Goal: Task Accomplishment & Management: Manage account settings

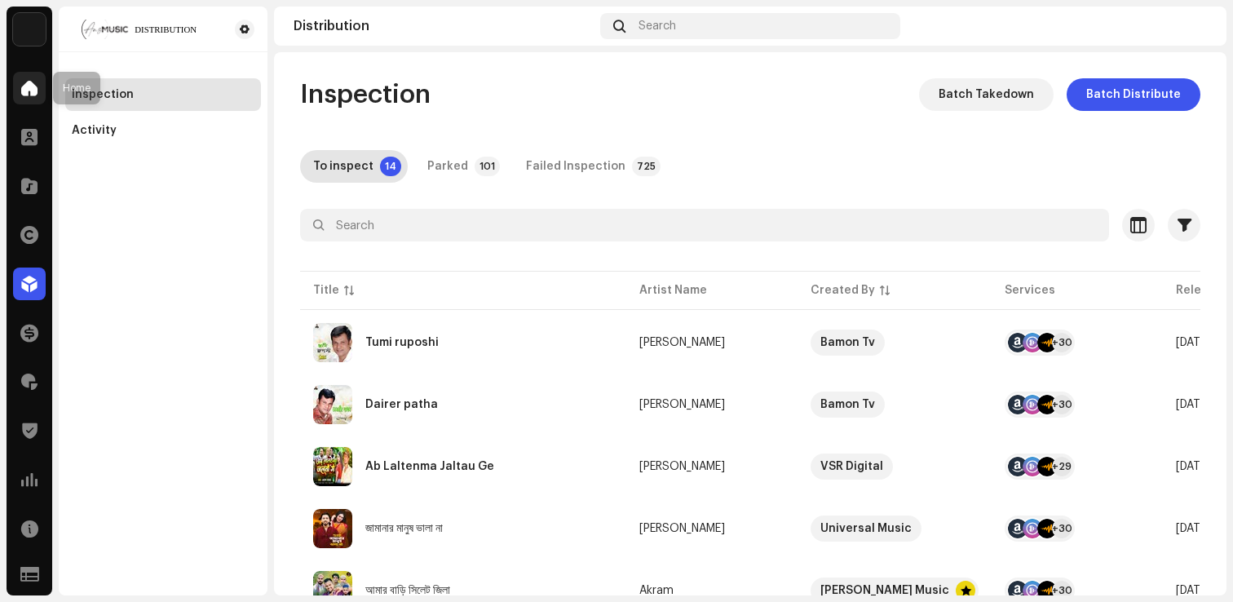
click at [22, 84] on span at bounding box center [29, 88] width 16 height 13
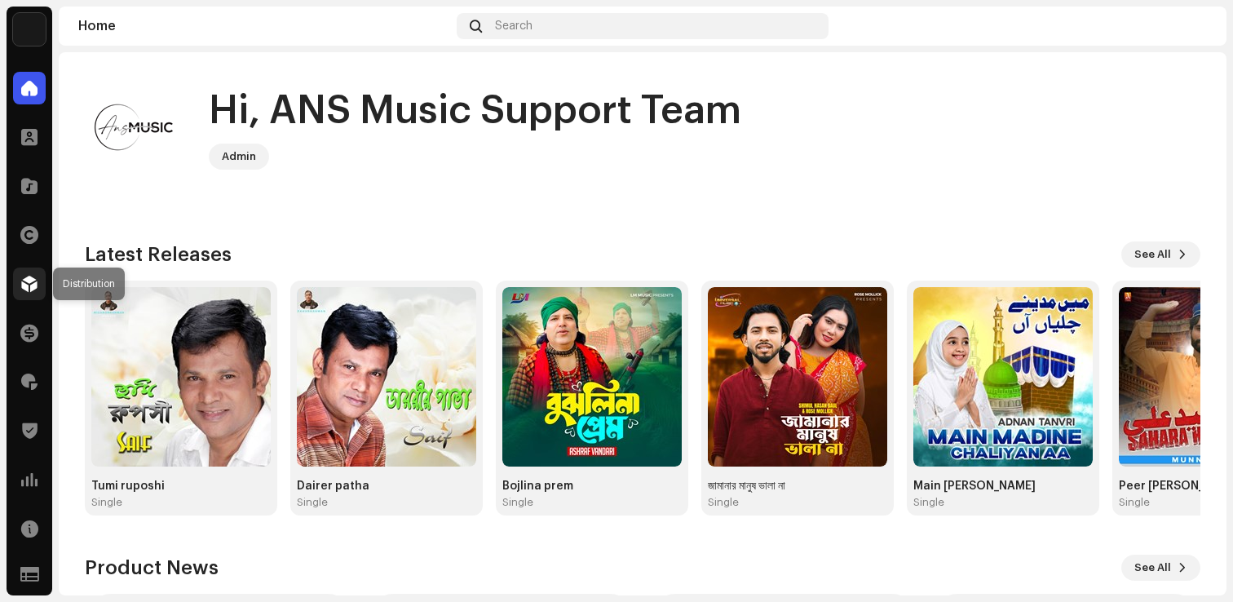
click at [25, 272] on div at bounding box center [29, 284] width 33 height 33
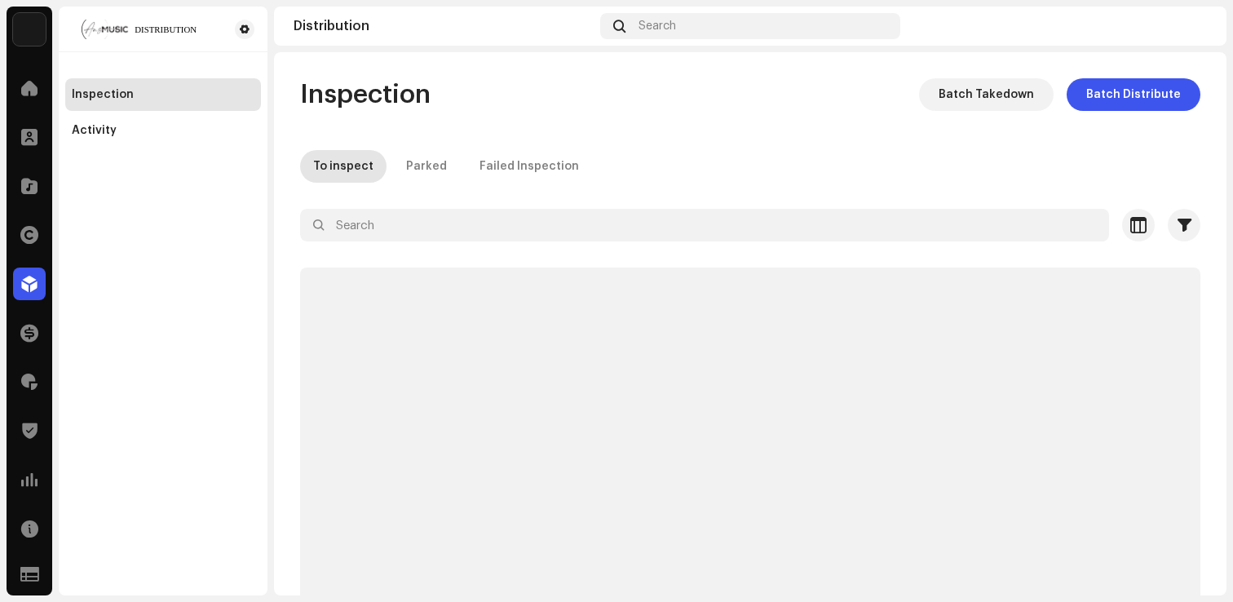
click at [537, 73] on div "Inspection Batch Takedown Batch Distribute To inspect Parked Failed Inspection …" at bounding box center [750, 323] width 953 height 543
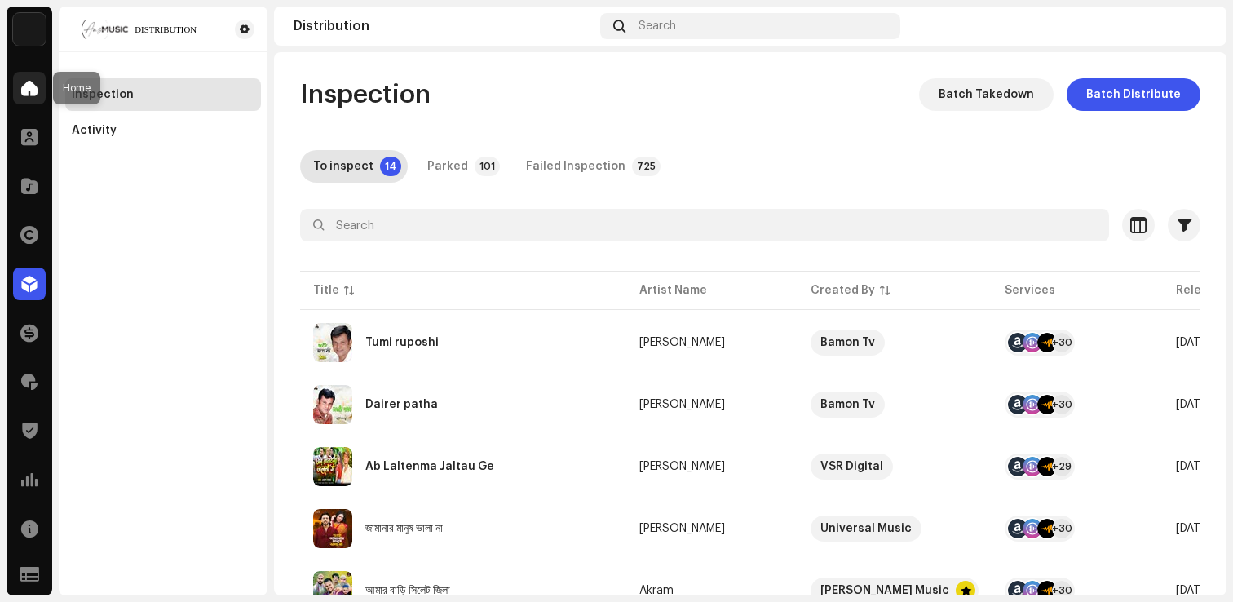
click at [33, 86] on span at bounding box center [29, 88] width 16 height 13
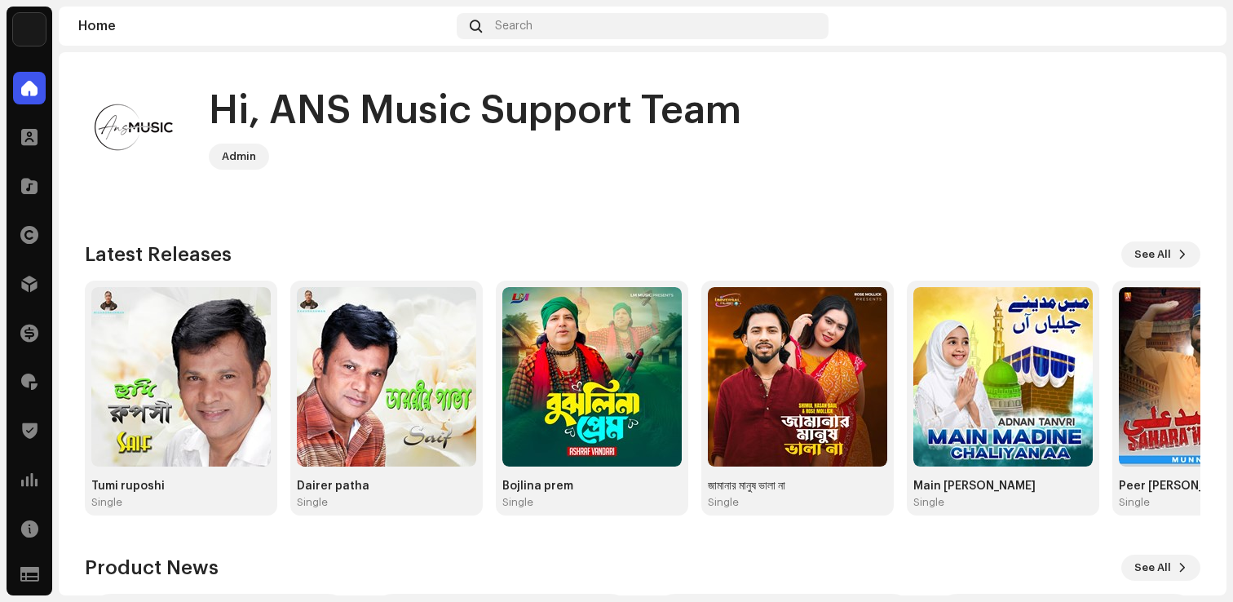
click at [11, 142] on div "Clients" at bounding box center [30, 137] width 46 height 46
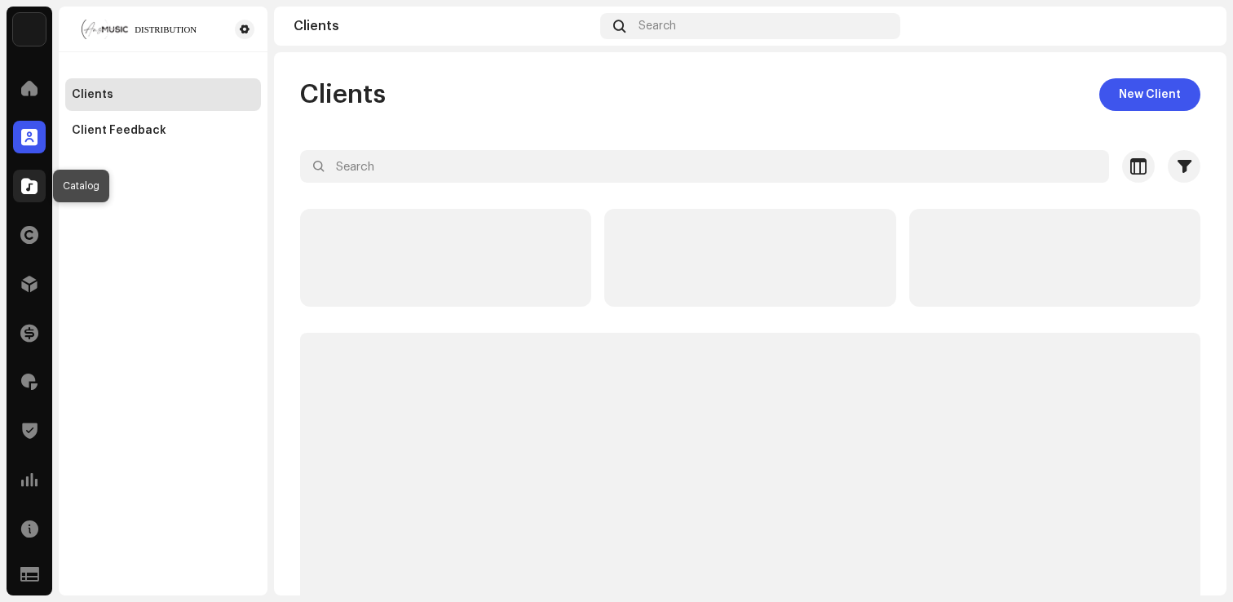
click at [20, 179] on div at bounding box center [29, 186] width 33 height 33
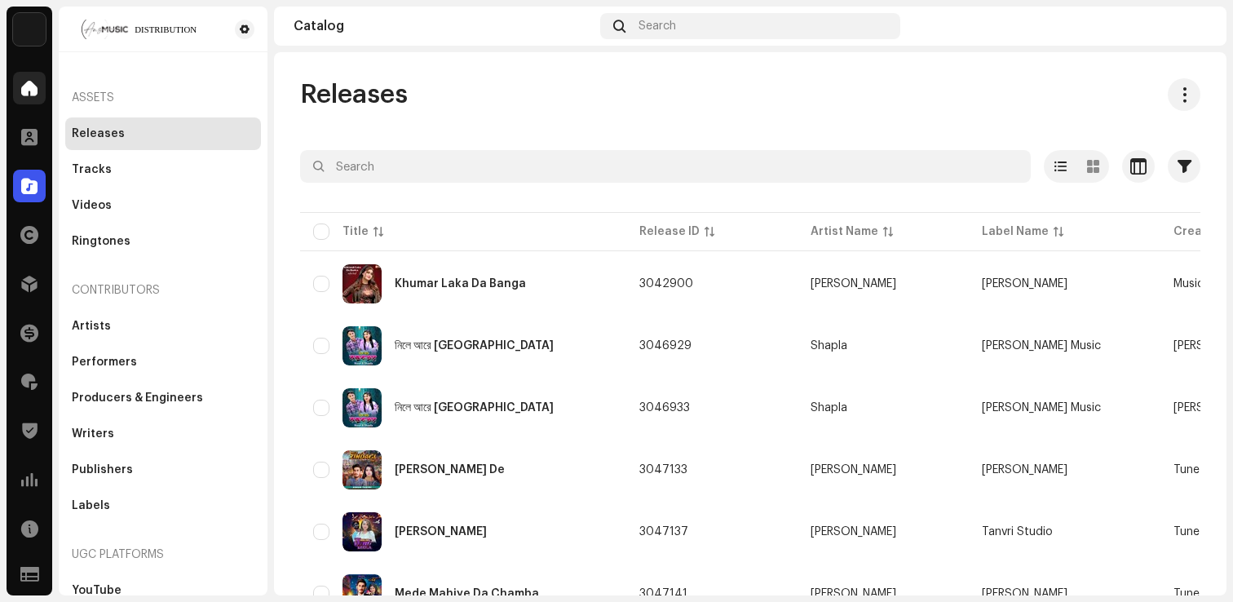
click at [34, 85] on span at bounding box center [29, 88] width 16 height 13
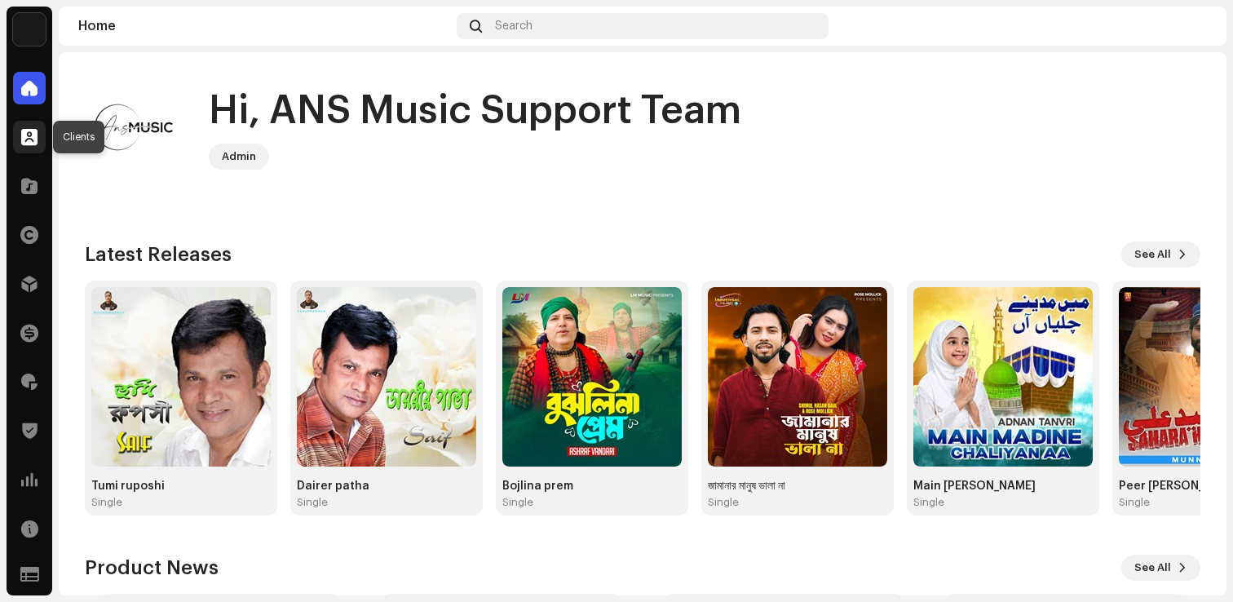
click at [30, 138] on span at bounding box center [29, 136] width 16 height 13
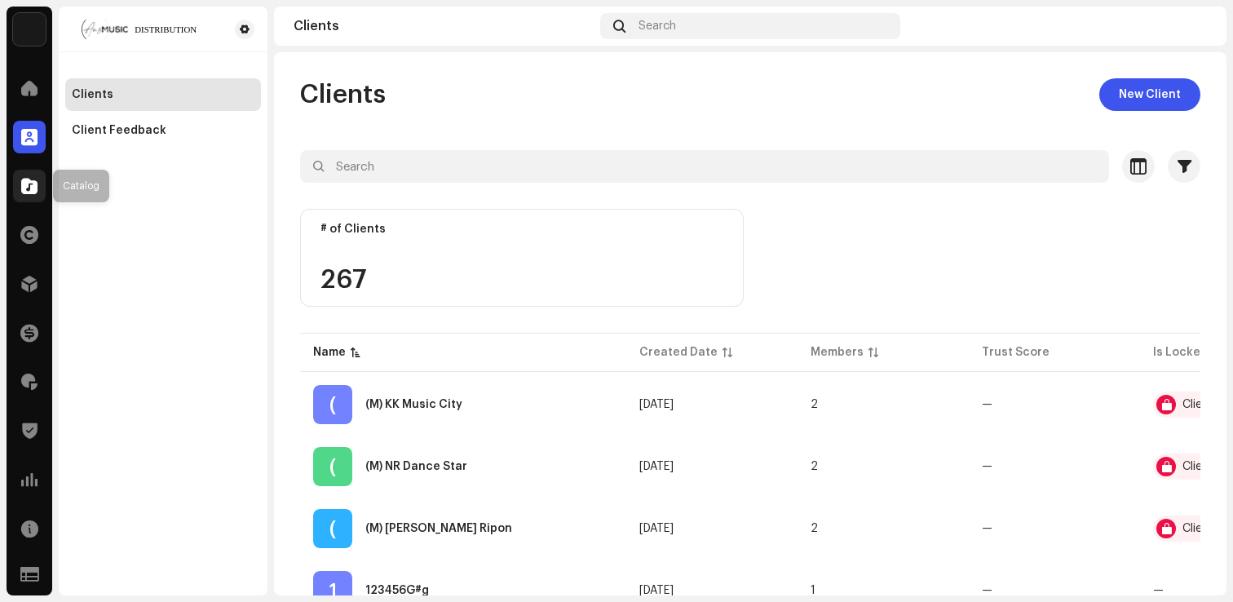
click at [29, 179] on span at bounding box center [29, 185] width 16 height 13
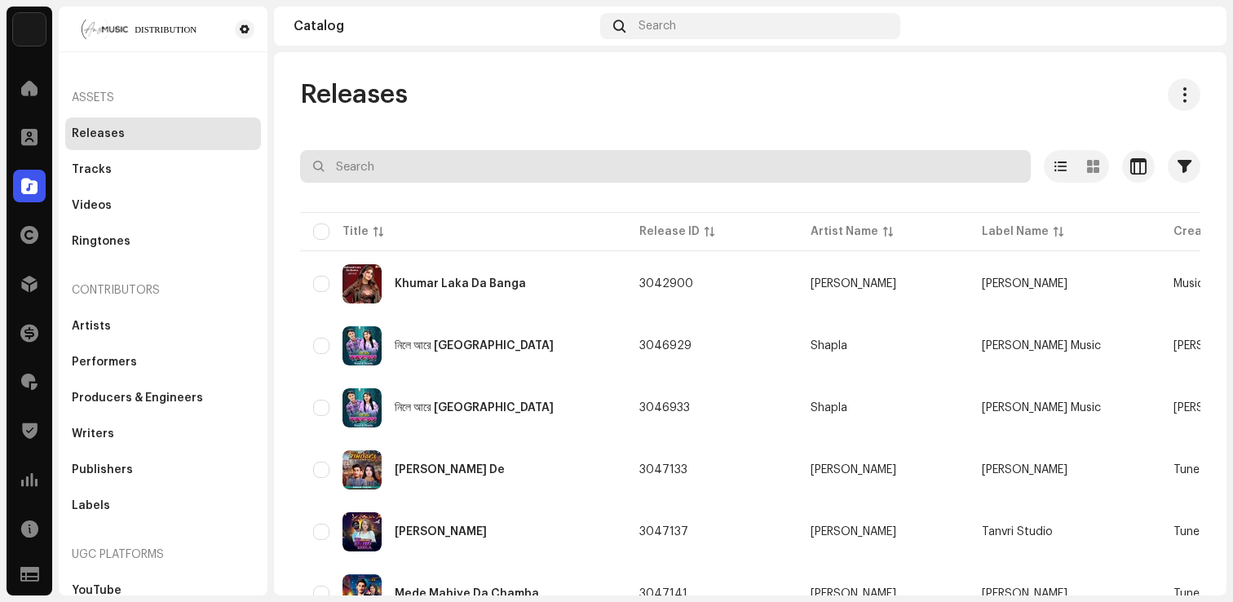
click at [392, 161] on input "text" at bounding box center [665, 166] width 731 height 33
paste input "জামানার মানুষ ভালা না"
type input "জামানার মানুষ ভালা না"
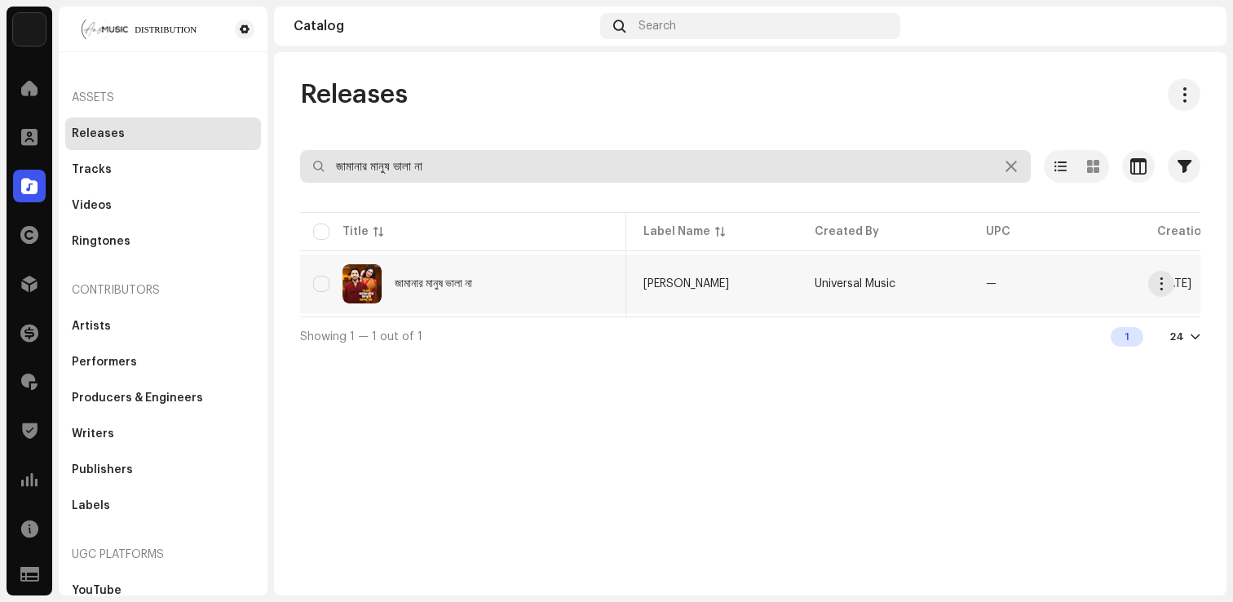
scroll to position [0, 308]
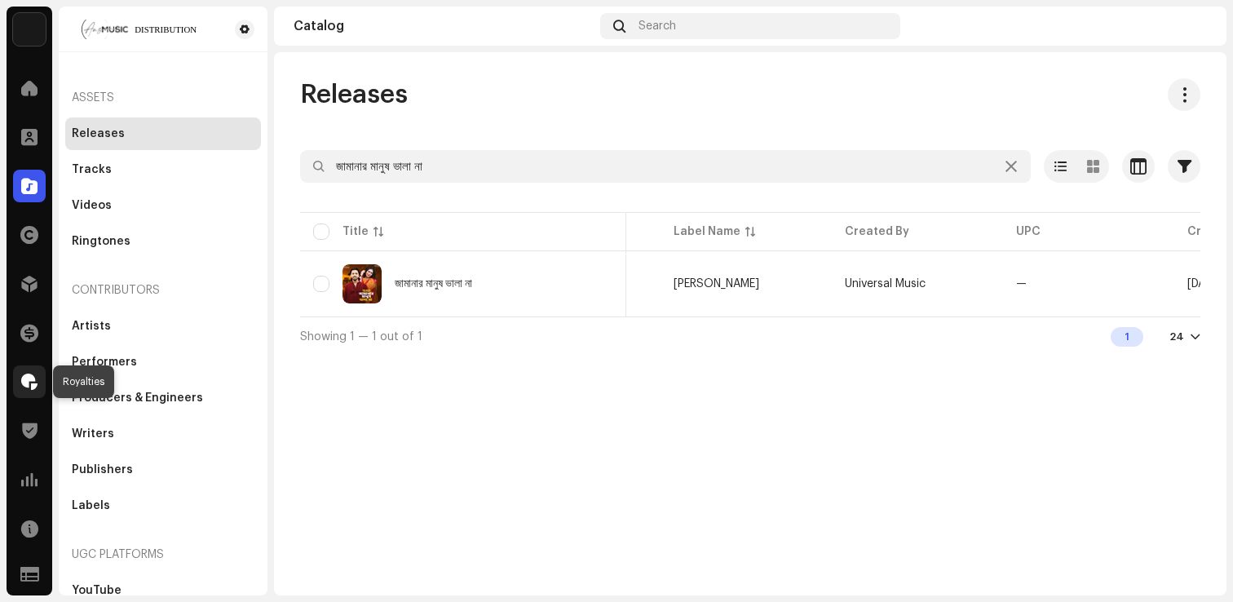
click at [29, 384] on span at bounding box center [29, 381] width 16 height 13
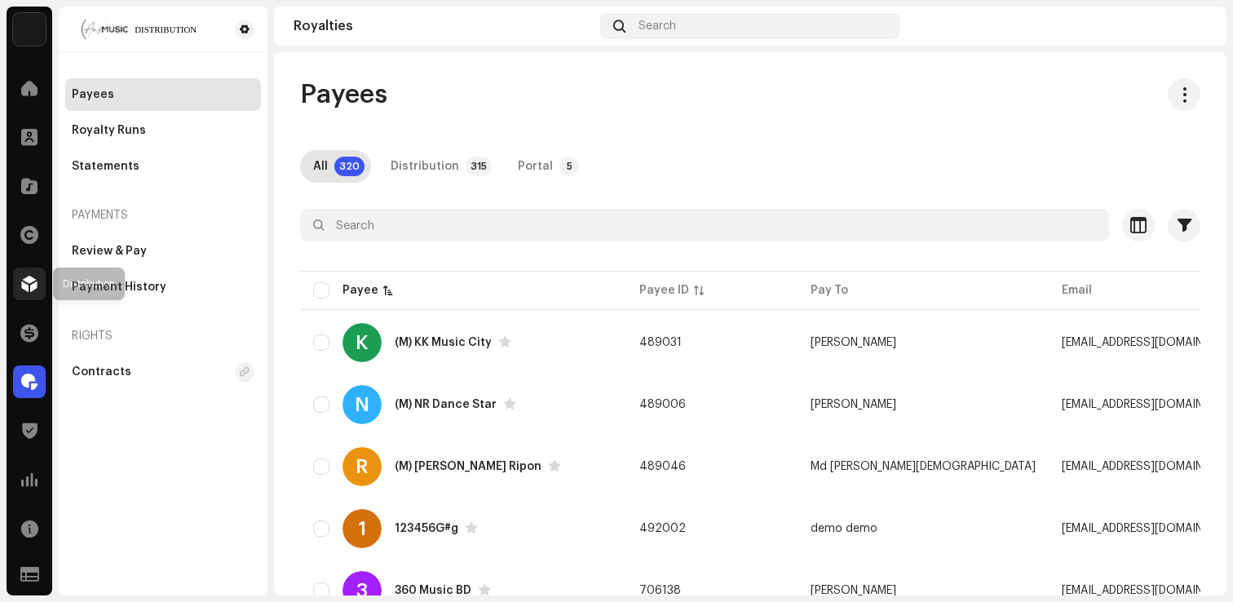
click at [34, 288] on span at bounding box center [29, 283] width 16 height 13
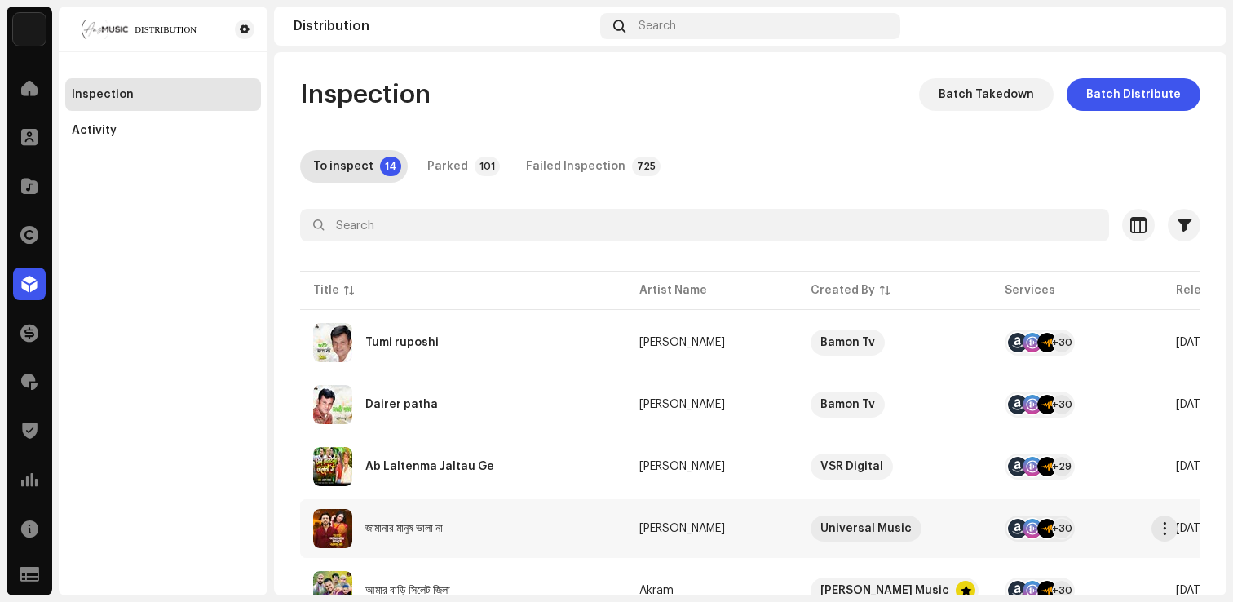
click at [417, 510] on div "জামানার মানুষ ভালা না" at bounding box center [463, 528] width 300 height 39
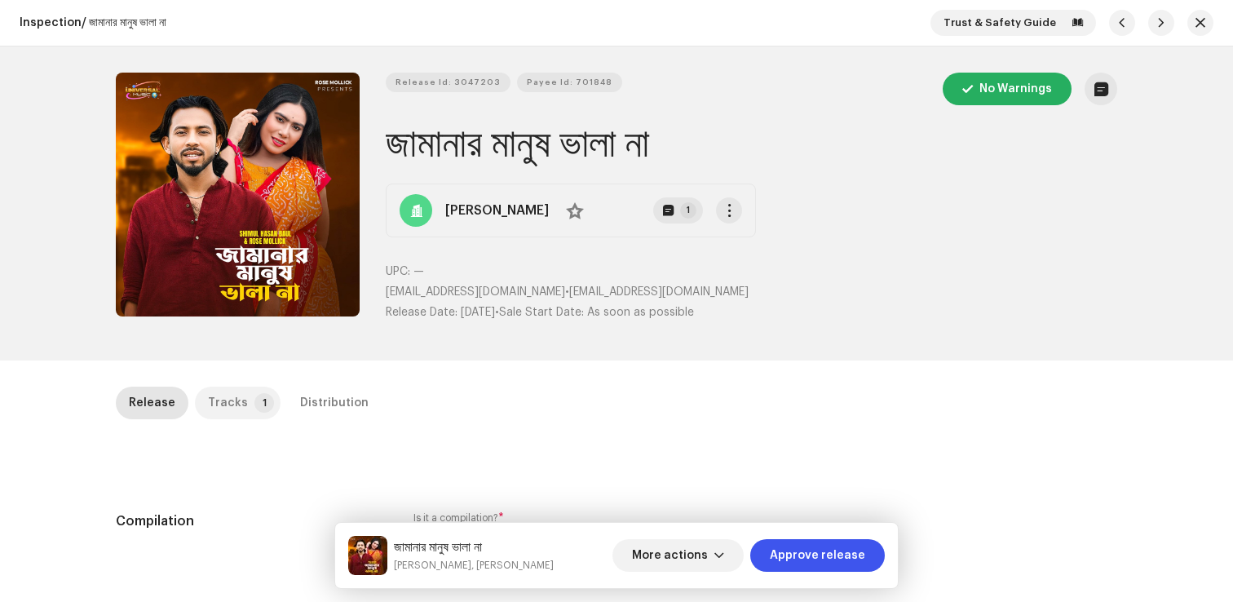
click at [231, 401] on div "Tracks" at bounding box center [228, 403] width 40 height 33
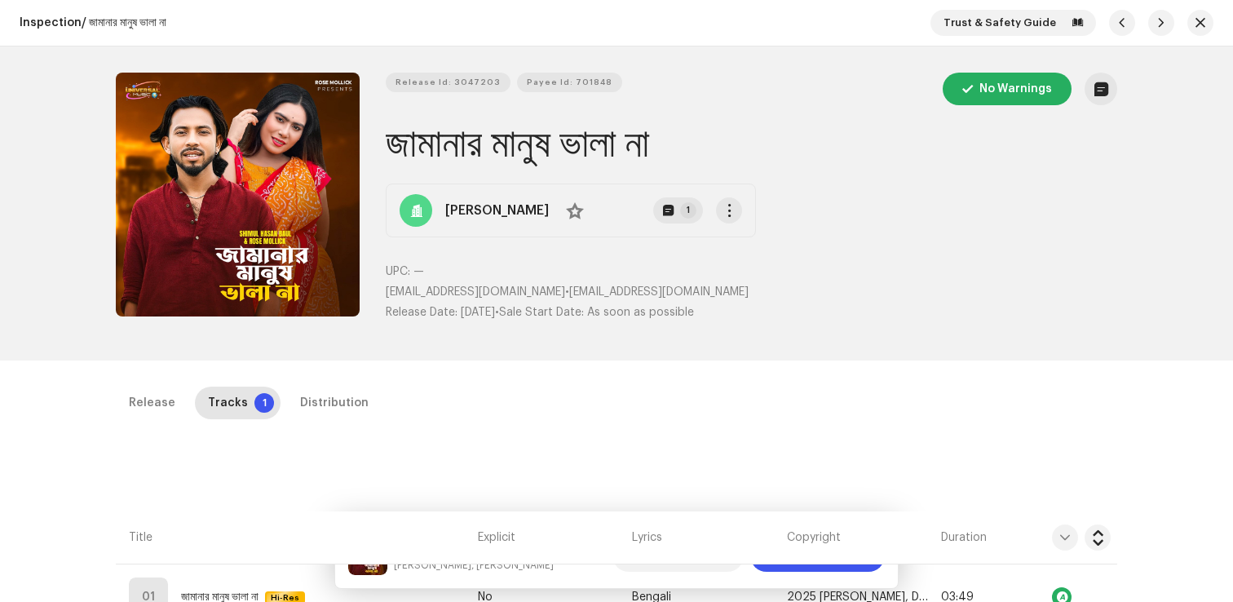
scroll to position [387, 0]
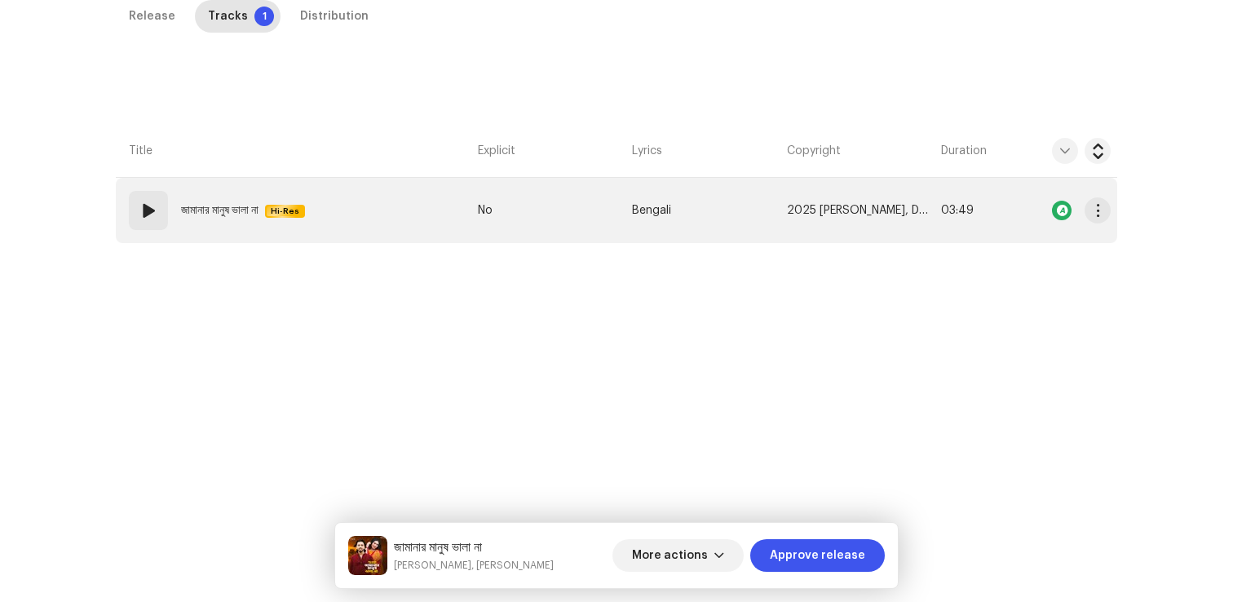
click at [232, 237] on td "01 জামানার মানুষ ভালা না Hi-Res" at bounding box center [294, 210] width 356 height 65
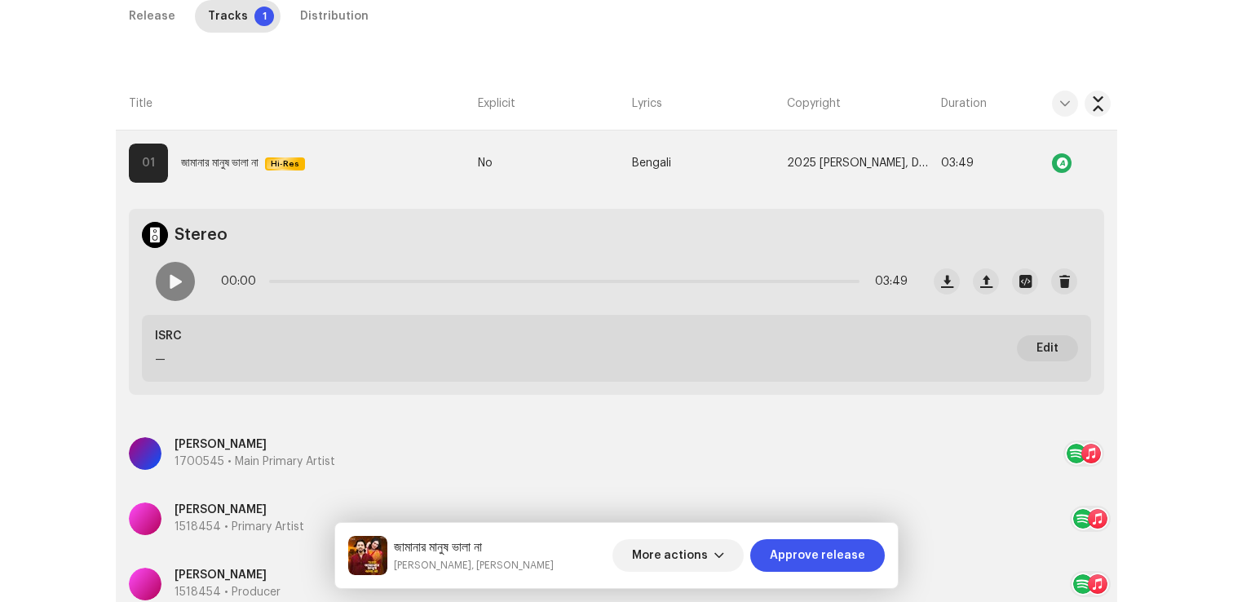
scroll to position [459, 0]
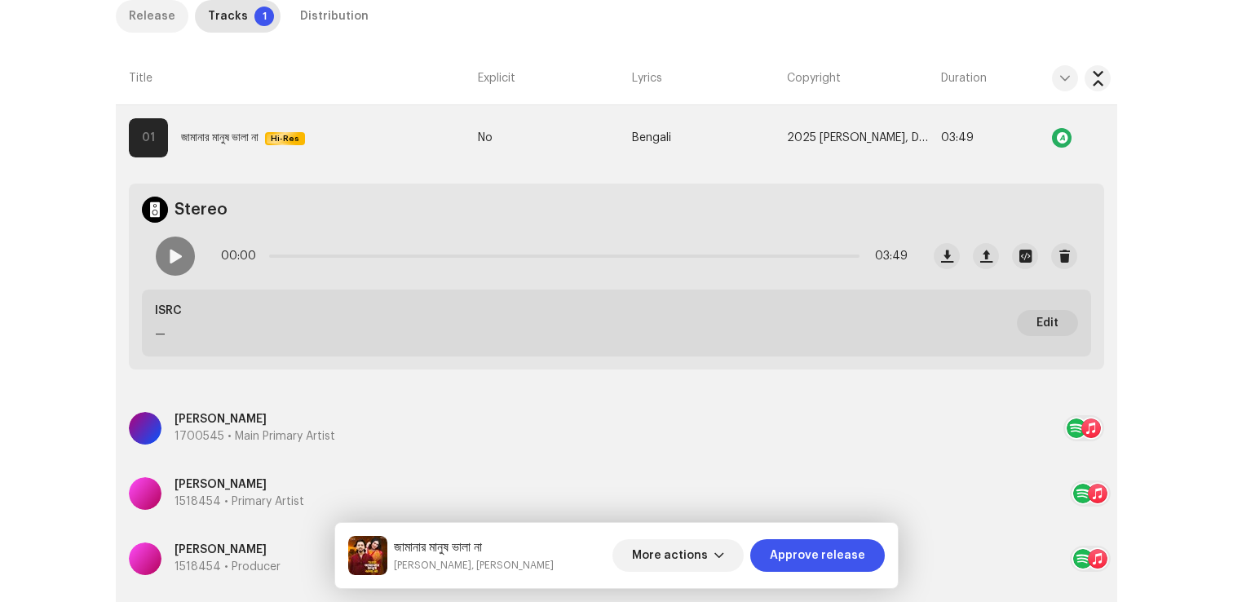
click at [157, 23] on div "Release" at bounding box center [152, 16] width 46 height 33
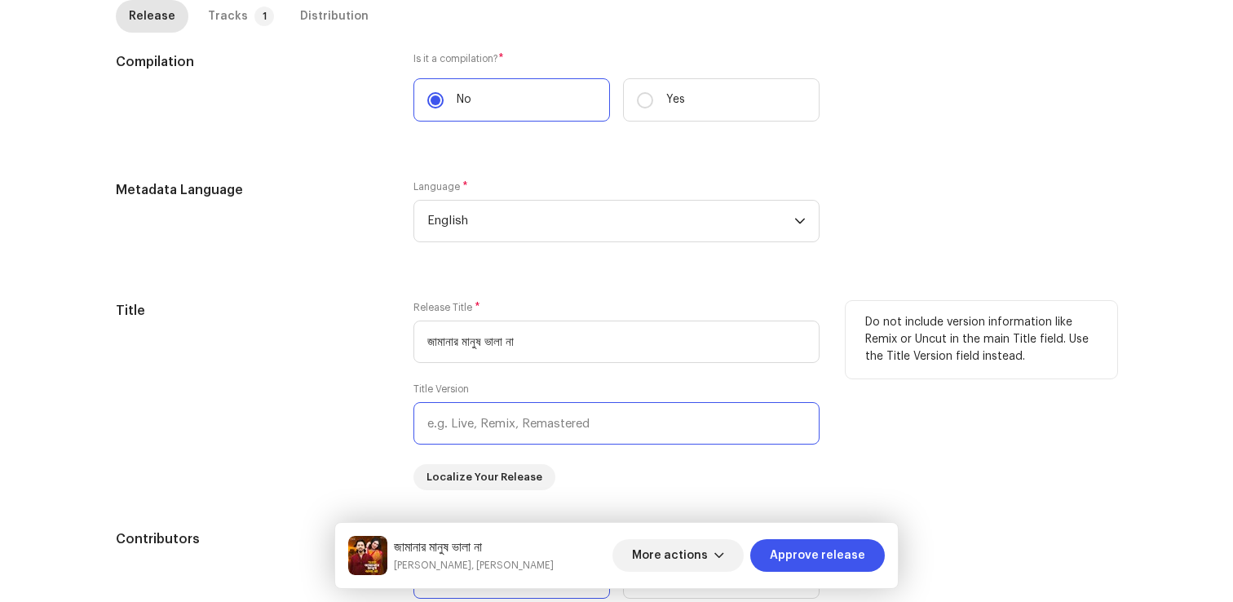
click at [486, 414] on input "text" at bounding box center [617, 423] width 406 height 42
paste input "Jamanar manush vala na"
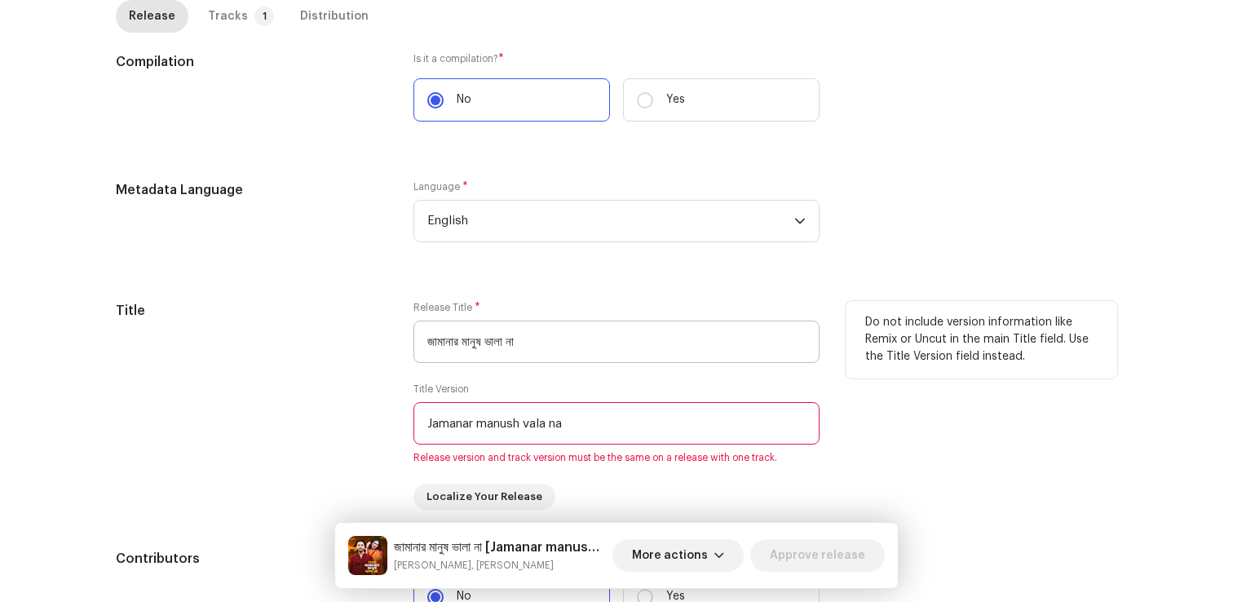
type input "Jamanar manush vala na"
click at [555, 352] on input "জামানার মানুষ ভালা না" at bounding box center [617, 342] width 406 height 42
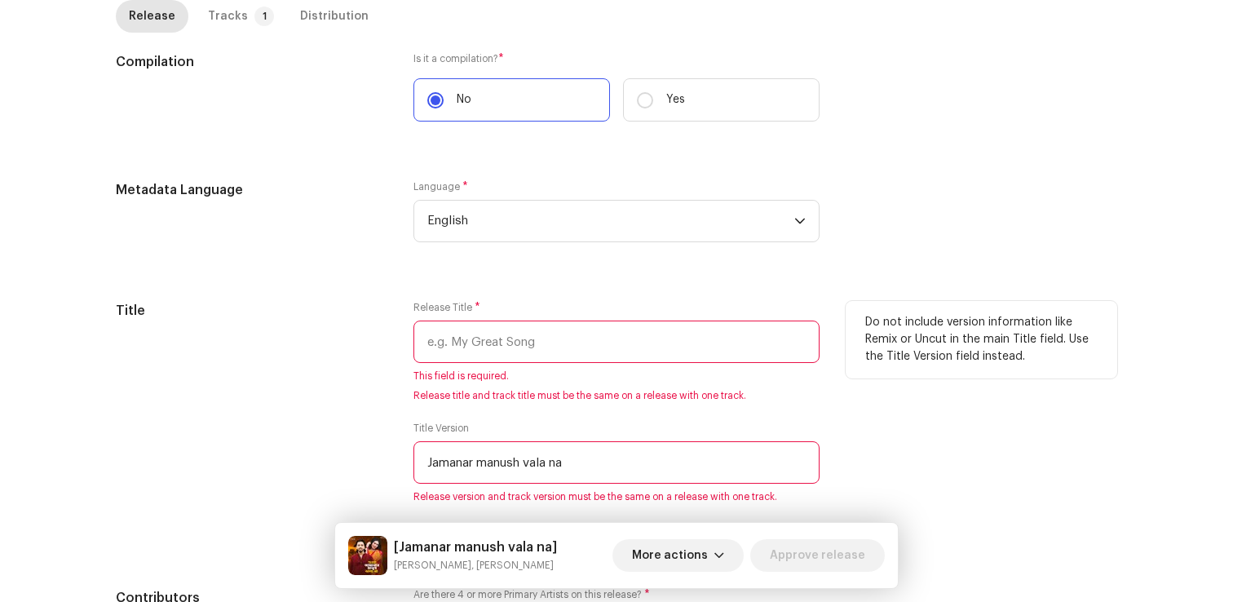
click at [611, 465] on input "Jamanar manush vala na" at bounding box center [617, 462] width 406 height 42
paste input "জামানার মানুষ ভালা না"
drag, startPoint x: 565, startPoint y: 461, endPoint x: 392, endPoint y: 461, distance: 172.9
click at [392, 461] on div "Title Release Title * This field is required. Release title and track title mus…" at bounding box center [617, 425] width 1002 height 248
type input "জামানার মানুষ ভালা না"
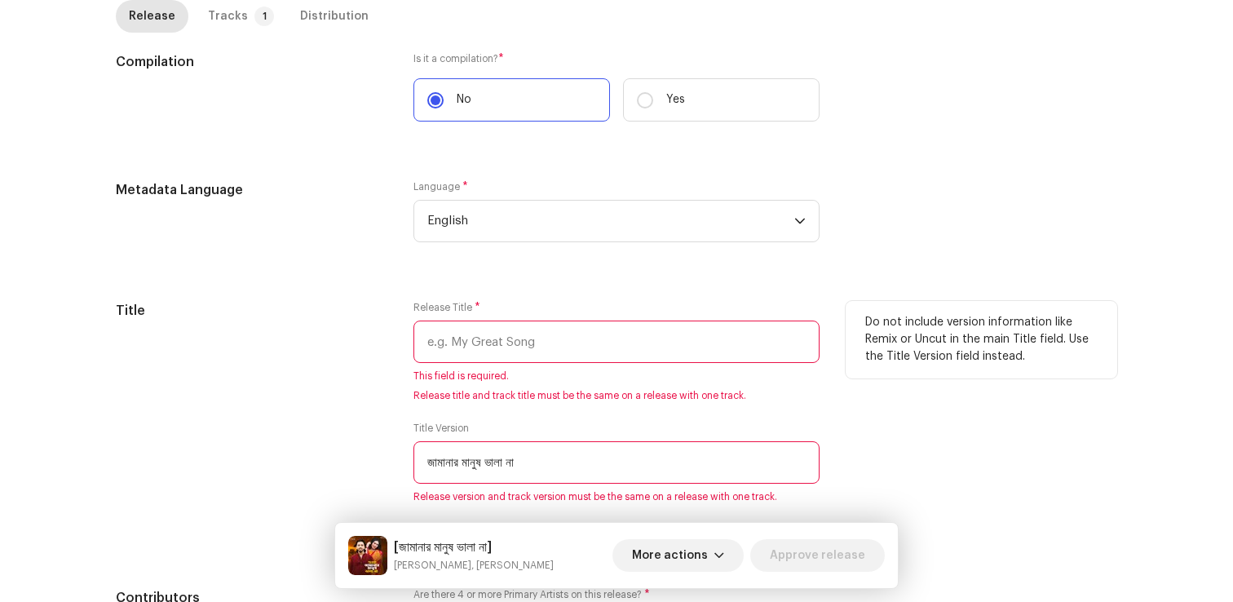
click at [487, 338] on input "text" at bounding box center [617, 342] width 406 height 42
paste input "Jamanar manush vala na"
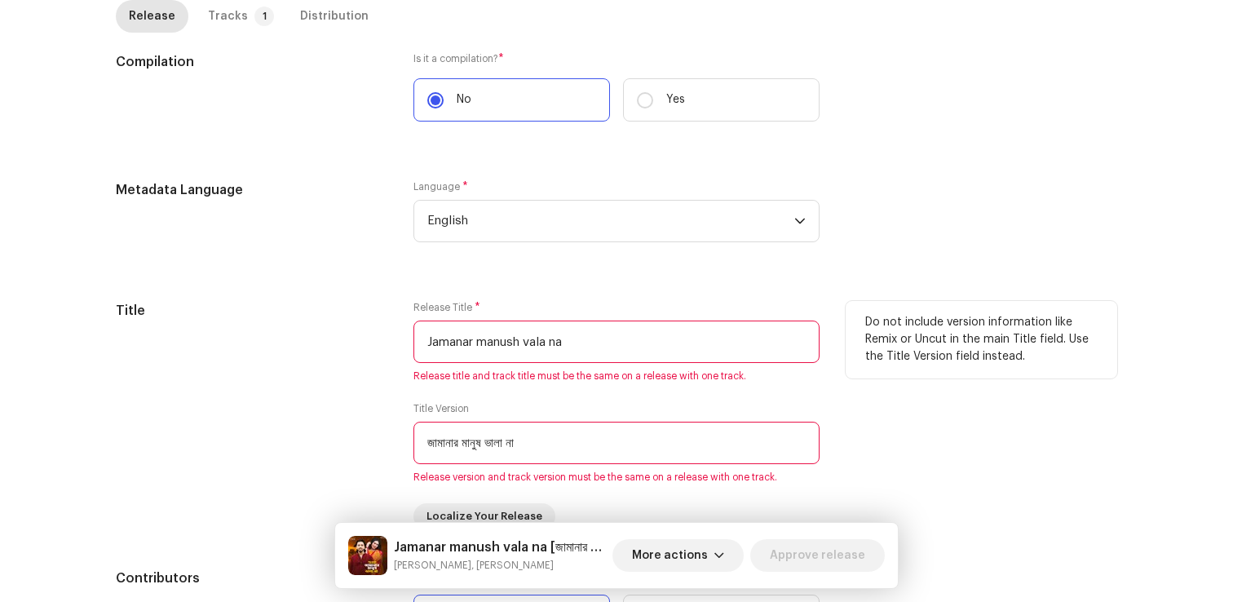
click at [427, 445] on input "জামানার মানুষ ভালা না" at bounding box center [617, 443] width 406 height 42
click at [584, 349] on input "Jamanar manush vala na" at bounding box center [617, 342] width 406 height 42
click at [483, 337] on input "Jamanar manush vala na" at bounding box center [617, 342] width 406 height 42
click at [524, 336] on input "Jamanar Manush vala na" at bounding box center [617, 342] width 406 height 42
click at [529, 336] on input "Jamanar Manush vala na" at bounding box center [617, 342] width 406 height 42
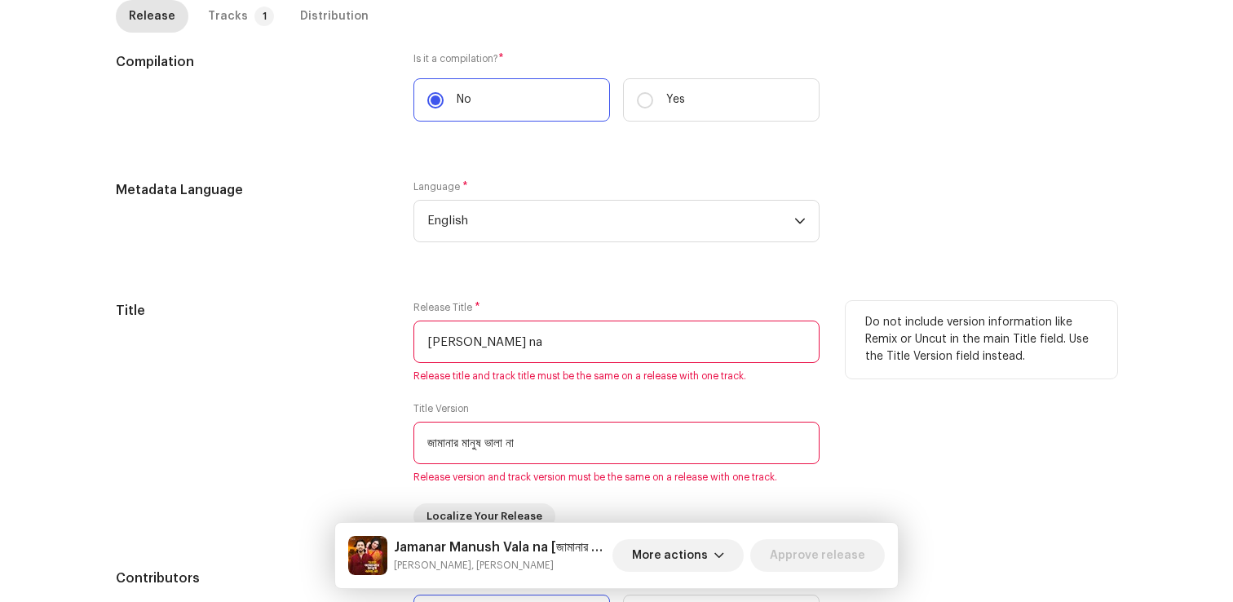
click at [557, 340] on input "[PERSON_NAME] na" at bounding box center [617, 342] width 406 height 42
type input "[PERSON_NAME]"
click at [392, 405] on div "Title Release Title * [PERSON_NAME] Na Release title and track title must be th…" at bounding box center [617, 415] width 1002 height 228
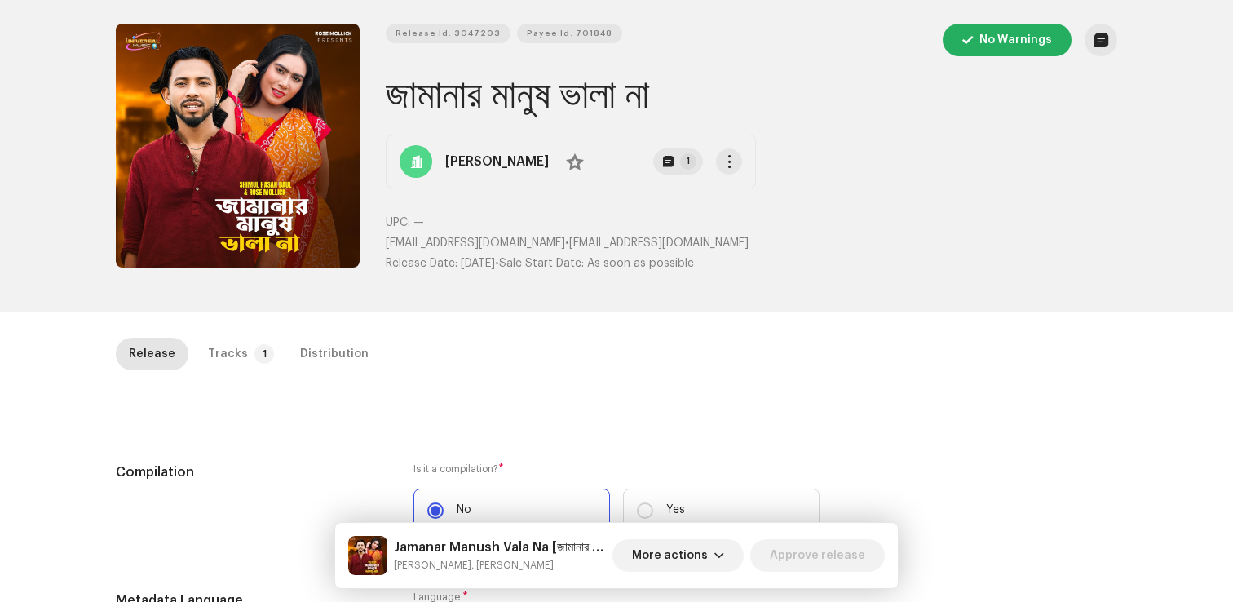
scroll to position [0, 0]
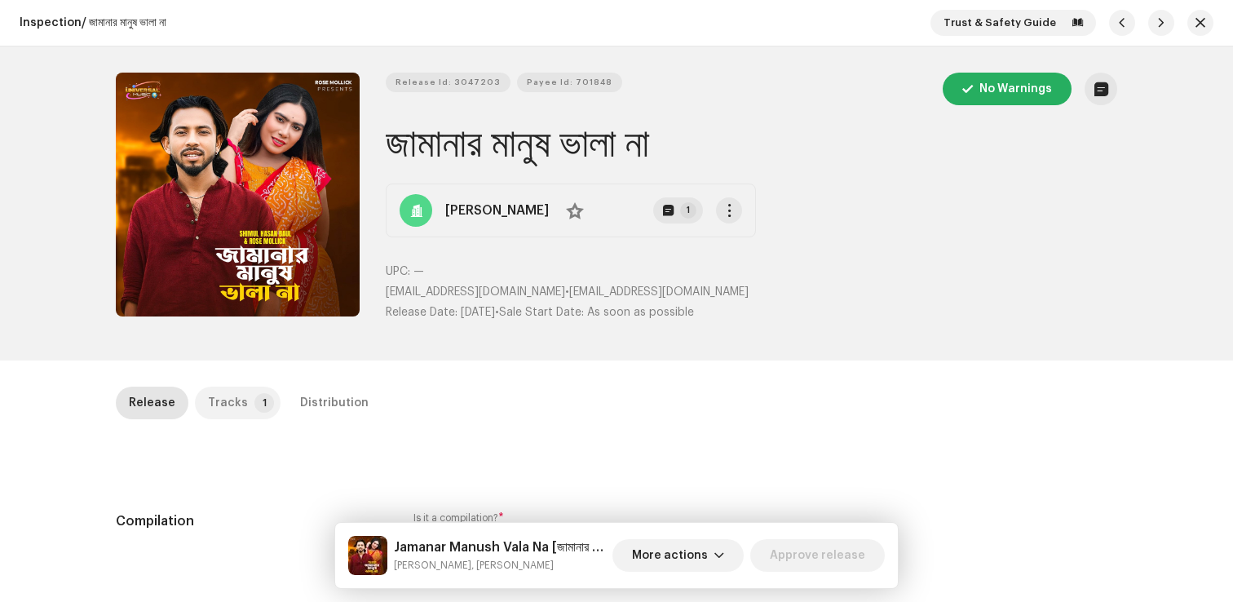
click at [222, 401] on div "Tracks" at bounding box center [228, 403] width 40 height 33
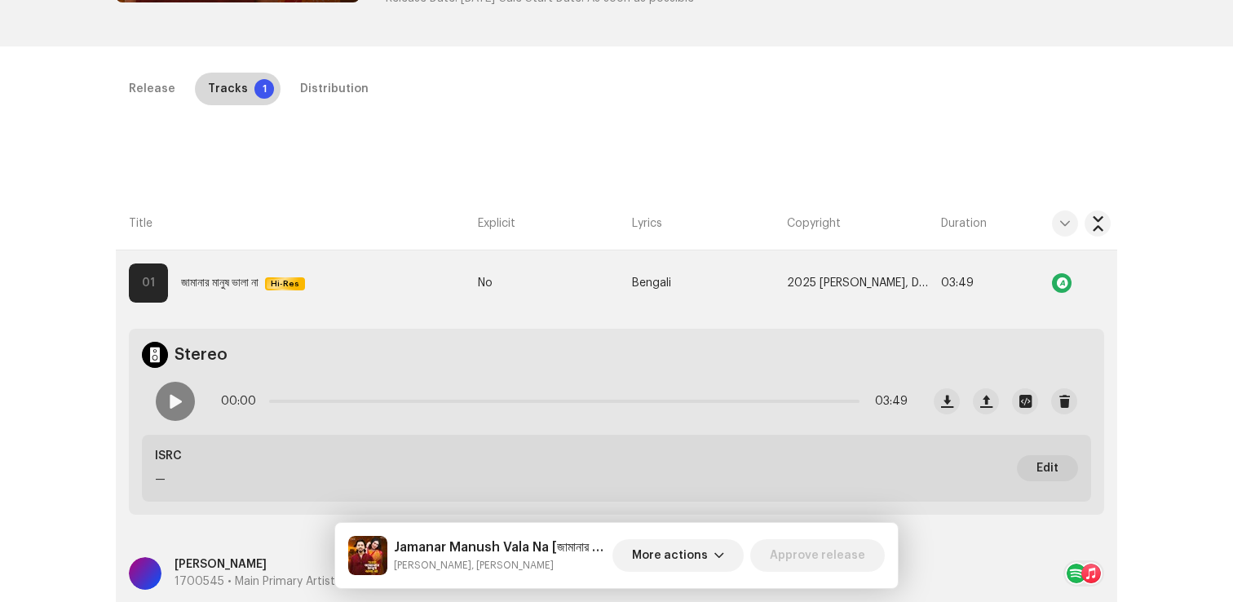
scroll to position [390, 0]
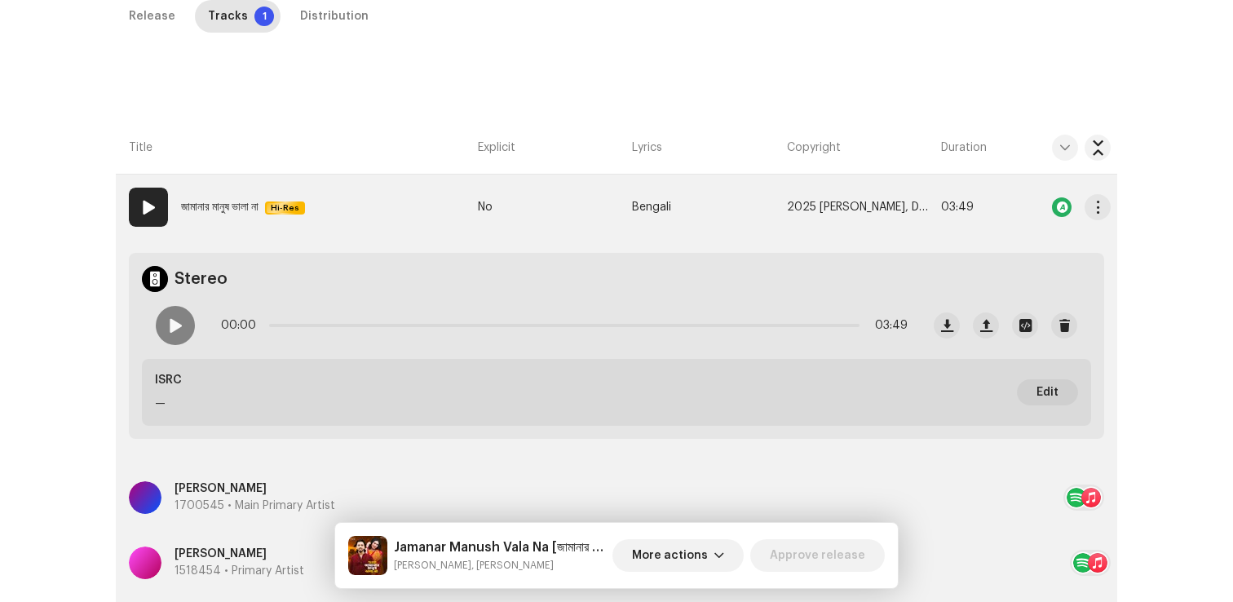
click at [259, 203] on strong "জামানার মানুষ ভালা না" at bounding box center [219, 207] width 77 height 33
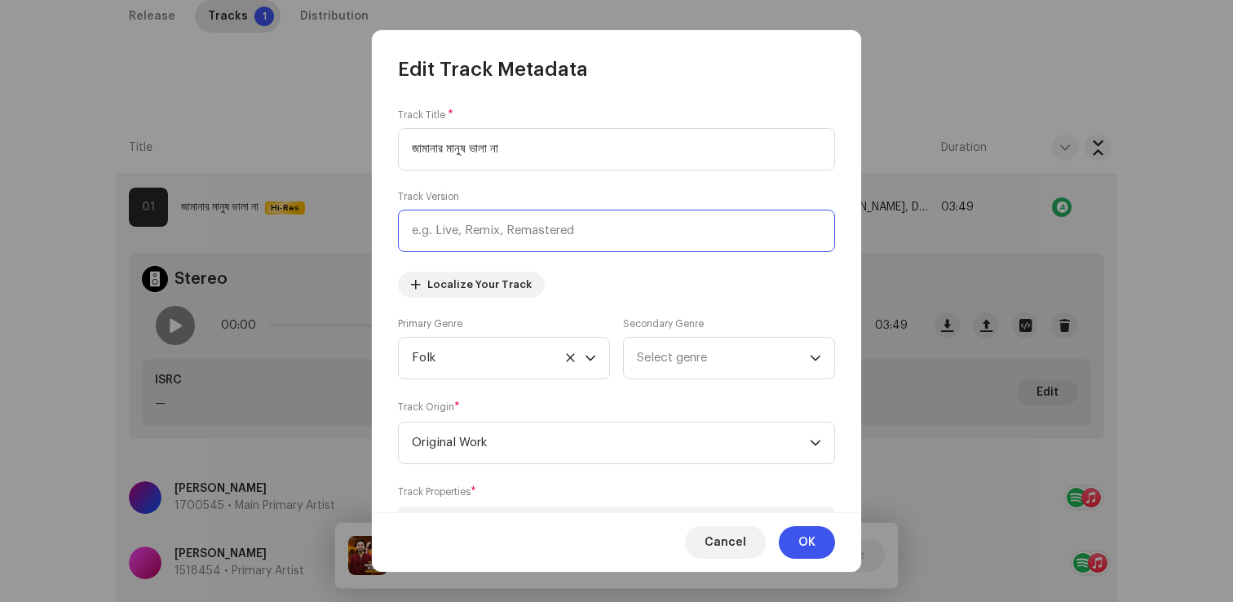
click at [524, 227] on input "text" at bounding box center [616, 231] width 437 height 42
paste input "[PERSON_NAME]"
type input "[PERSON_NAME]"
click at [578, 160] on input "জামানার মানুষ ভালা না" at bounding box center [616, 149] width 437 height 42
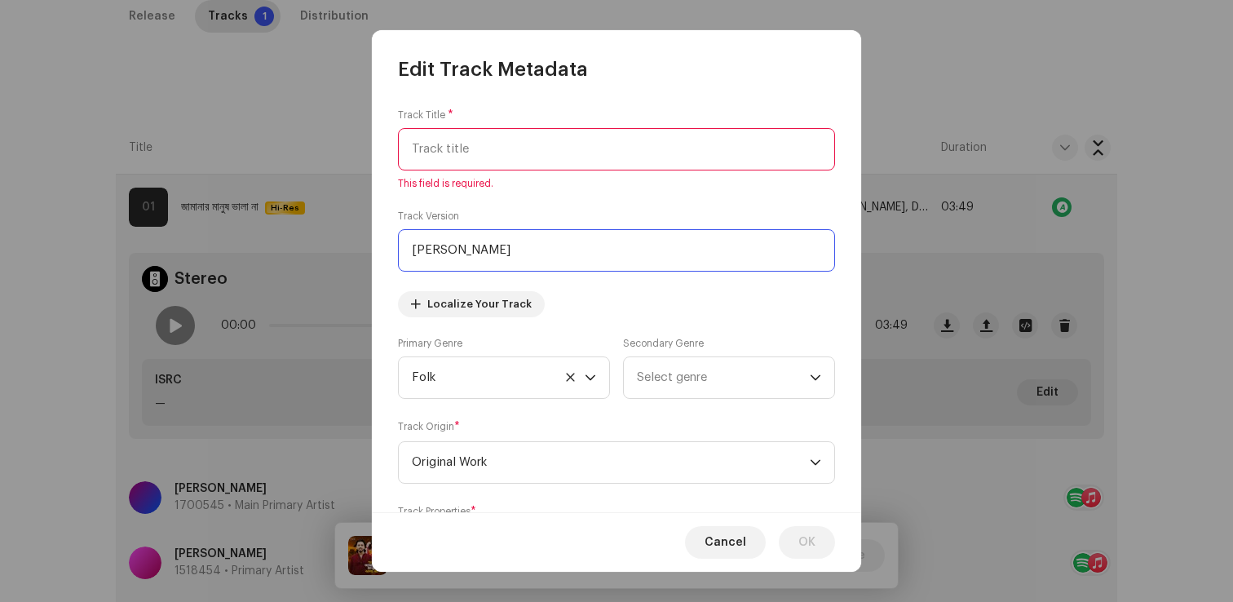
click at [619, 252] on input "[PERSON_NAME]" at bounding box center [616, 250] width 437 height 42
paste input "জামানার মানুষ ভালা না"
drag, startPoint x: 553, startPoint y: 247, endPoint x: 396, endPoint y: 251, distance: 156.6
click at [396, 251] on div "Track Title * This field is required. Track Version Jamanar Manush Vala Naজামান…" at bounding box center [616, 297] width 489 height 430
type input "জামানার মানুষ ভালা না"
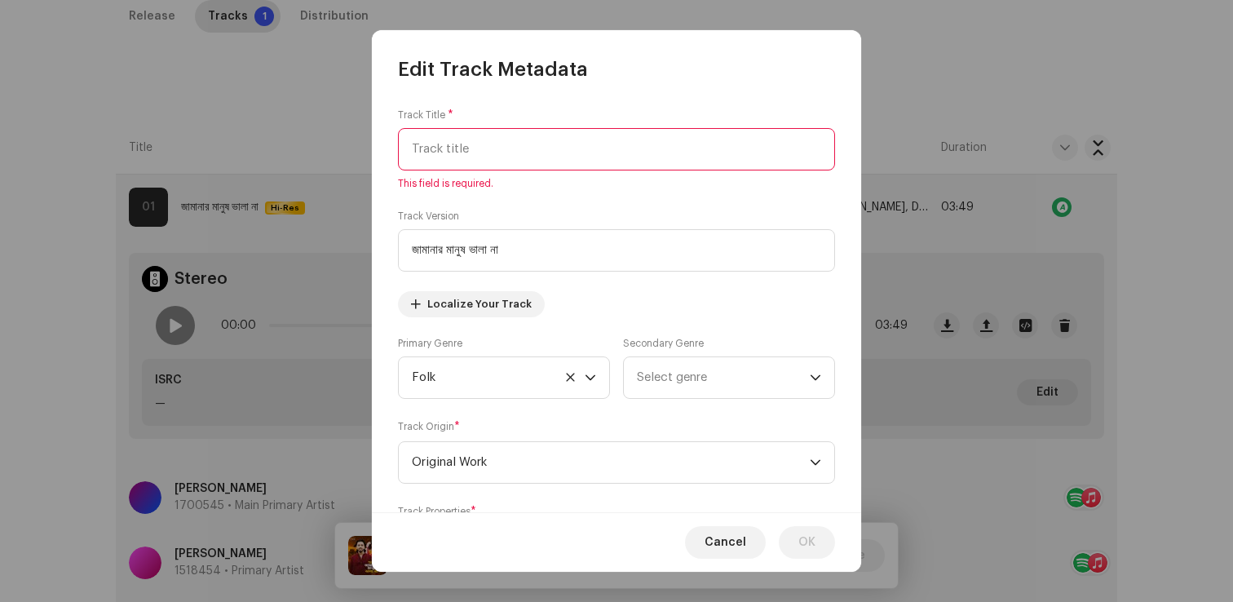
click at [455, 157] on input "text" at bounding box center [616, 149] width 437 height 42
paste input "[PERSON_NAME]"
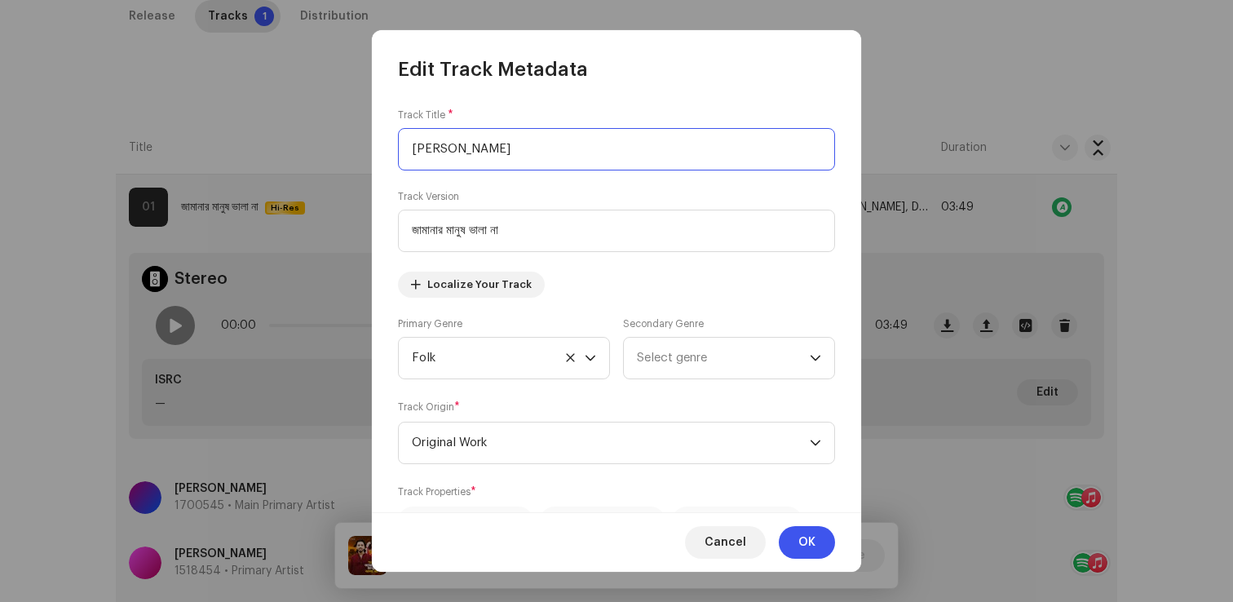
scroll to position [546, 0]
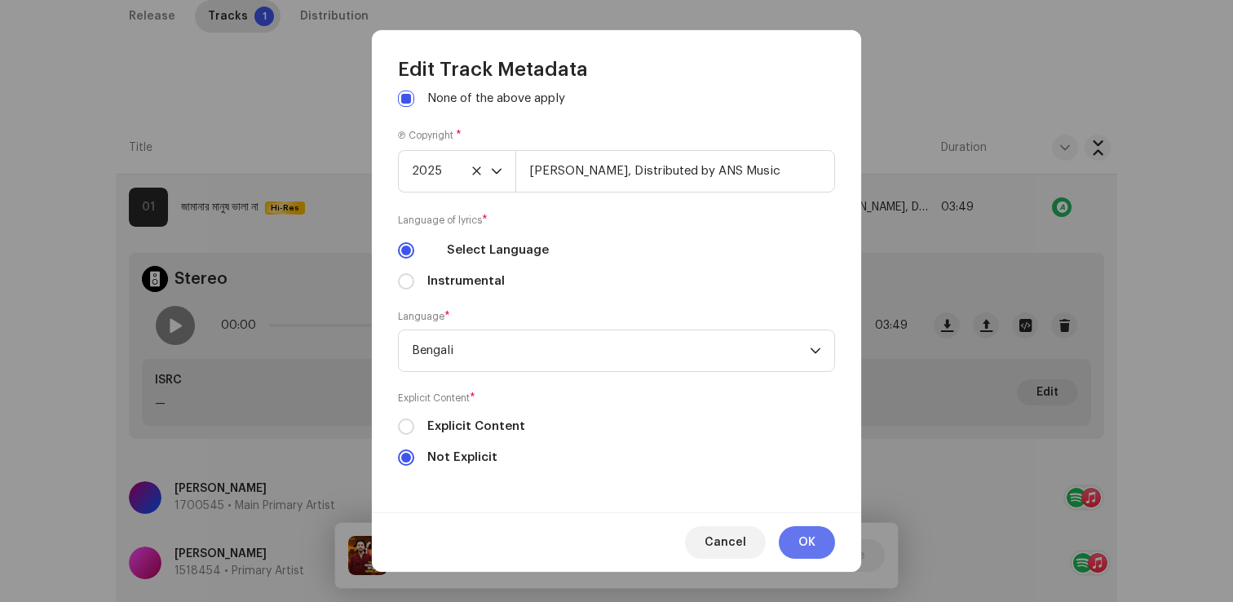
type input "[PERSON_NAME]"
click at [801, 541] on span "OK" at bounding box center [806, 542] width 17 height 33
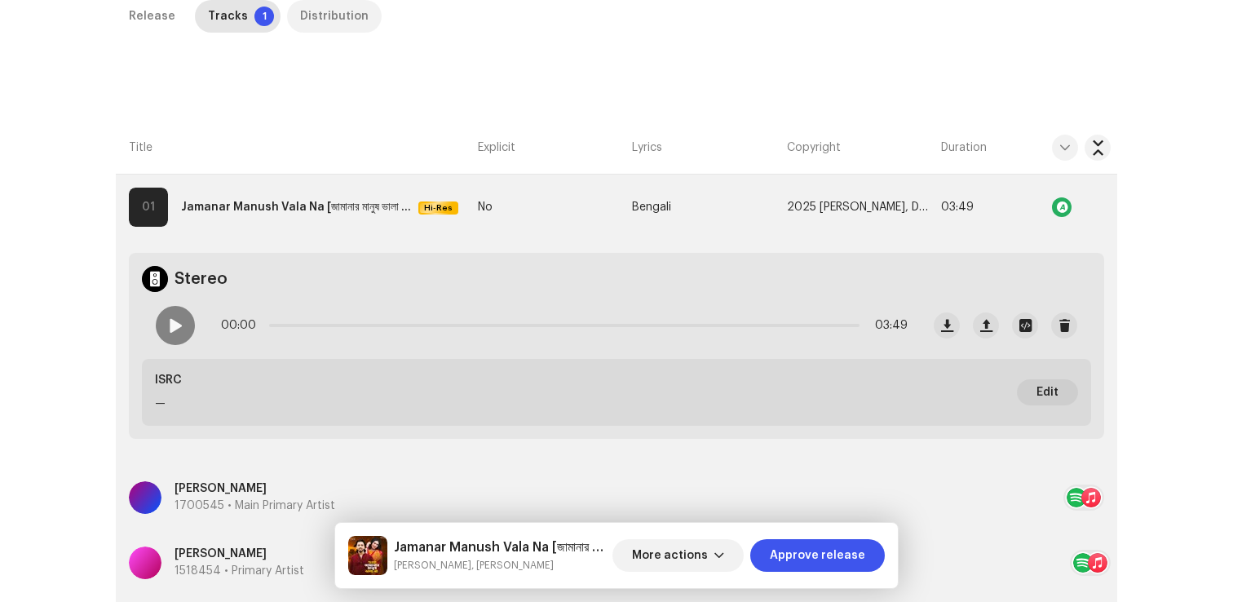
click at [306, 19] on div "Distribution" at bounding box center [334, 16] width 69 height 33
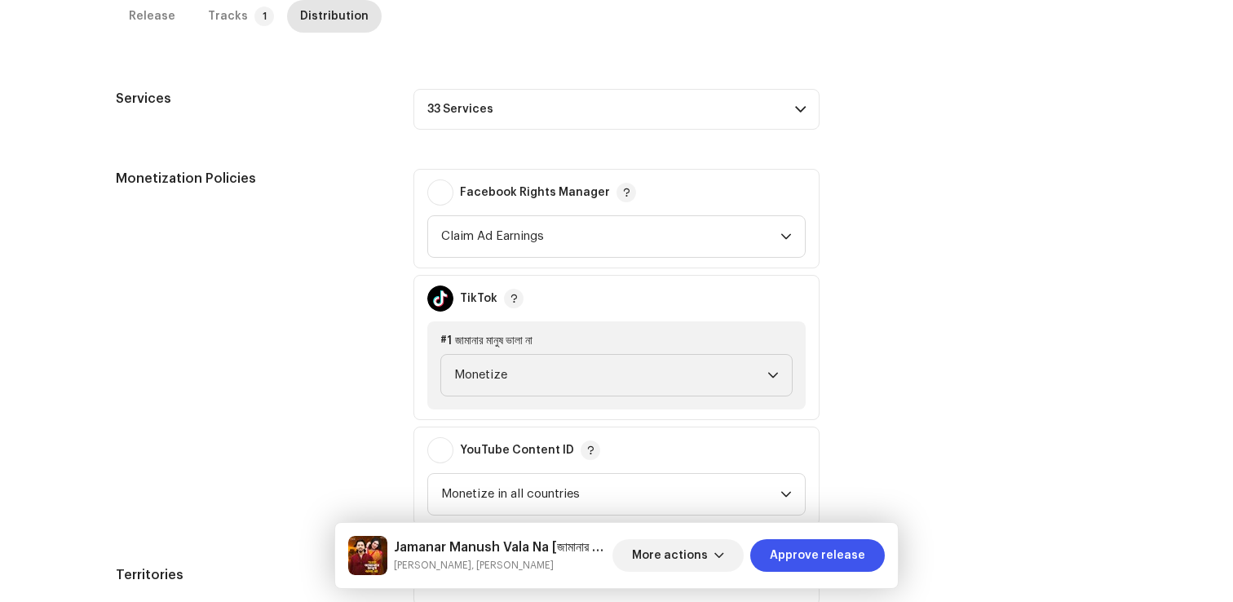
scroll to position [681, 0]
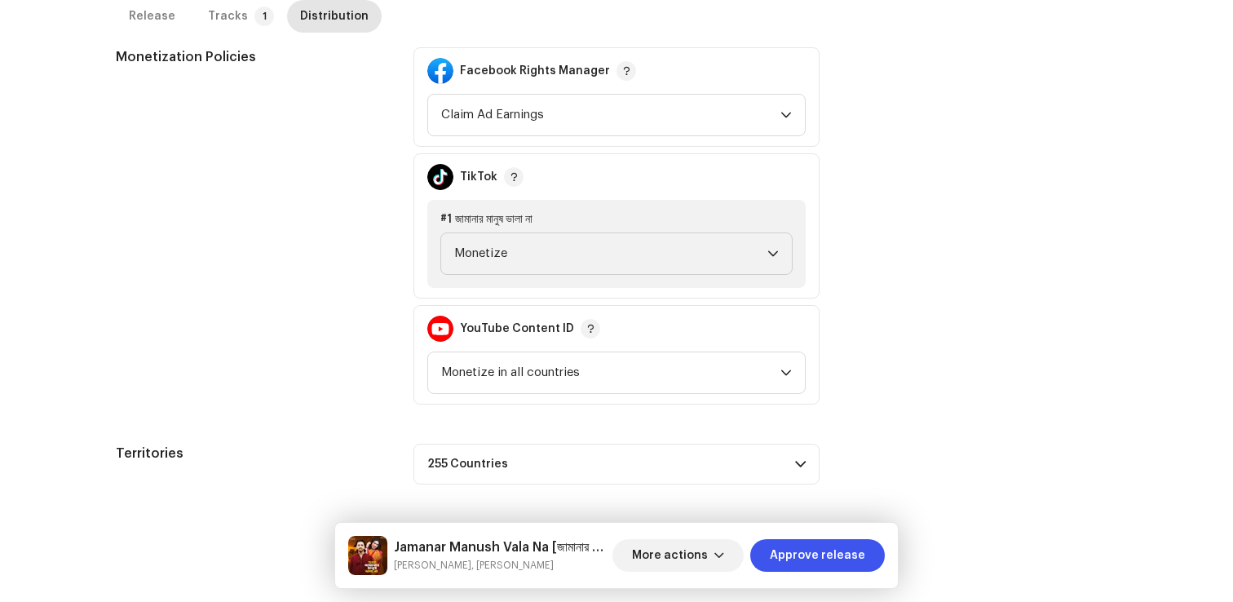
click at [793, 577] on div "[PERSON_NAME] Na [জামানার মানুষ ভালা না] [PERSON_NAME], [PERSON_NAME] More acti…" at bounding box center [616, 555] width 563 height 65
click at [799, 564] on span "Approve release" at bounding box center [817, 555] width 95 height 33
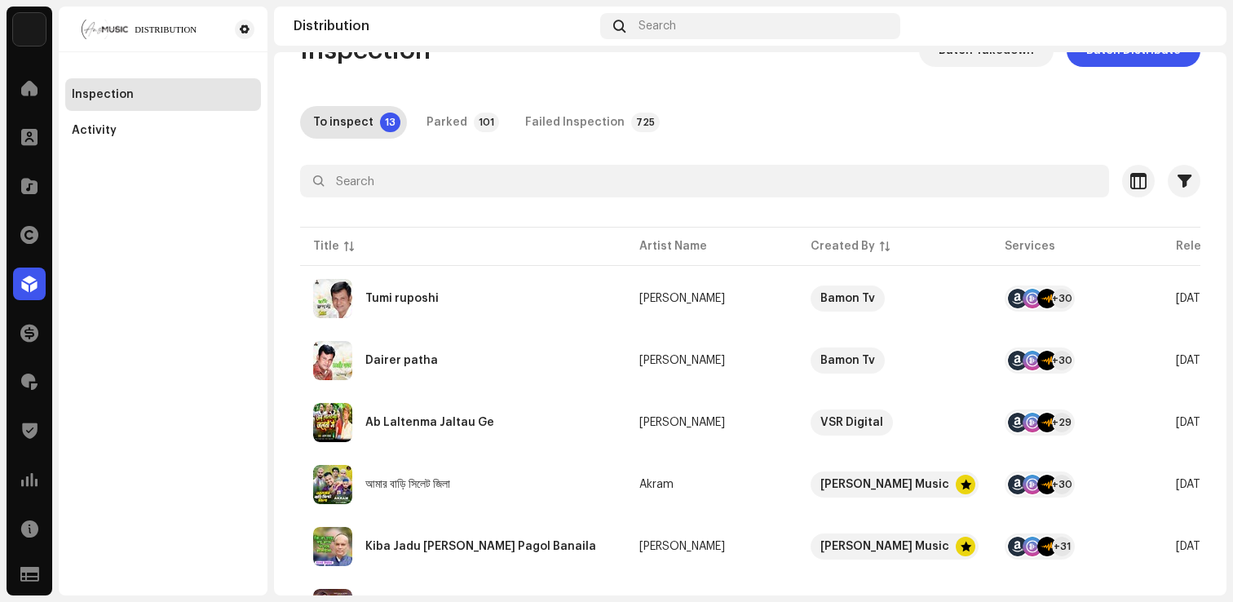
scroll to position [50, 0]
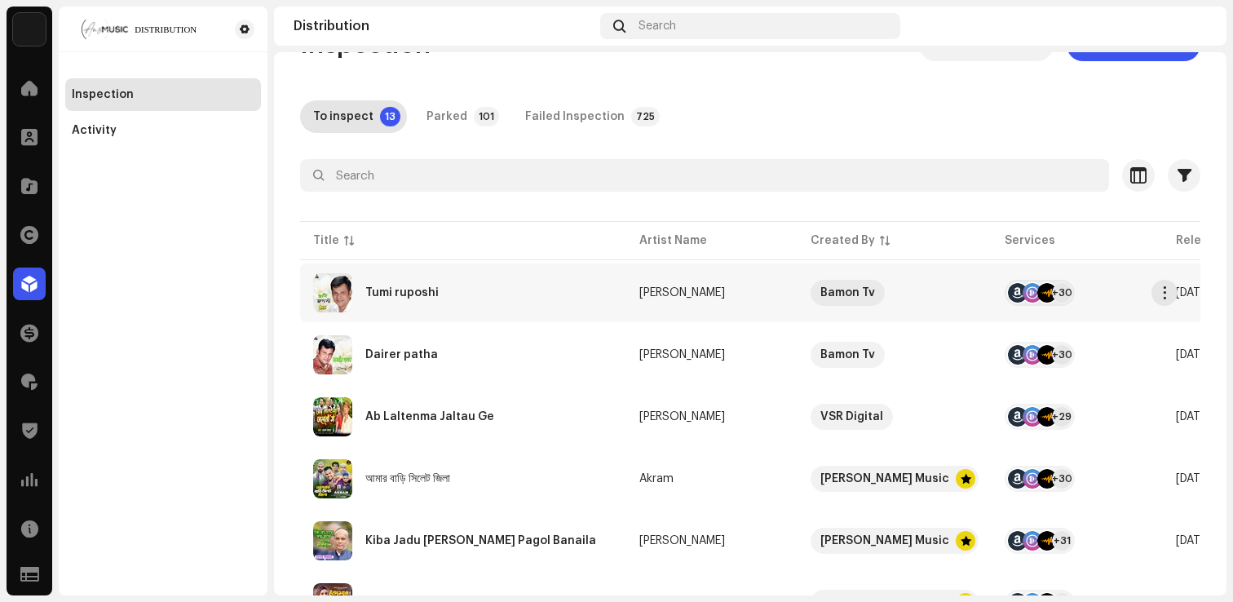
click at [390, 297] on div "Tumi ruposhi" at bounding box center [401, 292] width 73 height 11
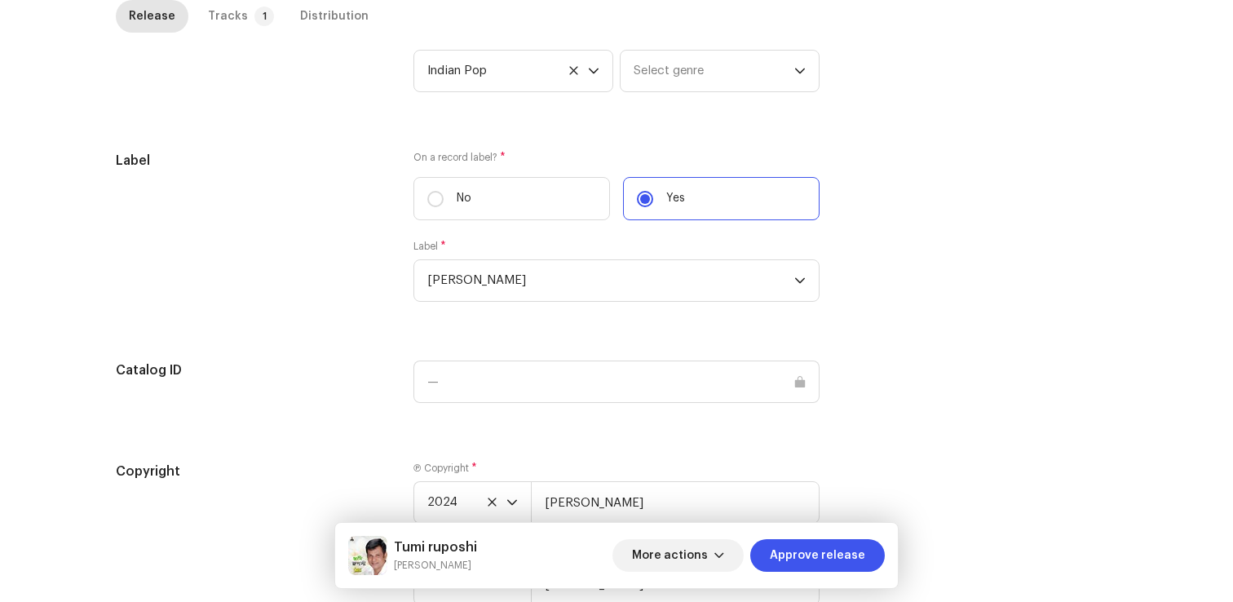
scroll to position [1632, 0]
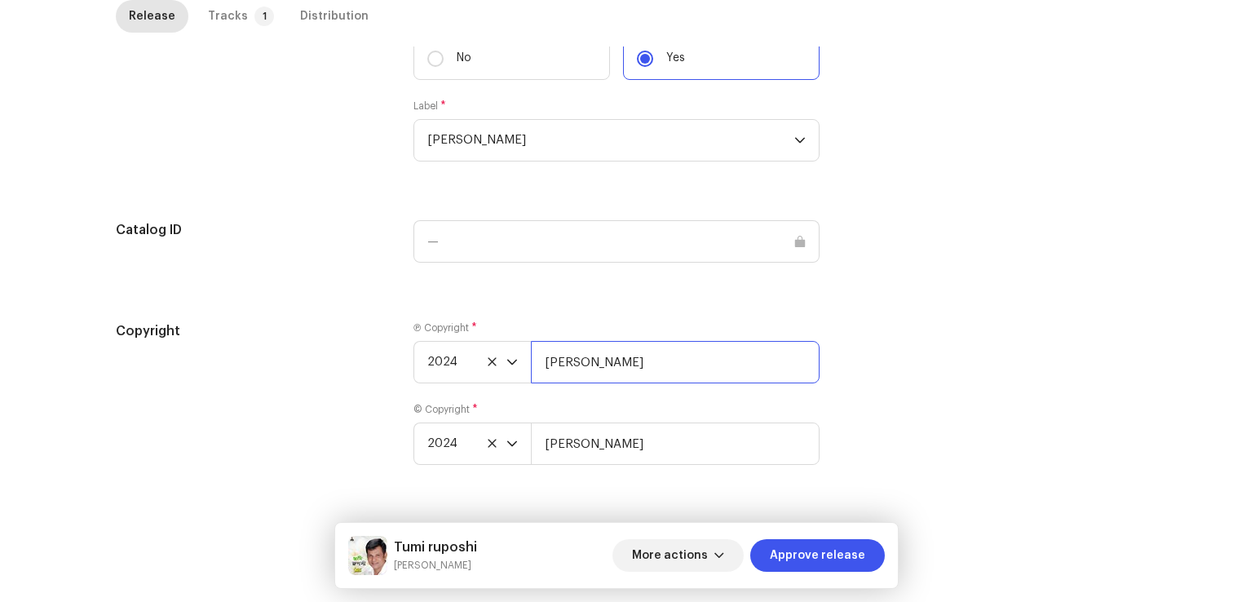
click at [701, 368] on input "[PERSON_NAME]" at bounding box center [675, 362] width 289 height 42
type input "[PERSON_NAME], Distributed by ANS Music"
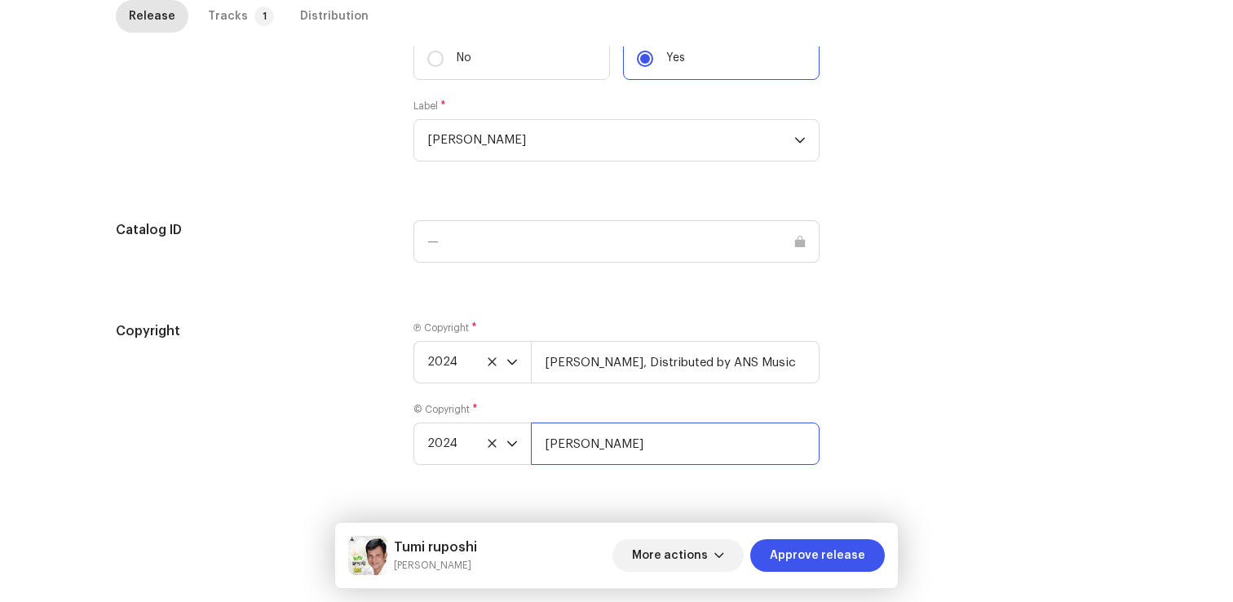
click at [704, 458] on input "[PERSON_NAME]" at bounding box center [675, 443] width 289 height 42
type input "[PERSON_NAME], Distributed by ANS Music"
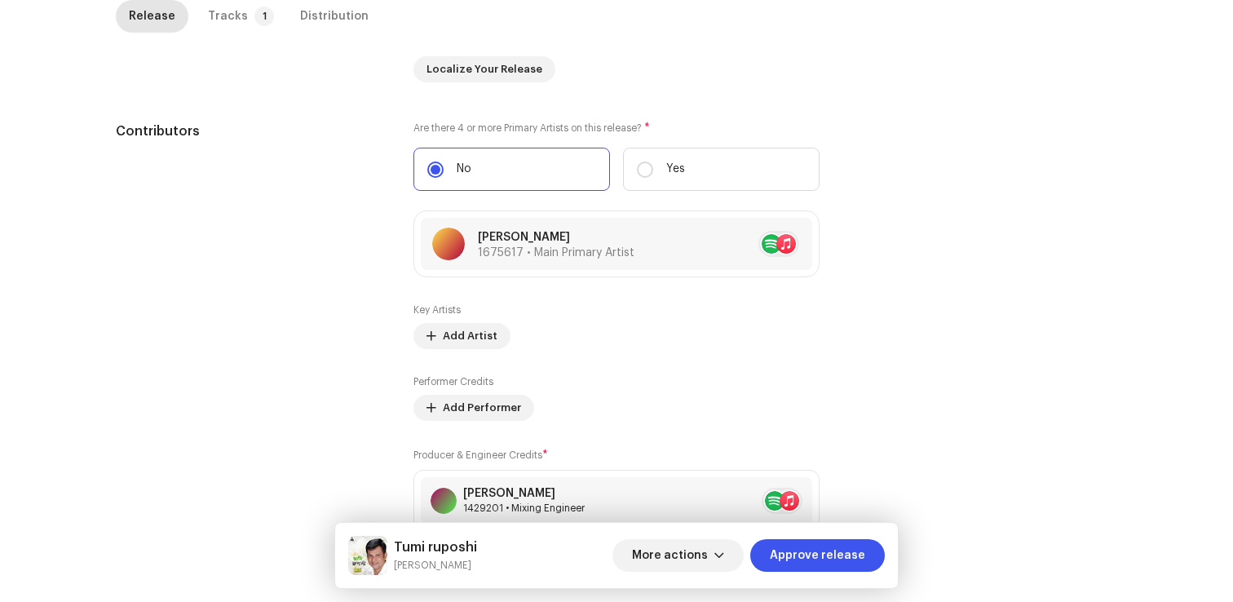
scroll to position [338, 0]
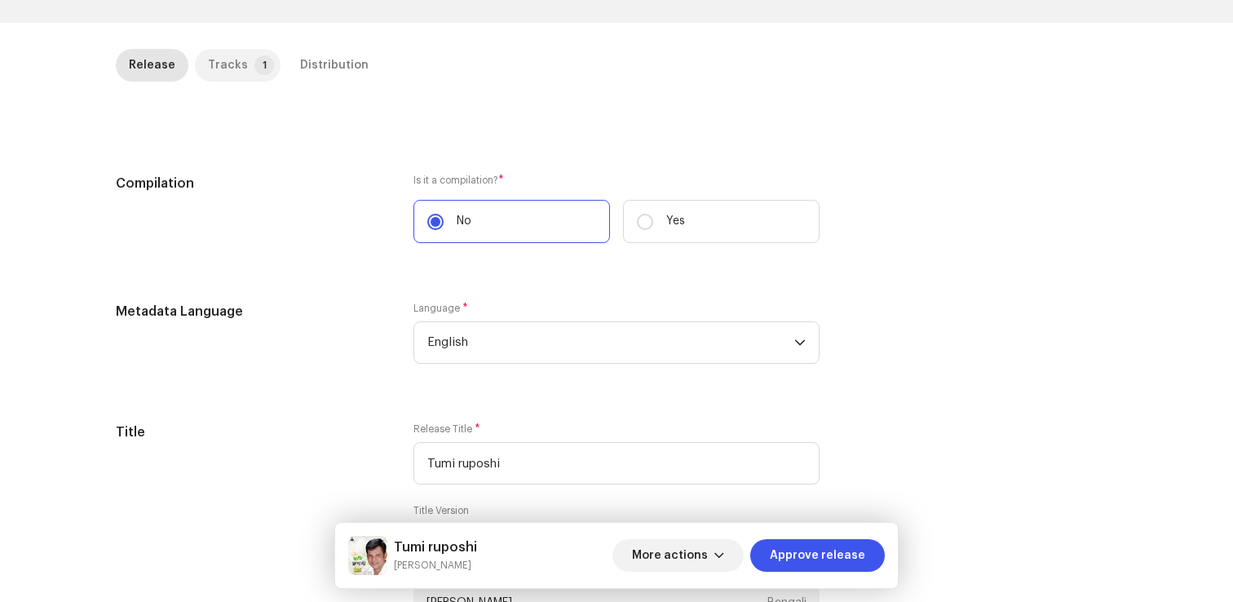
click at [223, 64] on div "Tracks" at bounding box center [228, 65] width 40 height 33
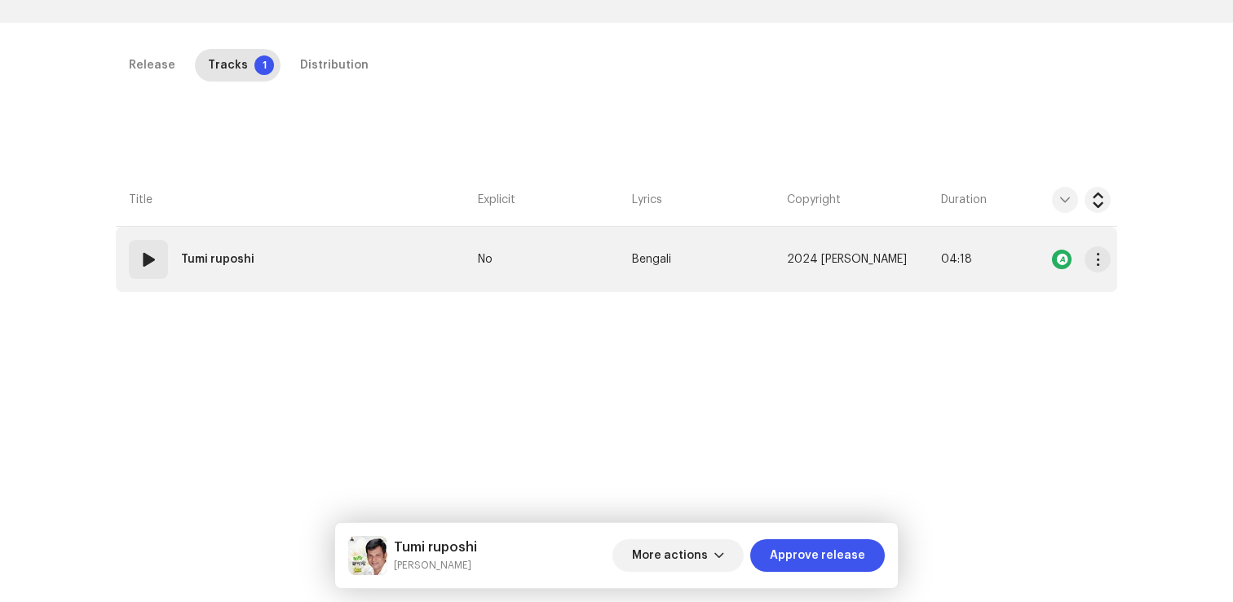
click at [206, 281] on td "01 Tumi ruposhi" at bounding box center [294, 259] width 356 height 65
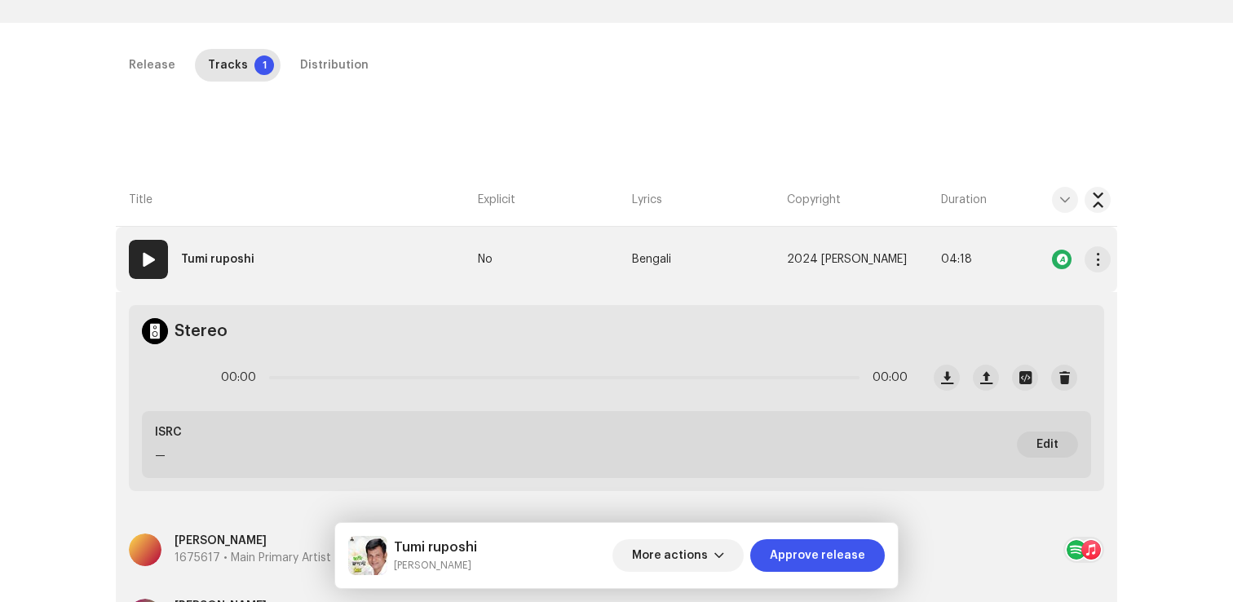
scroll to position [632, 0]
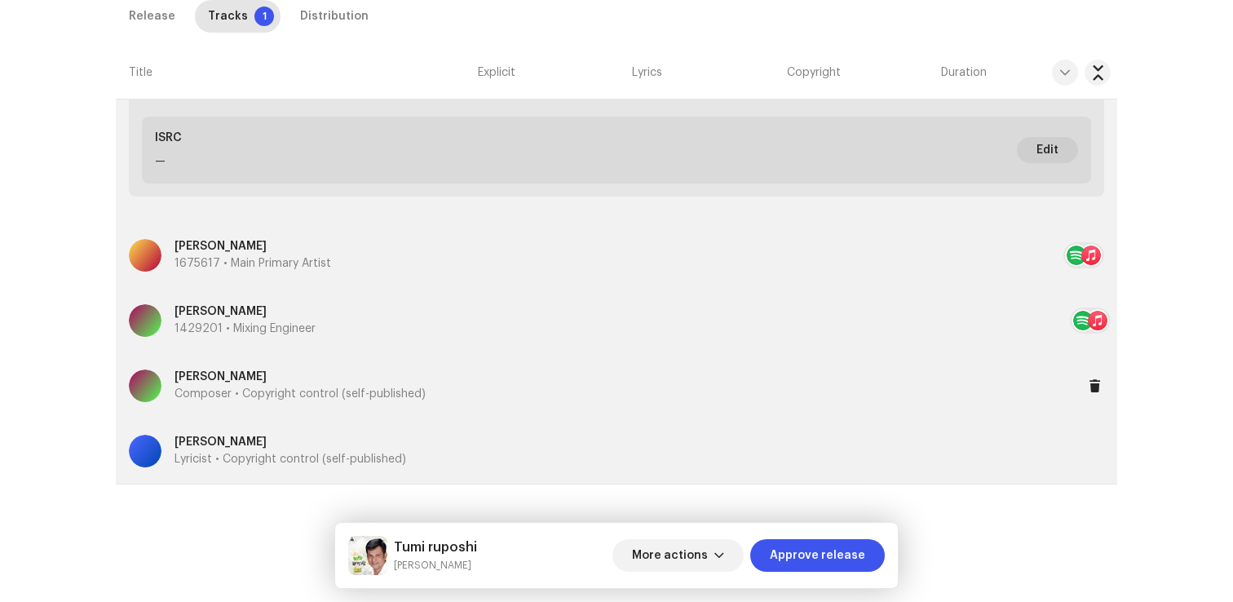
click at [374, 402] on p "Composer • Copyright control (self-published)" at bounding box center [300, 394] width 251 height 17
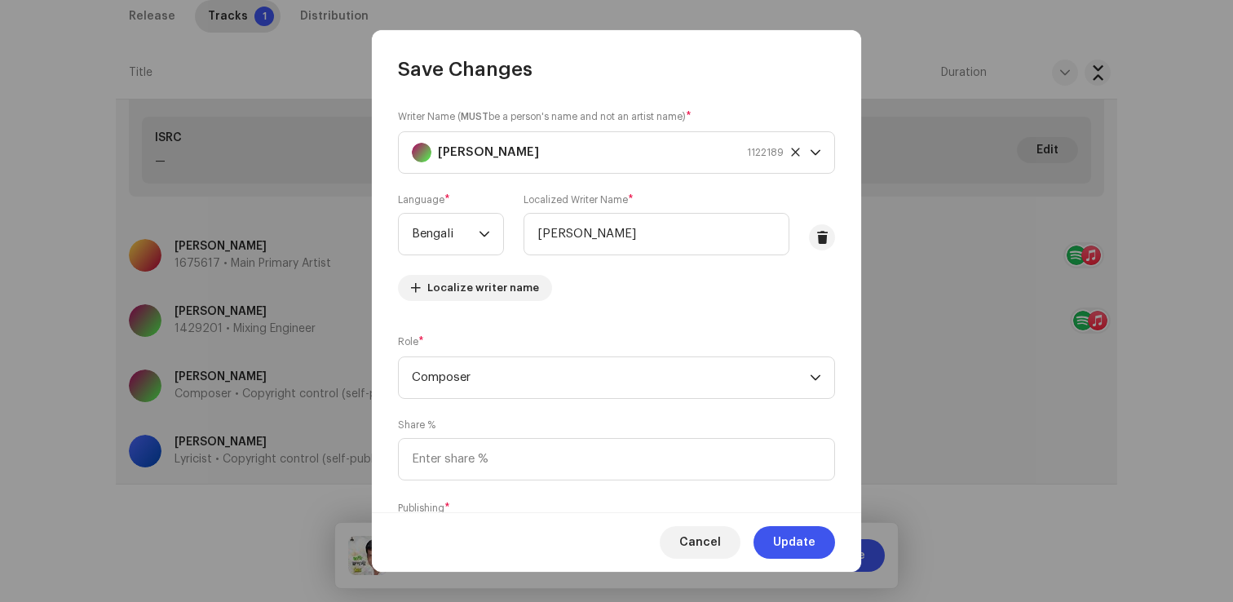
scroll to position [100, 0]
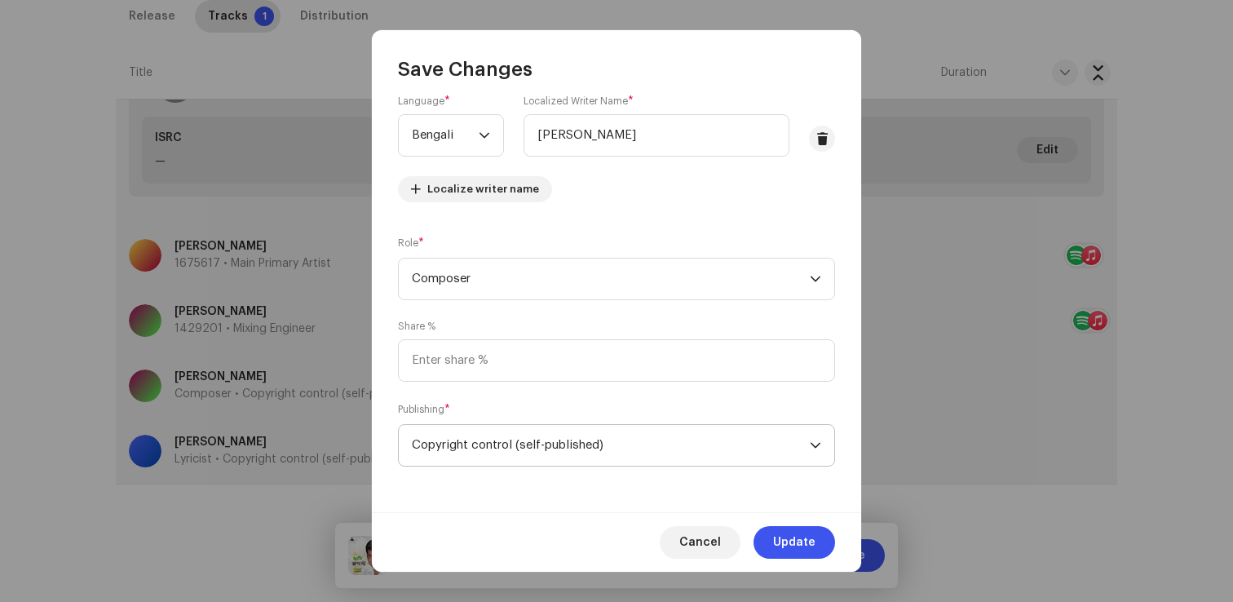
click at [522, 458] on span "Copyright control (self-published)" at bounding box center [611, 445] width 398 height 41
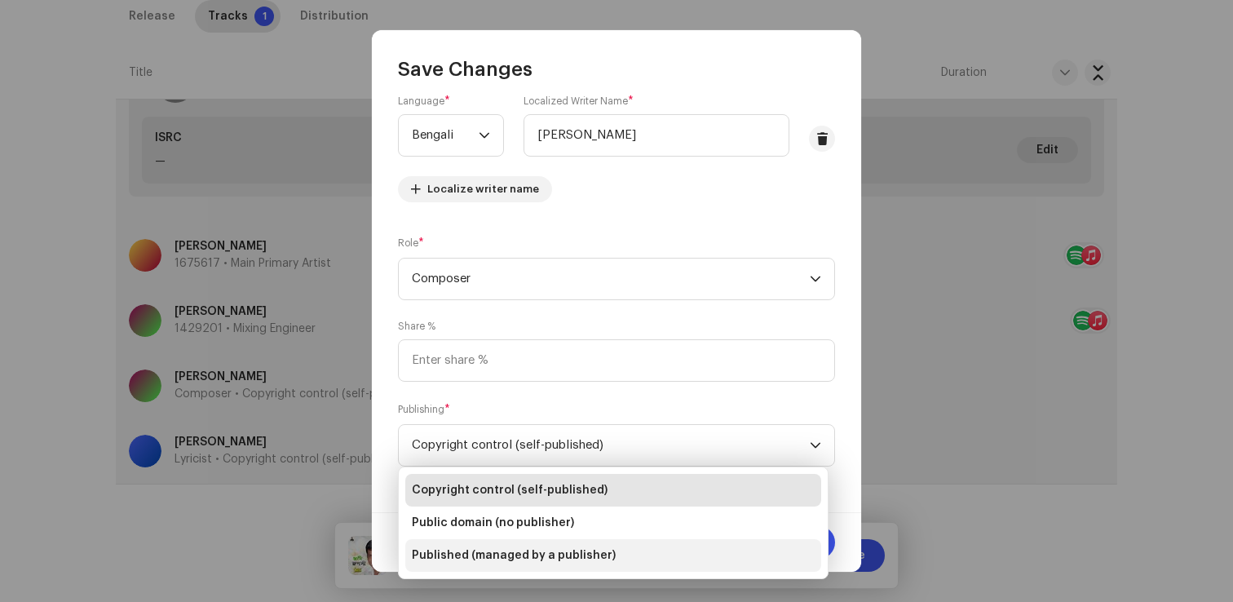
click at [493, 563] on span "Published (managed by a publisher)" at bounding box center [514, 555] width 204 height 16
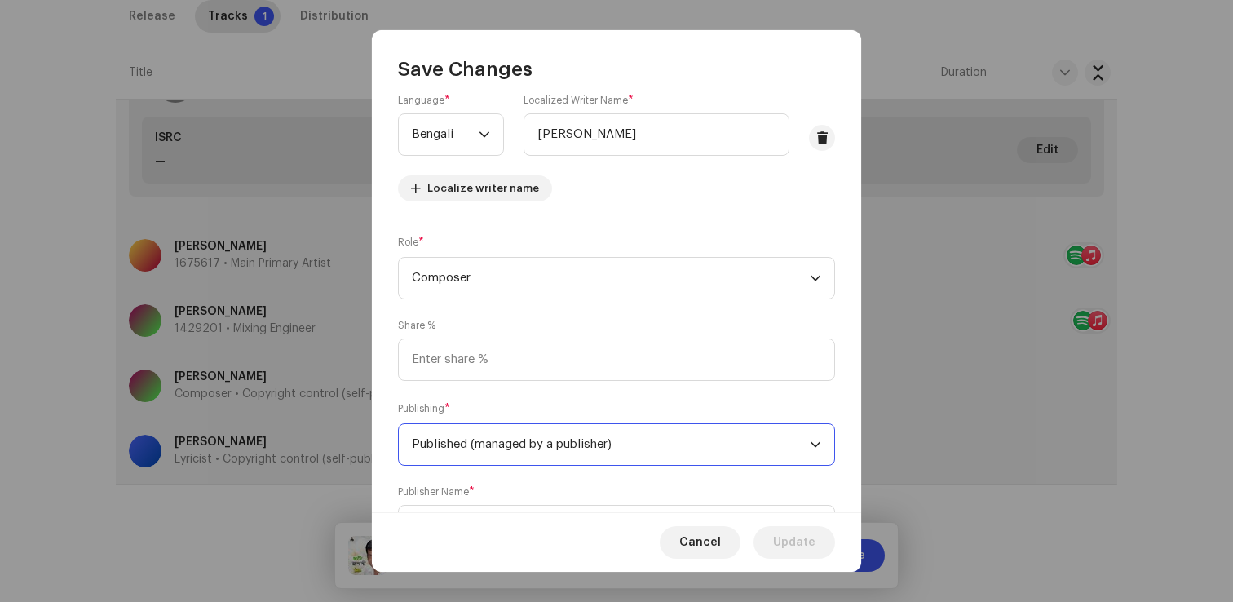
scroll to position [181, 0]
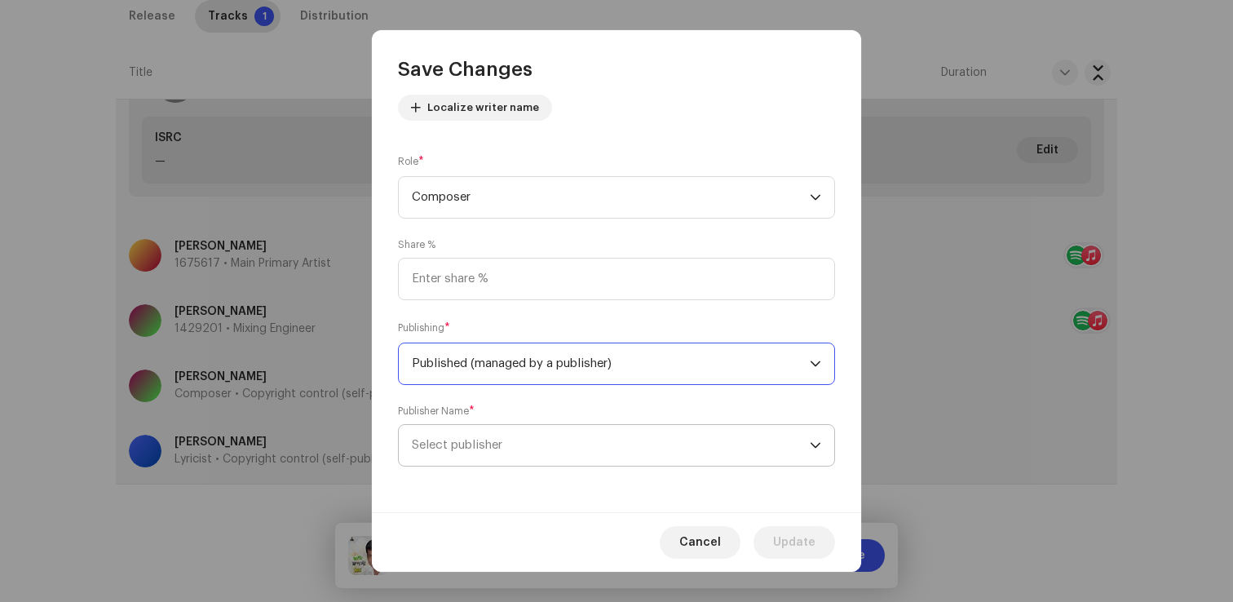
click at [502, 450] on span "Select publisher" at bounding box center [457, 445] width 91 height 12
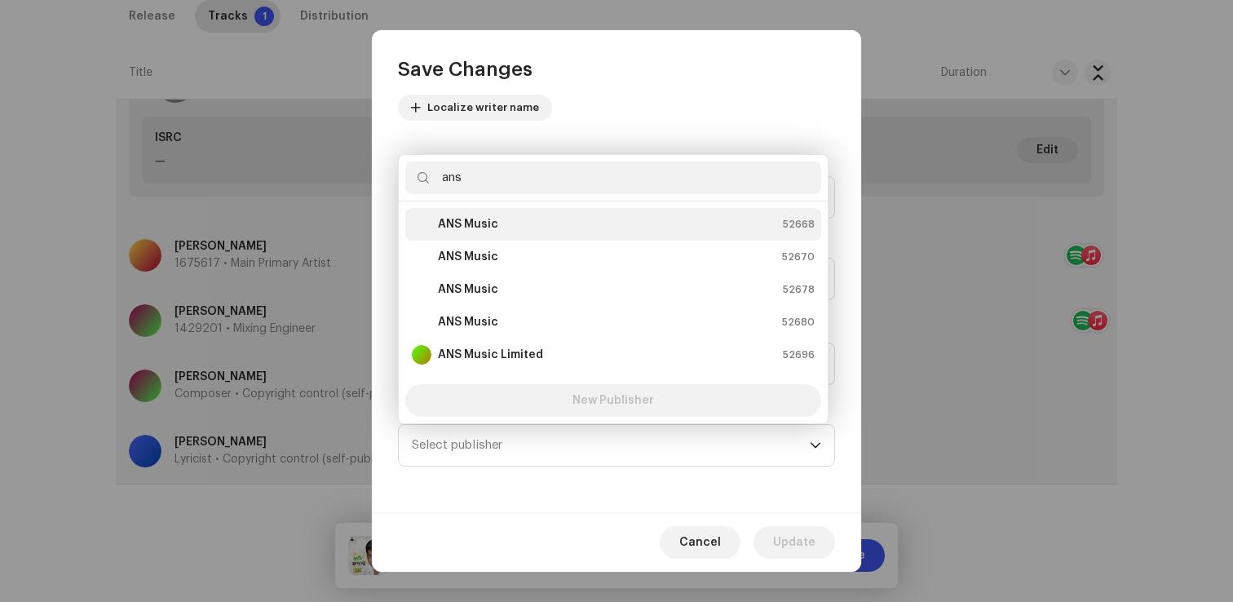
type input "ans"
click at [520, 227] on div "ANS Music 52668" at bounding box center [613, 225] width 403 height 20
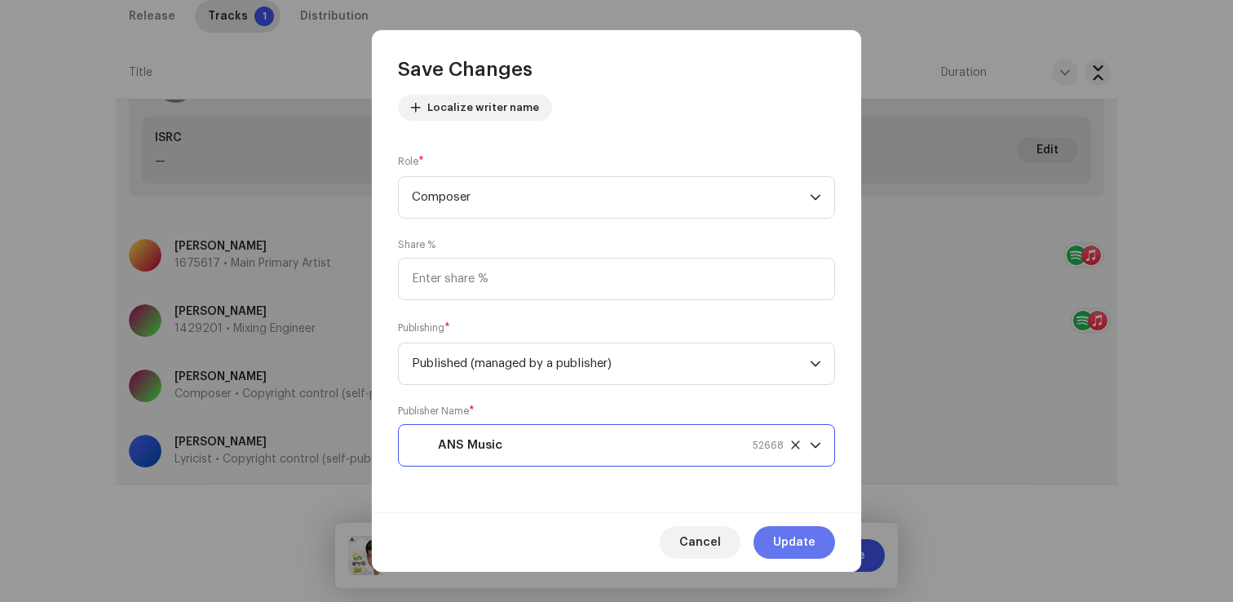
click at [797, 546] on span "Update" at bounding box center [794, 542] width 42 height 33
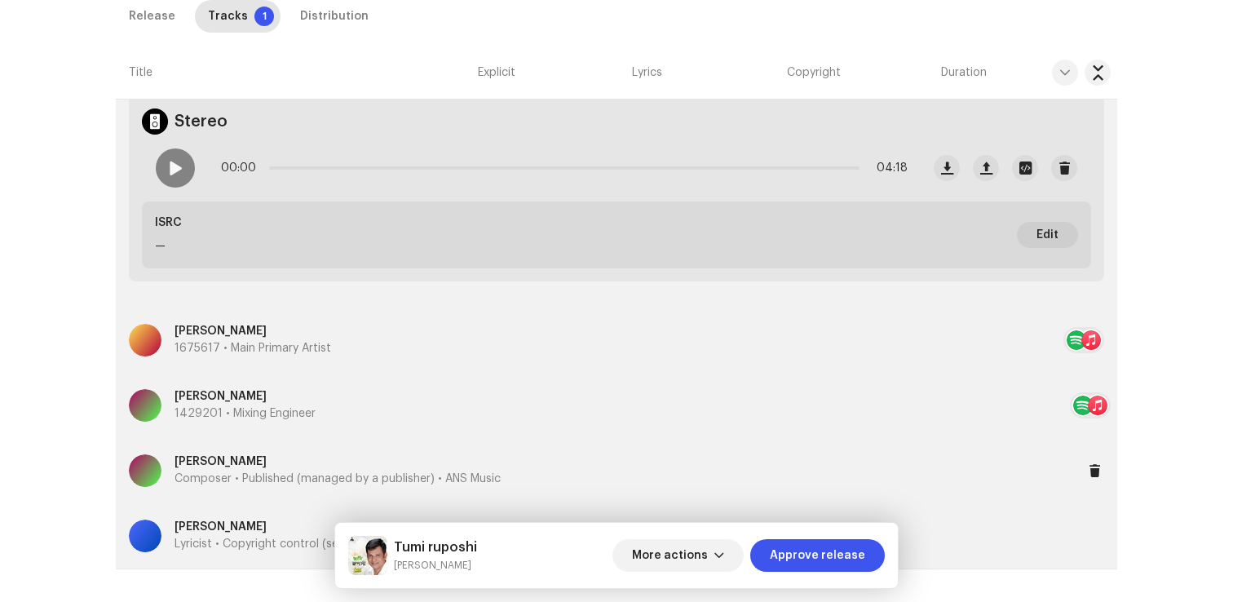
scroll to position [480, 0]
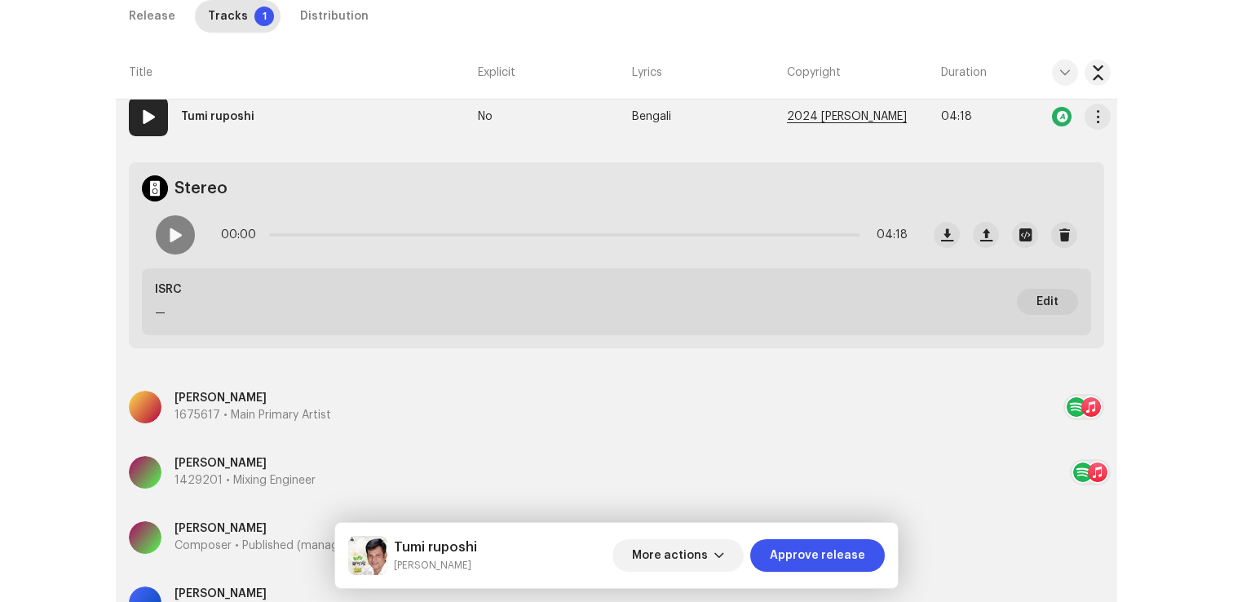
click at [872, 119] on span "2024 [PERSON_NAME]" at bounding box center [847, 117] width 120 height 12
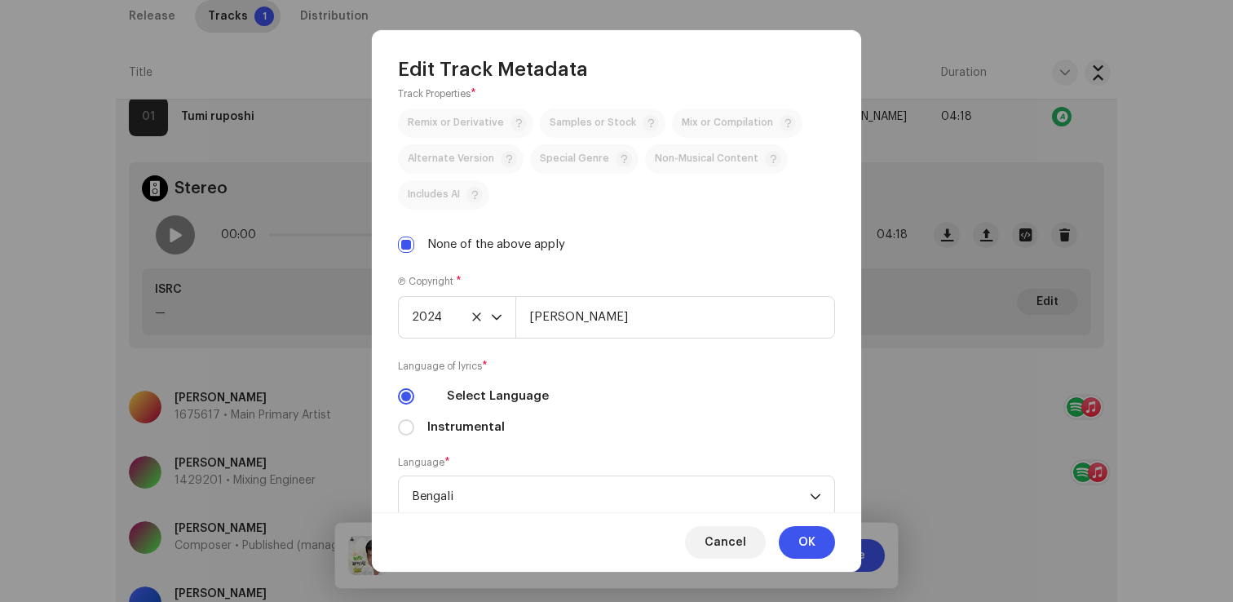
scroll to position [593, 0]
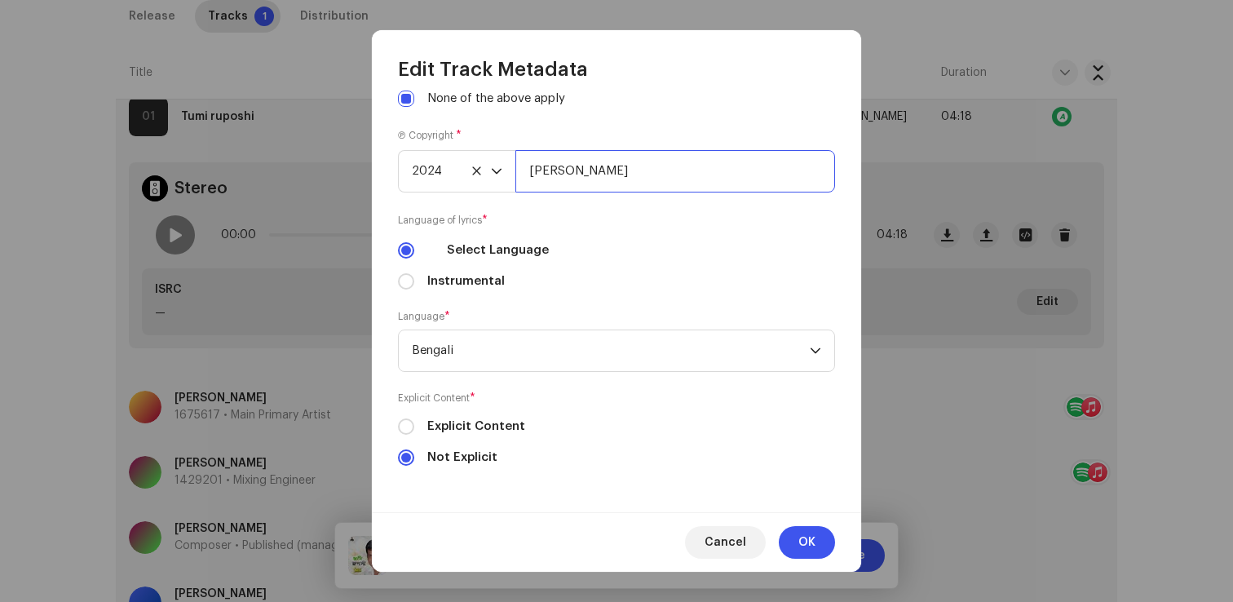
click at [728, 167] on input "[PERSON_NAME]" at bounding box center [675, 171] width 320 height 42
type input "[PERSON_NAME], Distributed by ANS Music"
click at [804, 543] on span "OK" at bounding box center [806, 542] width 17 height 33
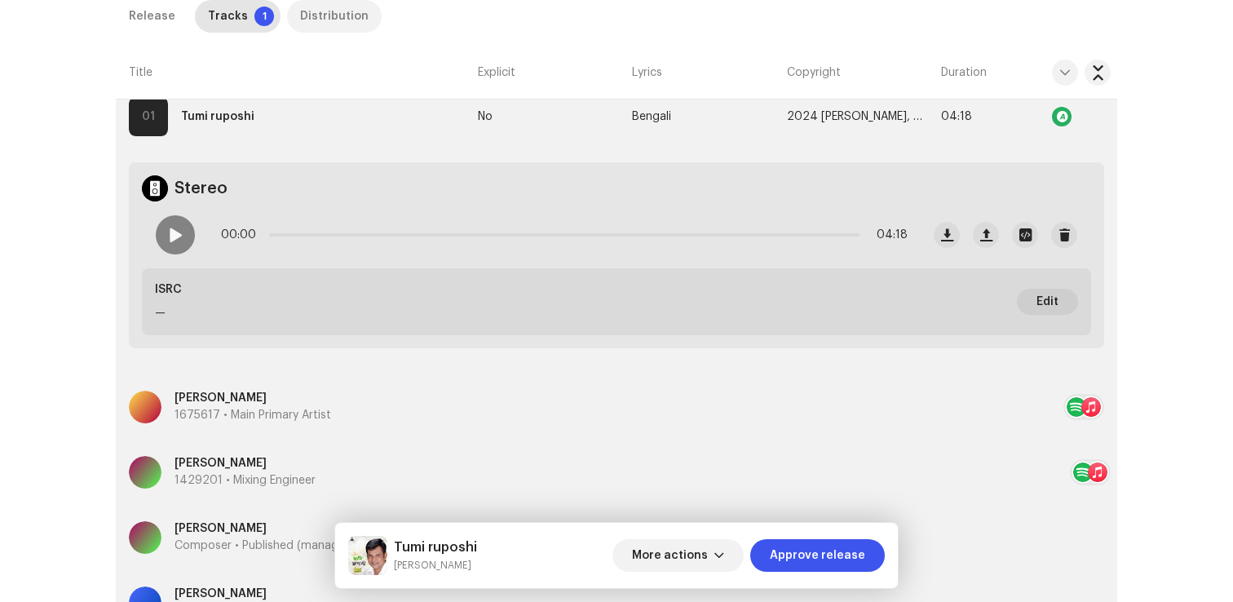
click at [324, 10] on div "Distribution" at bounding box center [334, 16] width 69 height 33
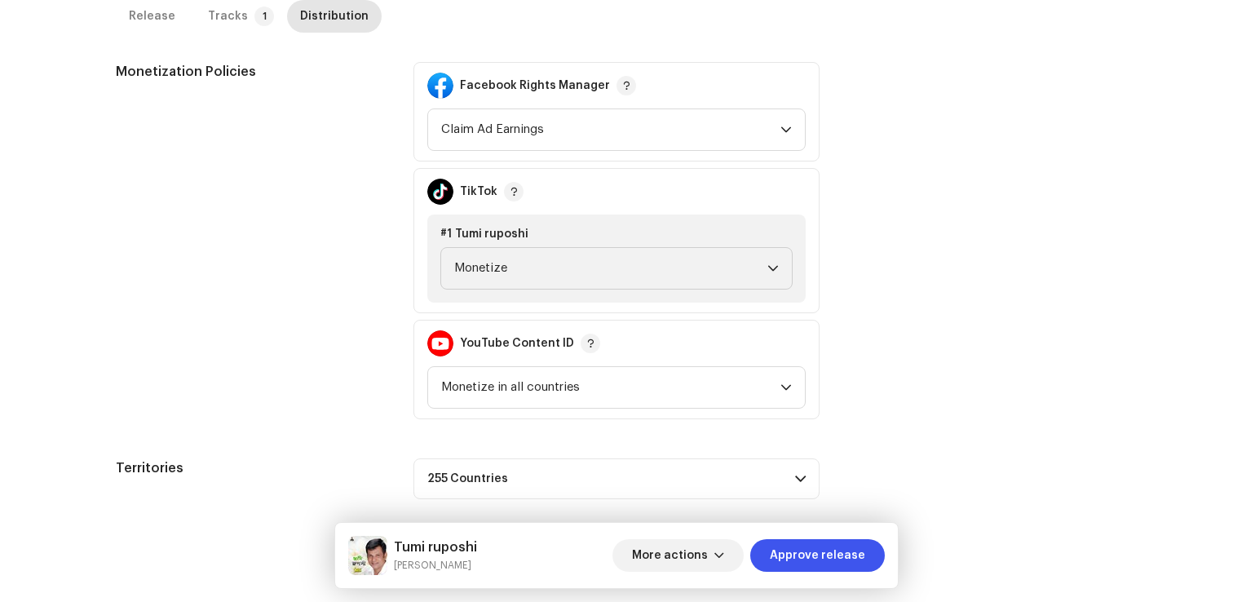
scroll to position [681, 0]
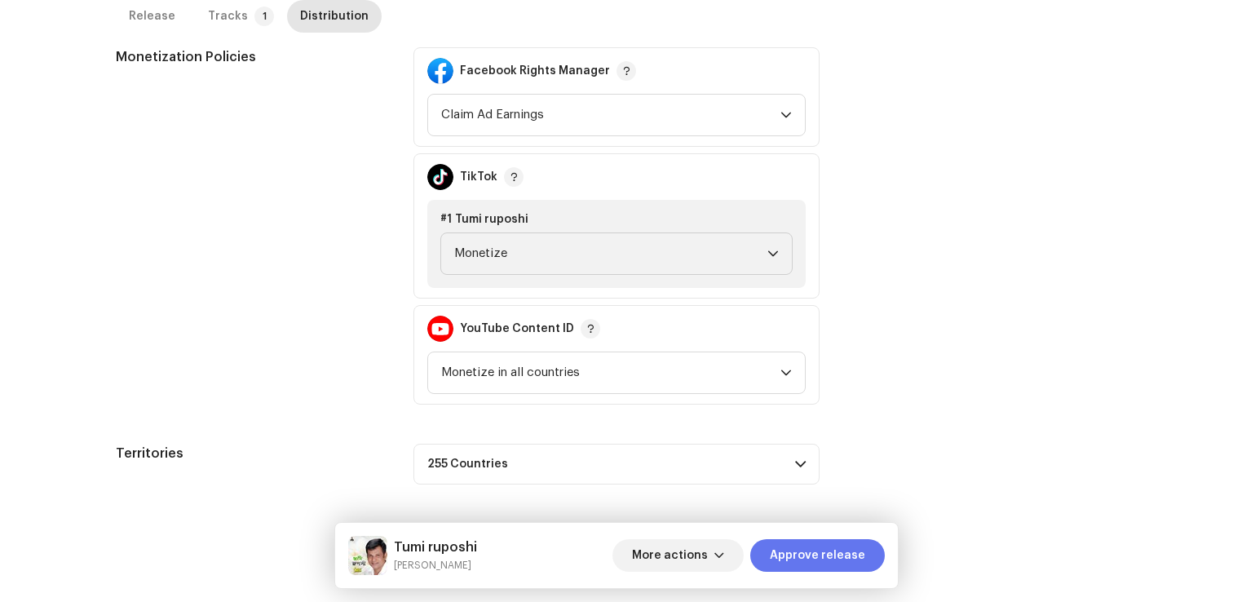
click at [784, 560] on span "Approve release" at bounding box center [817, 555] width 95 height 33
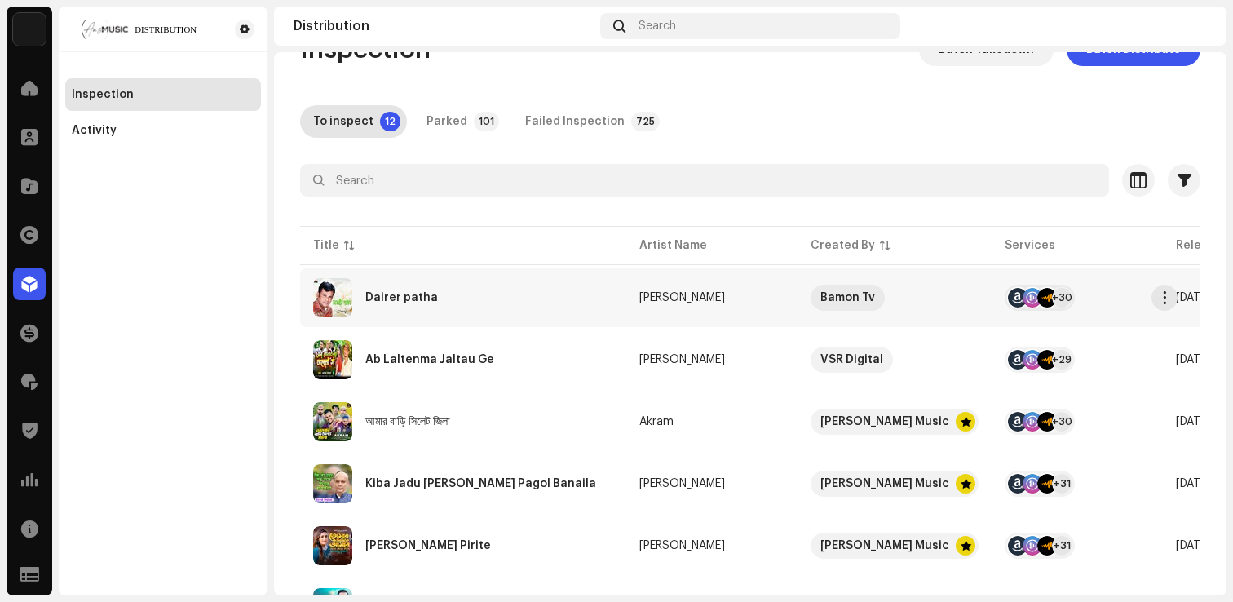
scroll to position [42, 0]
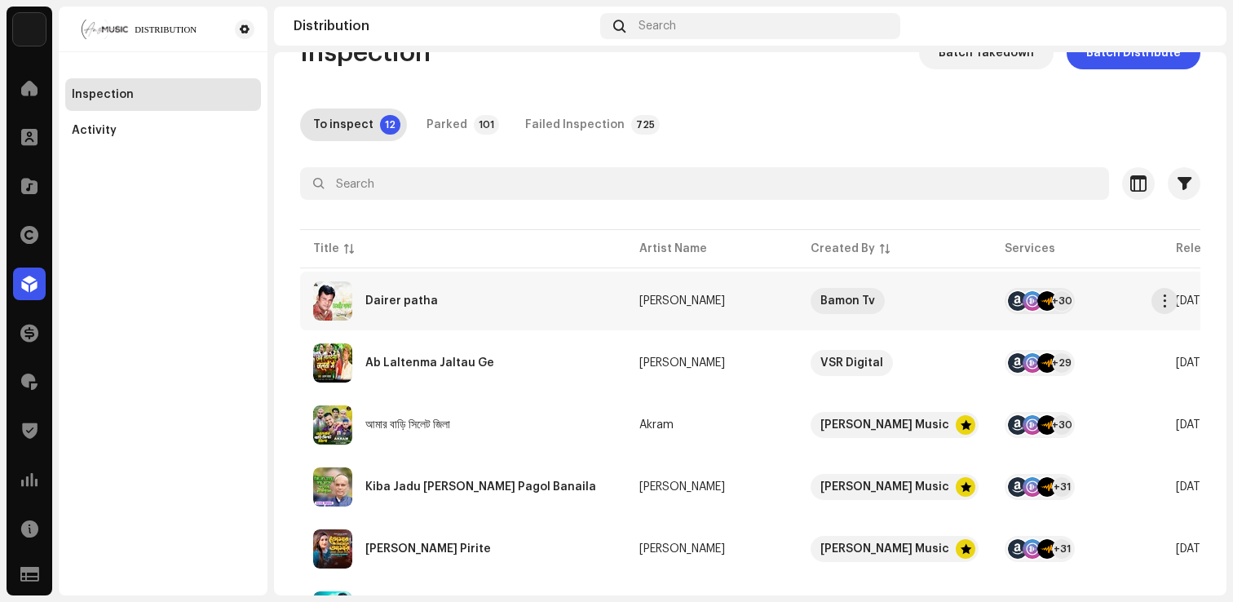
click at [414, 301] on div "Dairer patha" at bounding box center [401, 300] width 73 height 11
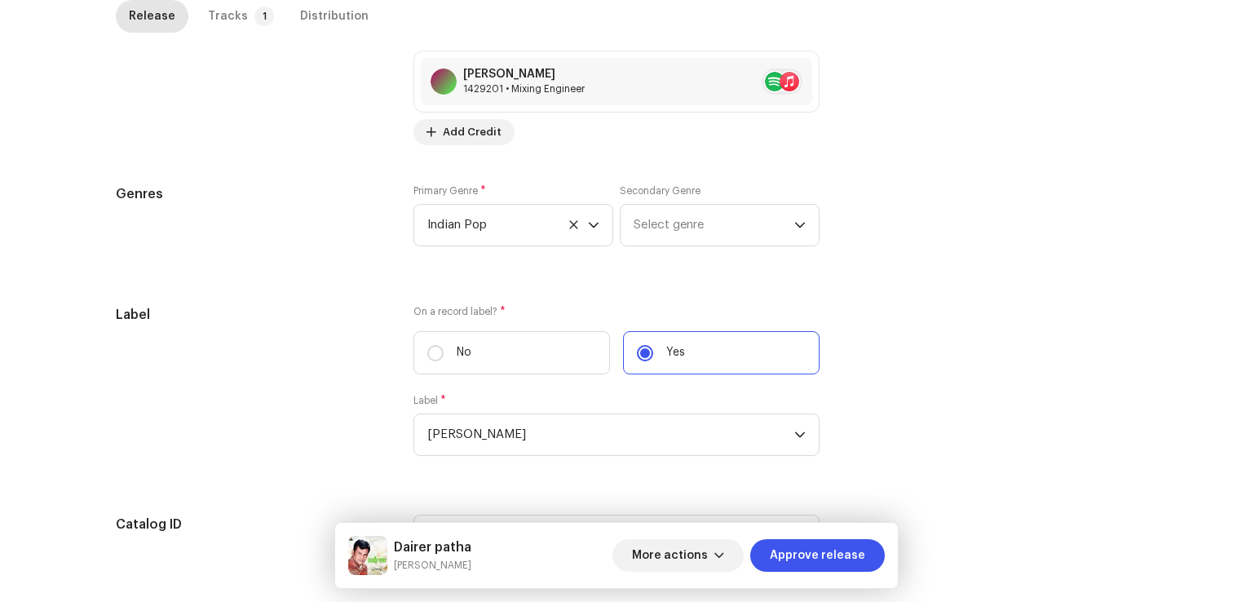
scroll to position [1632, 0]
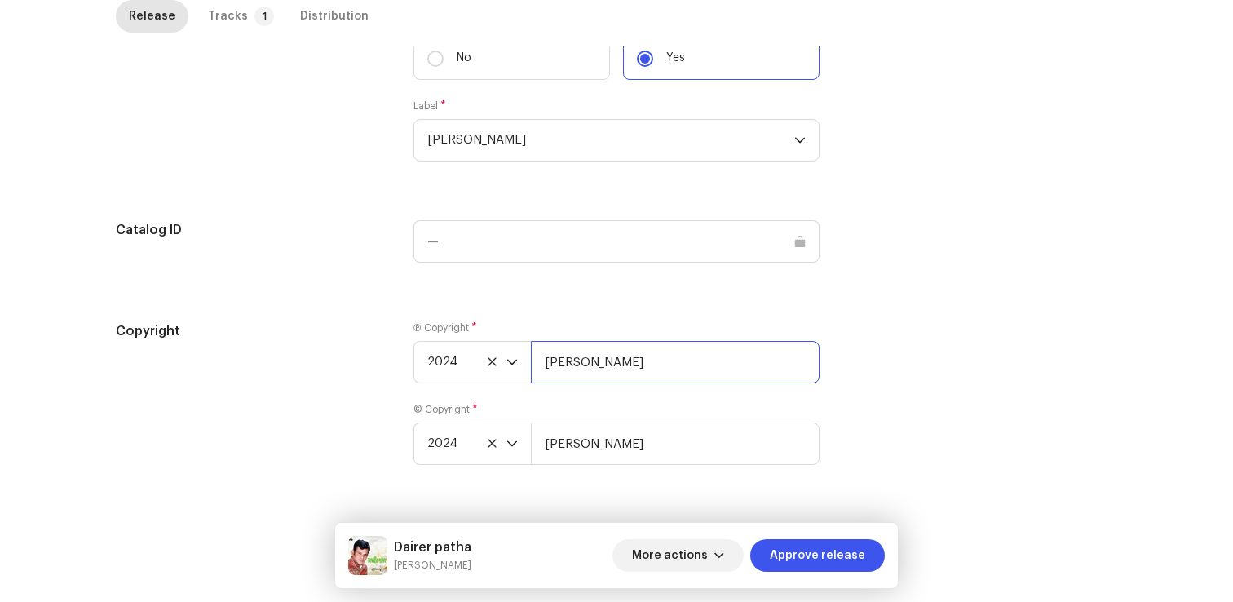
click at [702, 364] on input "[PERSON_NAME]" at bounding box center [675, 362] width 289 height 42
type input "[PERSON_NAME], Distributed by ANS Music"
click at [719, 475] on div "Ⓟ Copyright * 2024 [PERSON_NAME], Distributed by ANS Music © Copyright * 2024 […" at bounding box center [617, 402] width 406 height 163
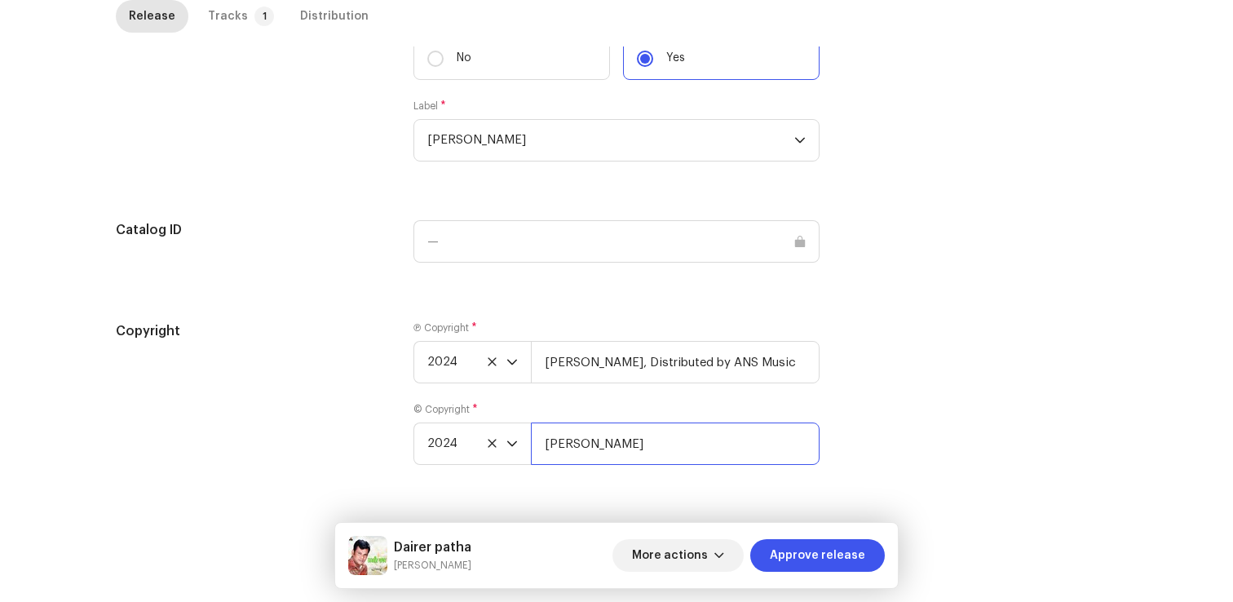
click at [736, 442] on input "[PERSON_NAME]" at bounding box center [675, 443] width 289 height 42
type input "[PERSON_NAME], Distributed by ANS Music"
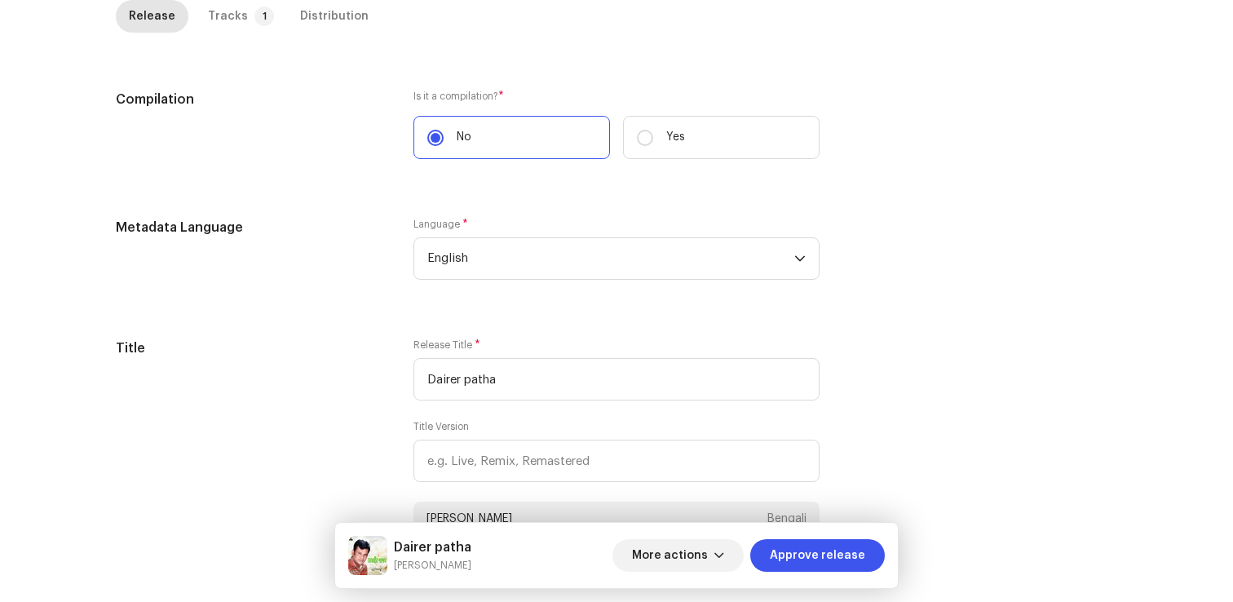
scroll to position [0, 0]
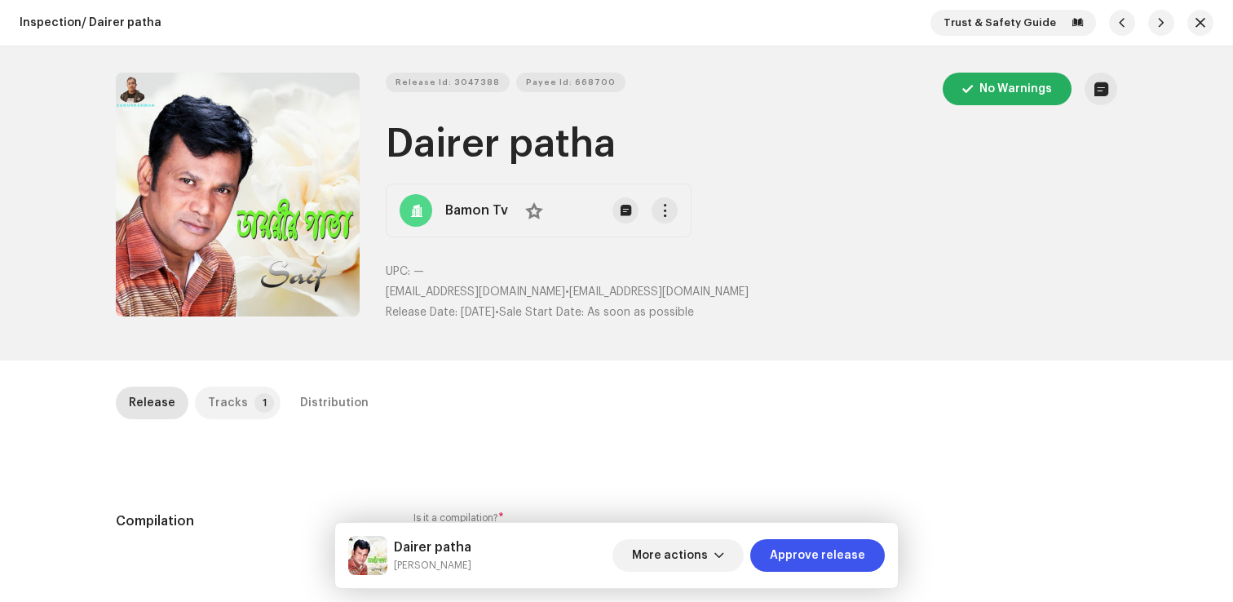
click at [227, 405] on div "Tracks" at bounding box center [228, 403] width 40 height 33
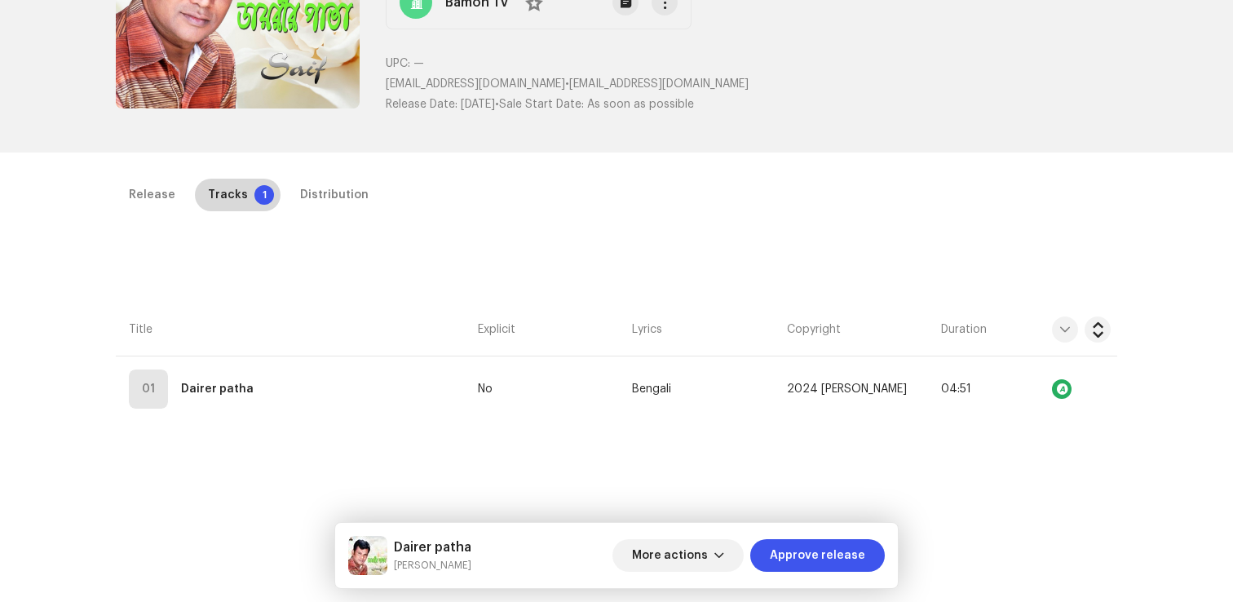
scroll to position [371, 0]
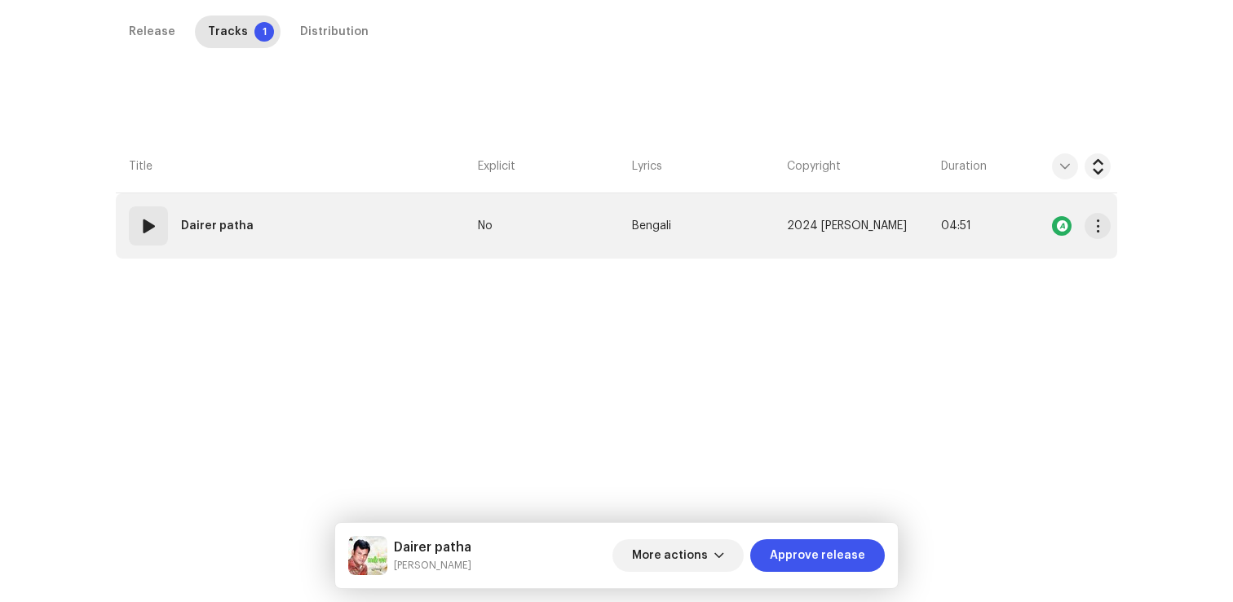
click at [192, 246] on td "01 Dairer patha" at bounding box center [294, 225] width 356 height 65
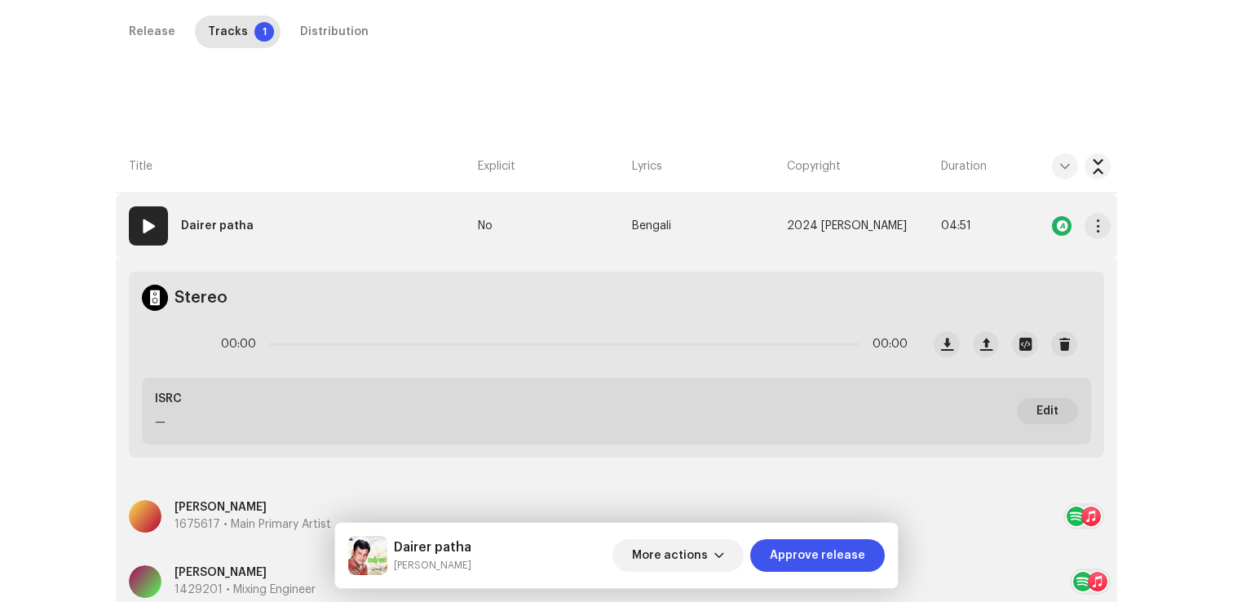
scroll to position [632, 0]
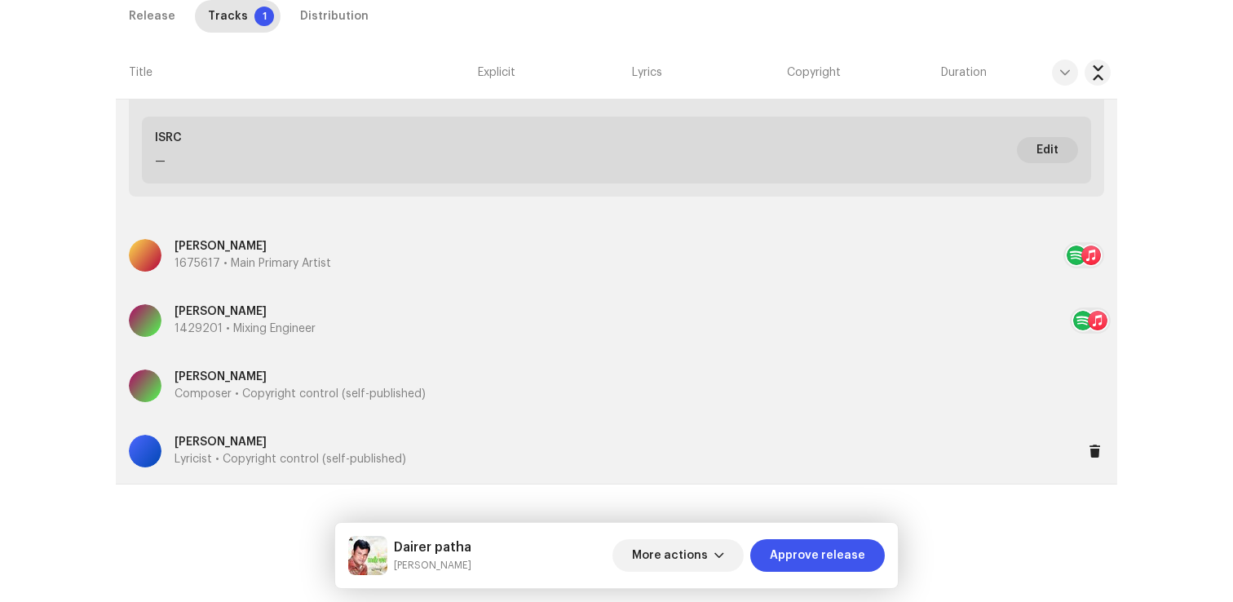
click at [349, 451] on p "Lyricist • Copyright control (self-published)" at bounding box center [291, 459] width 232 height 17
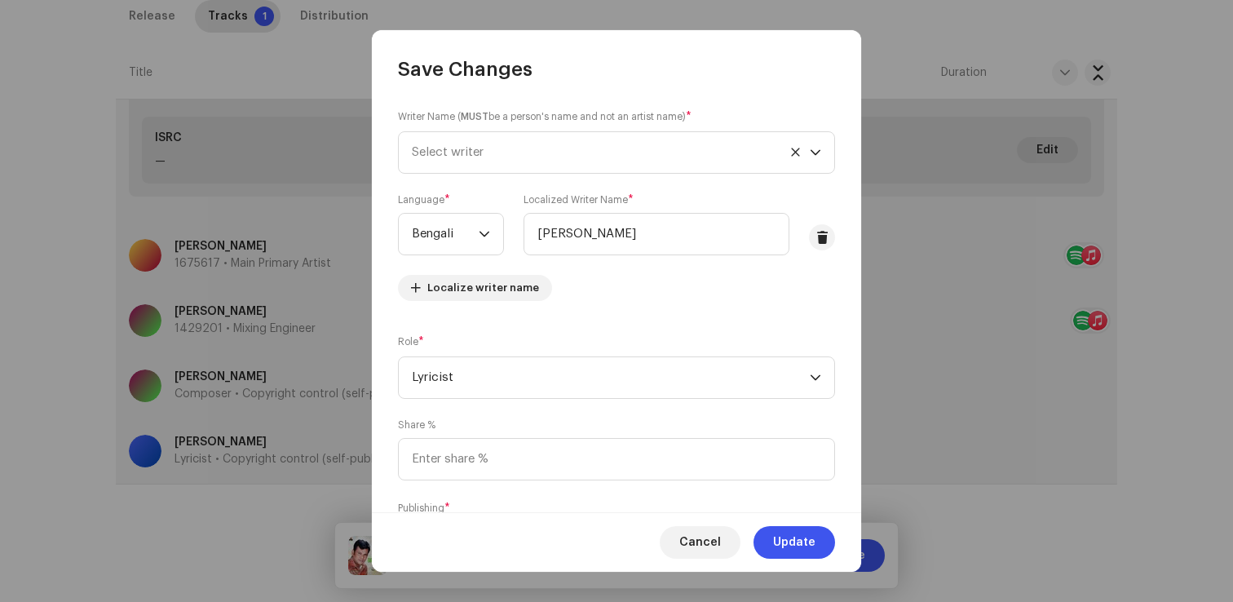
scroll to position [100, 0]
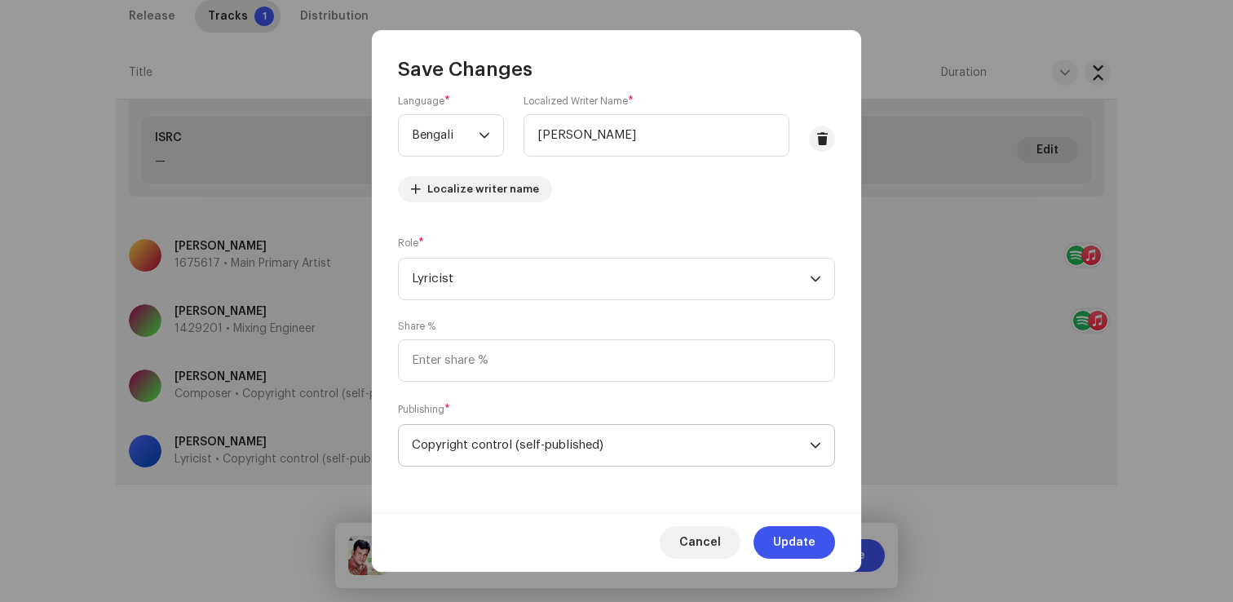
click at [479, 454] on span "Copyright control (self-published)" at bounding box center [611, 445] width 398 height 41
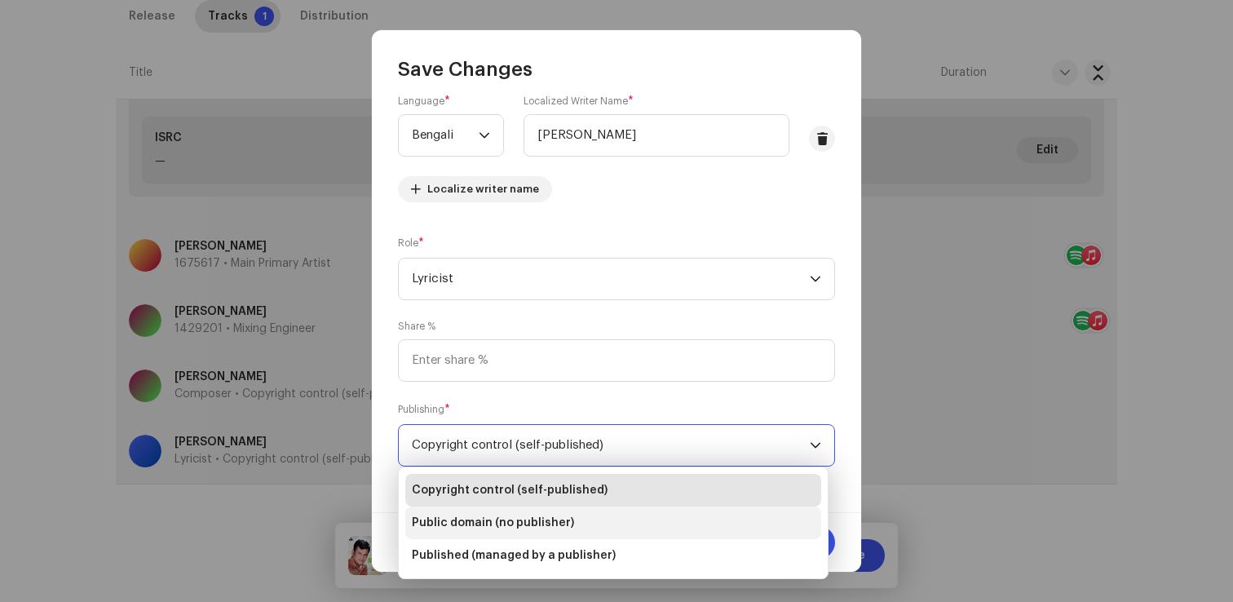
click at [478, 537] on li "Public domain (no publisher)" at bounding box center [613, 522] width 416 height 33
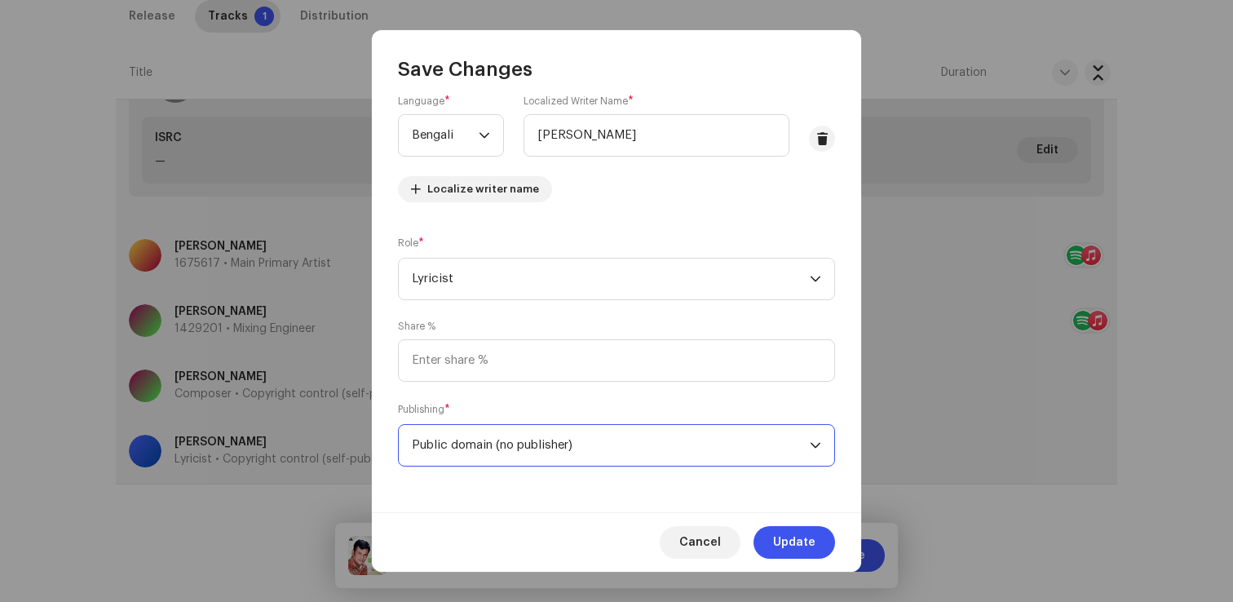
click at [508, 464] on span "Public domain (no publisher)" at bounding box center [611, 445] width 398 height 41
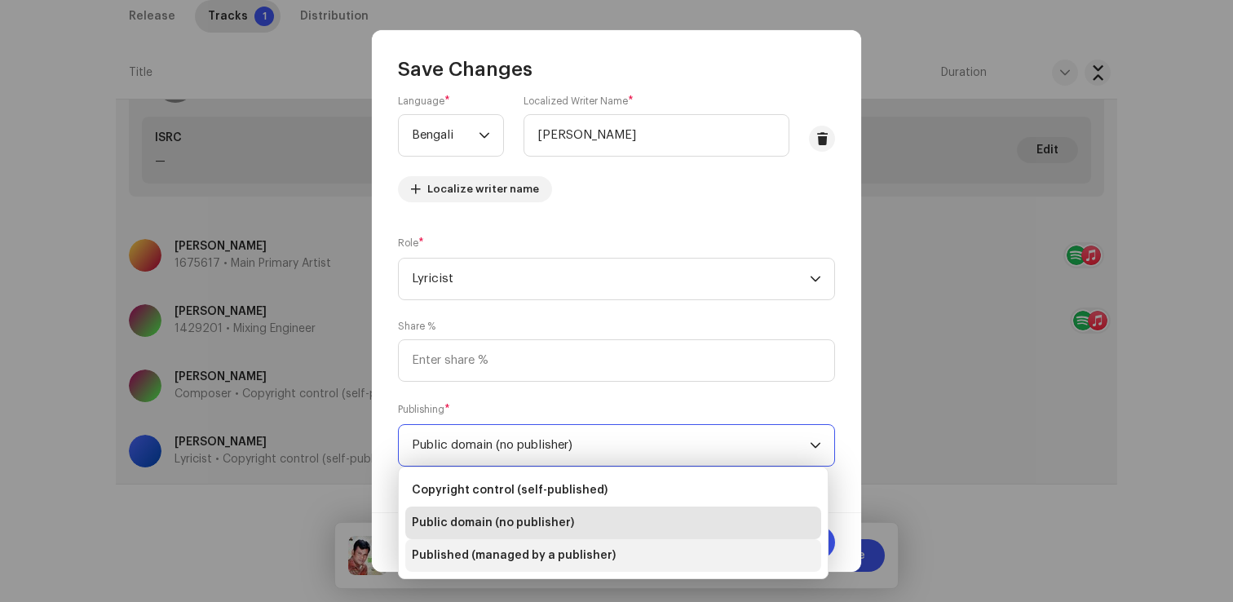
click at [501, 553] on span "Published (managed by a publisher)" at bounding box center [514, 555] width 204 height 16
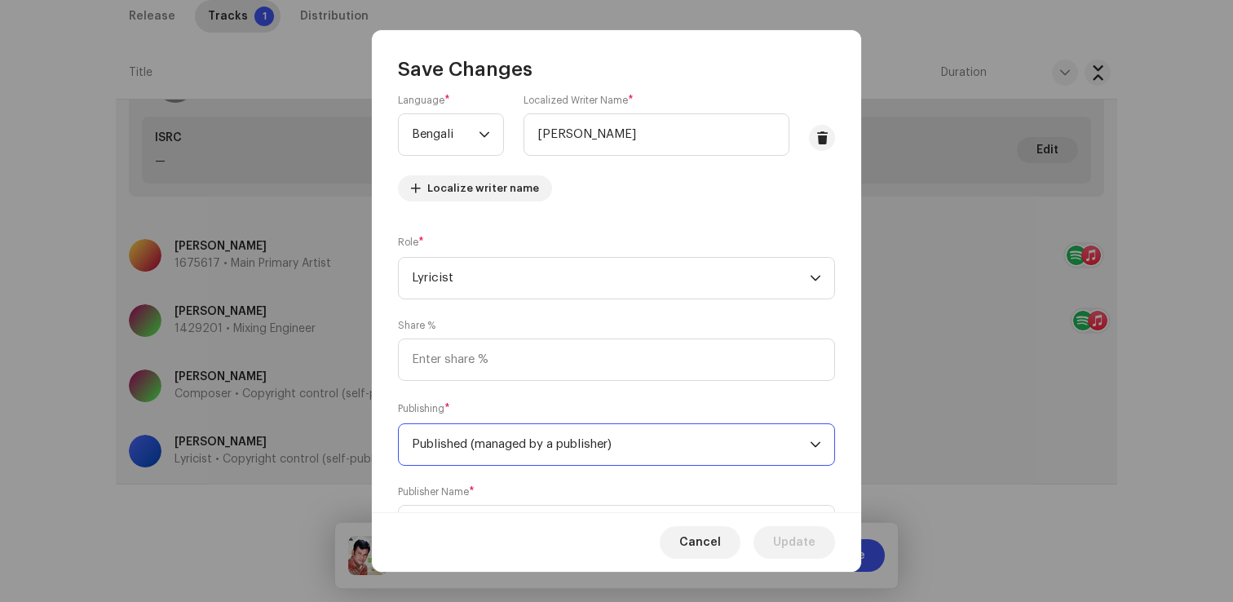
scroll to position [181, 0]
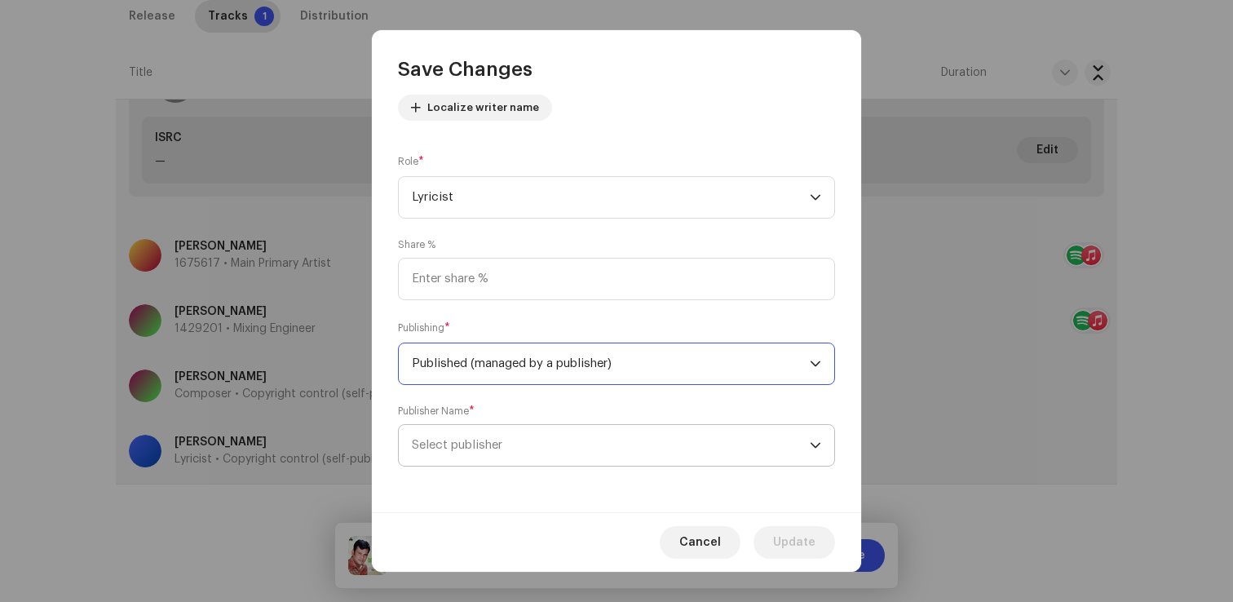
click at [490, 445] on span "Select publisher" at bounding box center [457, 445] width 91 height 12
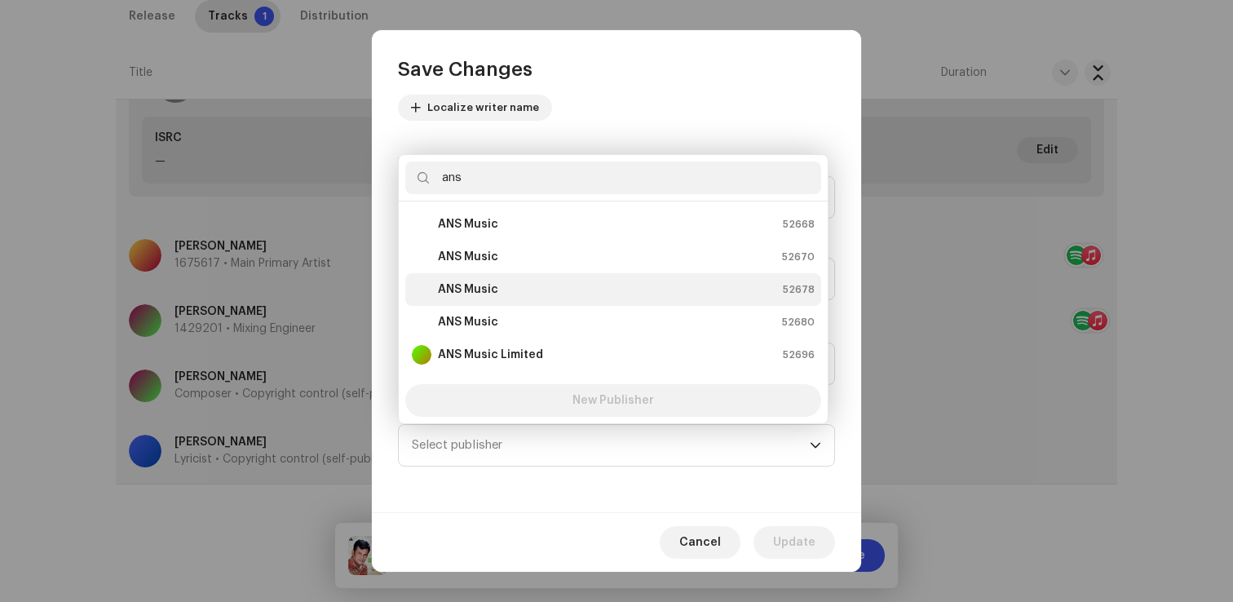
scroll to position [26, 0]
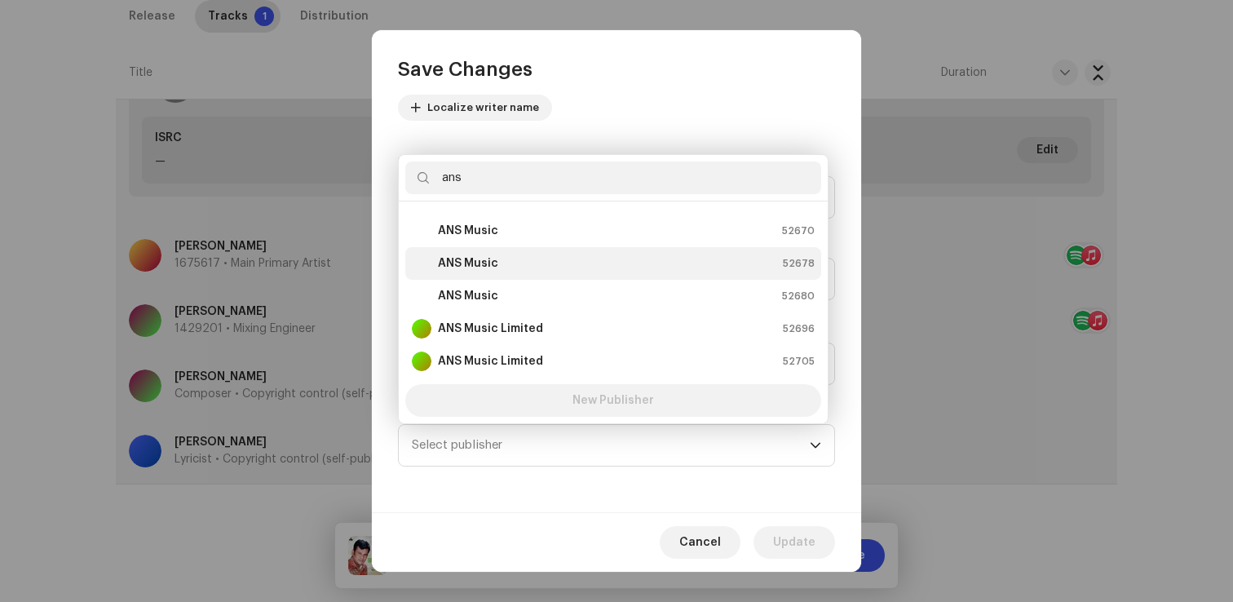
type input "ans"
click at [510, 268] on div "ANS Music 52678" at bounding box center [613, 264] width 403 height 20
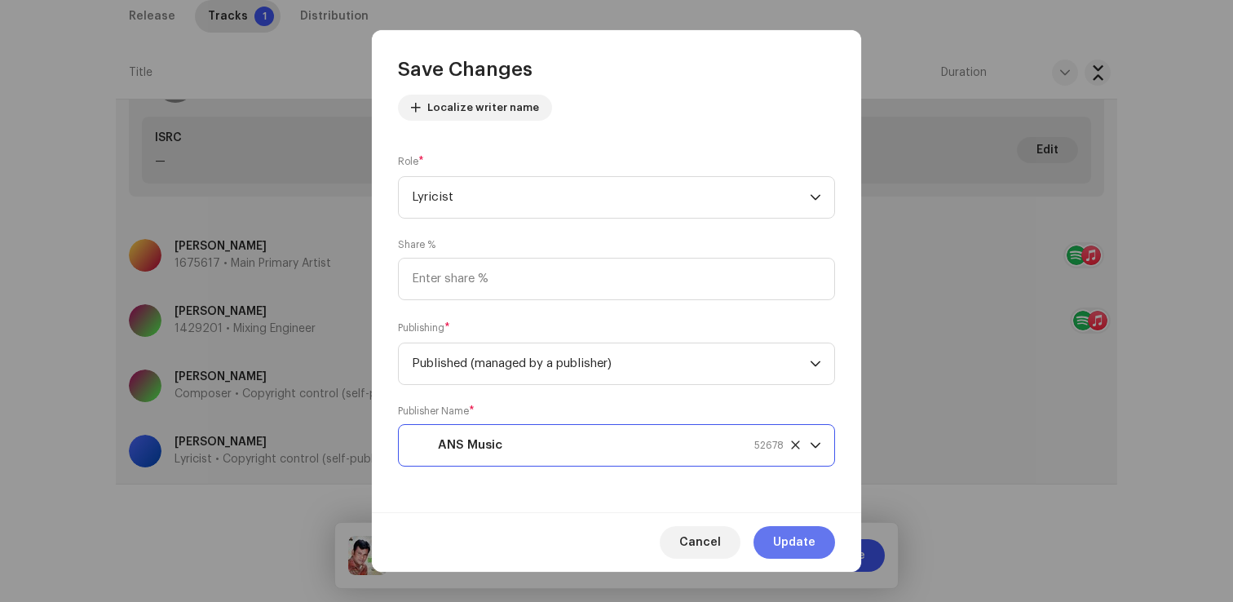
click at [778, 540] on span "Update" at bounding box center [794, 542] width 42 height 33
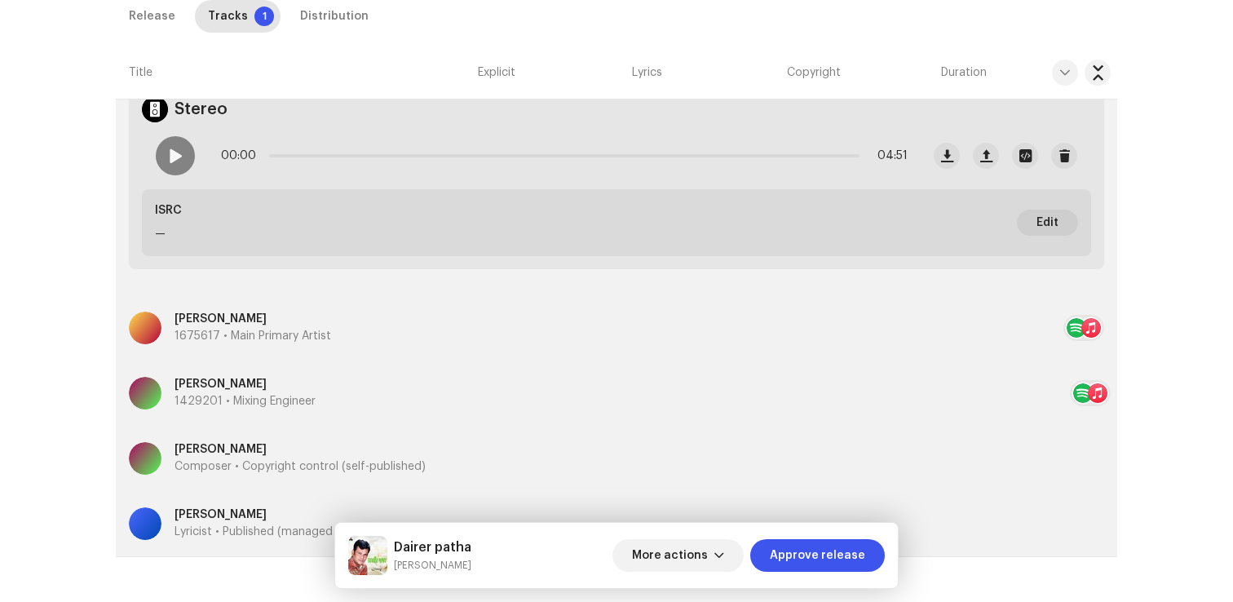
scroll to position [371, 0]
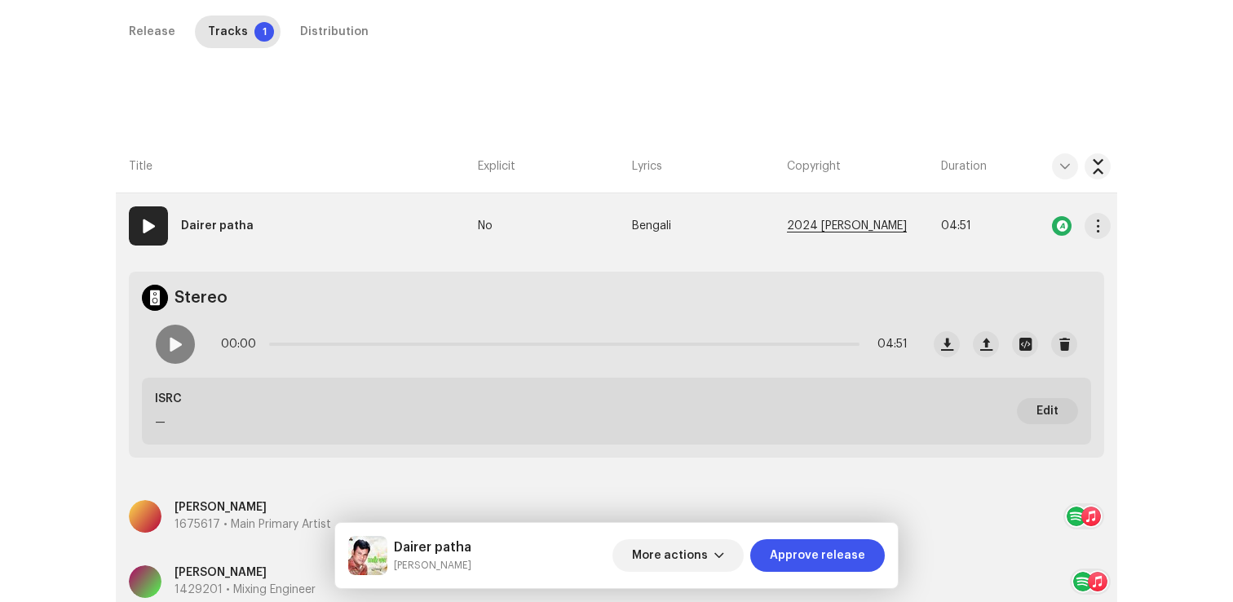
click at [832, 224] on span "2024 [PERSON_NAME]" at bounding box center [847, 226] width 120 height 12
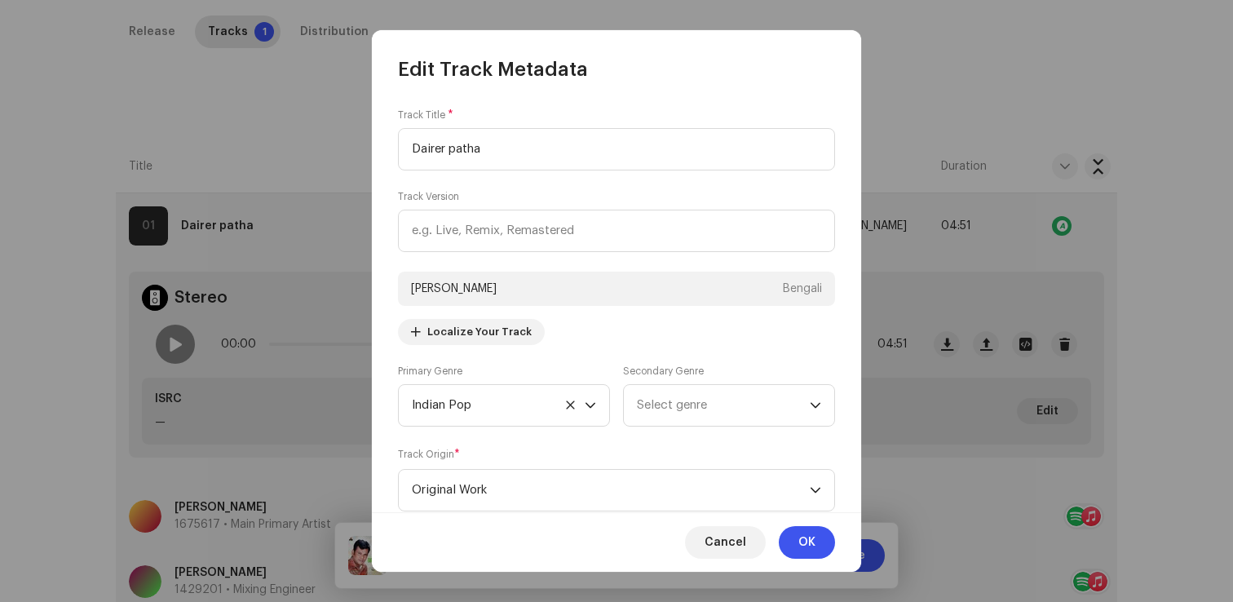
scroll to position [593, 0]
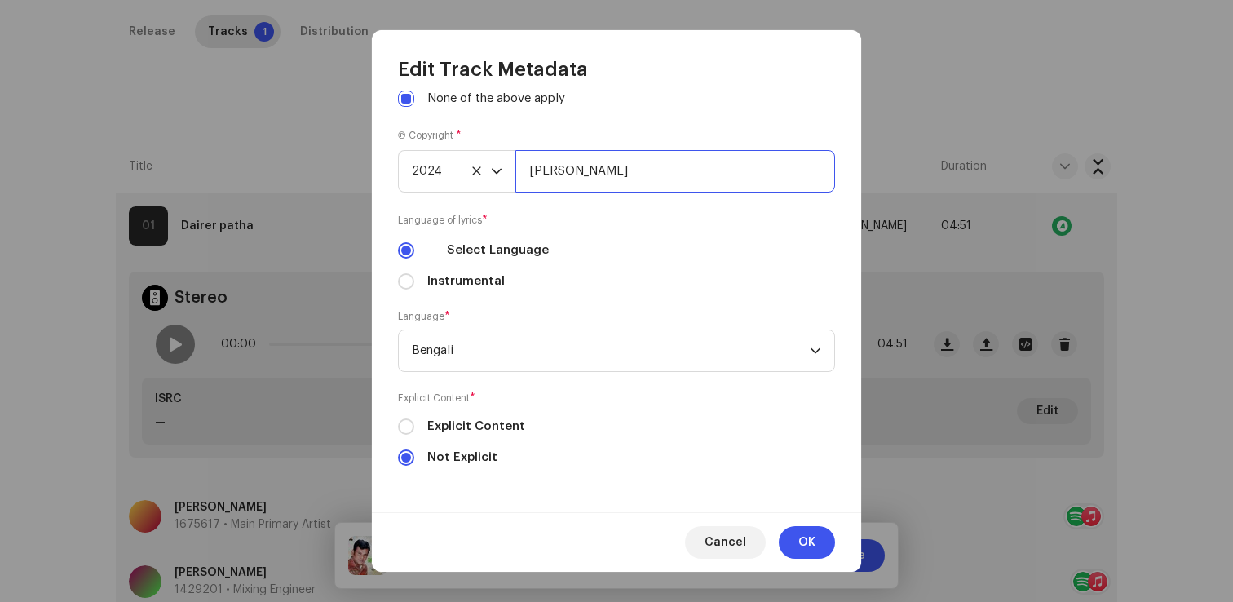
click at [689, 187] on input "[PERSON_NAME]" at bounding box center [675, 171] width 320 height 42
type input "[PERSON_NAME], Distributed by ANS Music"
click at [803, 547] on span "OK" at bounding box center [806, 542] width 17 height 33
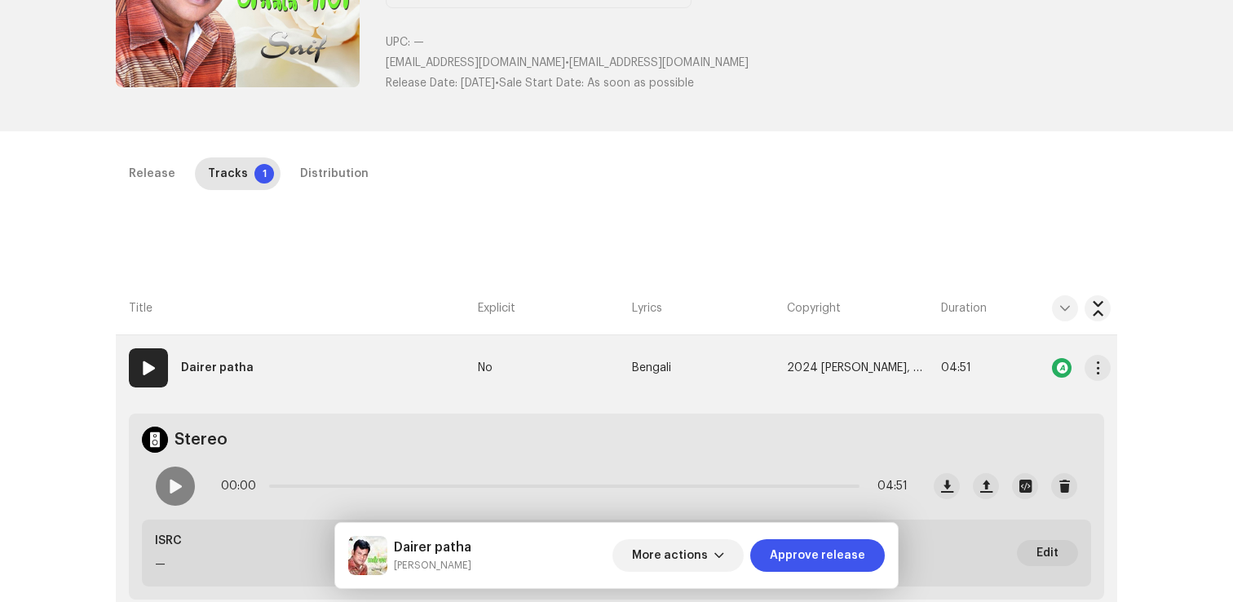
scroll to position [214, 0]
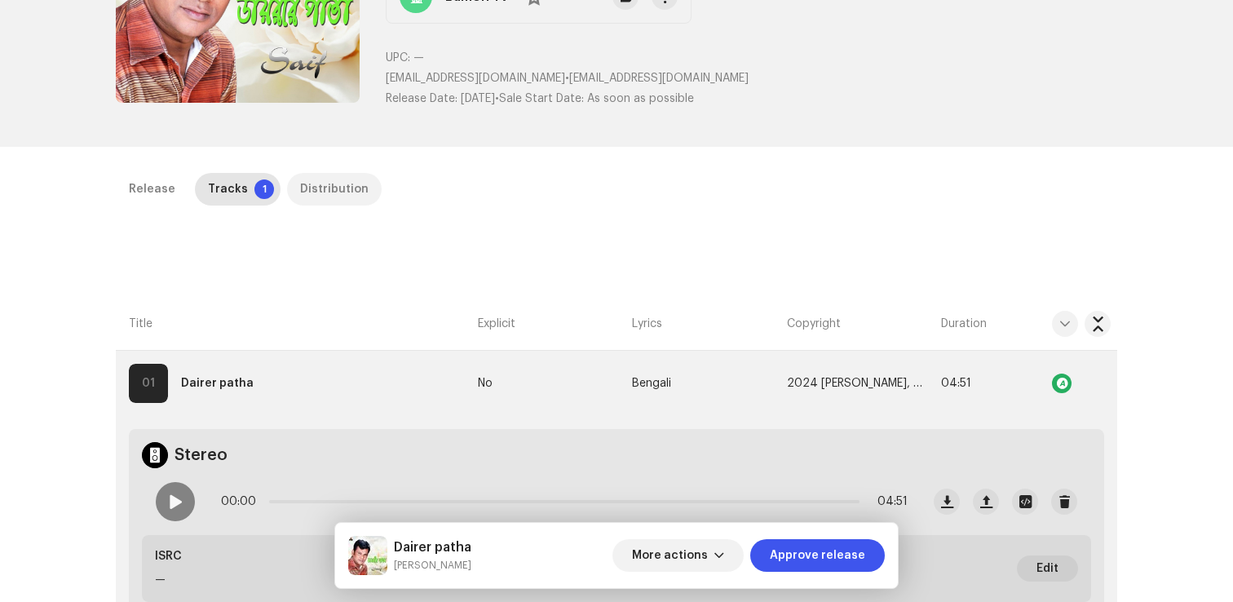
click at [300, 192] on div "Distribution" at bounding box center [334, 189] width 69 height 33
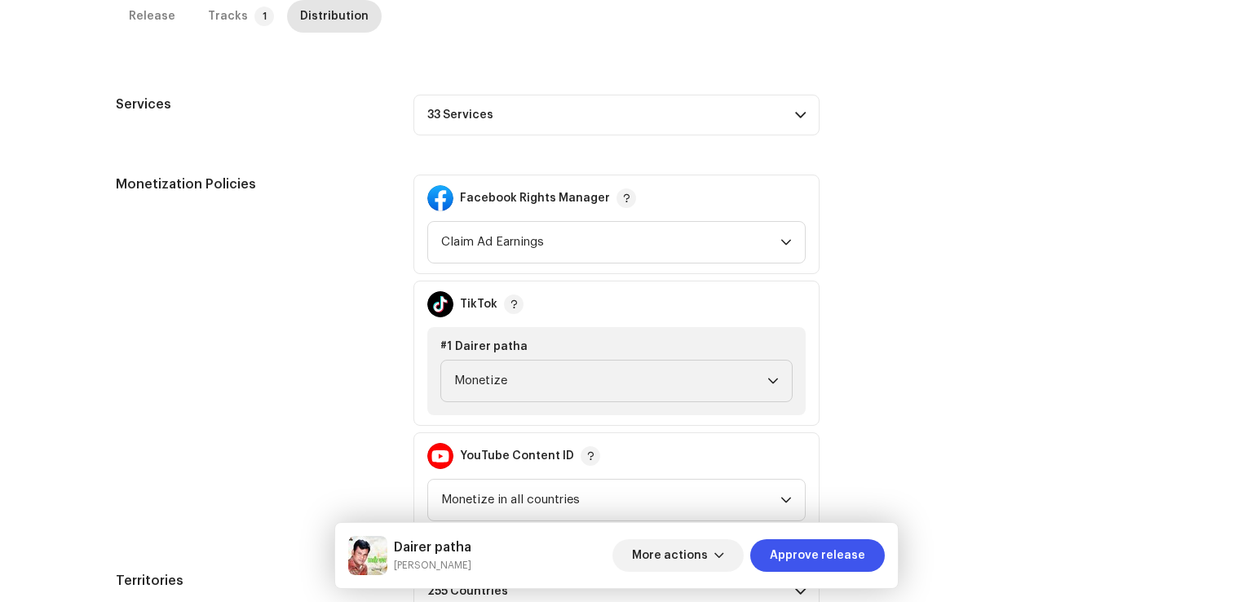
scroll to position [681, 0]
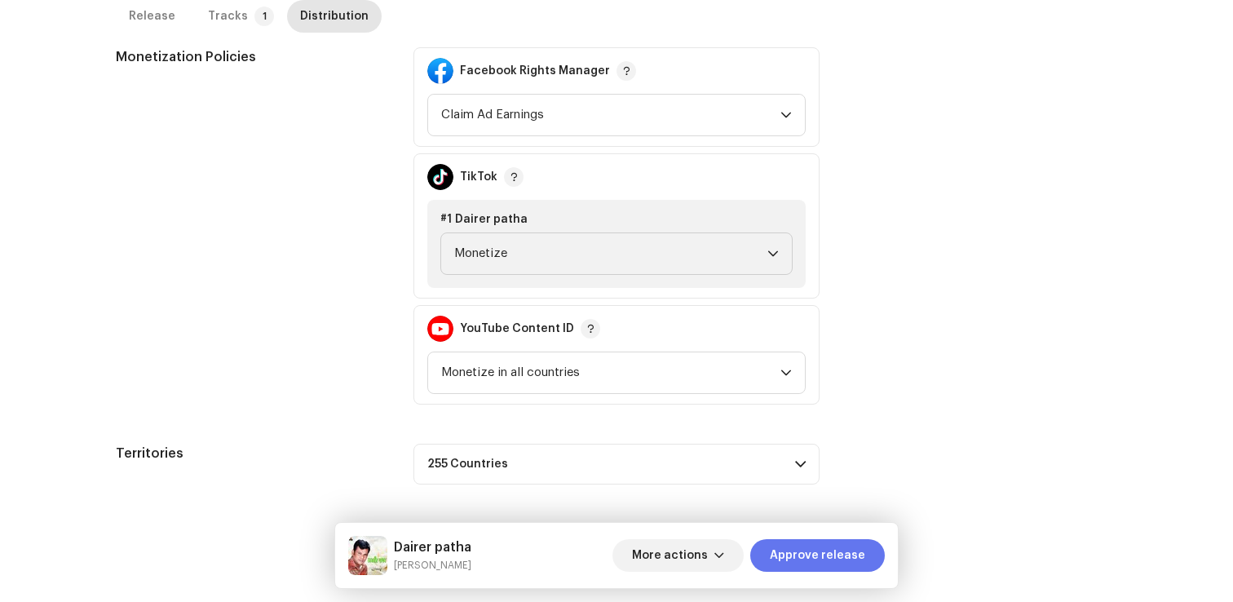
click at [866, 551] on button "Approve release" at bounding box center [817, 555] width 135 height 33
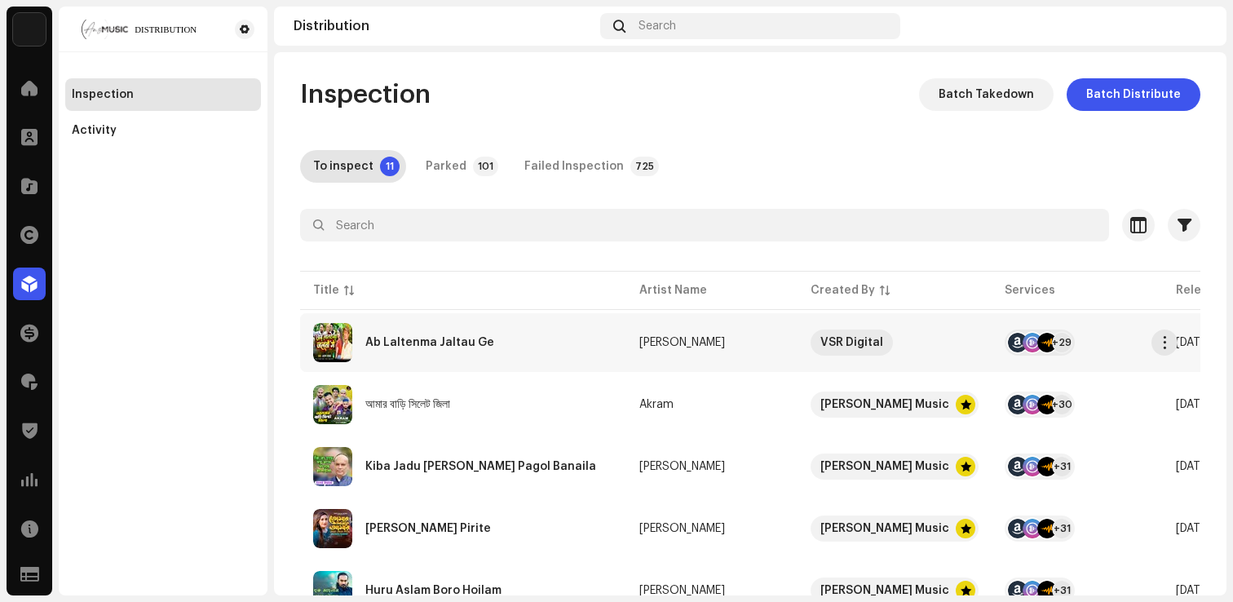
click at [465, 335] on div "Ab Laltenma Jaltau Ge" at bounding box center [463, 342] width 300 height 39
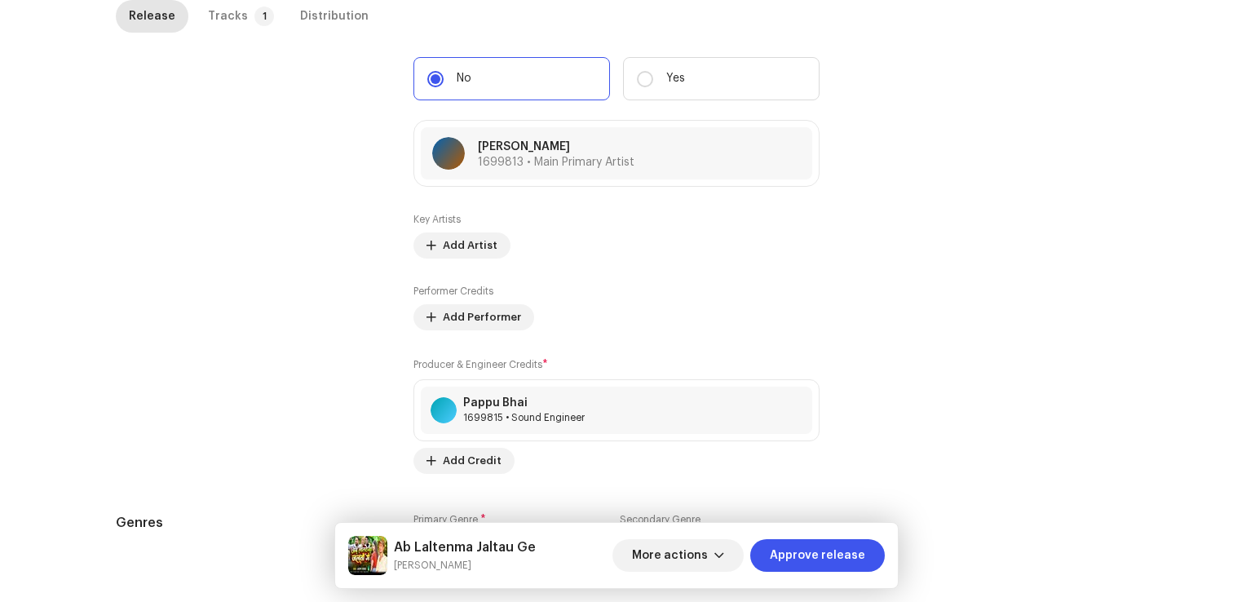
scroll to position [1585, 0]
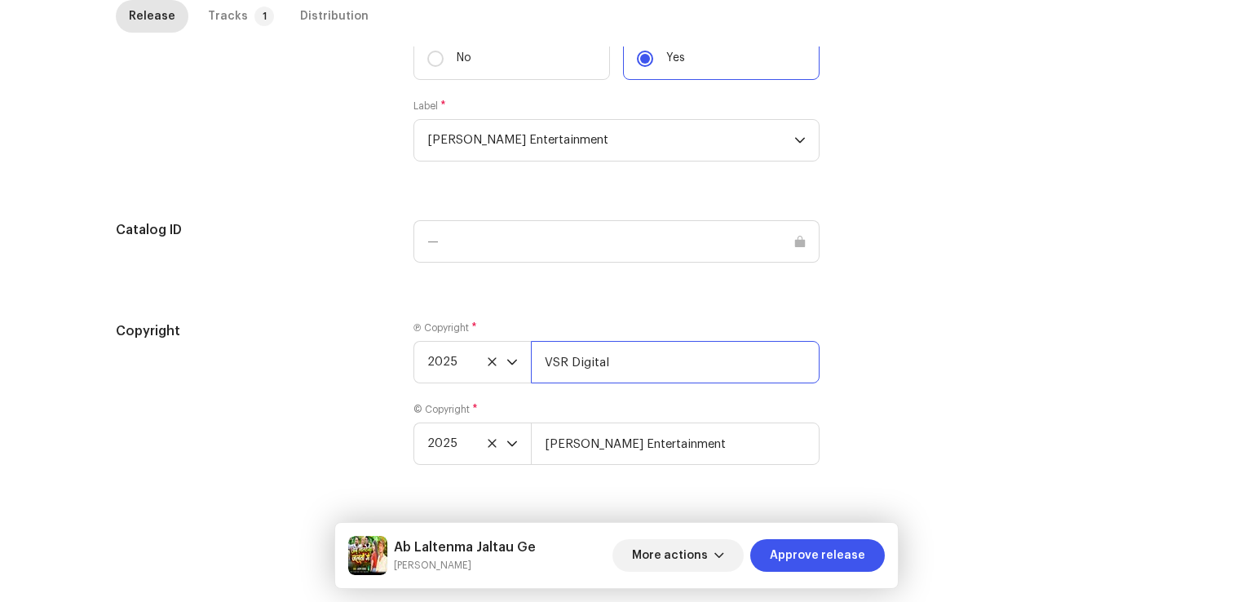
click at [672, 368] on input "VSR Digital" at bounding box center [675, 362] width 289 height 42
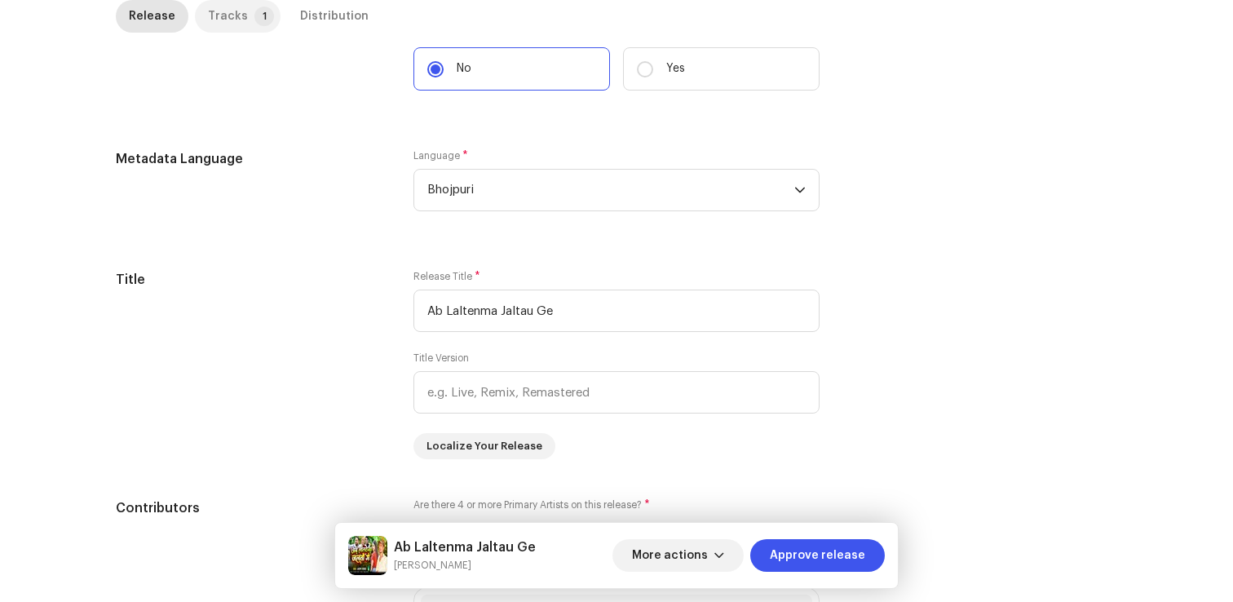
click at [216, 21] on div "Tracks" at bounding box center [228, 16] width 40 height 33
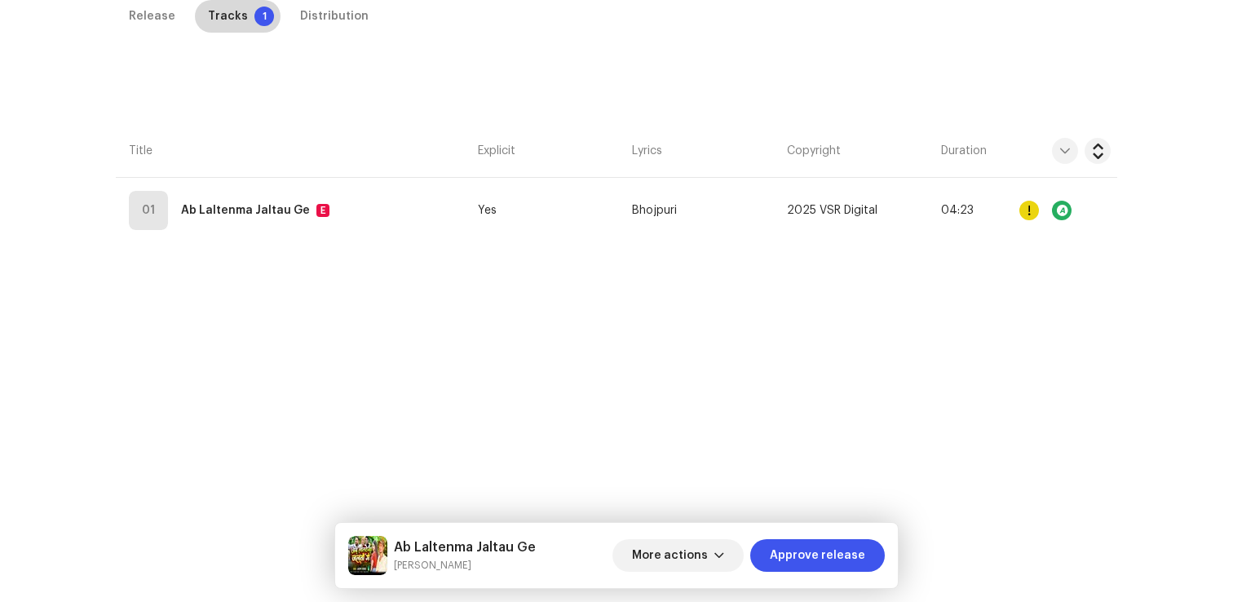
scroll to position [387, 0]
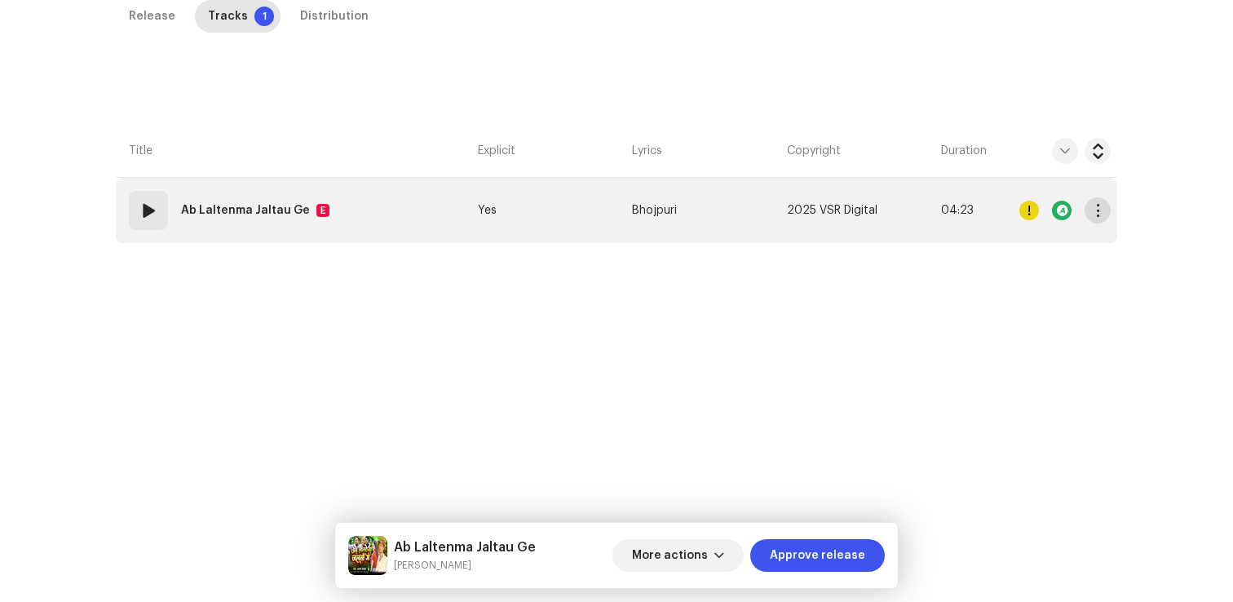
click at [1100, 212] on span "button" at bounding box center [1098, 210] width 12 height 13
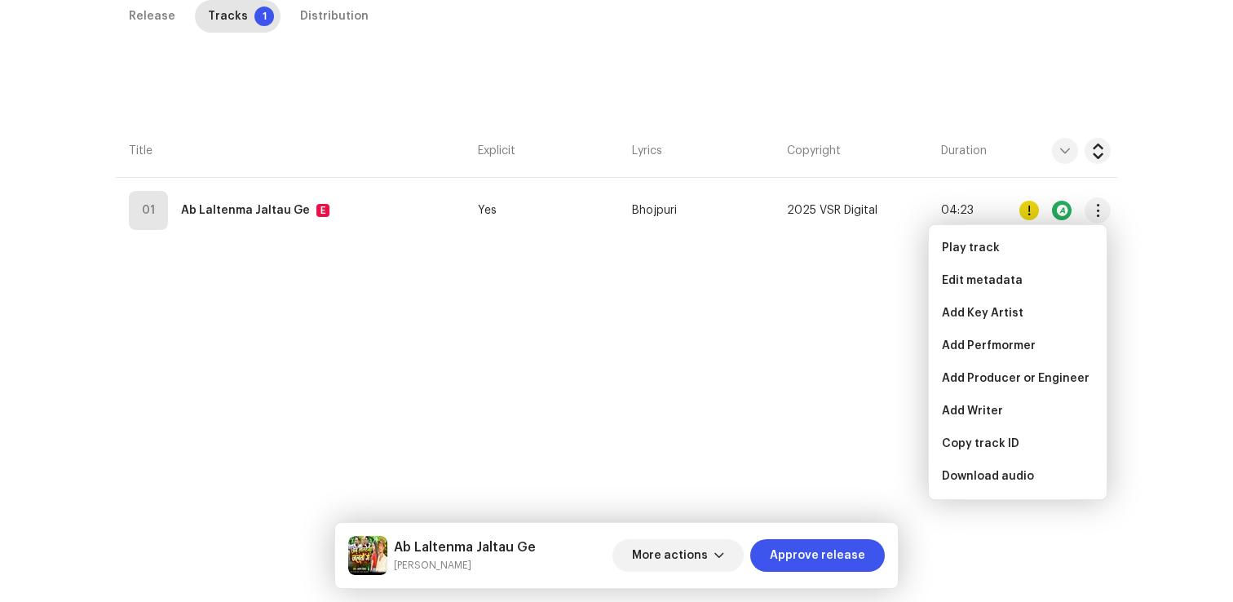
click at [843, 285] on div "Release Tracks 1 Distribution Compilation Is it a compilation? * No Yes Metadat…" at bounding box center [617, 262] width 1054 height 524
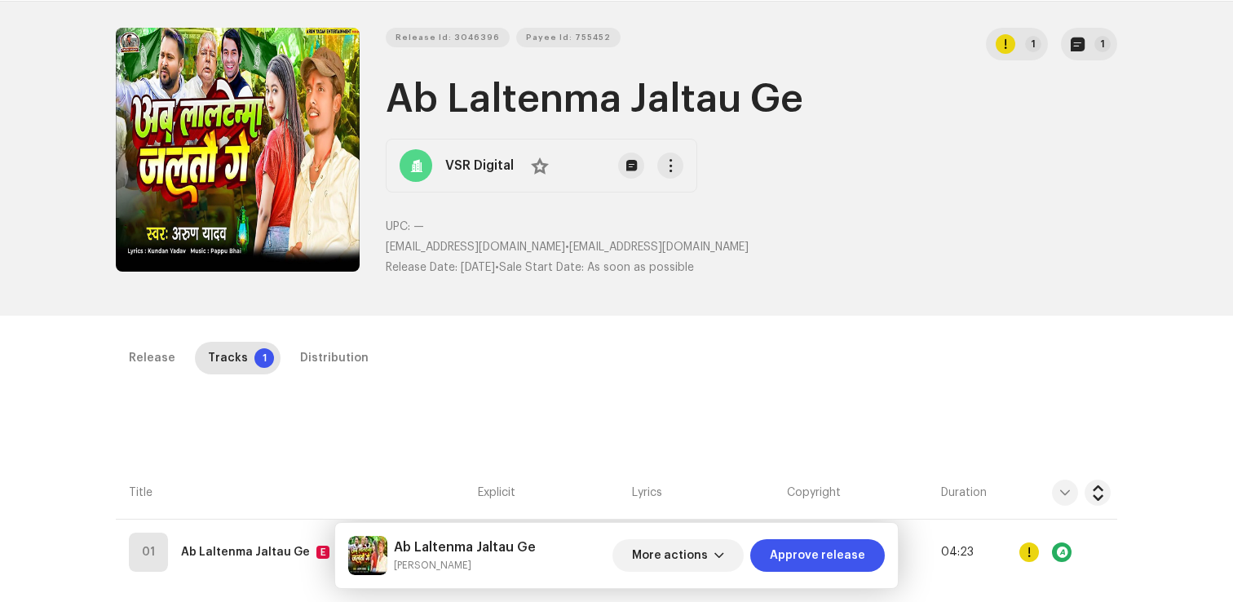
scroll to position [0, 0]
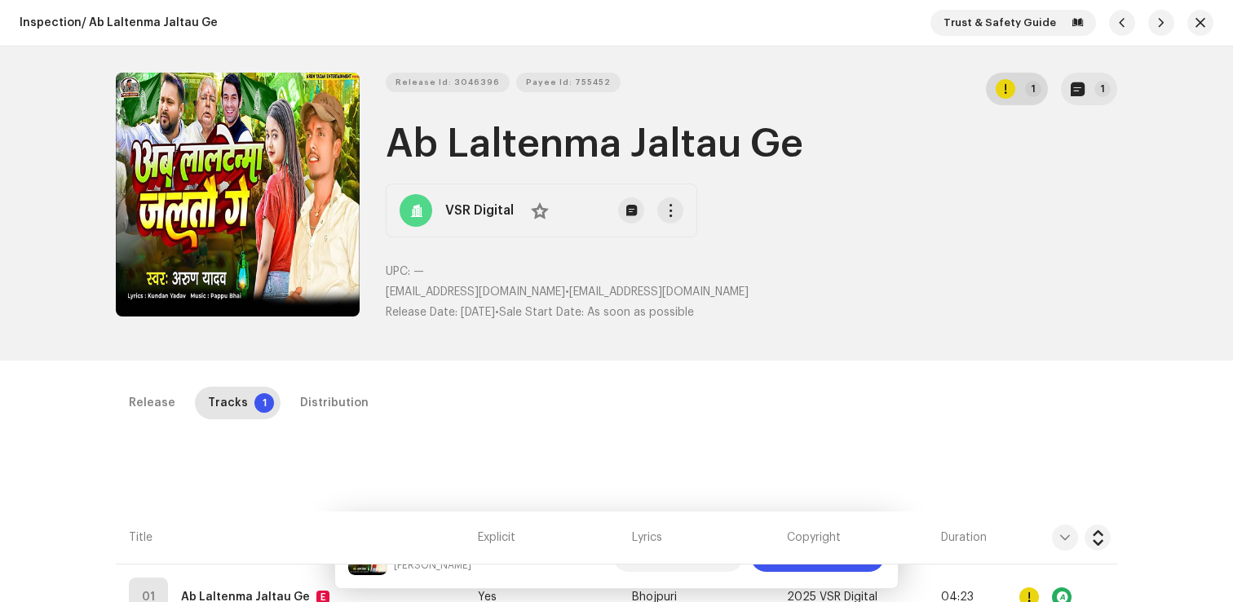
click at [1013, 85] on button "1" at bounding box center [1017, 89] width 62 height 33
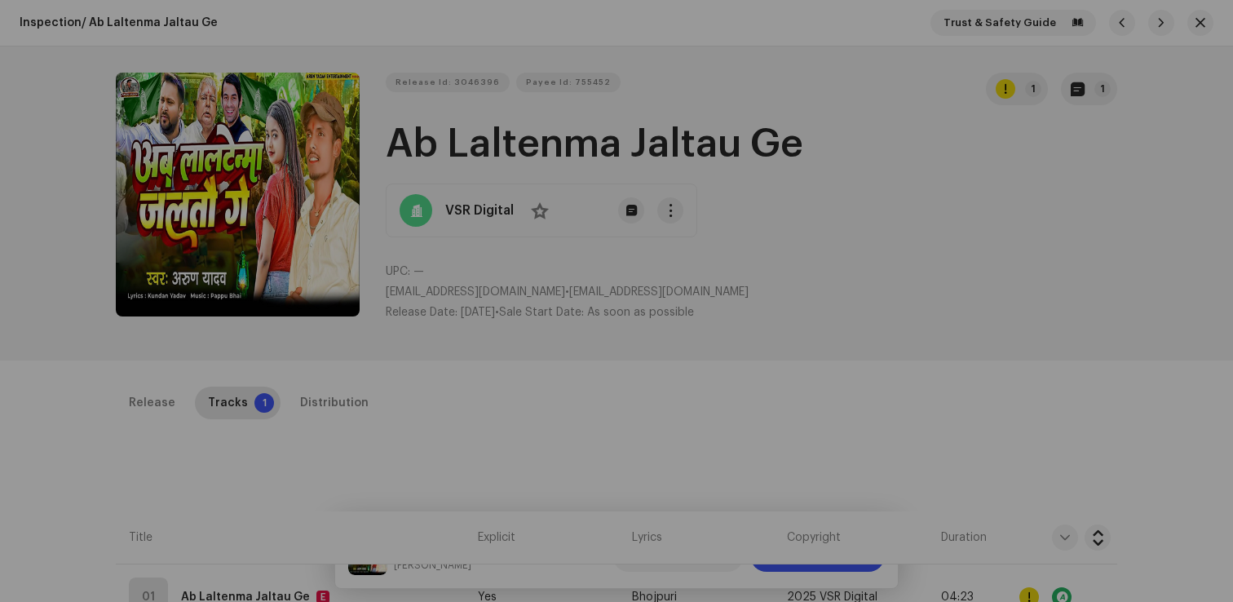
click at [354, 209] on div "Errors & Warnings Error Warnings 1 Please review these warnings to see if you n…" at bounding box center [616, 301] width 1233 height 602
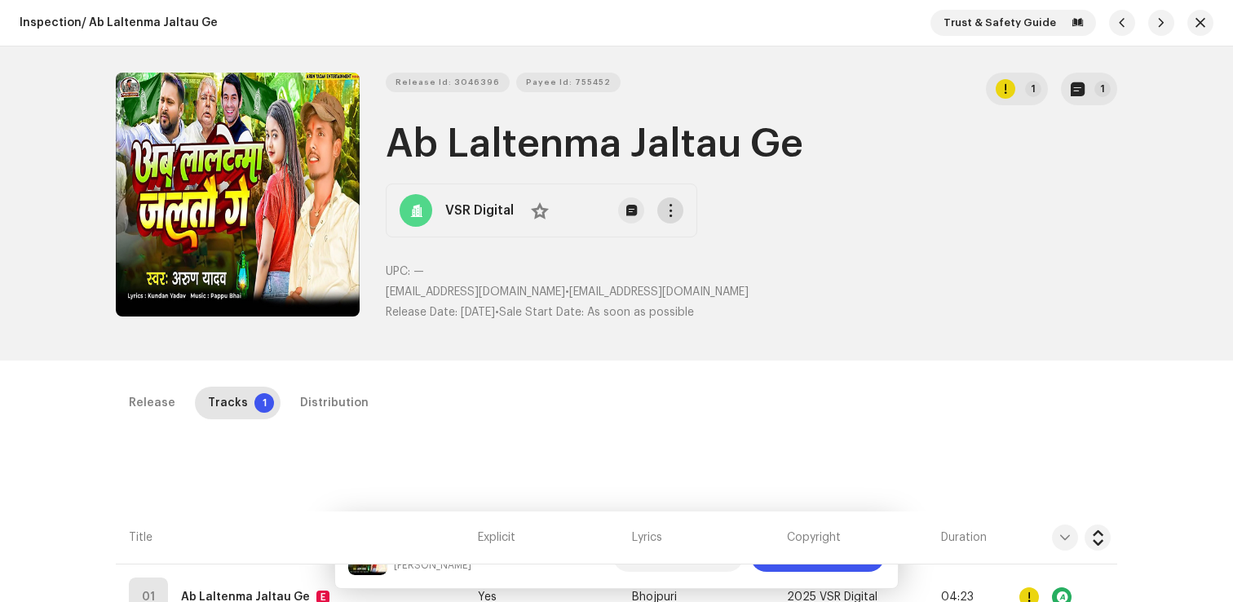
click at [673, 216] on span "button" at bounding box center [671, 210] width 12 height 13
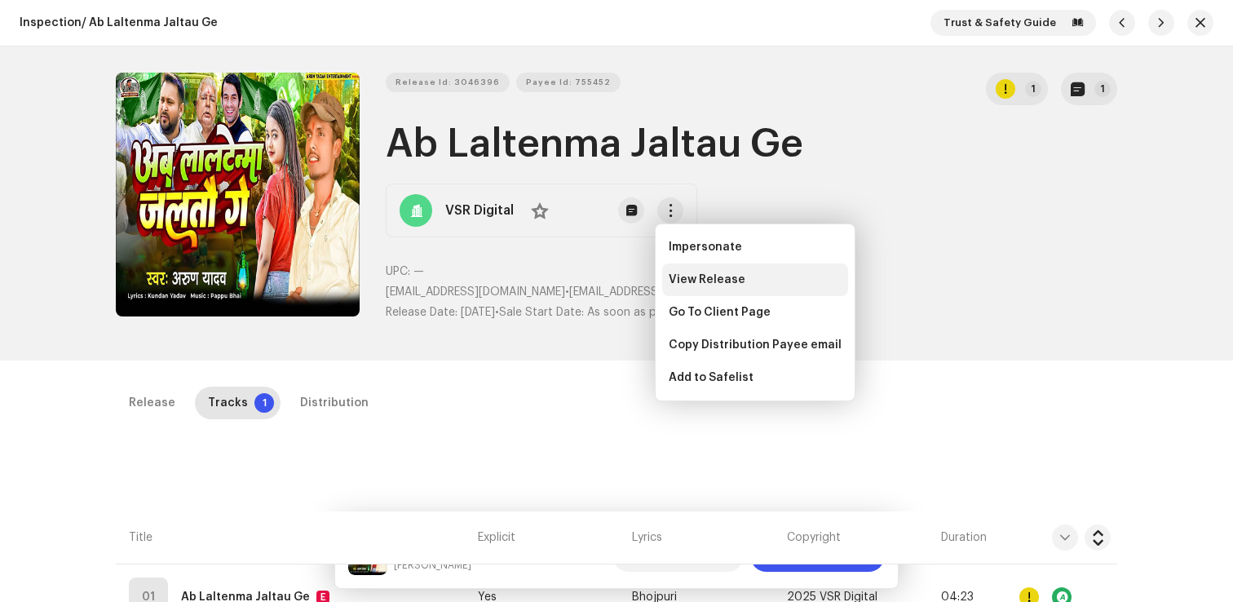
click at [705, 275] on span "View Release" at bounding box center [707, 279] width 77 height 13
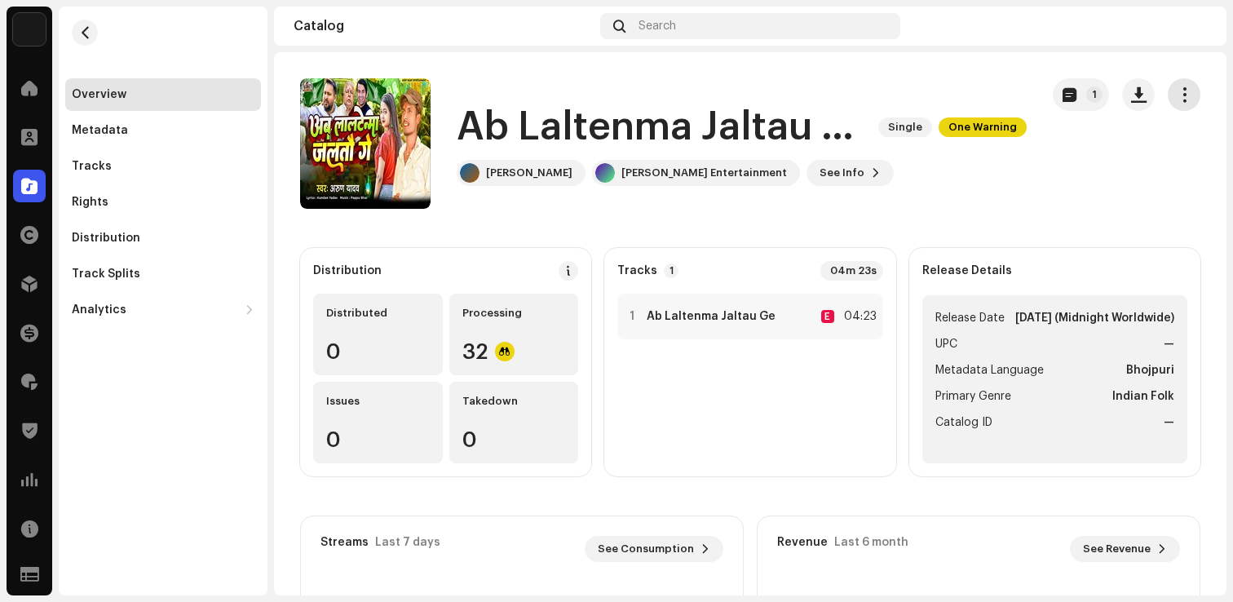
click at [1189, 93] on button "button" at bounding box center [1184, 94] width 33 height 33
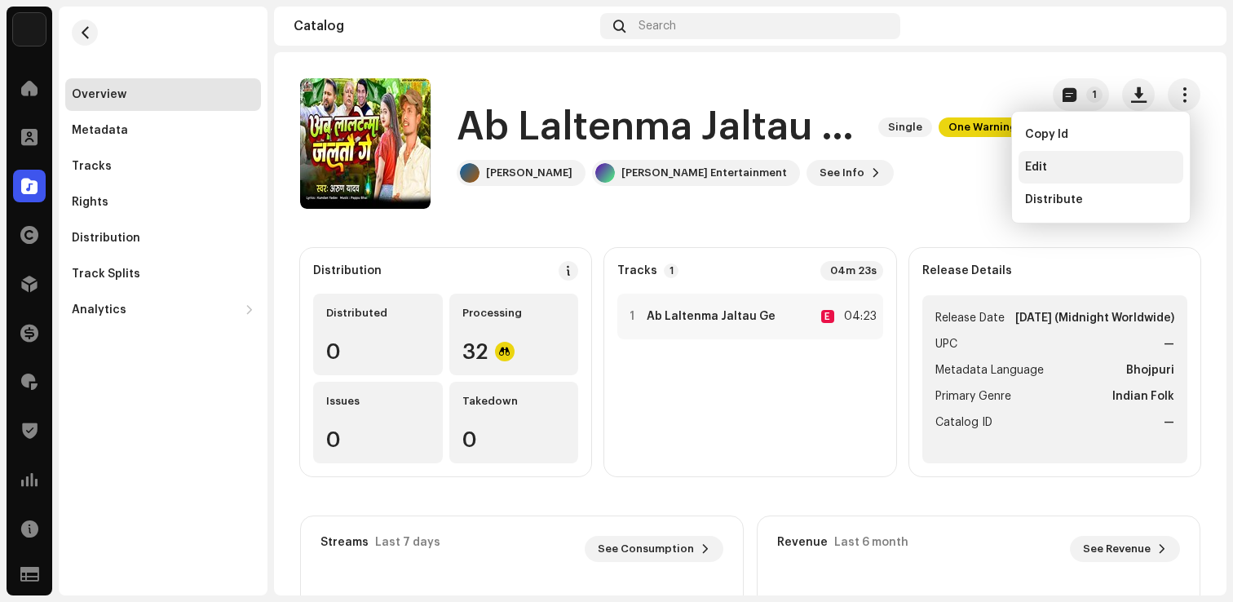
click at [1064, 166] on div "Edit" at bounding box center [1101, 167] width 152 height 13
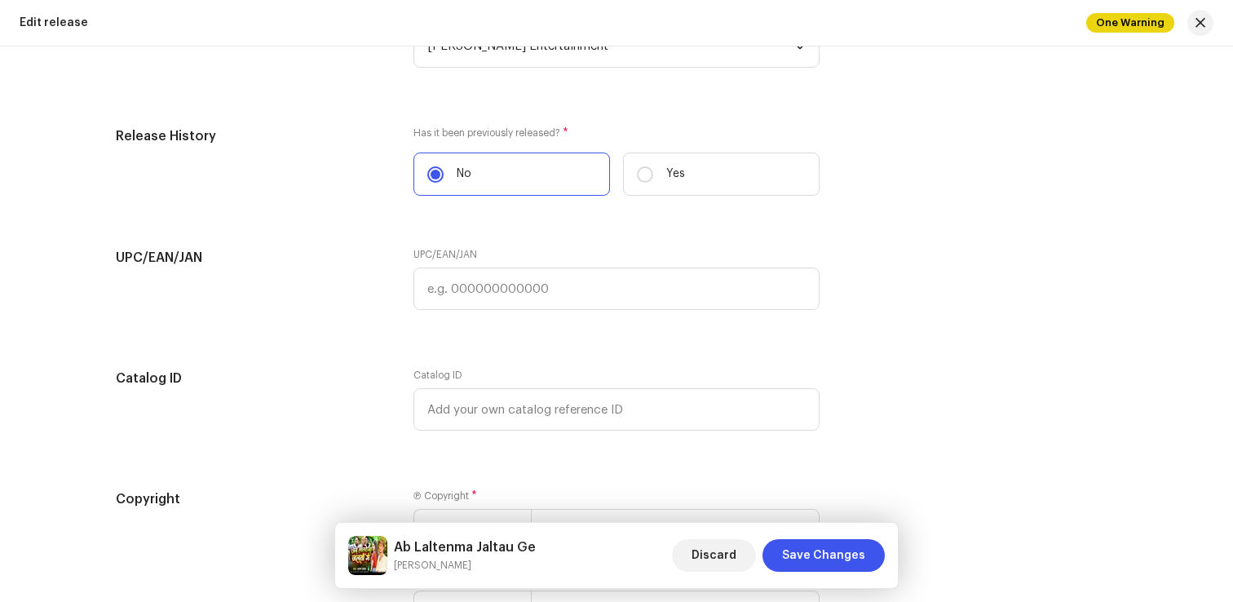
scroll to position [2720, 0]
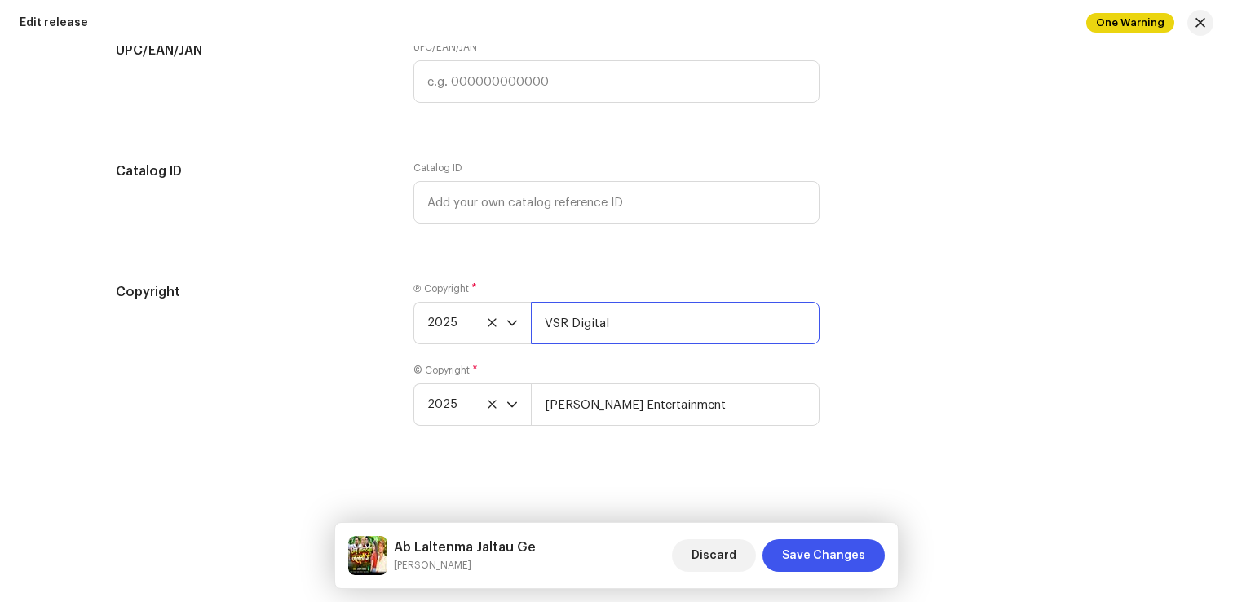
click at [704, 316] on input "VSR Digital" at bounding box center [675, 323] width 289 height 42
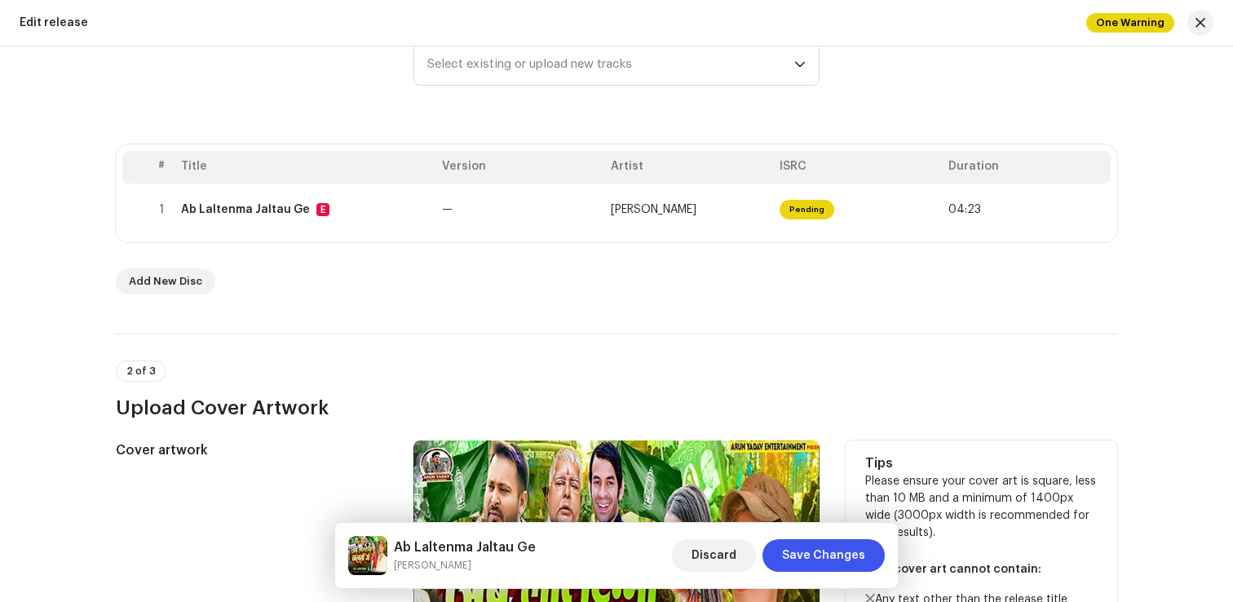
scroll to position [0, 0]
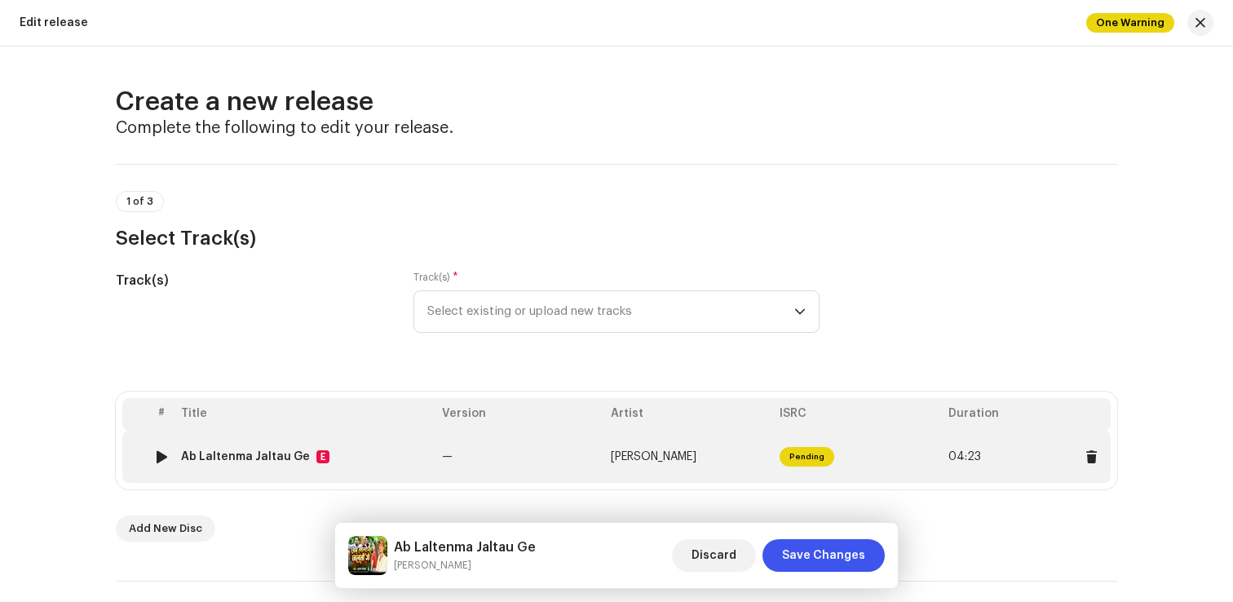
click at [294, 462] on div "Ab Laltenma Jaltau Ge" at bounding box center [245, 456] width 129 height 13
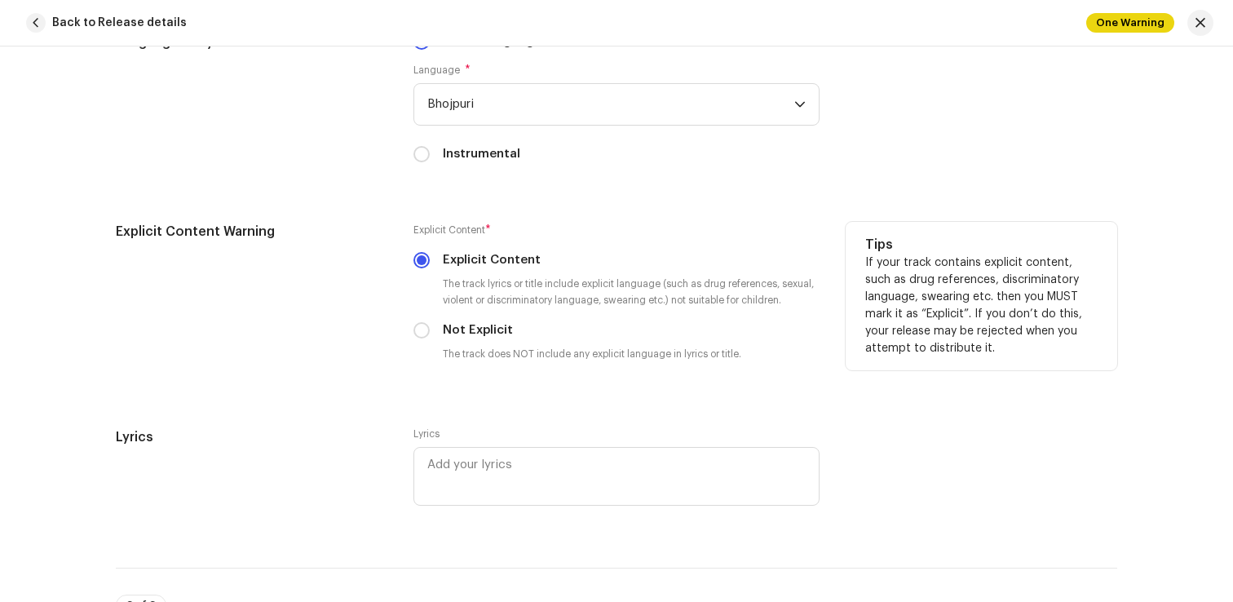
scroll to position [2642, 0]
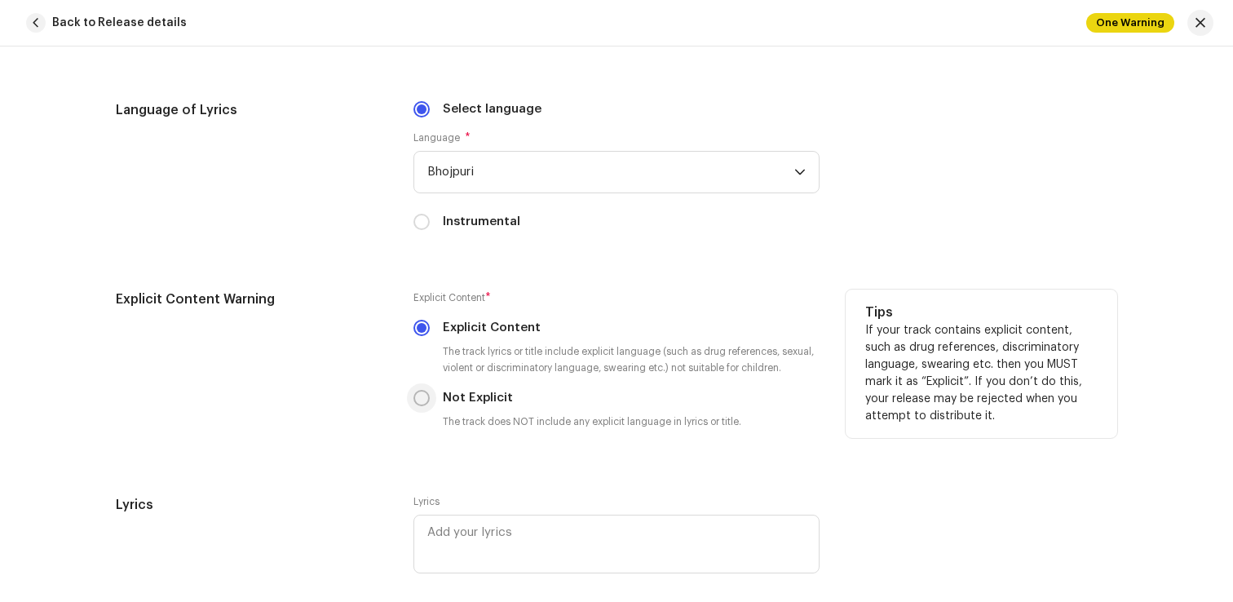
click at [417, 405] on input "Not Explicit" at bounding box center [422, 398] width 16 height 16
radio input "true"
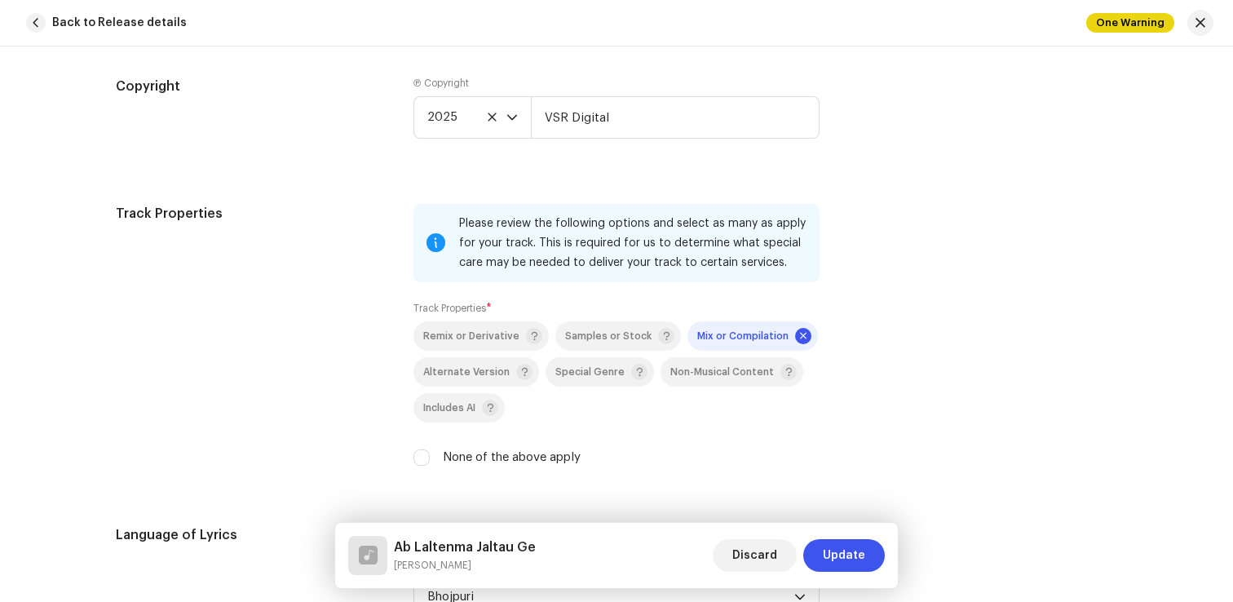
scroll to position [2218, 0]
click at [420, 462] on input "None of the above apply" at bounding box center [422, 457] width 16 height 16
checkbox input "true"
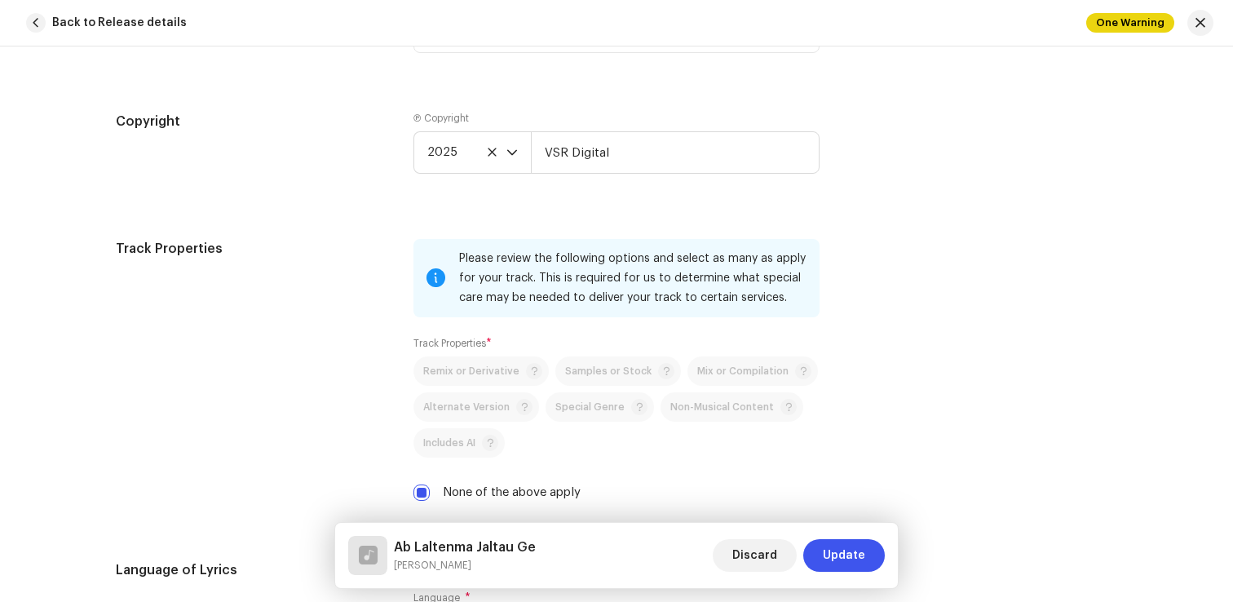
scroll to position [2097, 0]
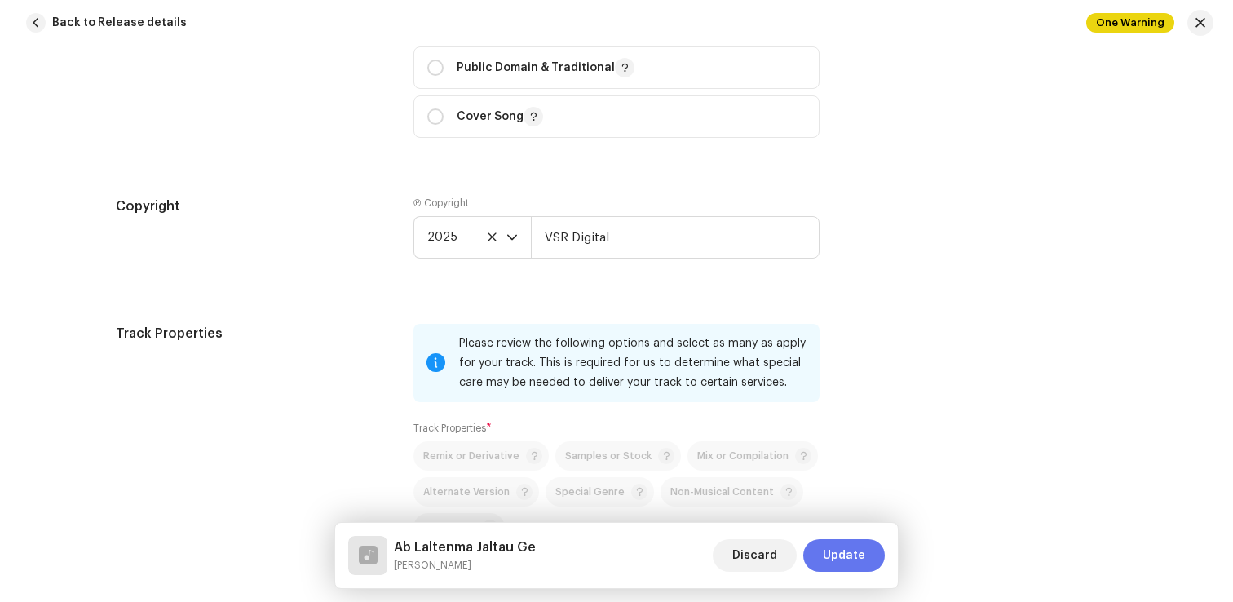
click at [832, 546] on span "Update" at bounding box center [844, 555] width 42 height 33
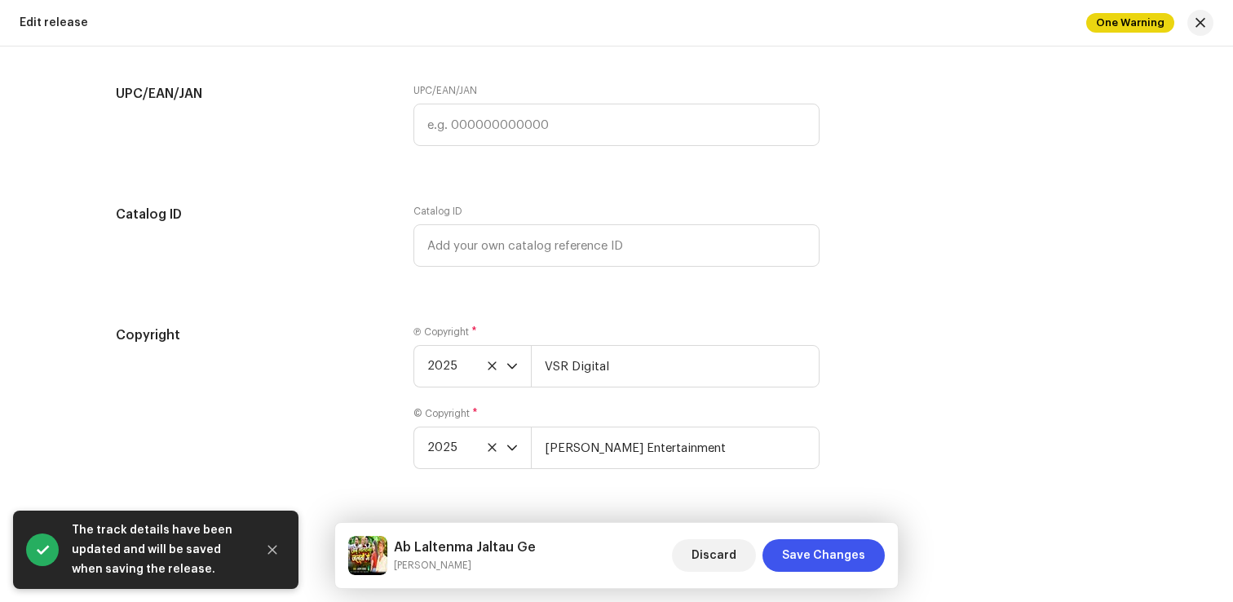
scroll to position [2720, 0]
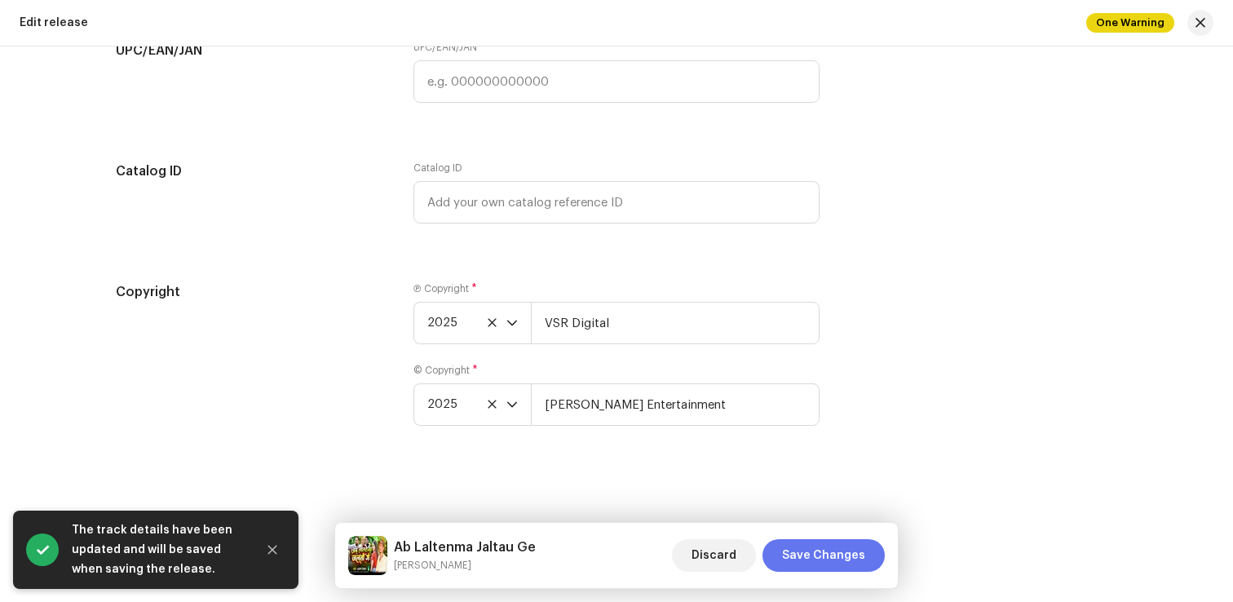
click at [807, 569] on span "Save Changes" at bounding box center [823, 555] width 83 height 33
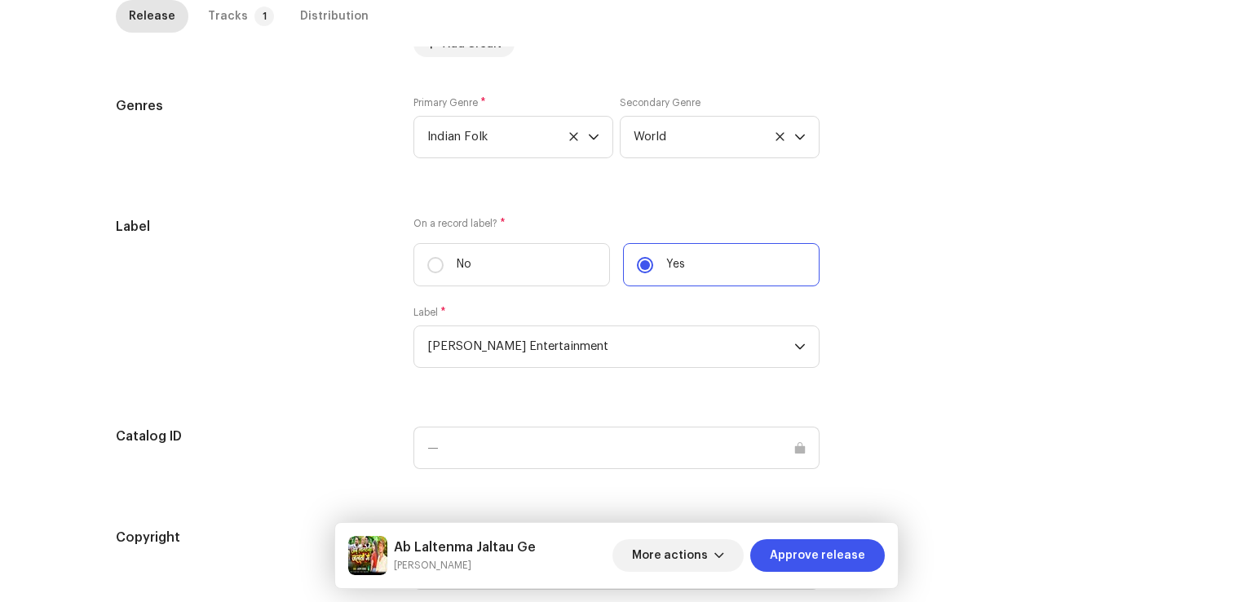
scroll to position [1585, 0]
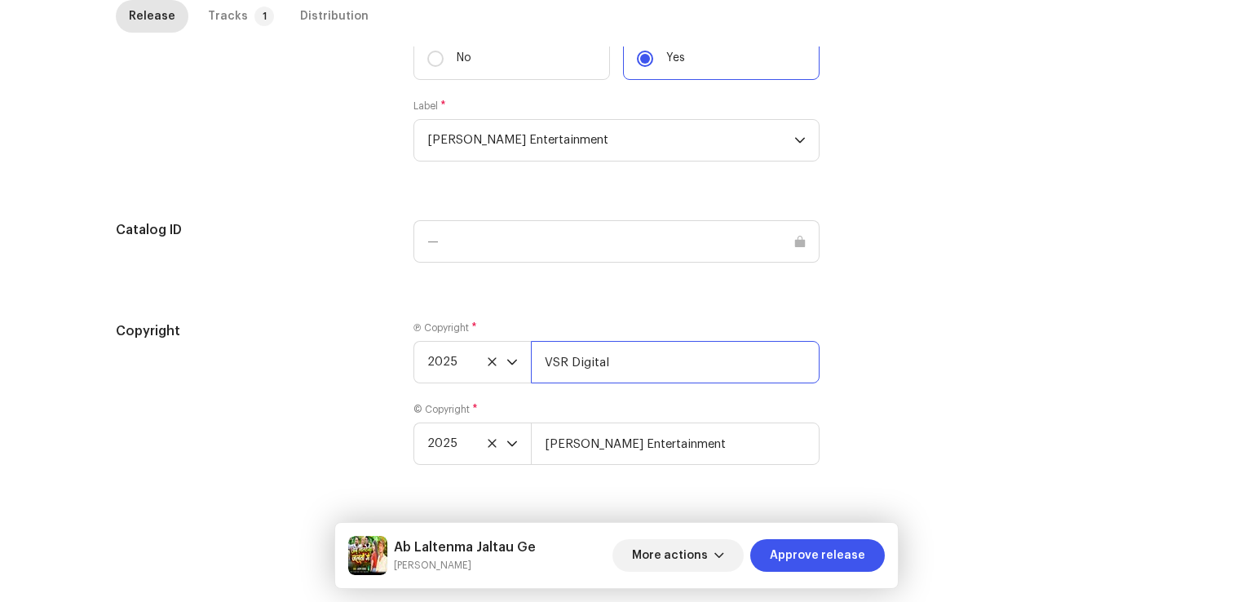
click at [635, 361] on input "VSR Digital" at bounding box center [675, 362] width 289 height 42
drag, startPoint x: 613, startPoint y: 357, endPoint x: 844, endPoint y: 357, distance: 231.6
click at [844, 357] on div "Copyright Ⓟ Copyright * 2025 VSR Digital, Distributed by ANS Music © Copyright …" at bounding box center [617, 402] width 1002 height 163
type input "VSR Digital, Distributed by ANS Music"
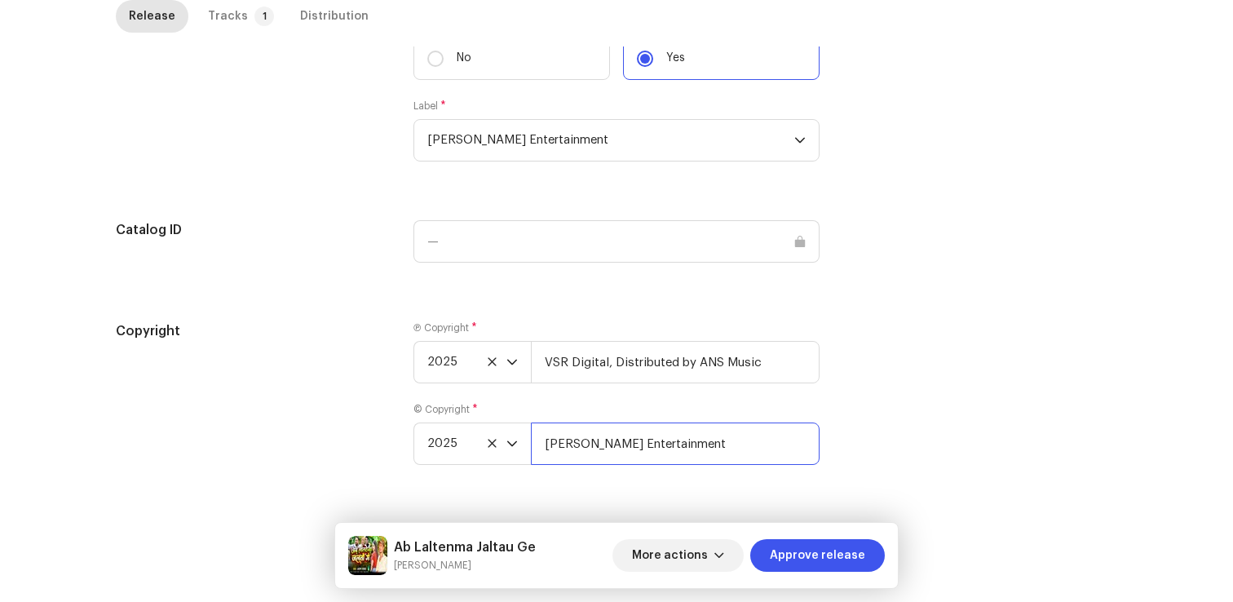
click at [740, 452] on input "[PERSON_NAME] Entertainment" at bounding box center [675, 443] width 289 height 42
paste input "Distributed by ANS Music"
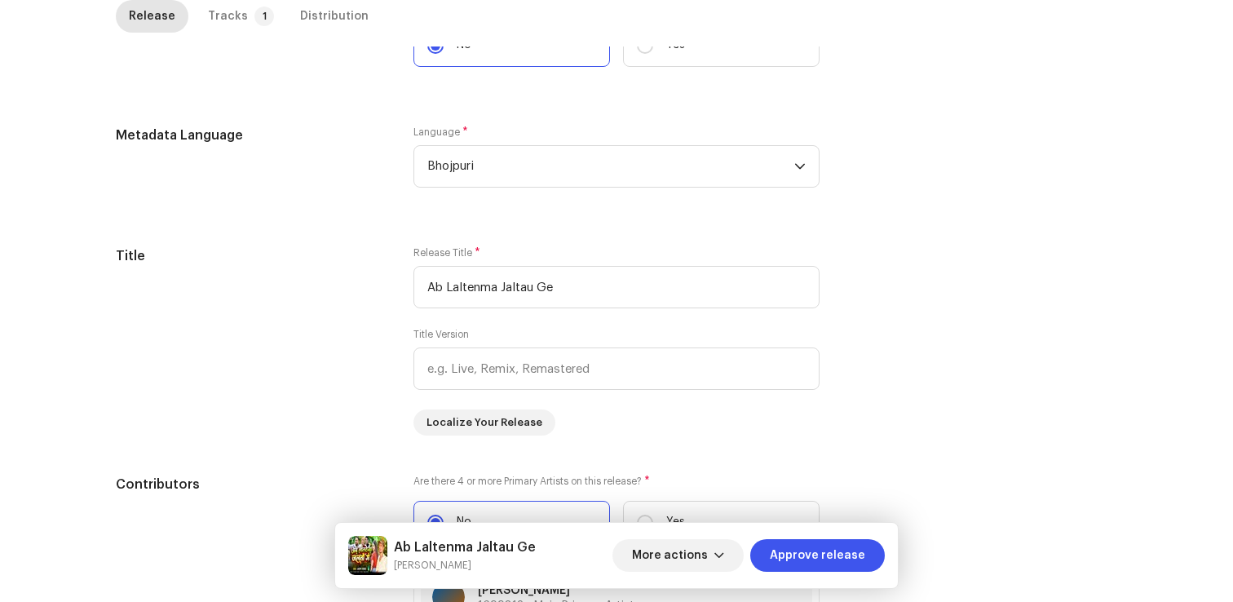
scroll to position [0, 0]
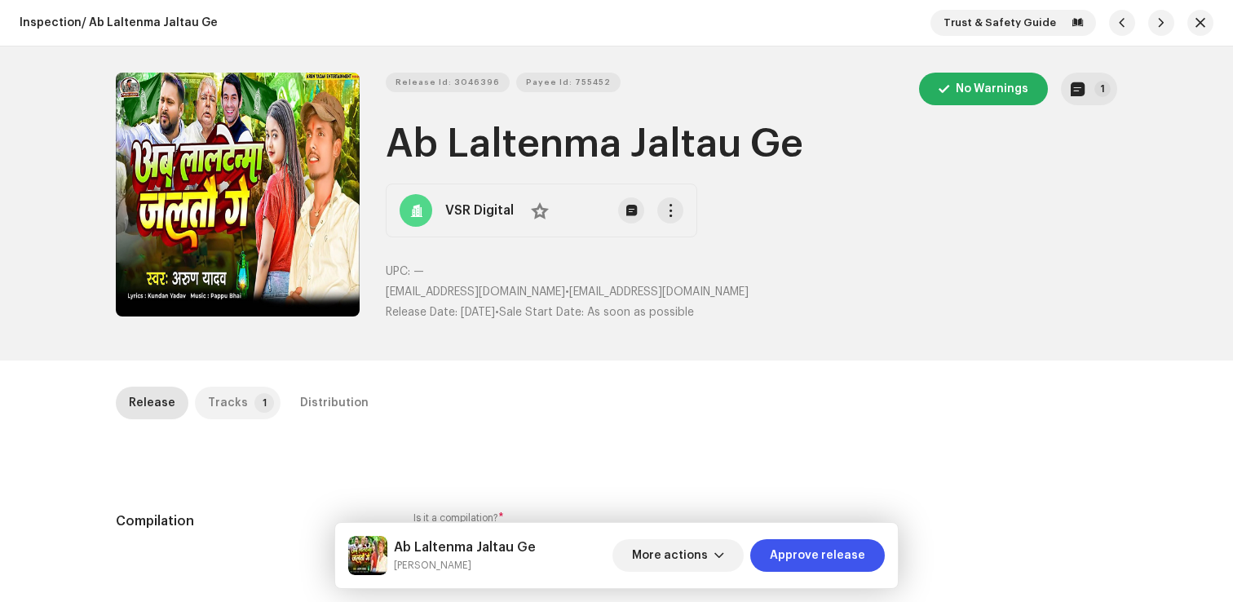
type input "Arun Yadav Entertainment, Distributed by ANS Music"
click at [215, 395] on div "Tracks" at bounding box center [228, 403] width 40 height 33
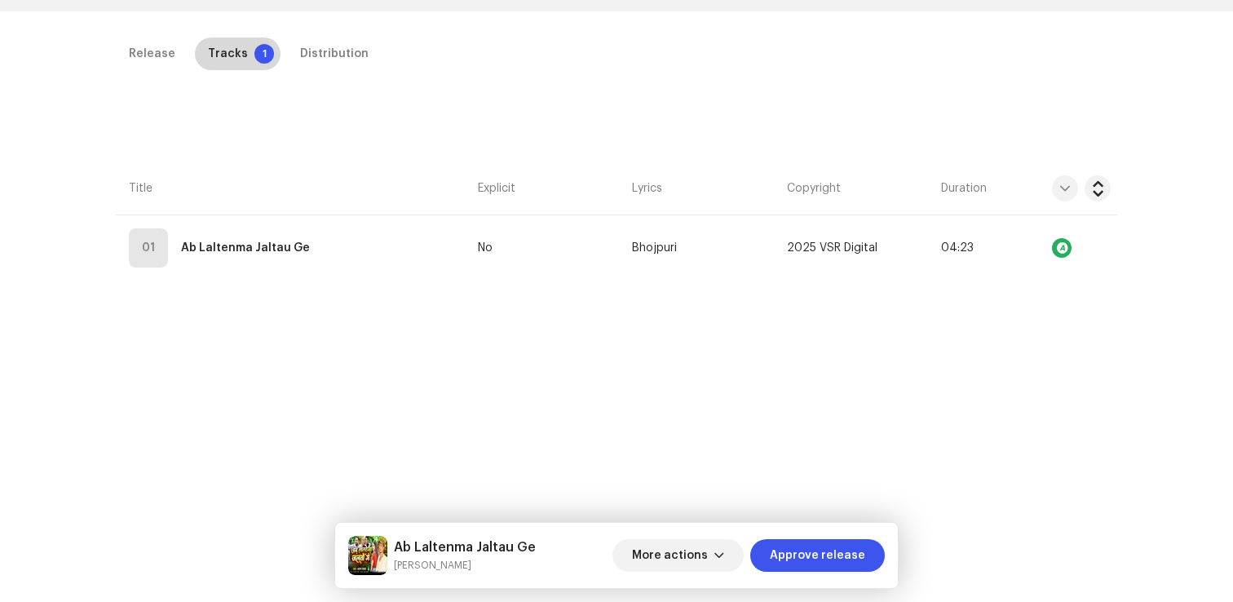
scroll to position [381, 0]
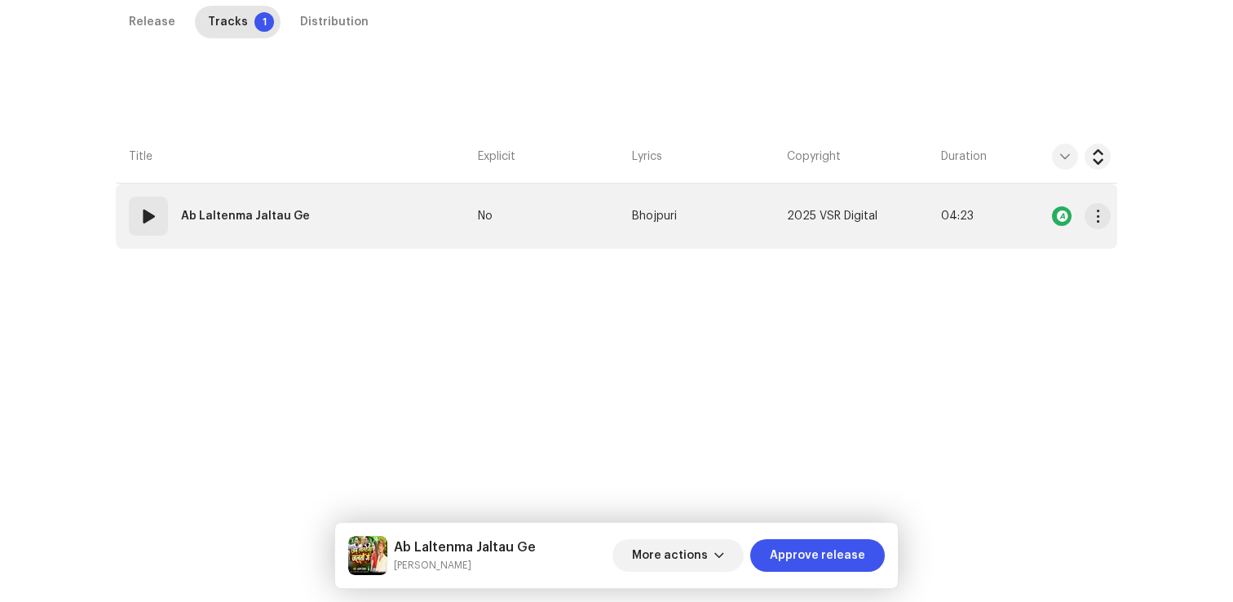
click at [228, 241] on td "01 Ab Laltenma Jaltau Ge" at bounding box center [294, 216] width 356 height 65
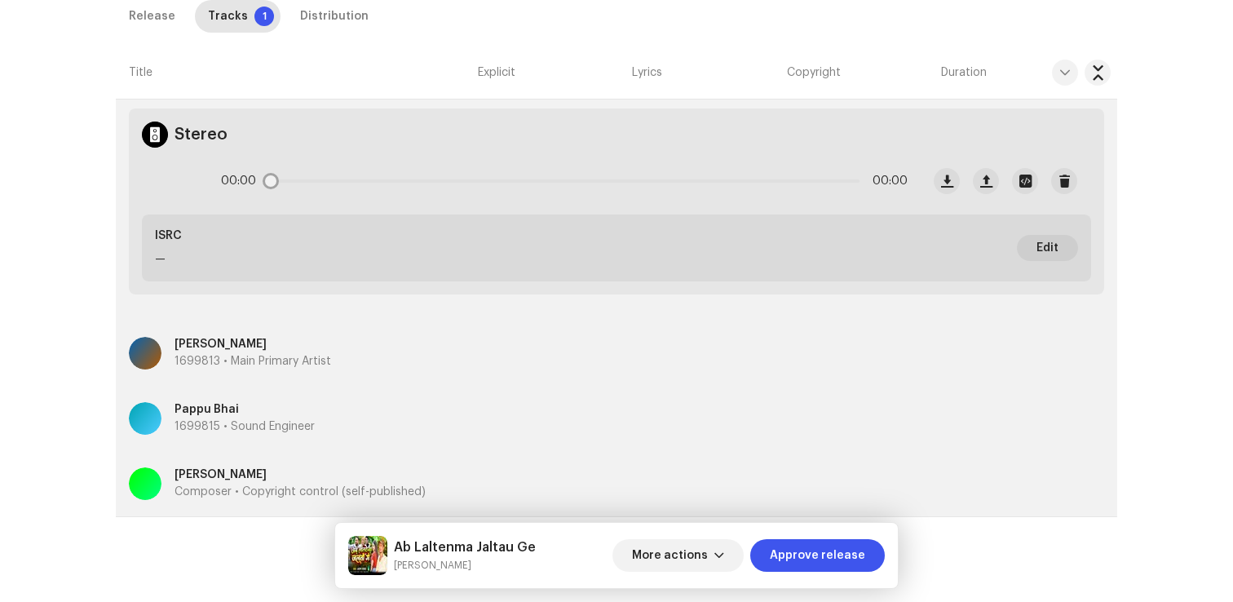
scroll to position [567, 0]
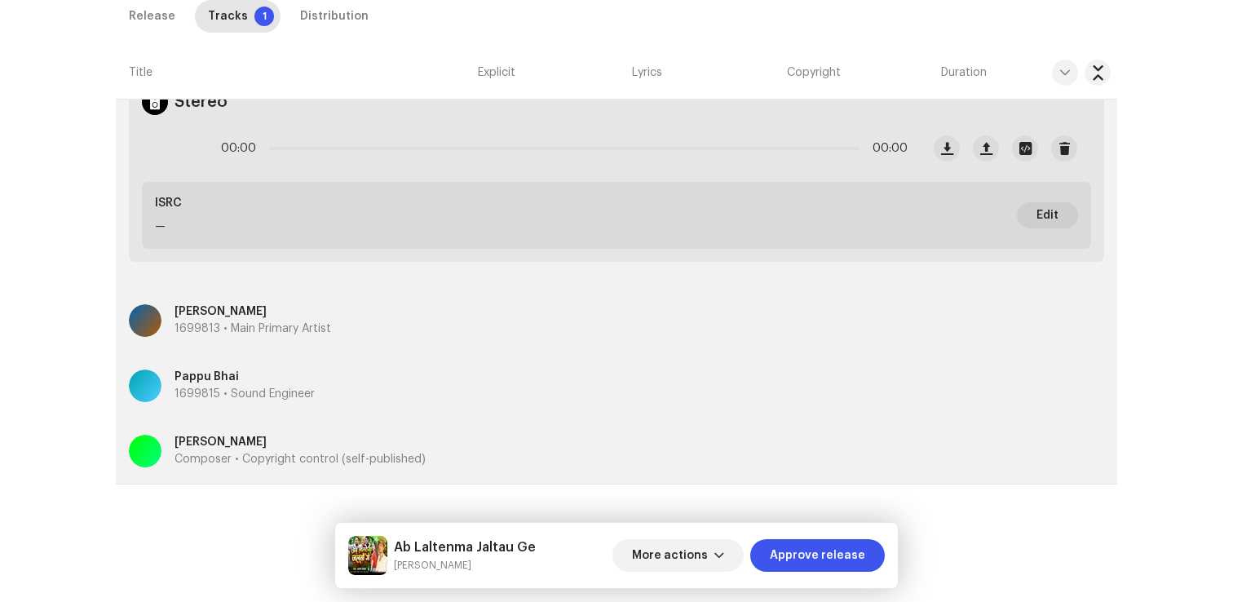
click at [467, 455] on div "Kundan Yadav Composer • Copyright control (self-published)" at bounding box center [616, 451] width 975 height 59
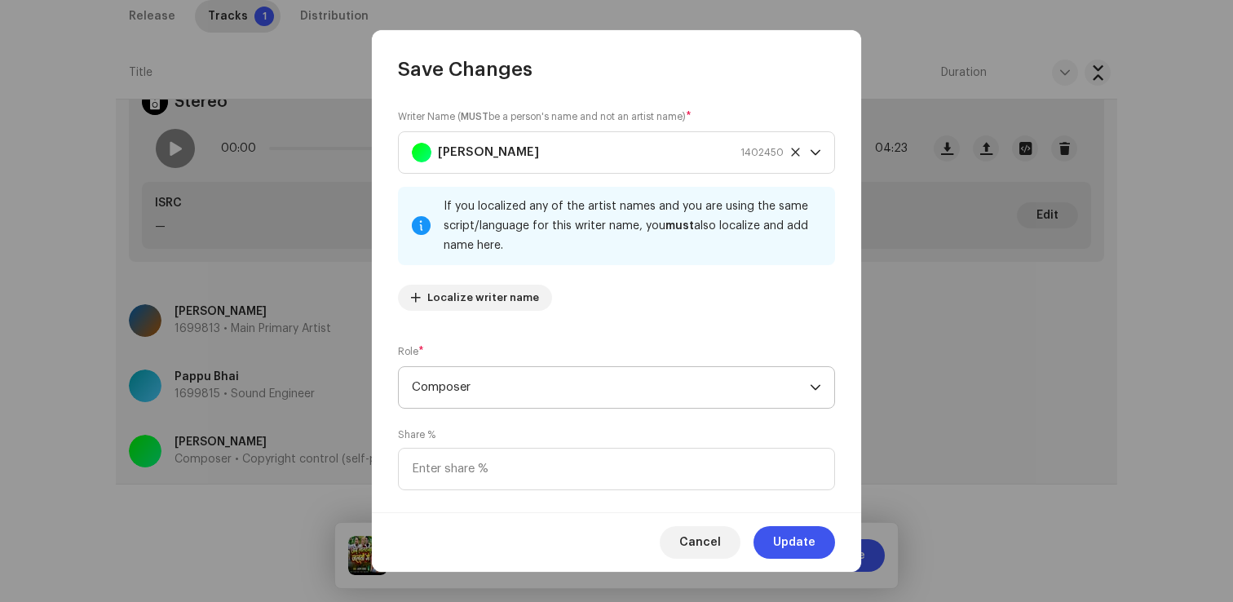
scroll to position [108, 0]
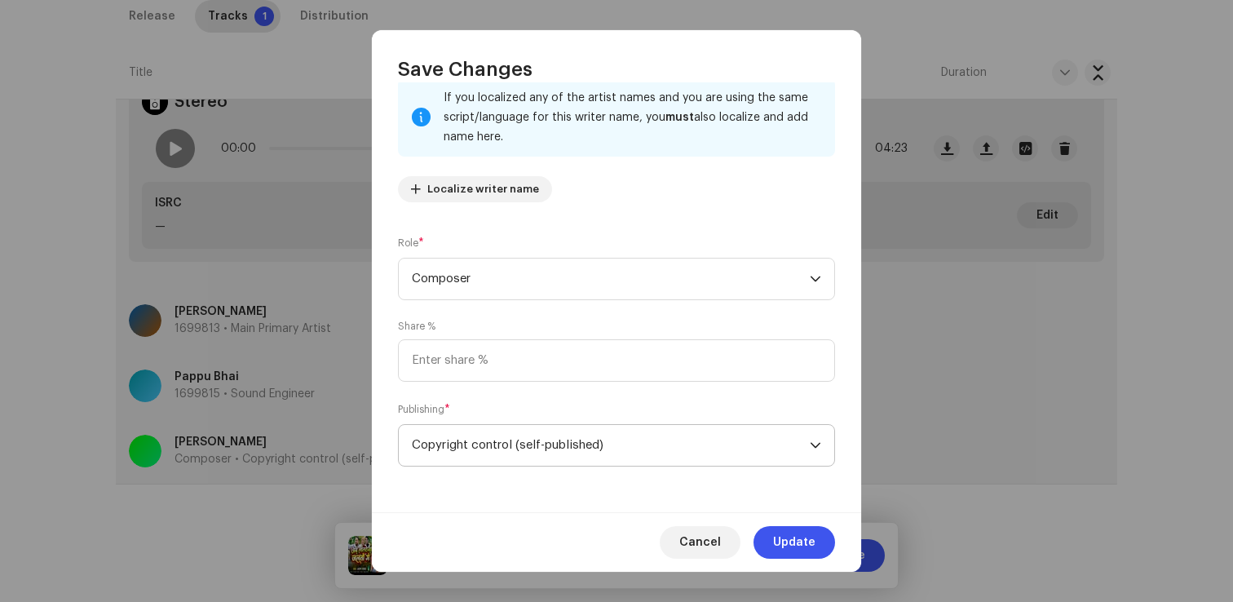
click at [478, 451] on span "Copyright control (self-published)" at bounding box center [611, 445] width 398 height 41
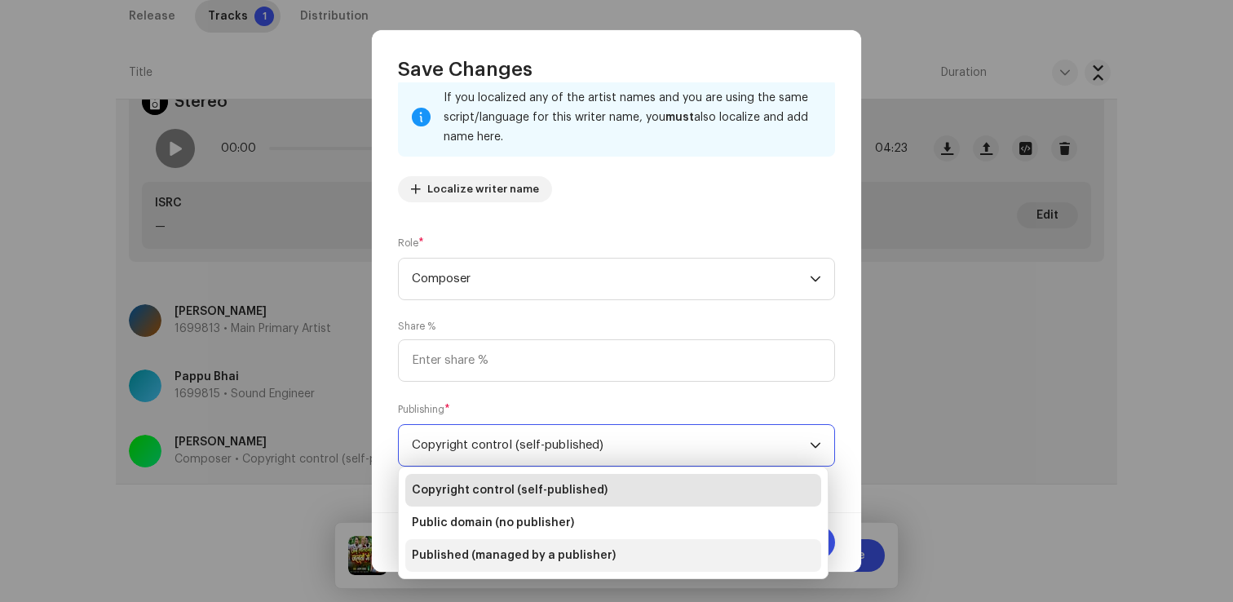
click at [456, 564] on li "Published (managed by a publisher)" at bounding box center [613, 555] width 416 height 33
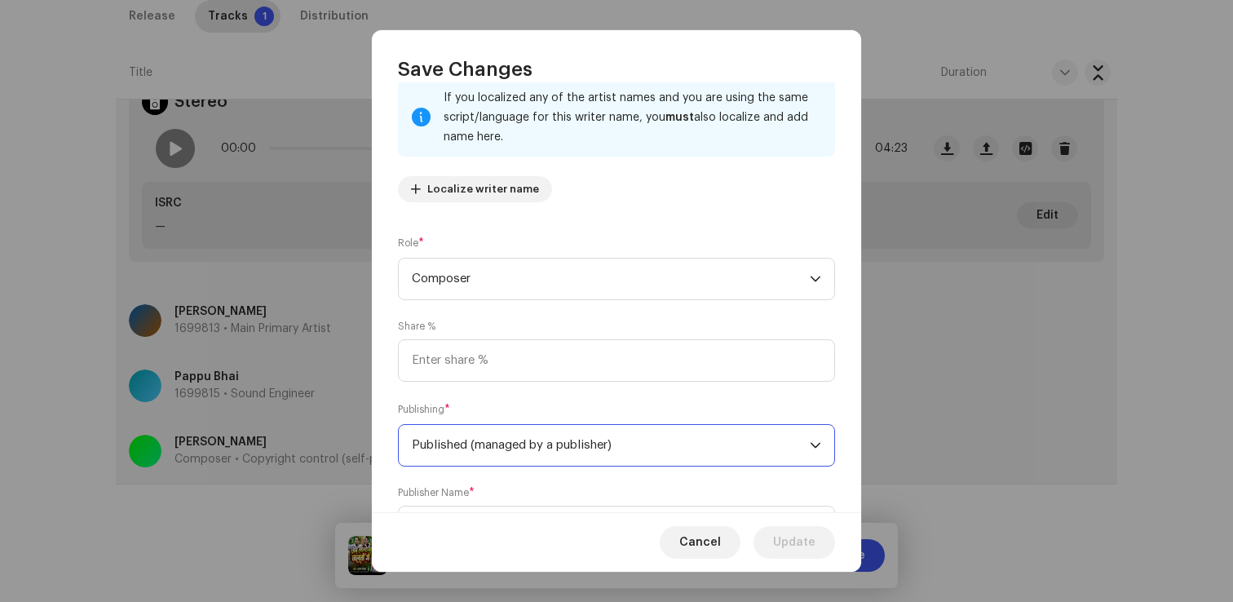
click at [473, 498] on span "*" at bounding box center [472, 492] width 6 height 11
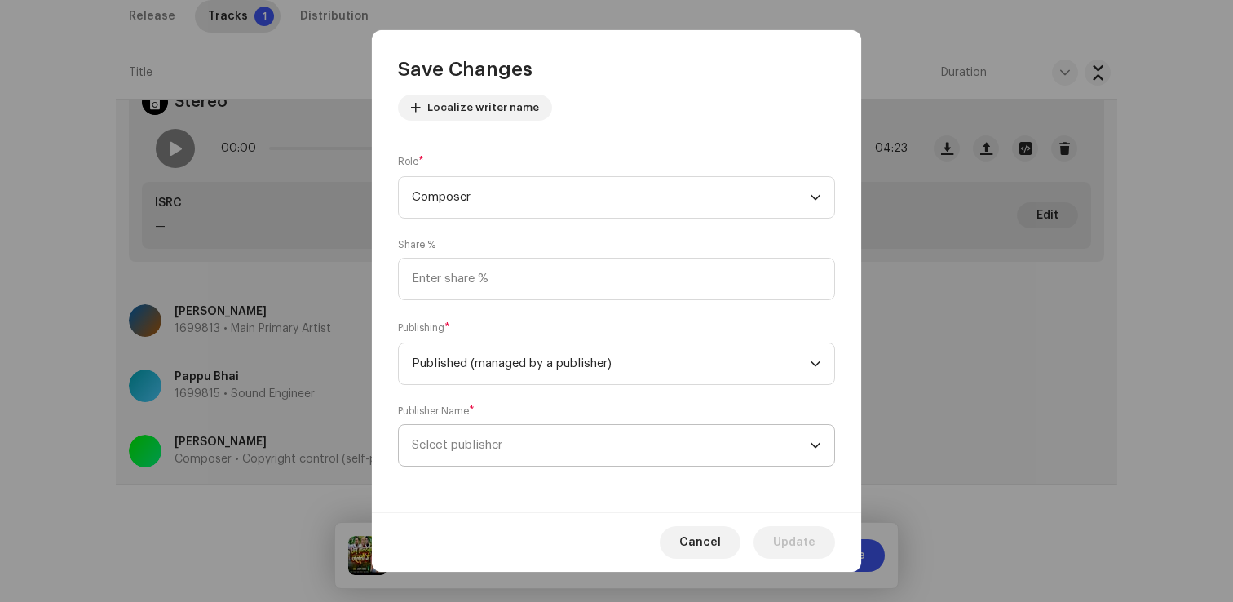
click at [486, 457] on span "Select publisher" at bounding box center [611, 445] width 398 height 41
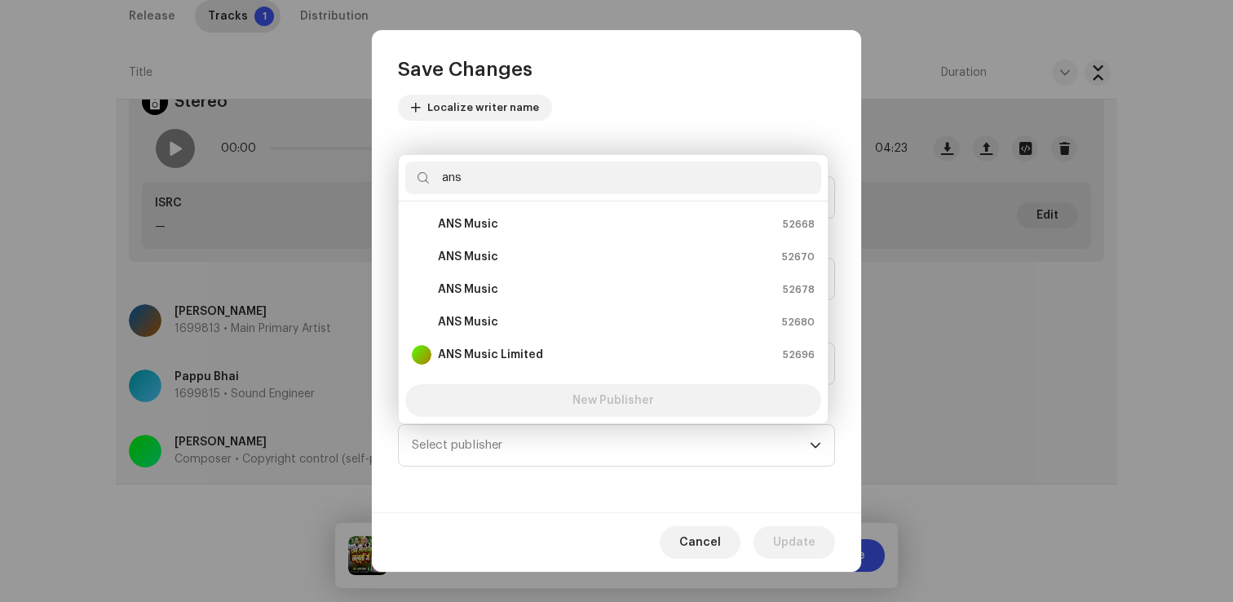
type input "ans"
click at [516, 196] on div "ans" at bounding box center [613, 178] width 429 height 46
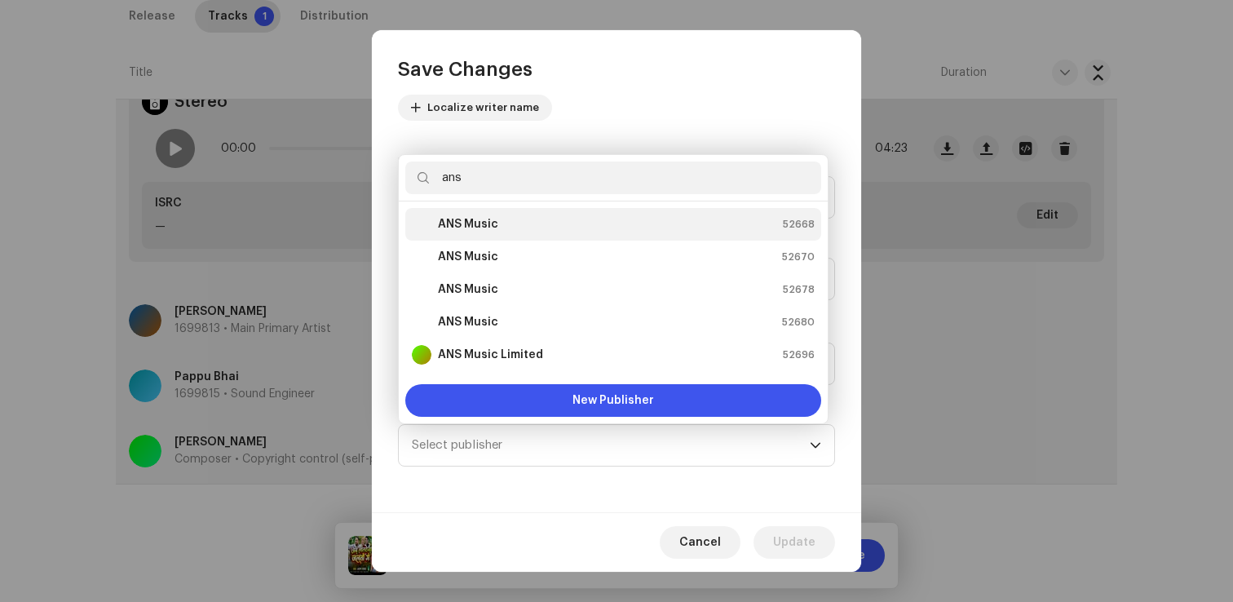
click at [514, 217] on div "ANS Music 52668" at bounding box center [613, 225] width 403 height 20
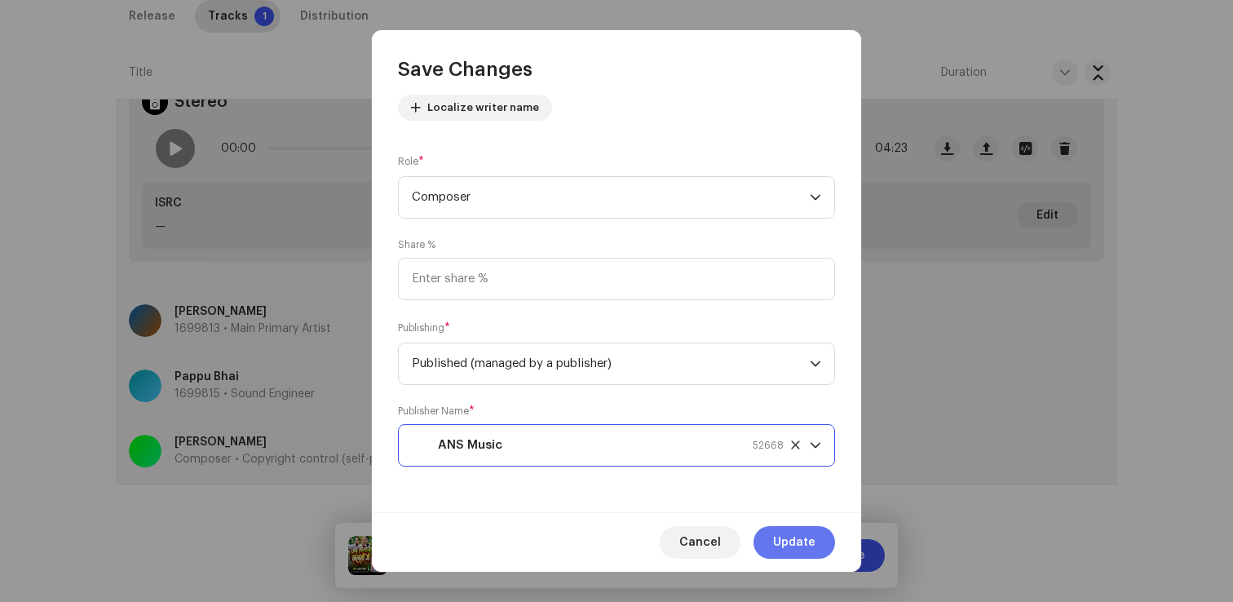
click at [798, 540] on span "Update" at bounding box center [794, 542] width 42 height 33
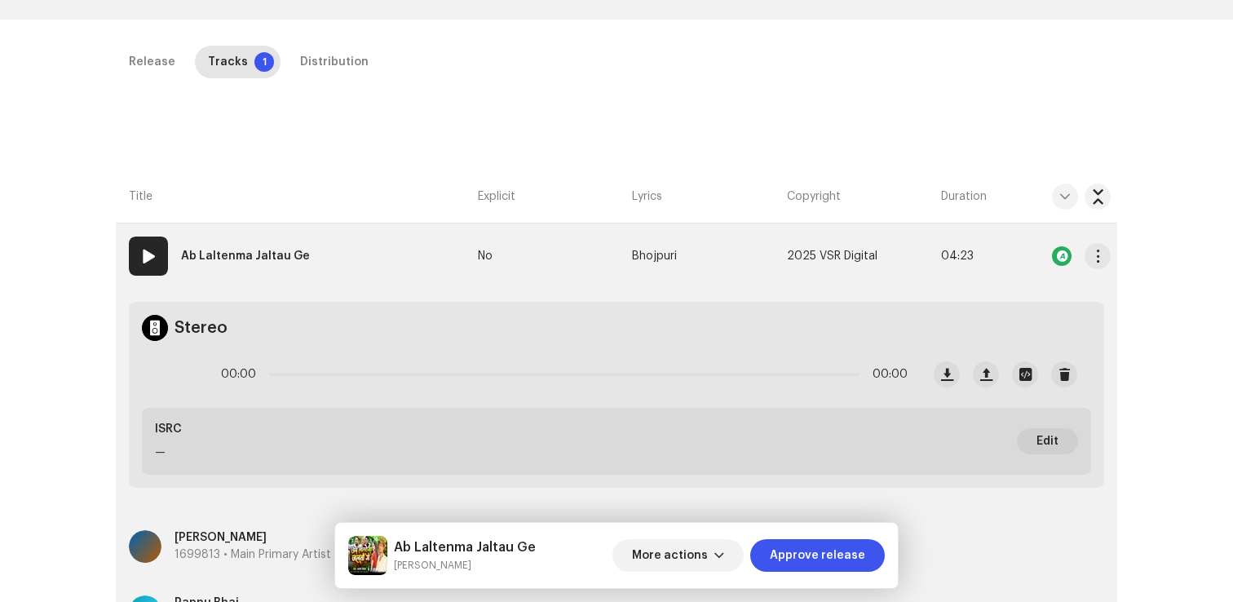
scroll to position [338, 0]
click at [810, 257] on span "2025 VSR Digital" at bounding box center [832, 259] width 91 height 12
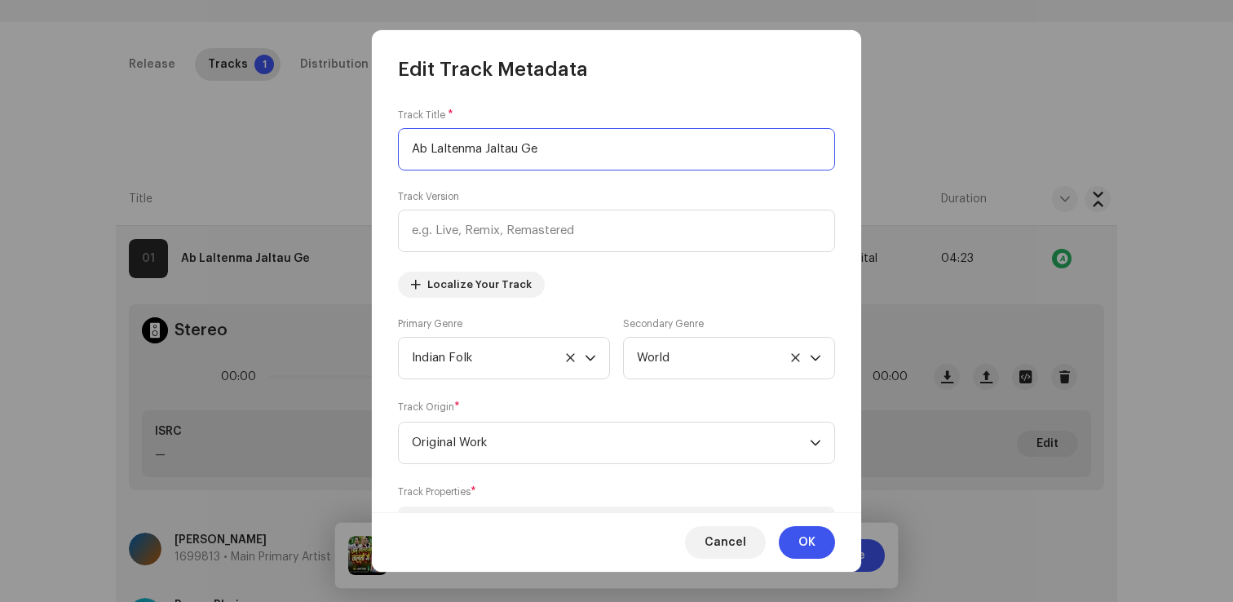
scroll to position [446, 0]
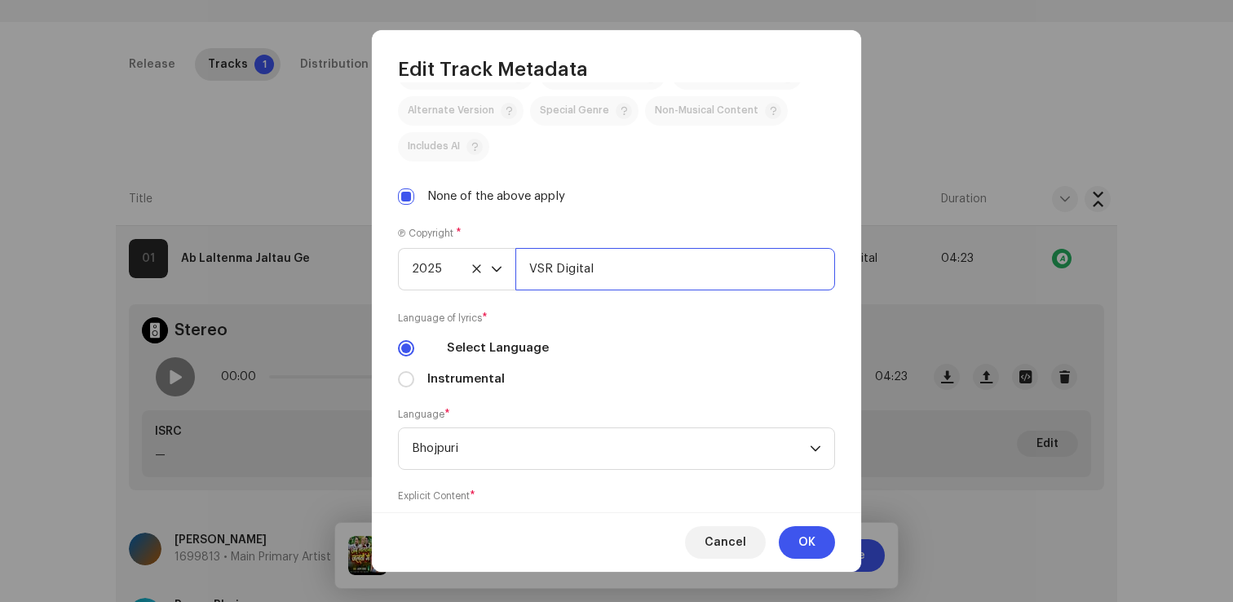
click at [626, 270] on input "VSR Digital" at bounding box center [675, 269] width 320 height 42
type input "VSR Digital, Distributed by ANS Music"
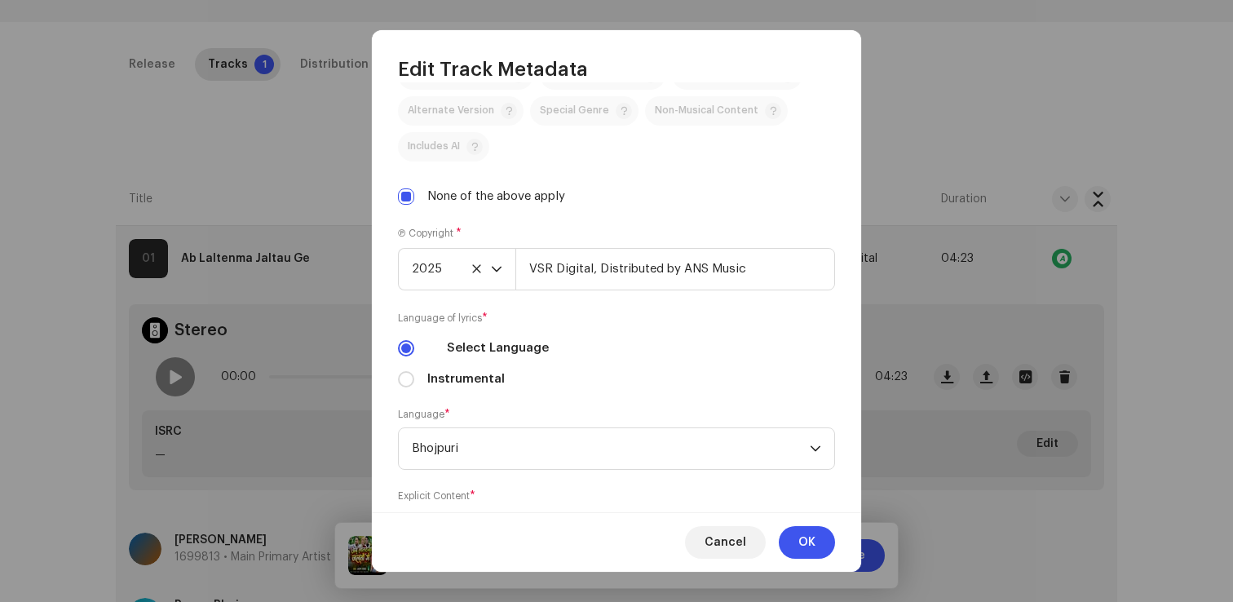
click at [812, 522] on div "Cancel OK" at bounding box center [616, 542] width 489 height 60
click at [807, 554] on span "OK" at bounding box center [806, 542] width 17 height 33
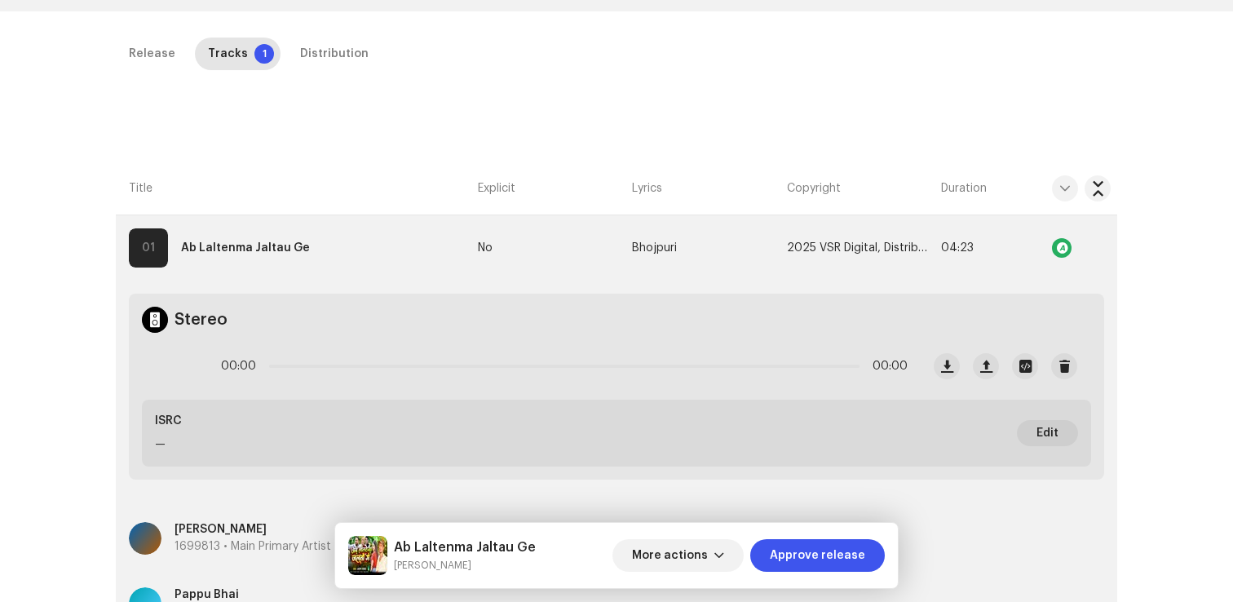
scroll to position [276, 0]
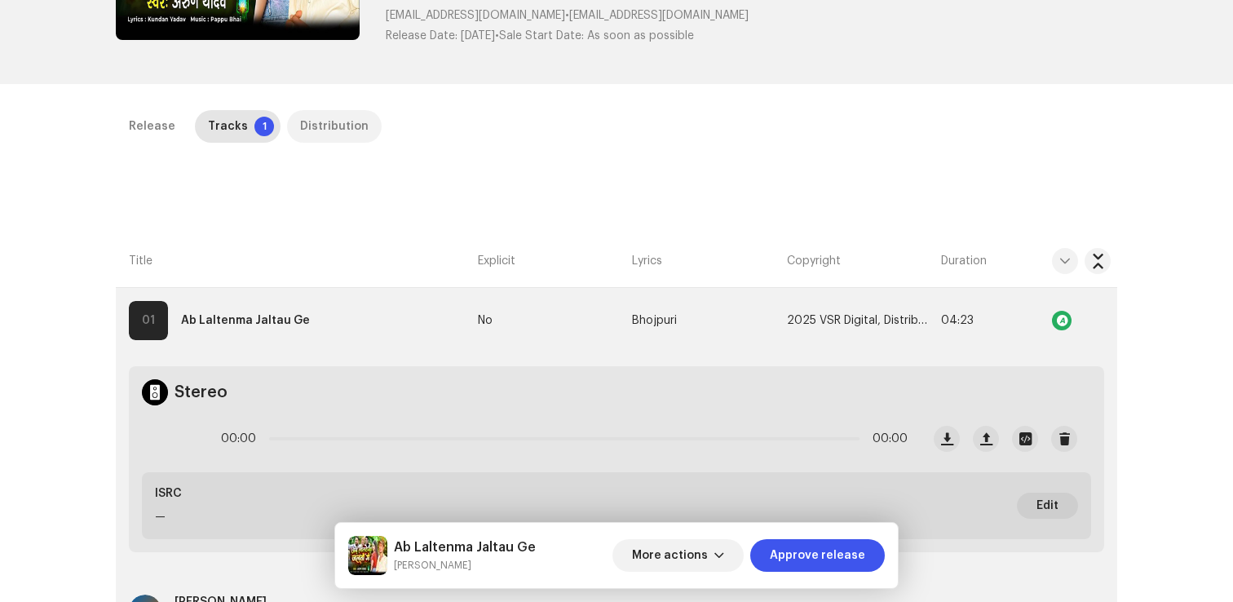
click at [340, 119] on div "Distribution" at bounding box center [334, 126] width 69 height 33
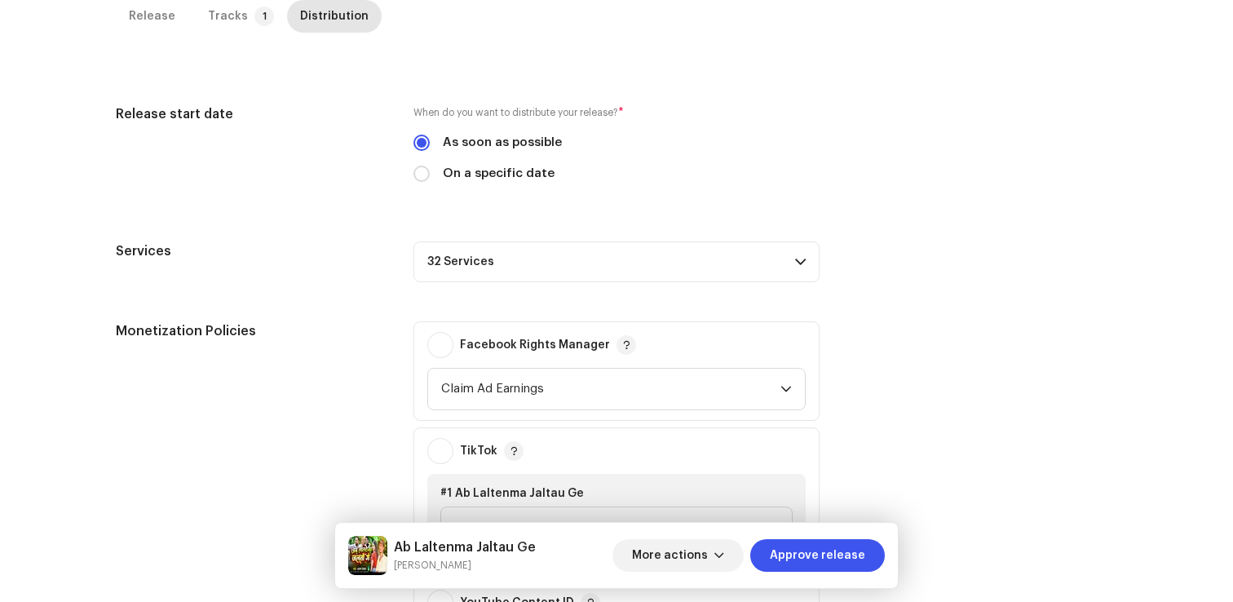
scroll to position [681, 0]
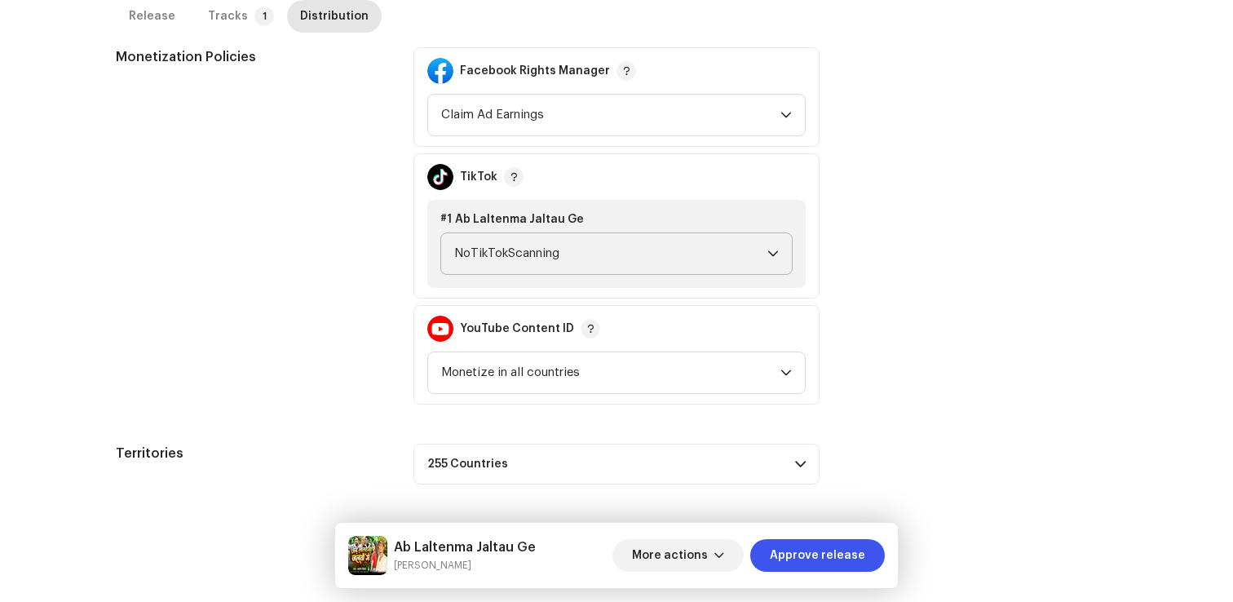
click at [508, 245] on span "NoTikTokScanning" at bounding box center [610, 253] width 313 height 41
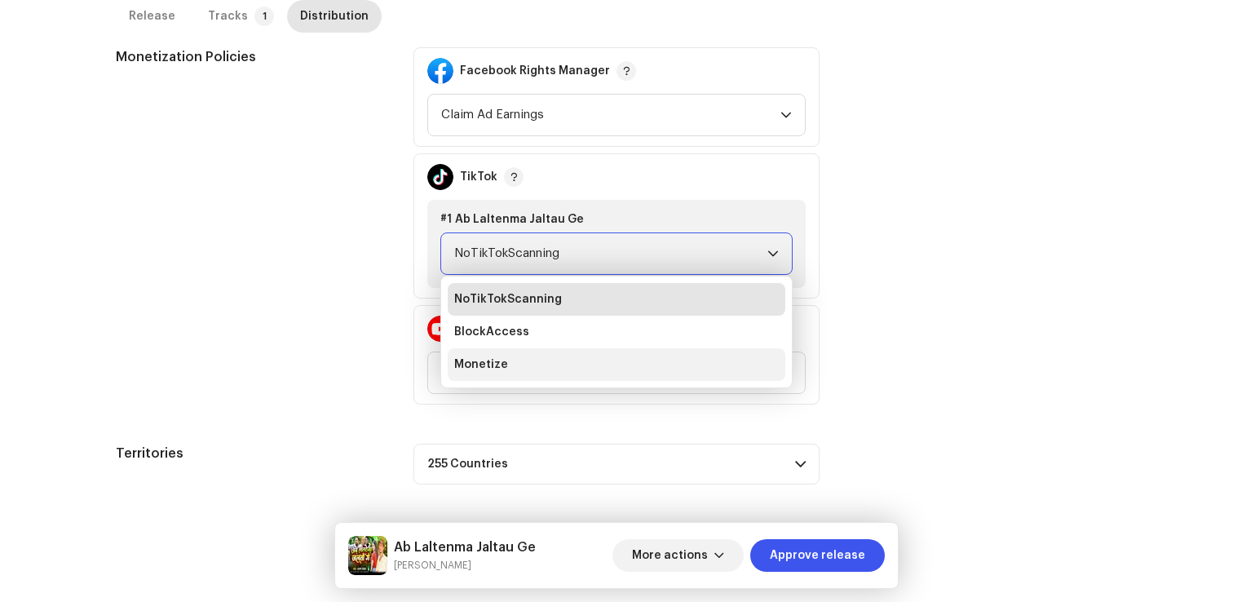
click at [481, 380] on li "Monetize" at bounding box center [617, 364] width 338 height 33
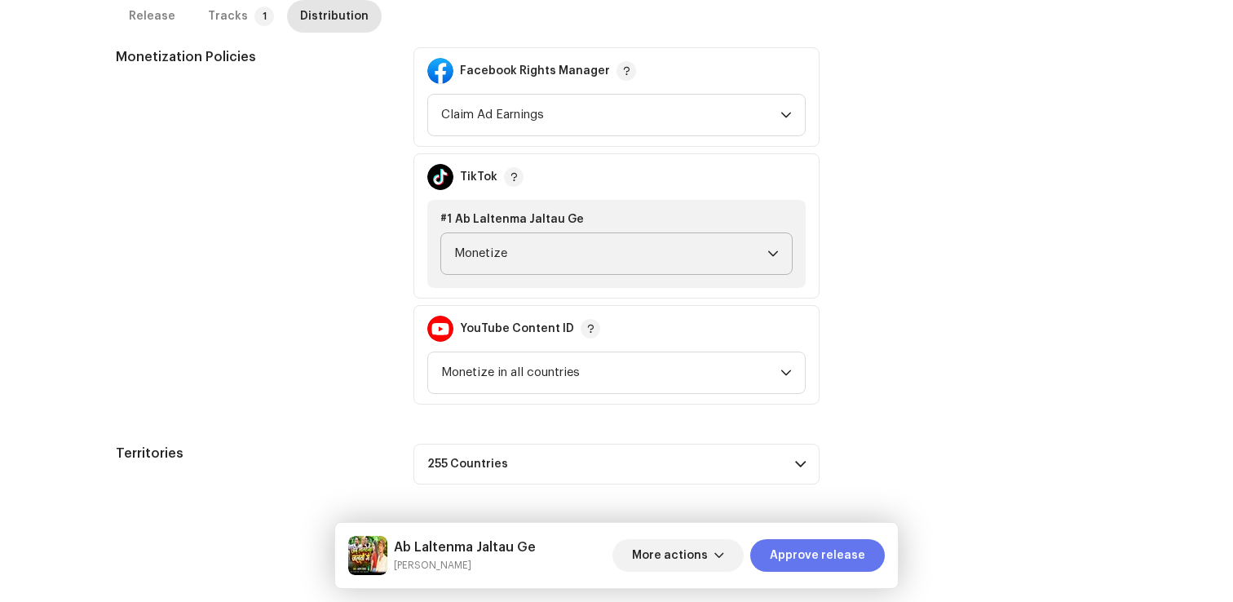
click at [833, 559] on span "Approve release" at bounding box center [817, 555] width 95 height 33
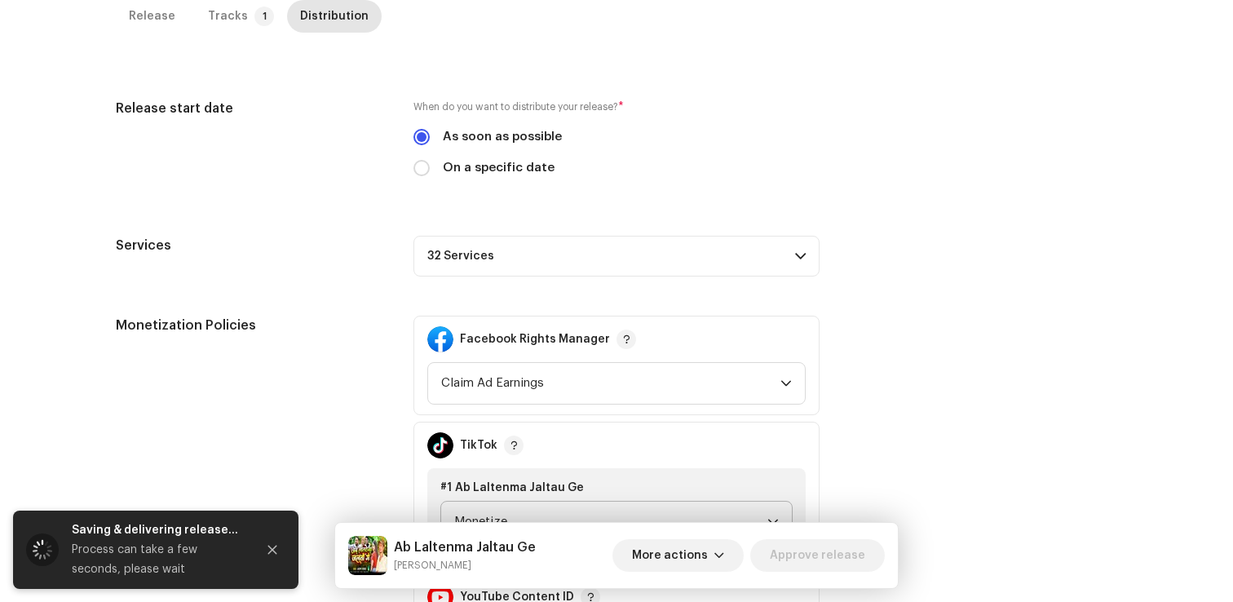
scroll to position [519, 0]
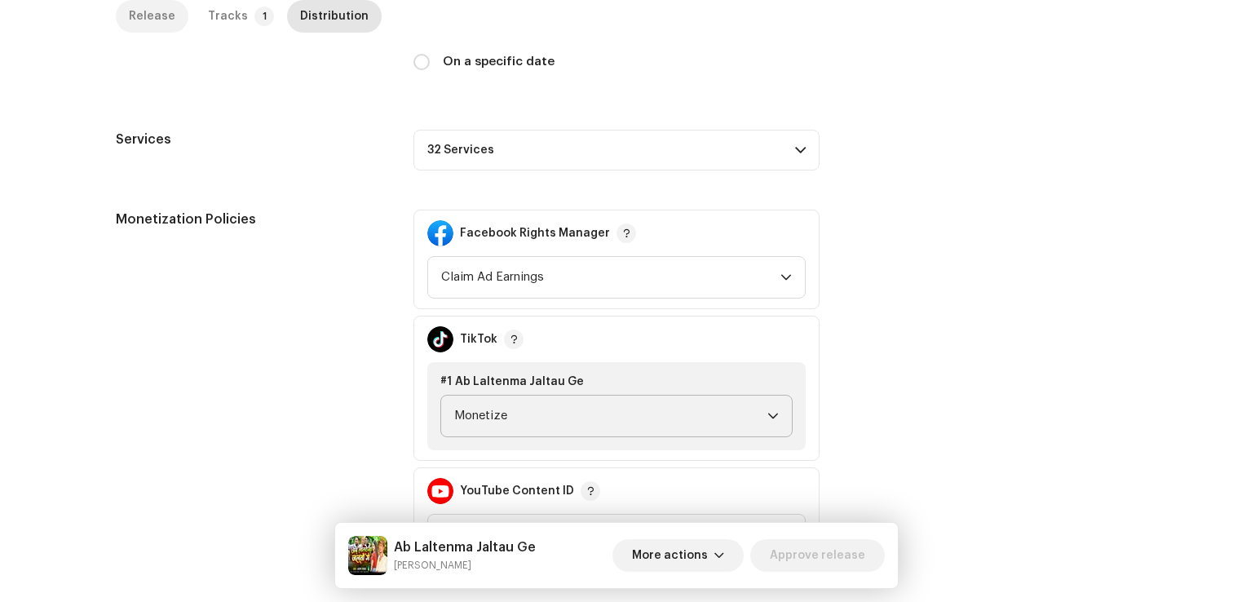
click at [145, 24] on div "Release" at bounding box center [152, 16] width 46 height 33
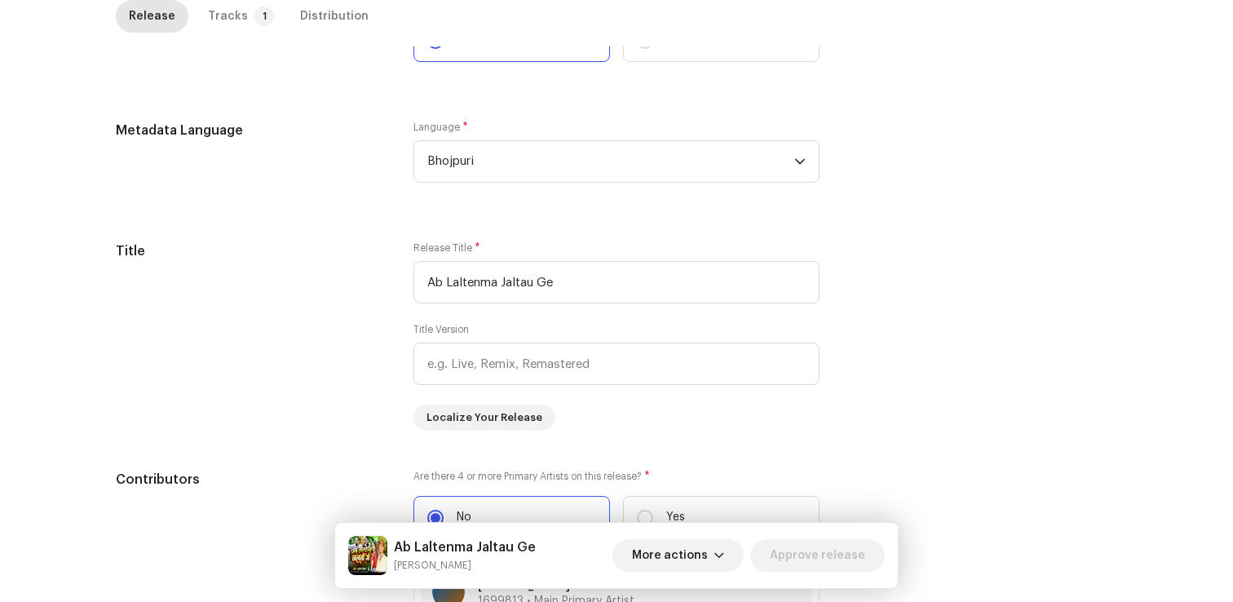
scroll to position [1050, 0]
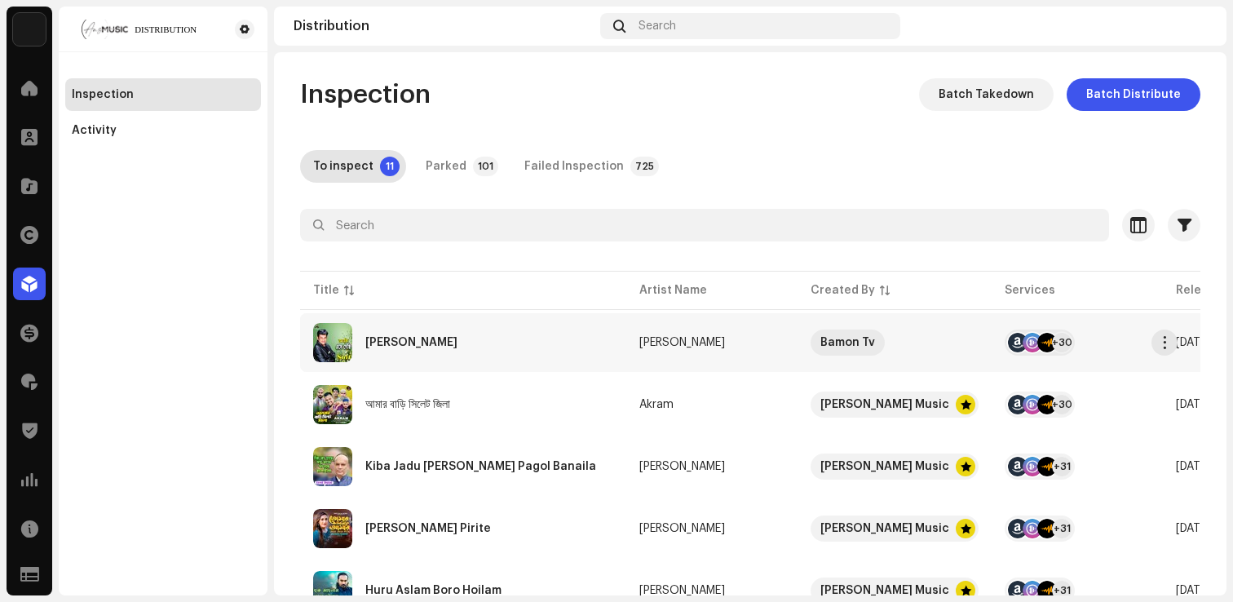
click at [401, 343] on div "Ami Eshe Gechi" at bounding box center [411, 342] width 92 height 11
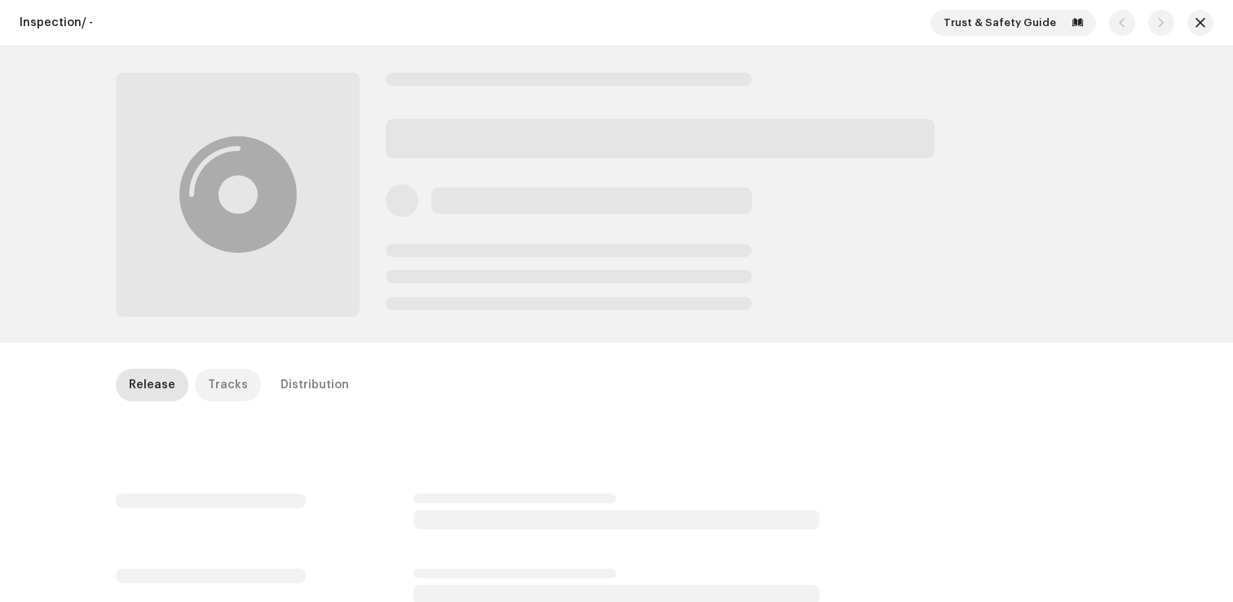
click at [215, 378] on div "Tracks" at bounding box center [228, 385] width 40 height 33
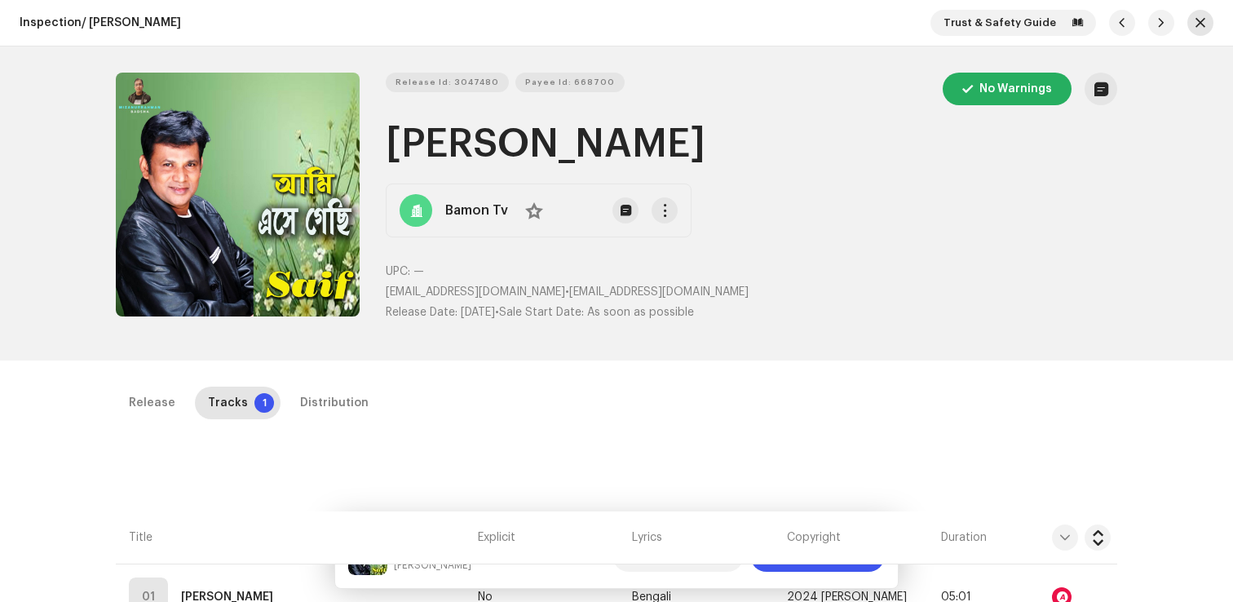
click at [1203, 18] on button "button" at bounding box center [1201, 23] width 26 height 26
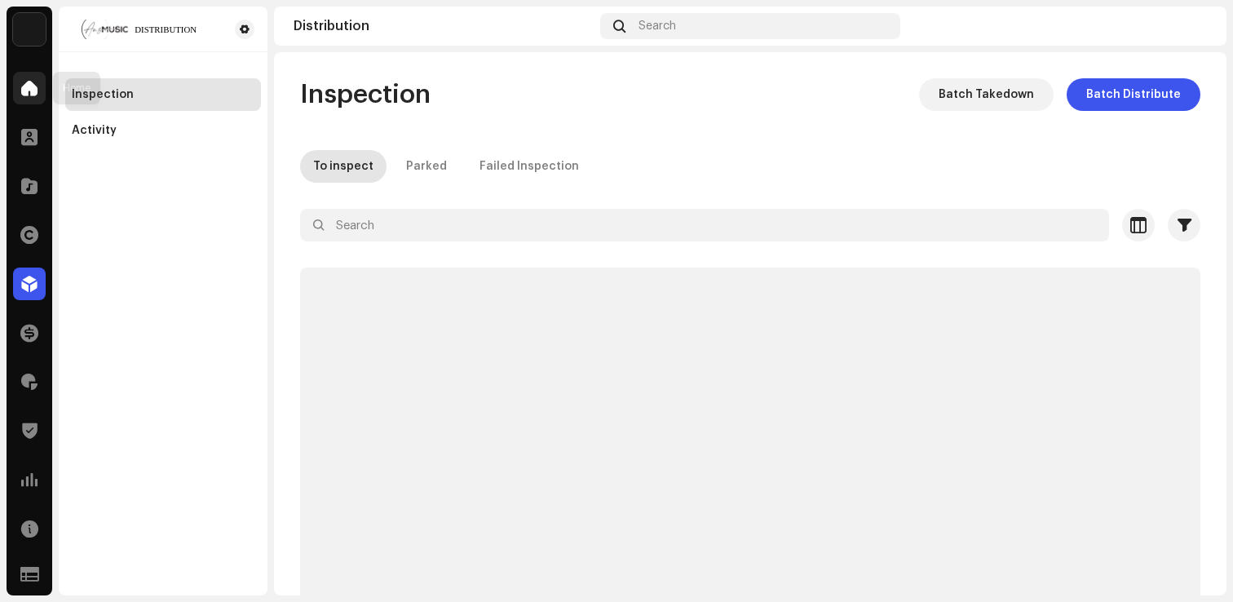
click at [37, 94] on span at bounding box center [29, 88] width 16 height 13
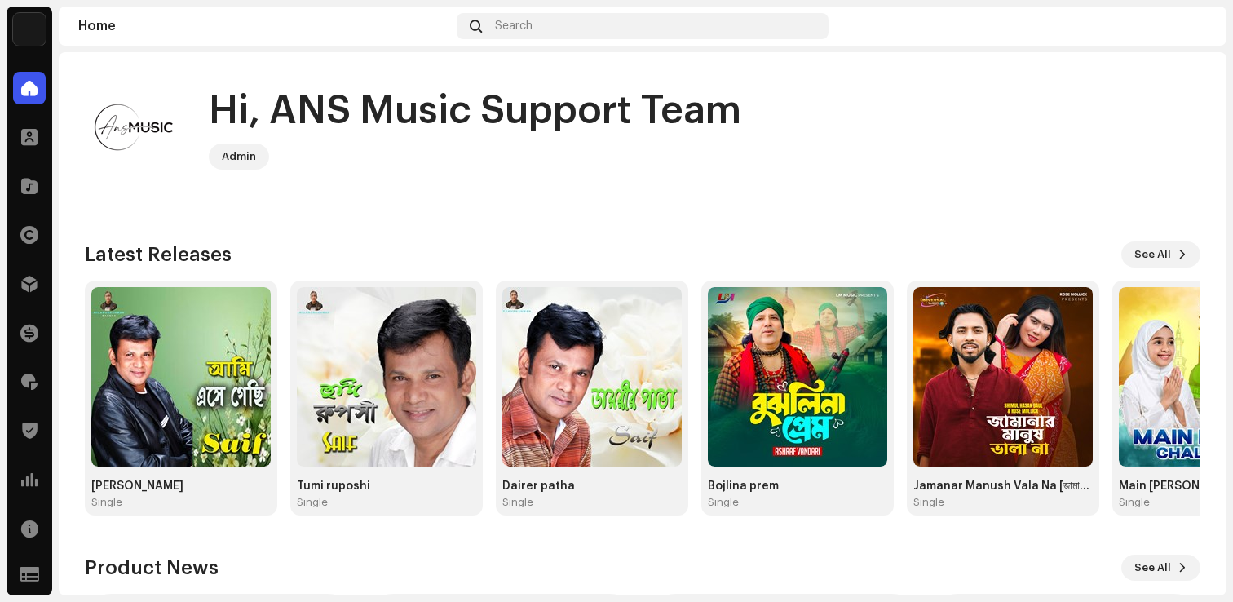
click at [424, 199] on home-user "Hi, ANS Music Support Team Admin" at bounding box center [643, 140] width 1116 height 124
click at [839, 377] on img at bounding box center [797, 376] width 179 height 179
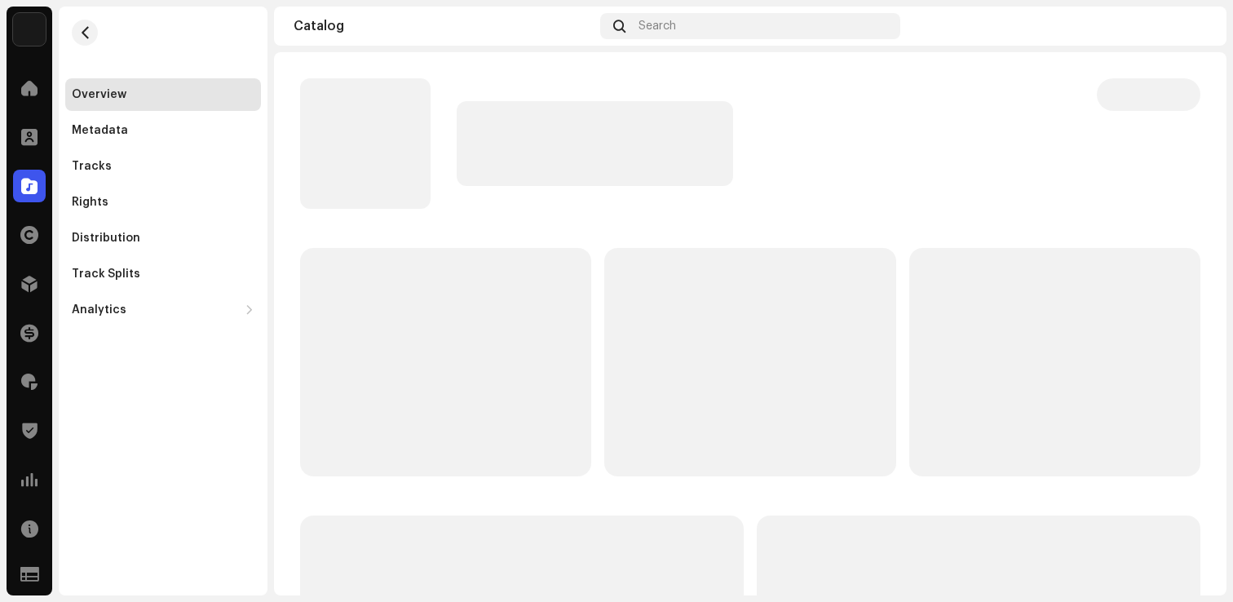
click at [809, 391] on p-skeleton at bounding box center [749, 362] width 291 height 228
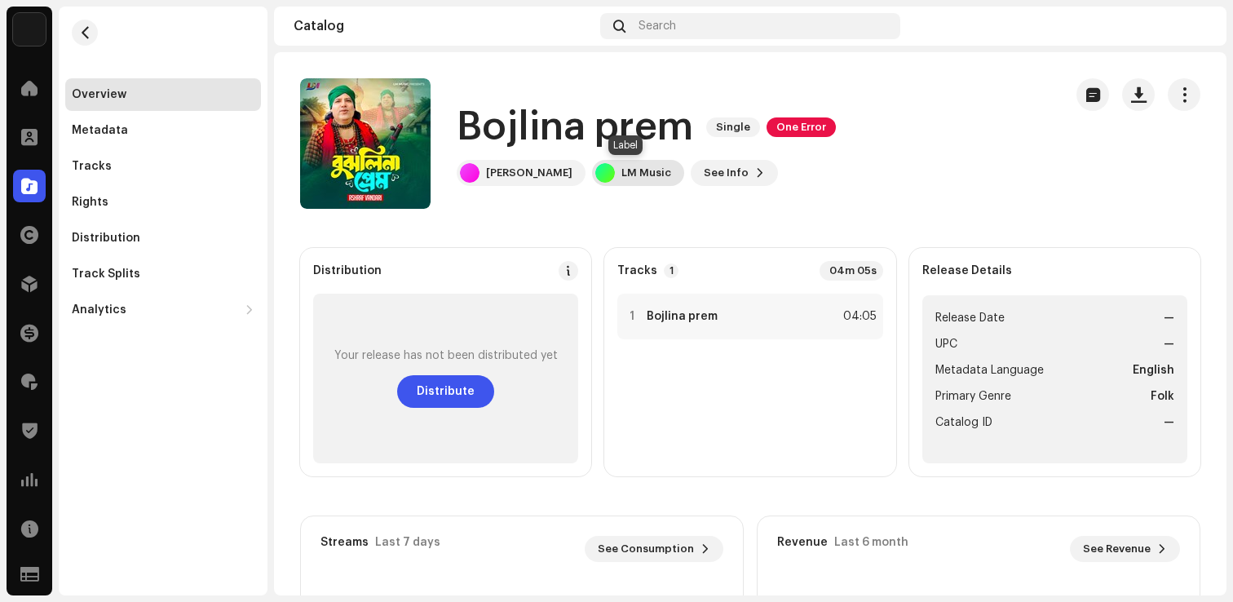
click at [621, 178] on div "LM Music" at bounding box center [646, 172] width 50 height 13
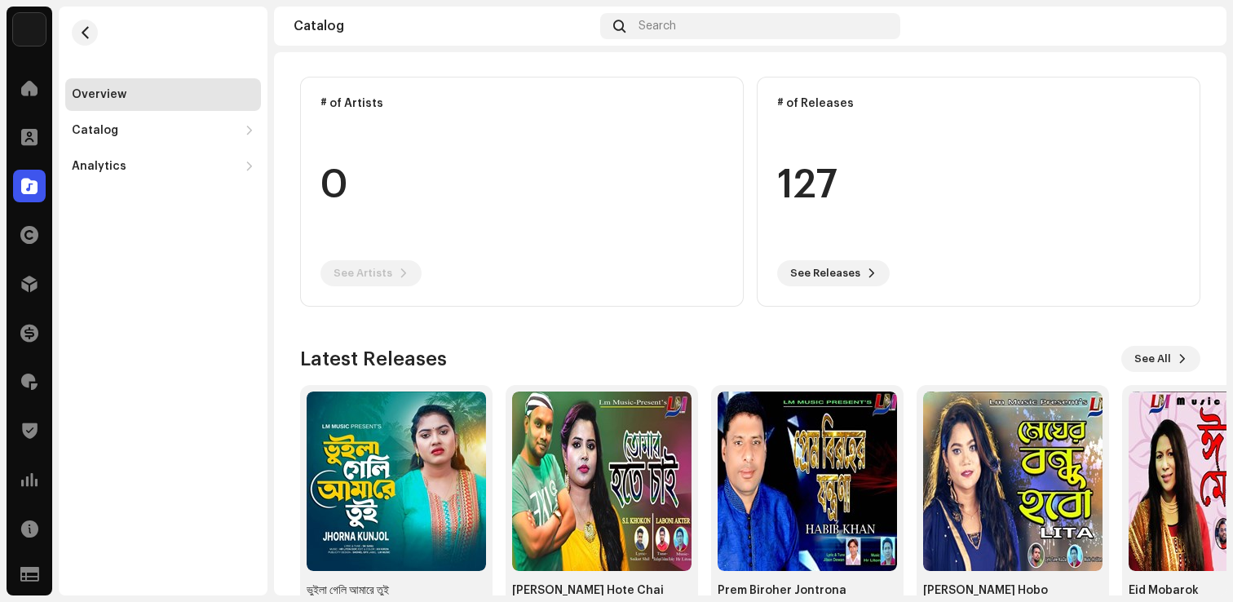
scroll to position [222, 0]
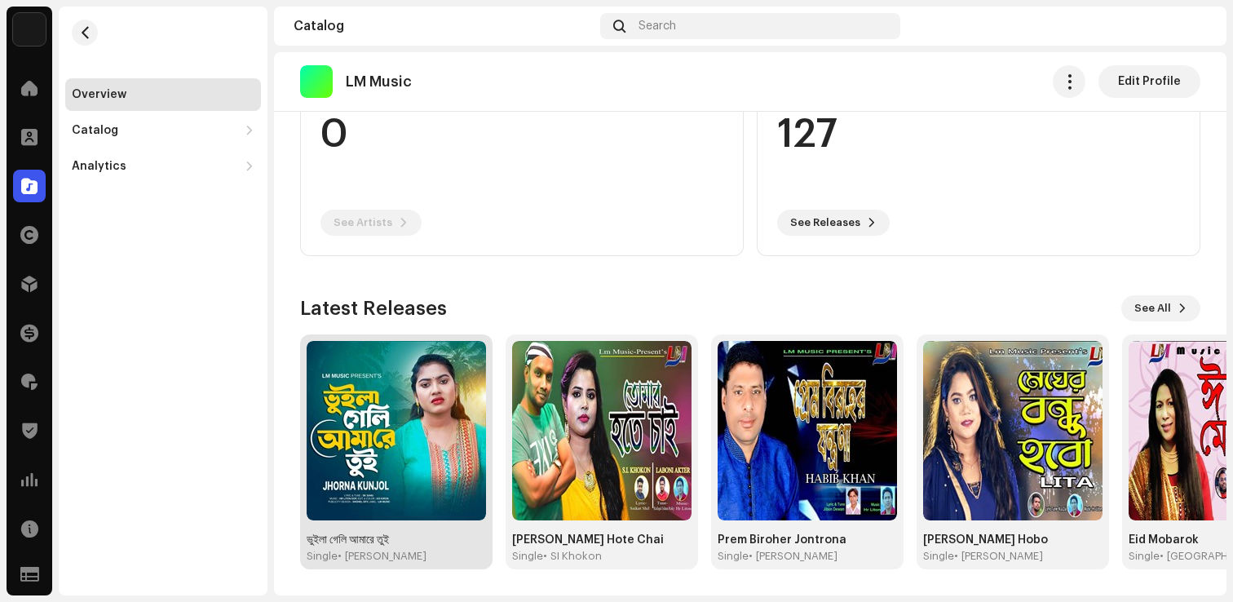
click at [402, 471] on img at bounding box center [396, 430] width 179 height 179
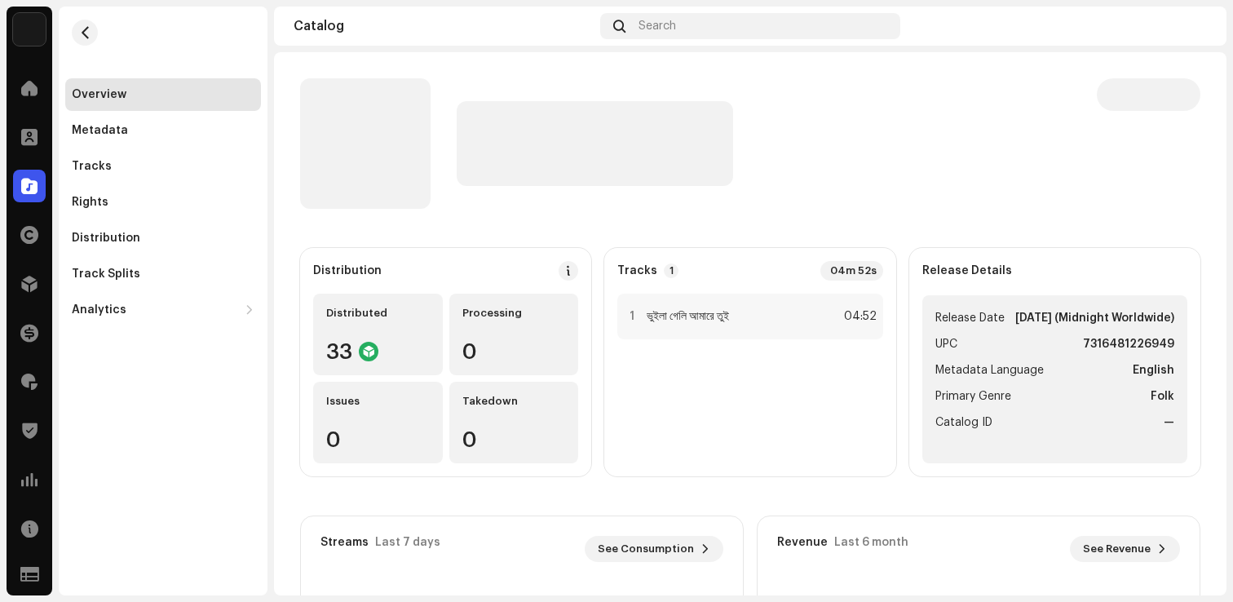
click at [103, 43] on re-m-nav-back at bounding box center [84, 43] width 39 height 72
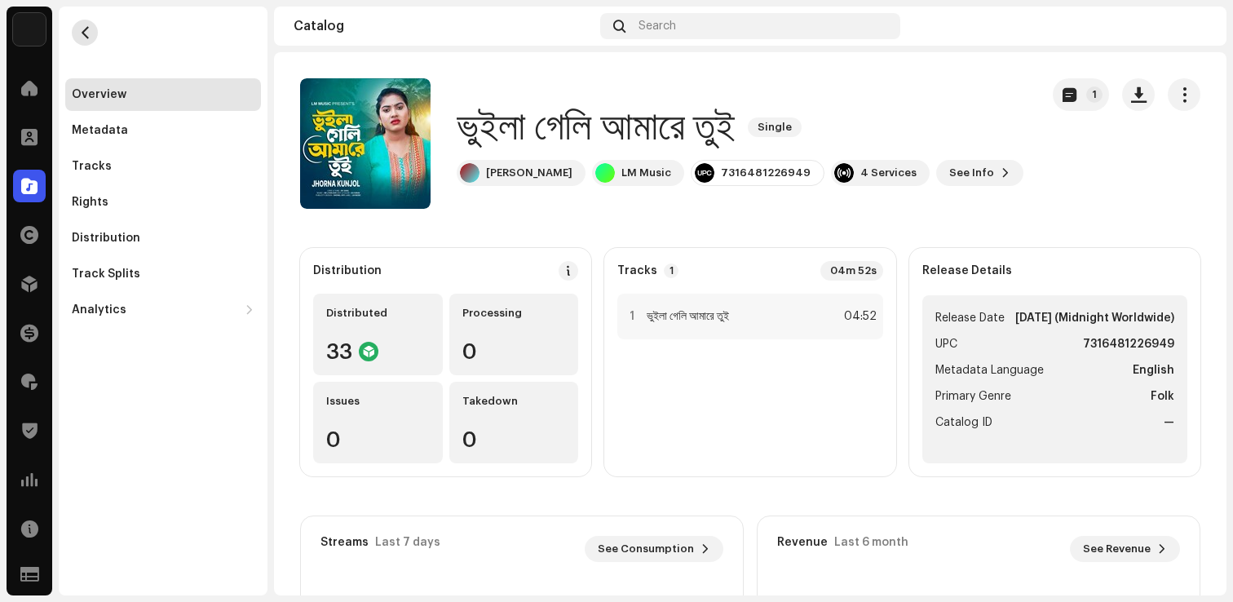
click at [90, 38] on span "button" at bounding box center [85, 32] width 12 height 13
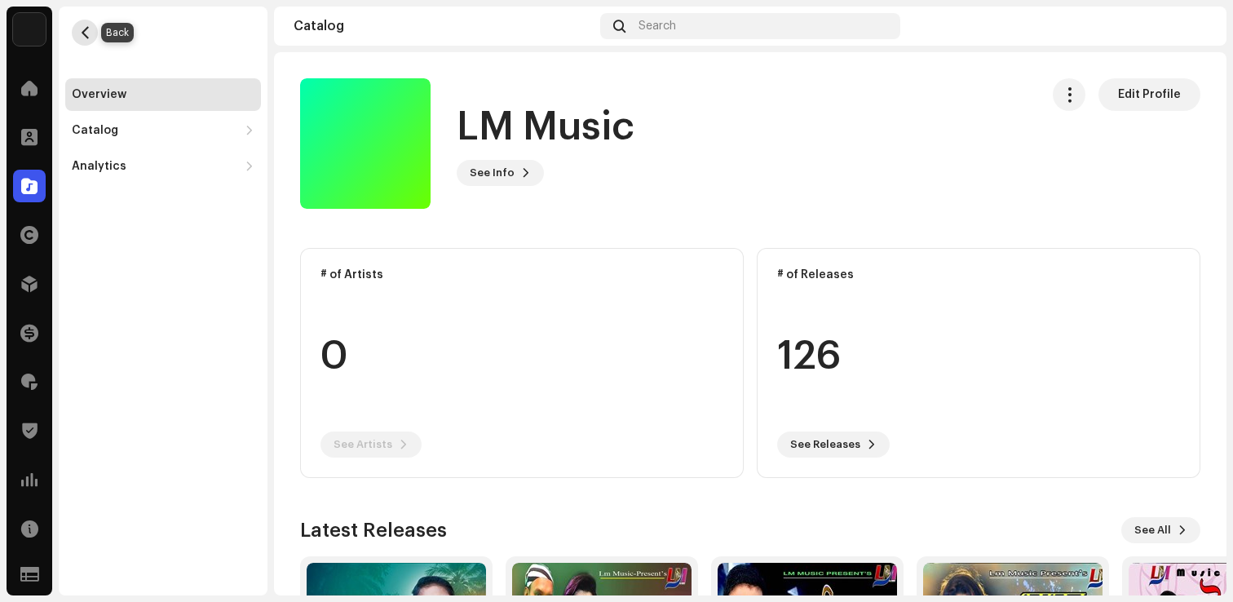
click at [90, 37] on span "button" at bounding box center [85, 32] width 12 height 13
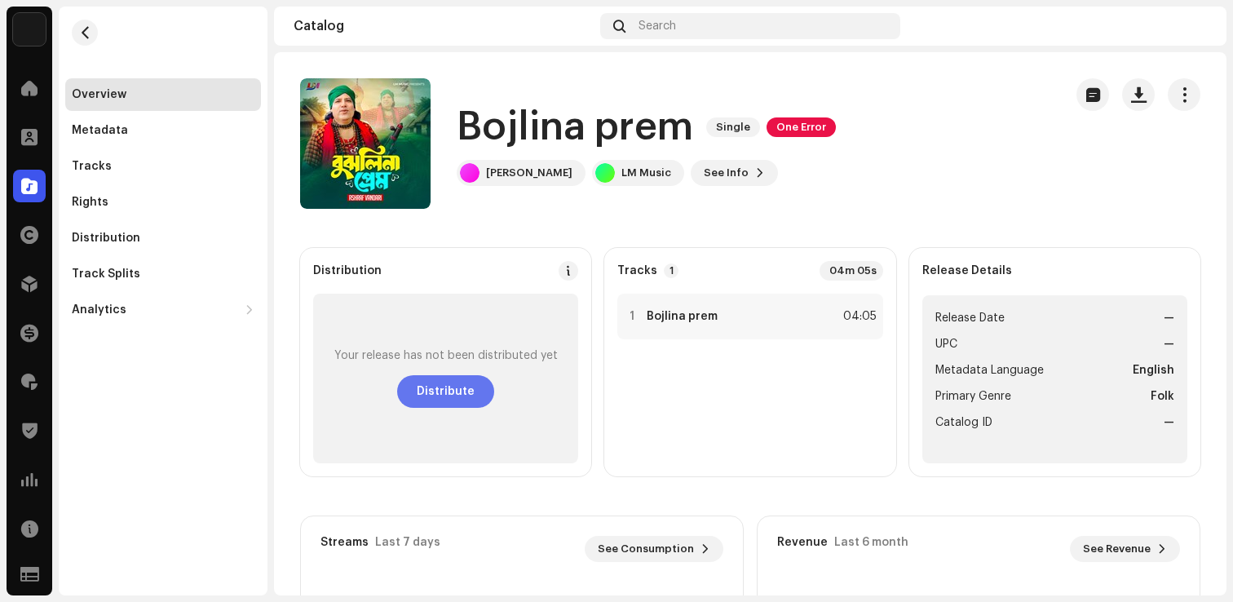
click at [445, 398] on span "Distribute" at bounding box center [446, 391] width 58 height 33
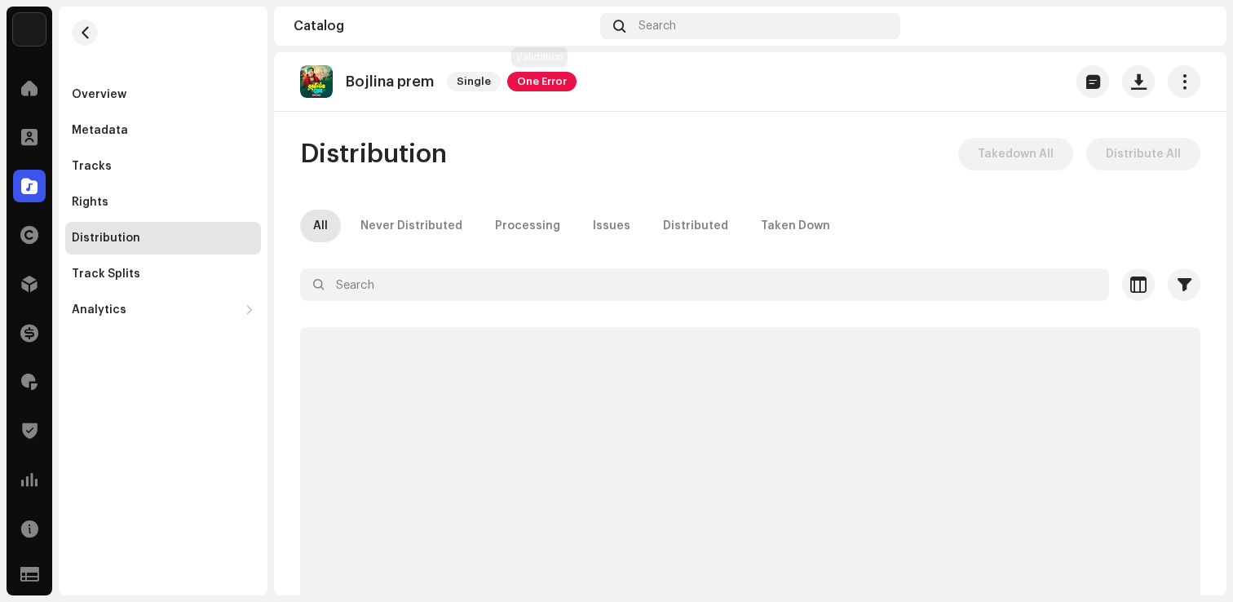
click at [544, 89] on span "One Error" at bounding box center [541, 82] width 69 height 20
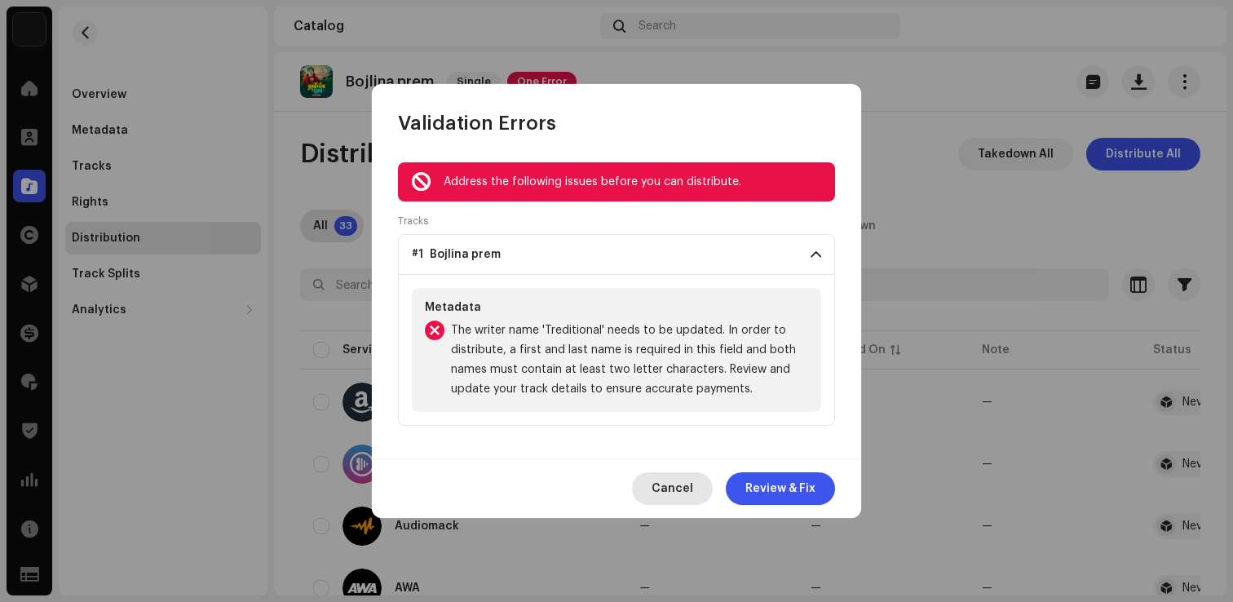
click at [674, 494] on span "Cancel" at bounding box center [673, 488] width 42 height 33
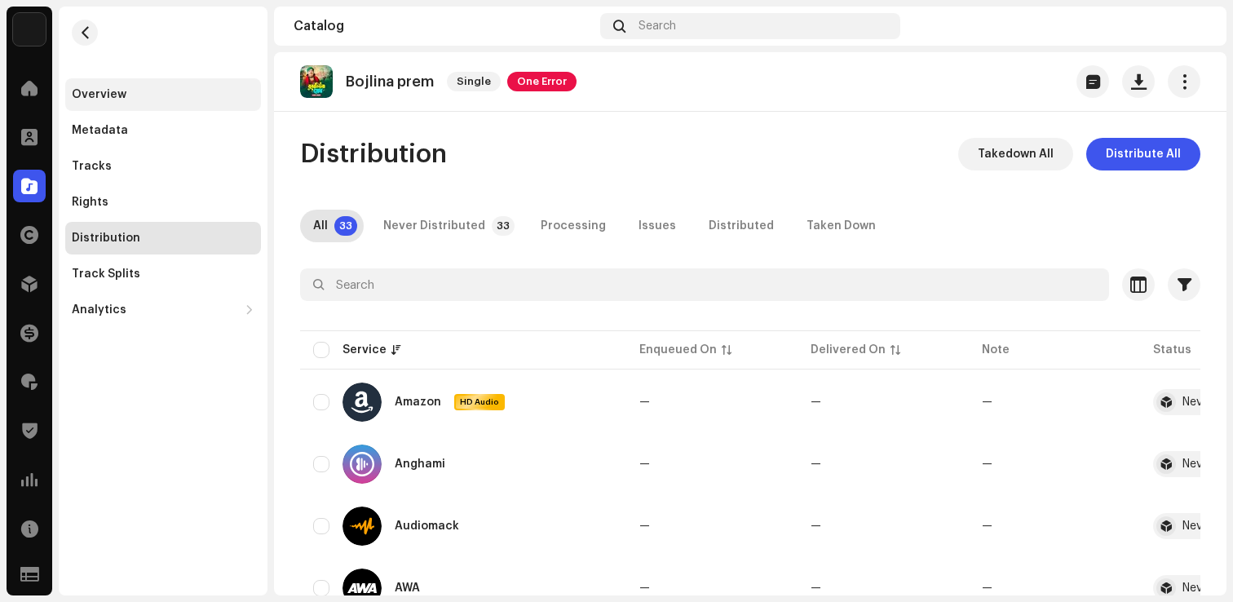
click at [100, 104] on div "Overview" at bounding box center [163, 94] width 196 height 33
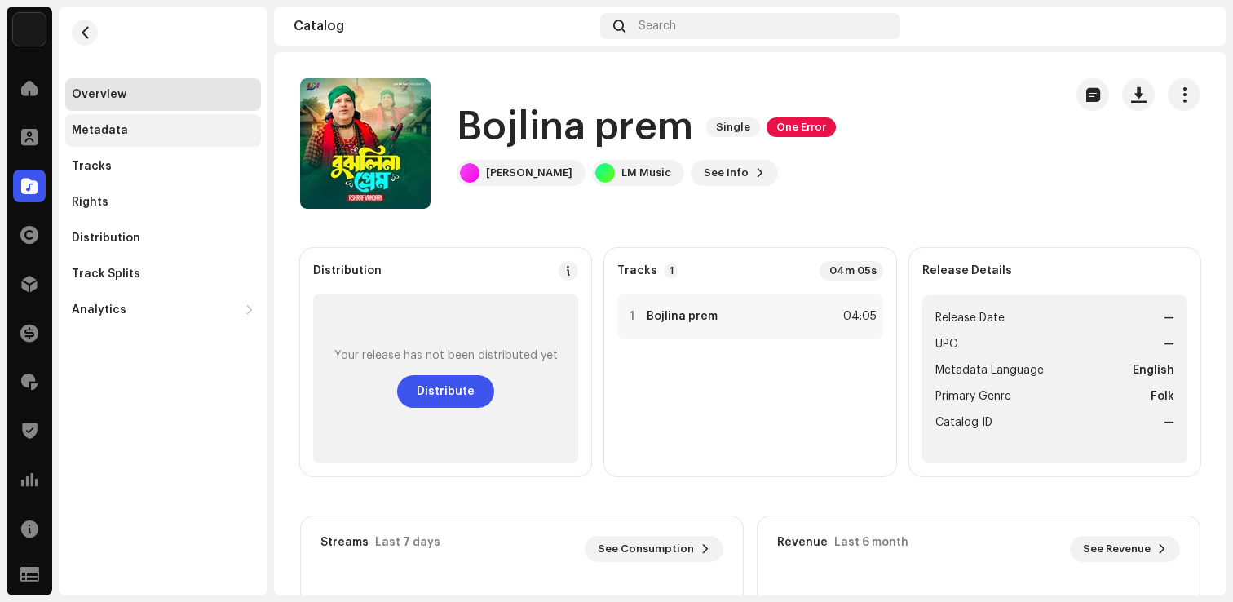
click at [117, 142] on div "Metadata" at bounding box center [163, 130] width 196 height 33
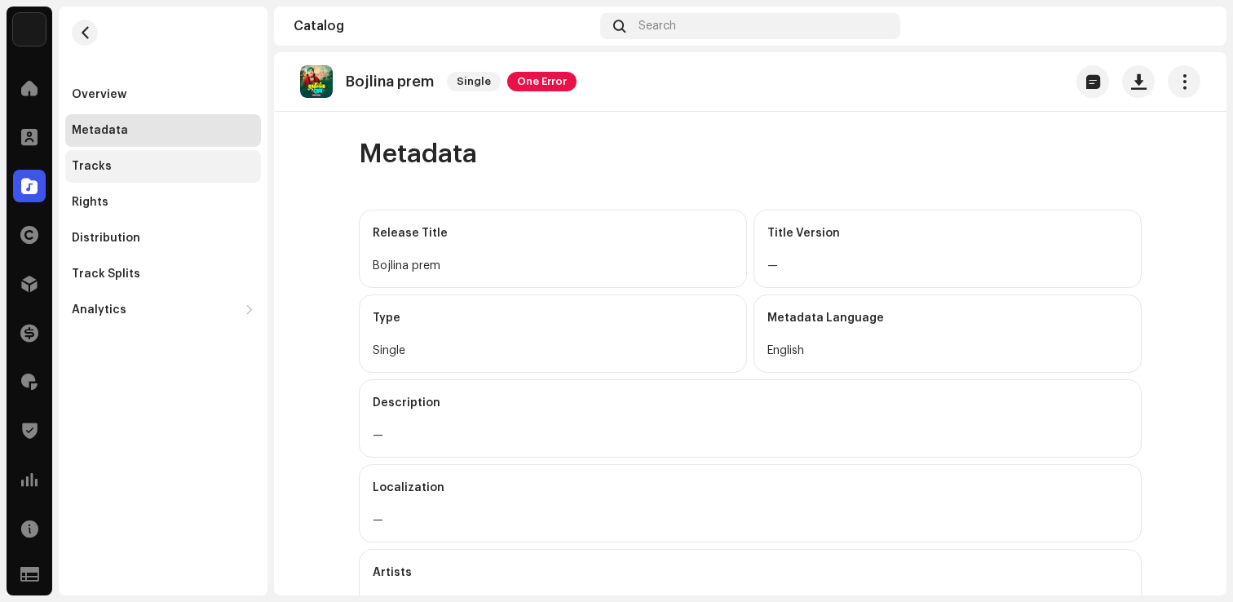
click at [104, 178] on div "Tracks" at bounding box center [163, 166] width 196 height 33
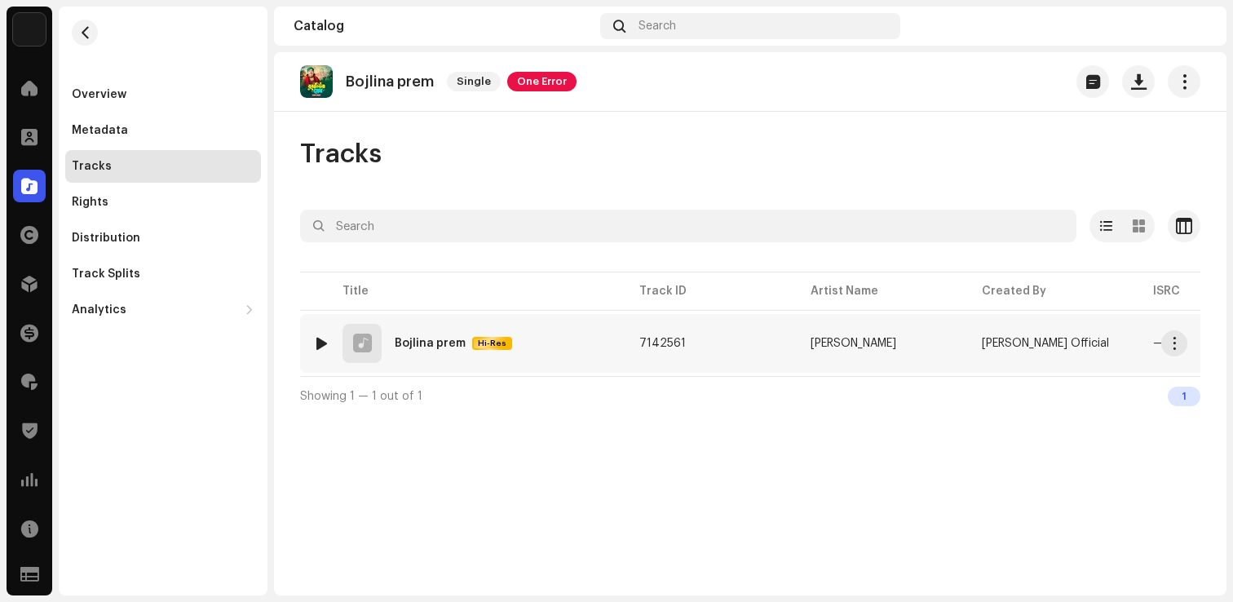
click at [330, 340] on img at bounding box center [321, 343] width 21 height 21
click at [320, 343] on div at bounding box center [322, 343] width 12 height 13
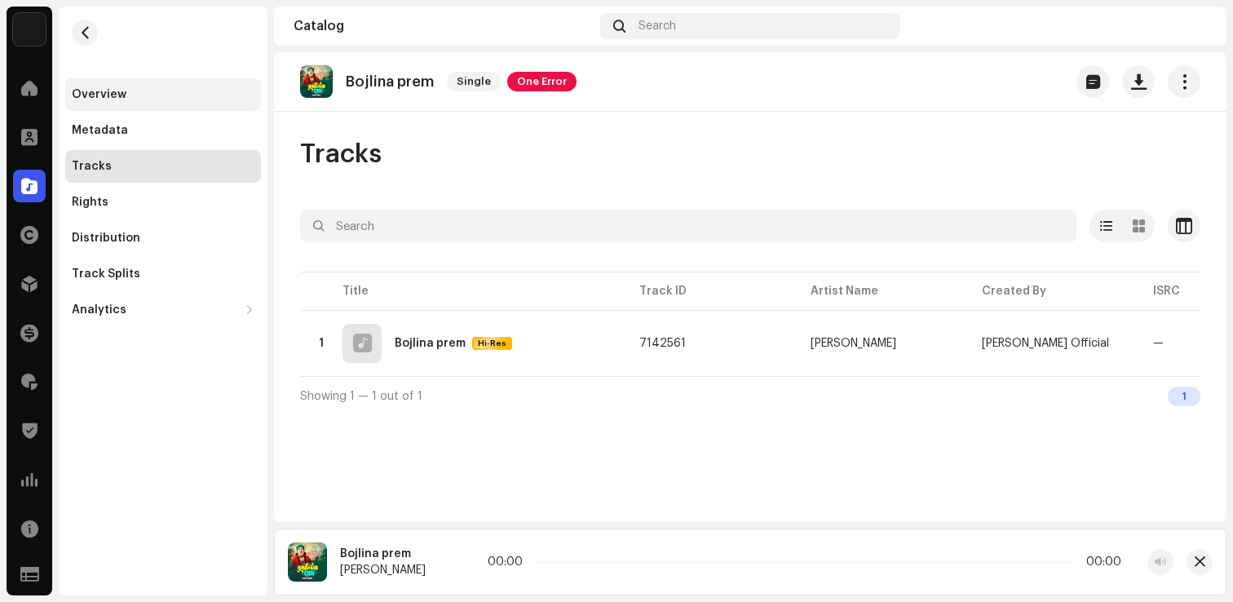
click at [92, 101] on div "Overview" at bounding box center [163, 94] width 196 height 33
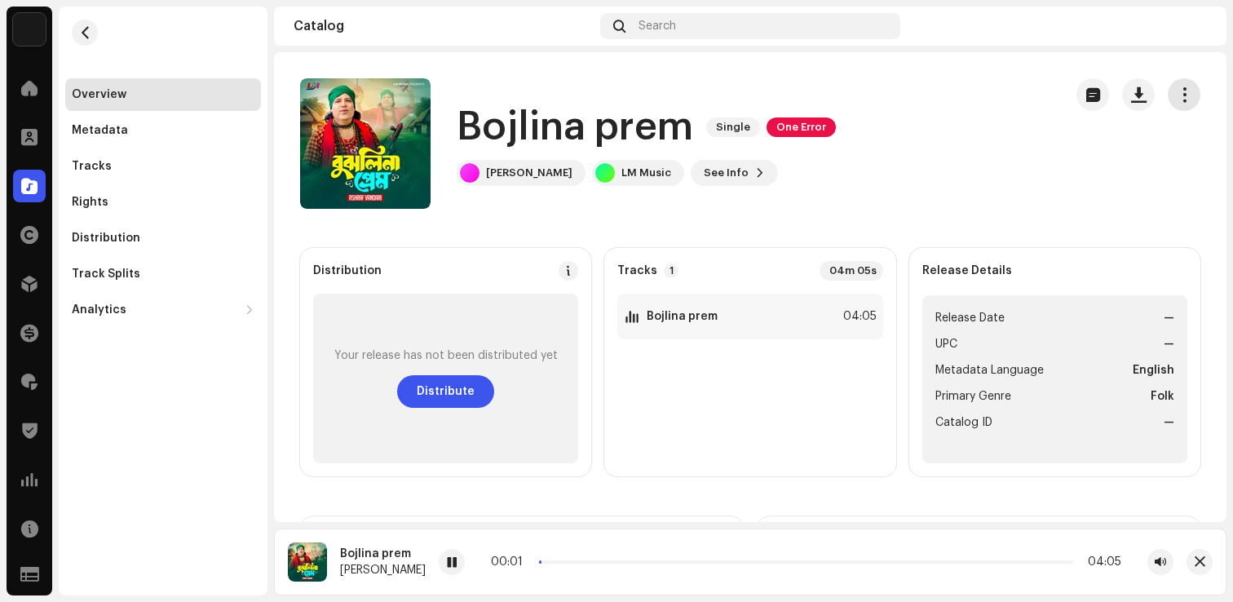
click at [1177, 91] on span "button" at bounding box center [1184, 94] width 15 height 13
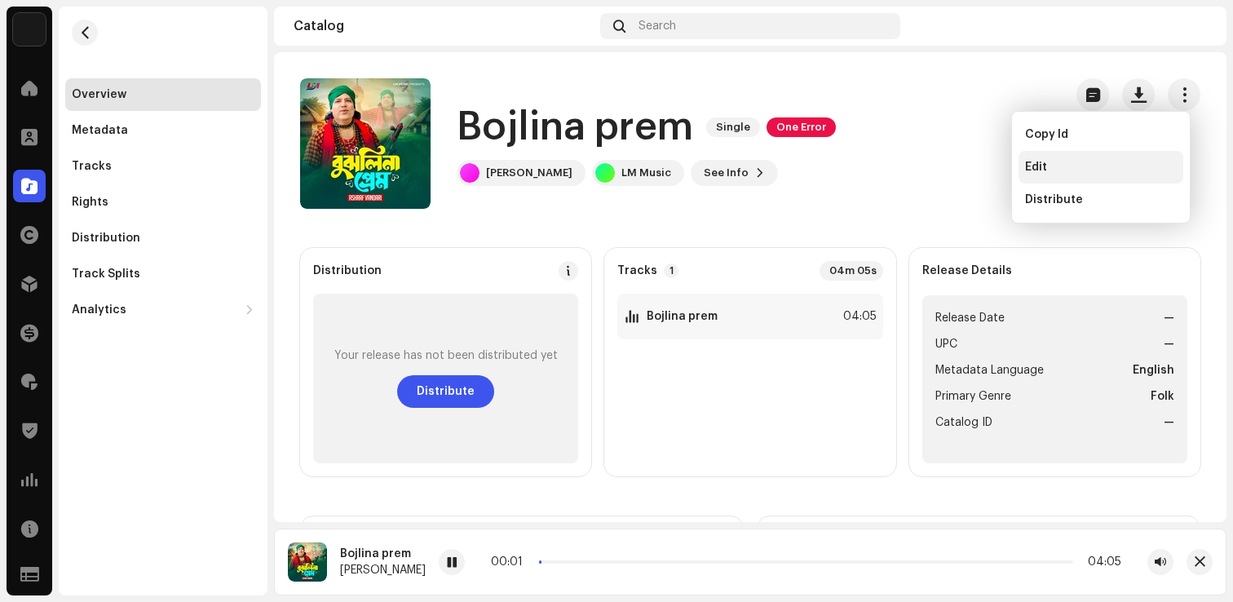
click at [1059, 173] on div "Edit" at bounding box center [1101, 167] width 152 height 13
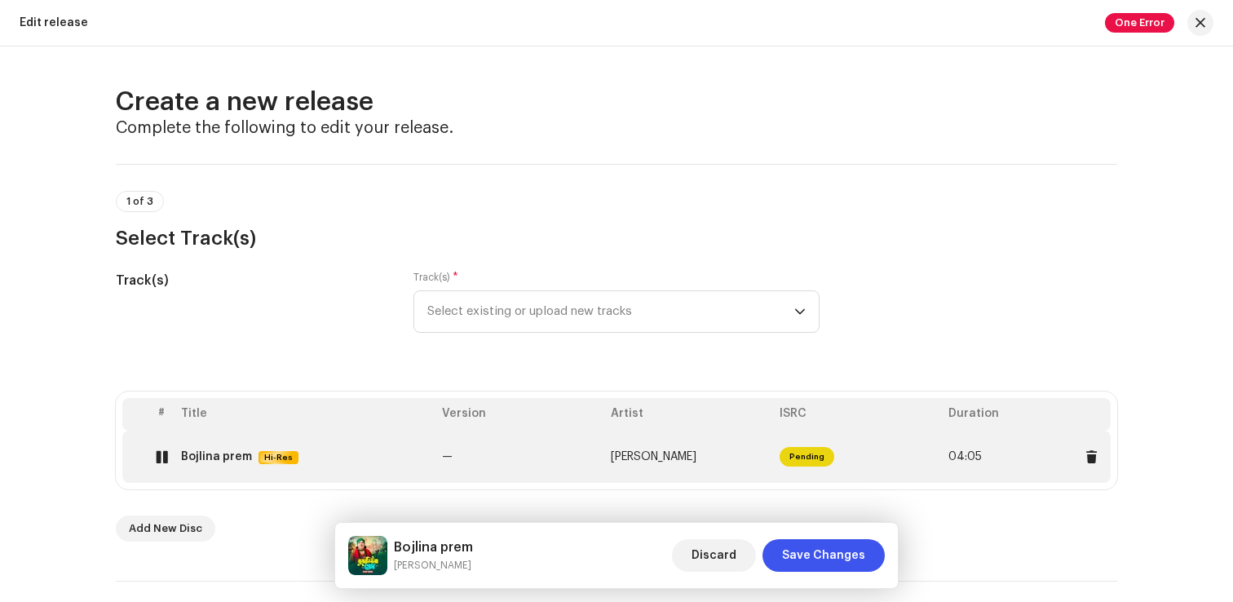
click at [215, 458] on div "Bojlina prem" at bounding box center [216, 456] width 71 height 13
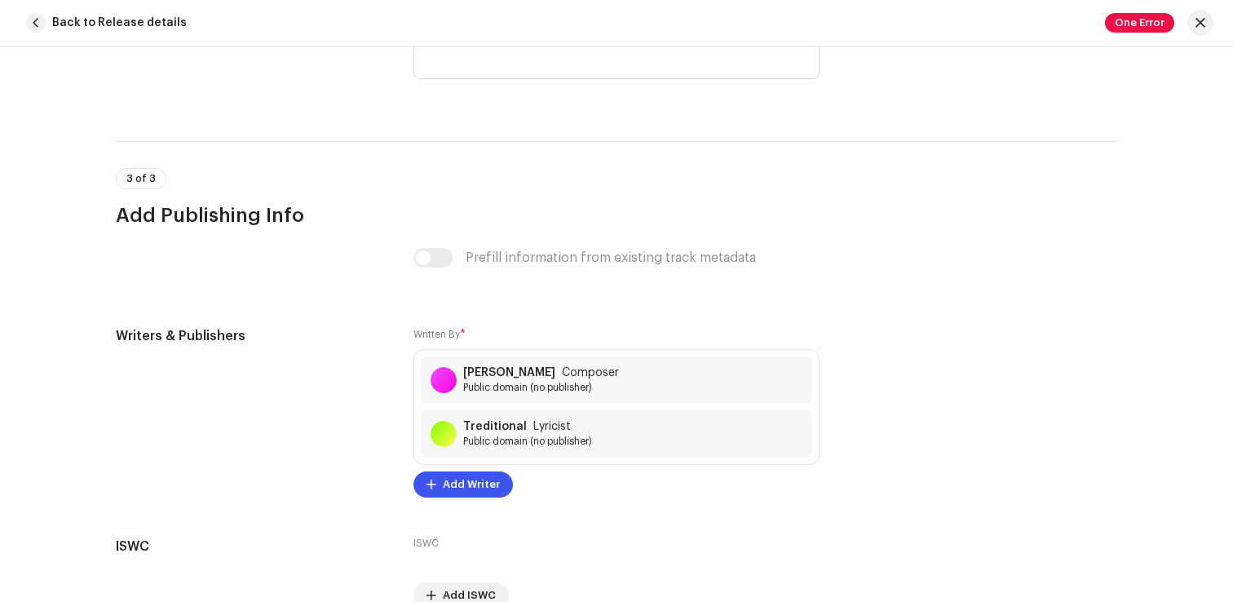
scroll to position [3303, 0]
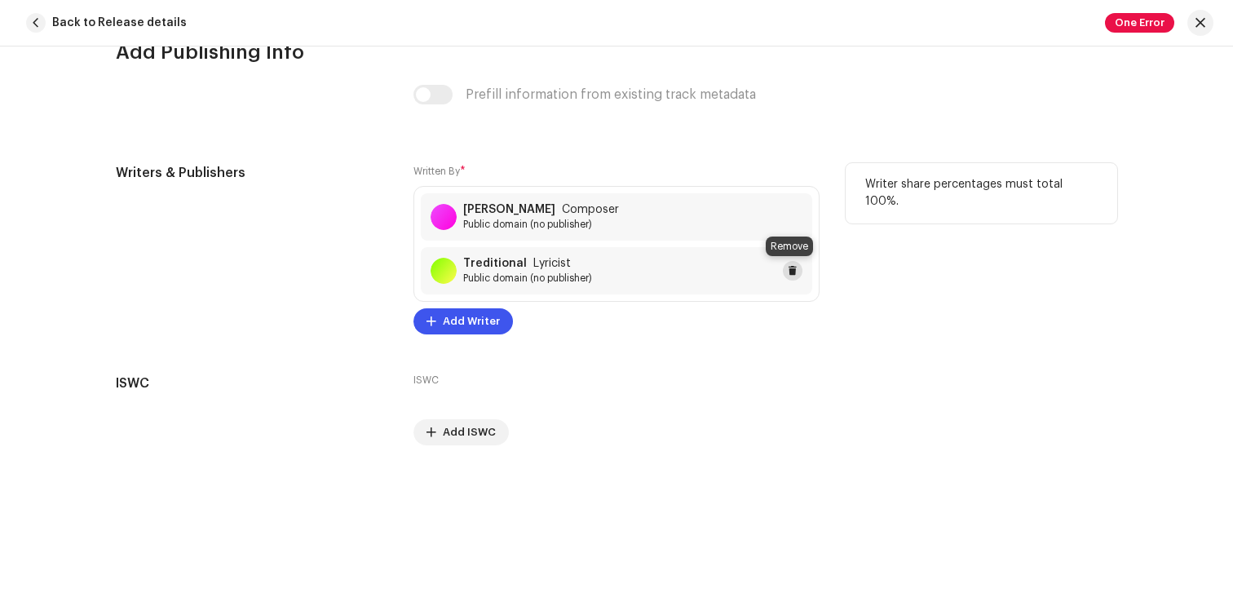
click at [794, 268] on button at bounding box center [793, 271] width 20 height 20
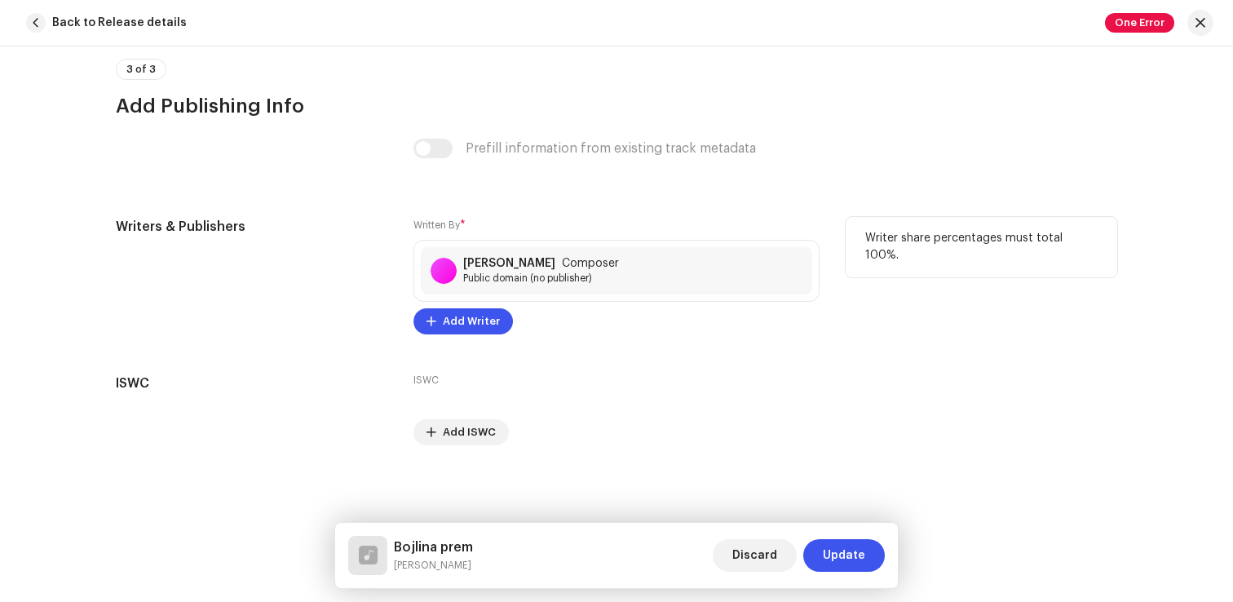
scroll to position [3249, 0]
click at [847, 555] on span "Update" at bounding box center [844, 555] width 42 height 33
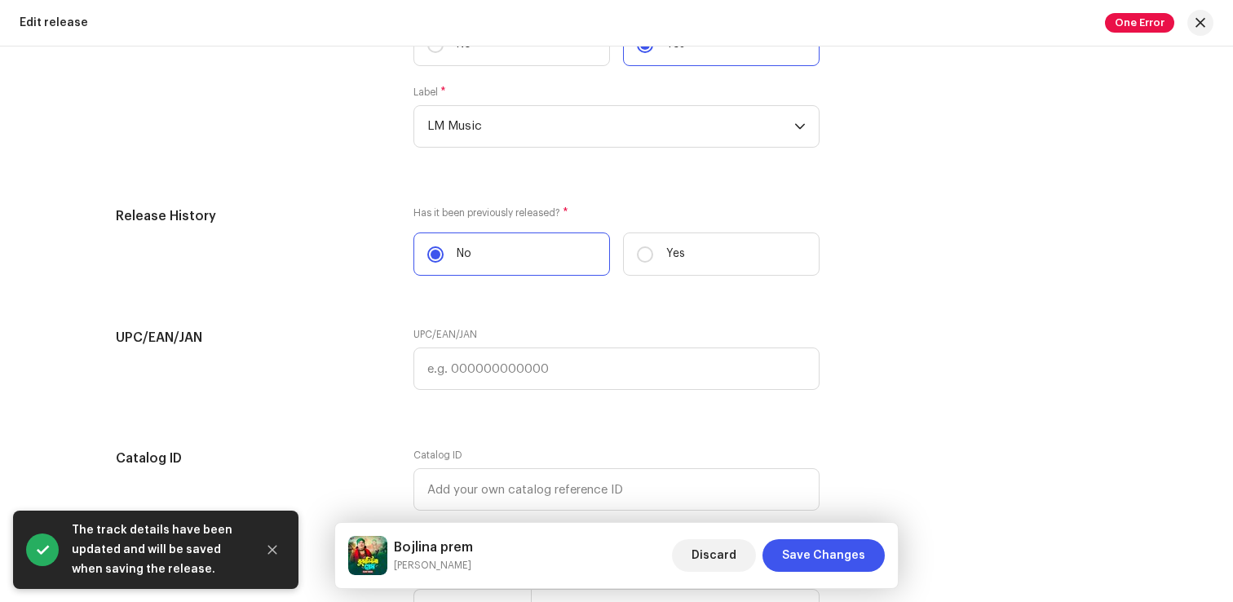
scroll to position [2720, 0]
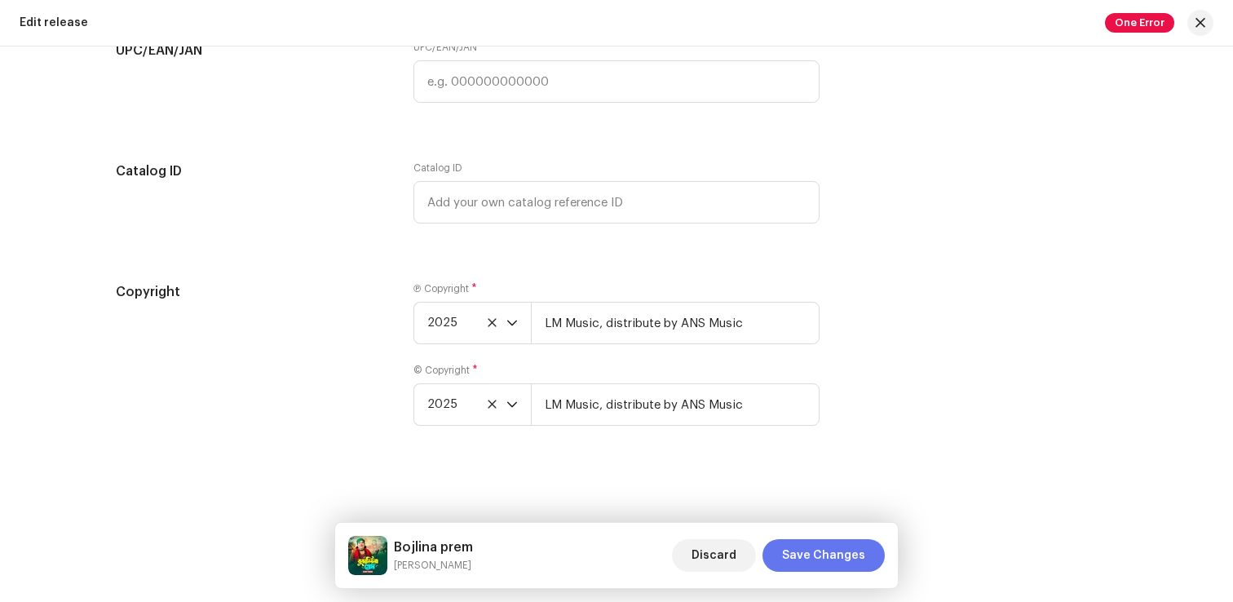
click at [851, 558] on span "Save Changes" at bounding box center [823, 555] width 83 height 33
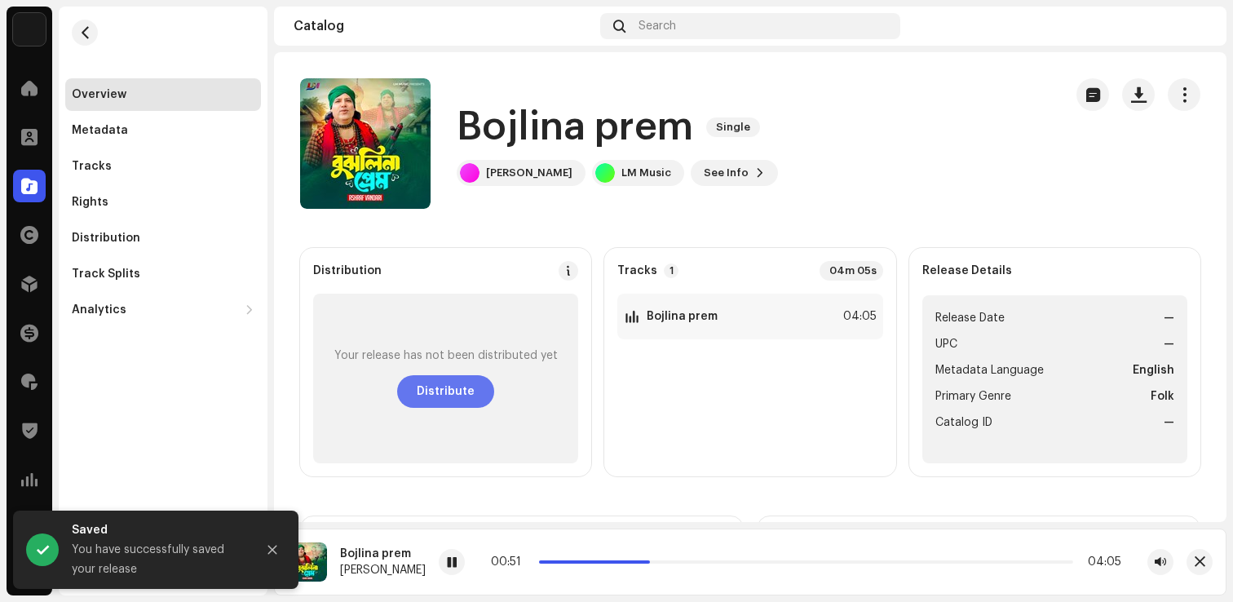
click at [467, 393] on span "Distribute" at bounding box center [446, 391] width 58 height 33
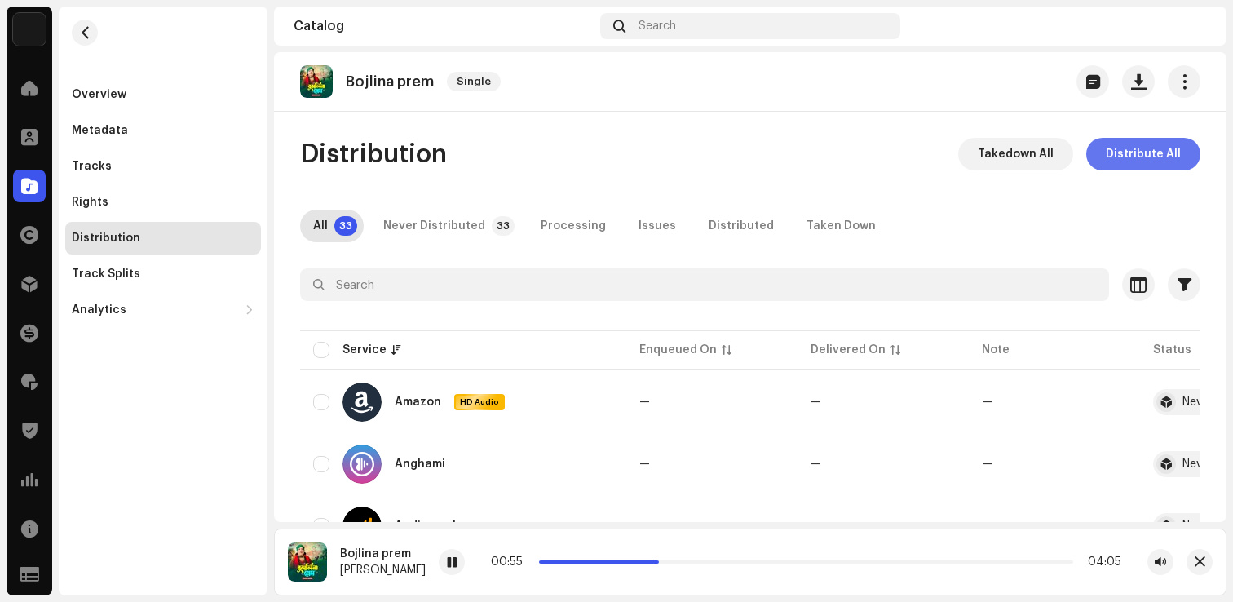
click at [1107, 149] on span "Distribute All" at bounding box center [1143, 154] width 75 height 33
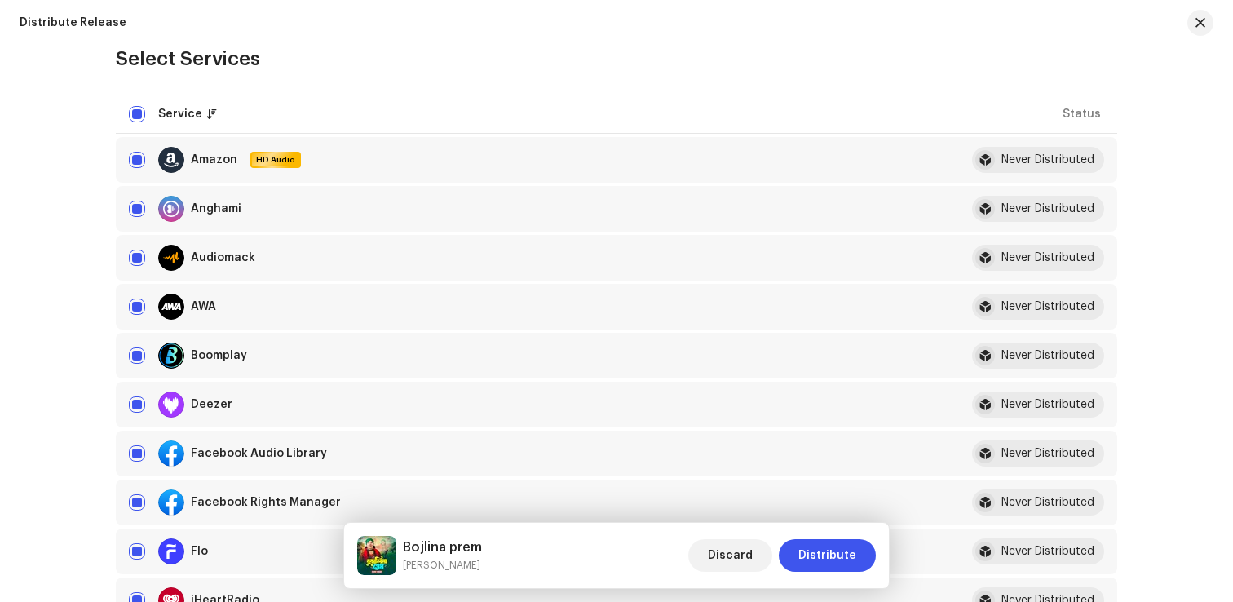
scroll to position [334, 0]
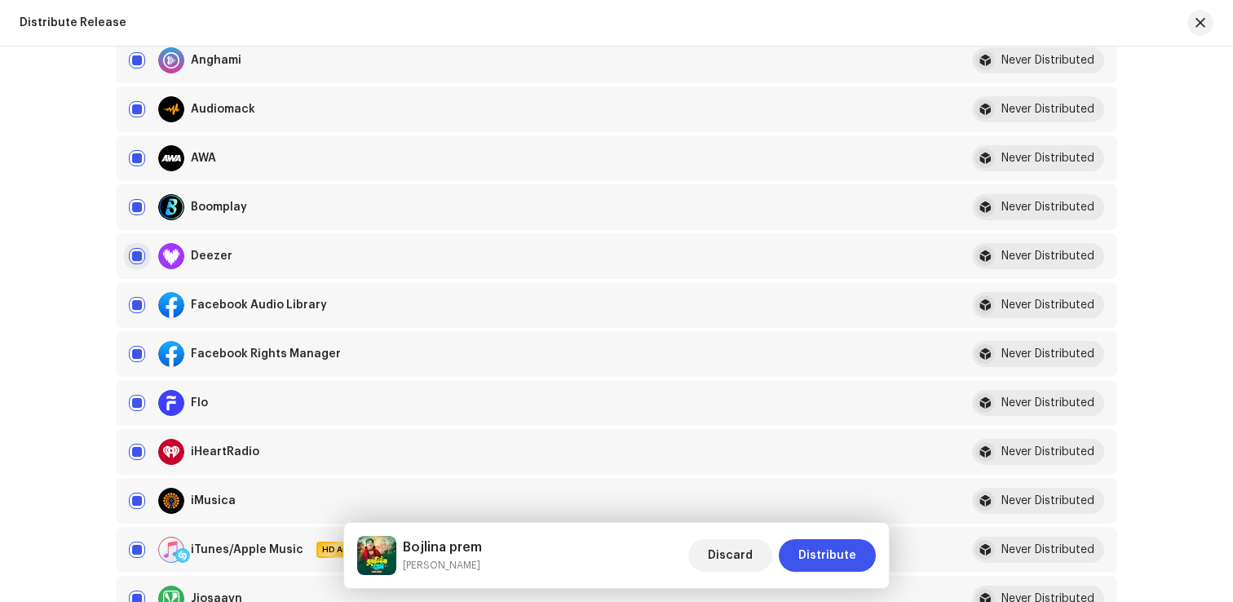
click at [131, 253] on input "checkbox" at bounding box center [137, 256] width 16 height 16
checkbox input "false"
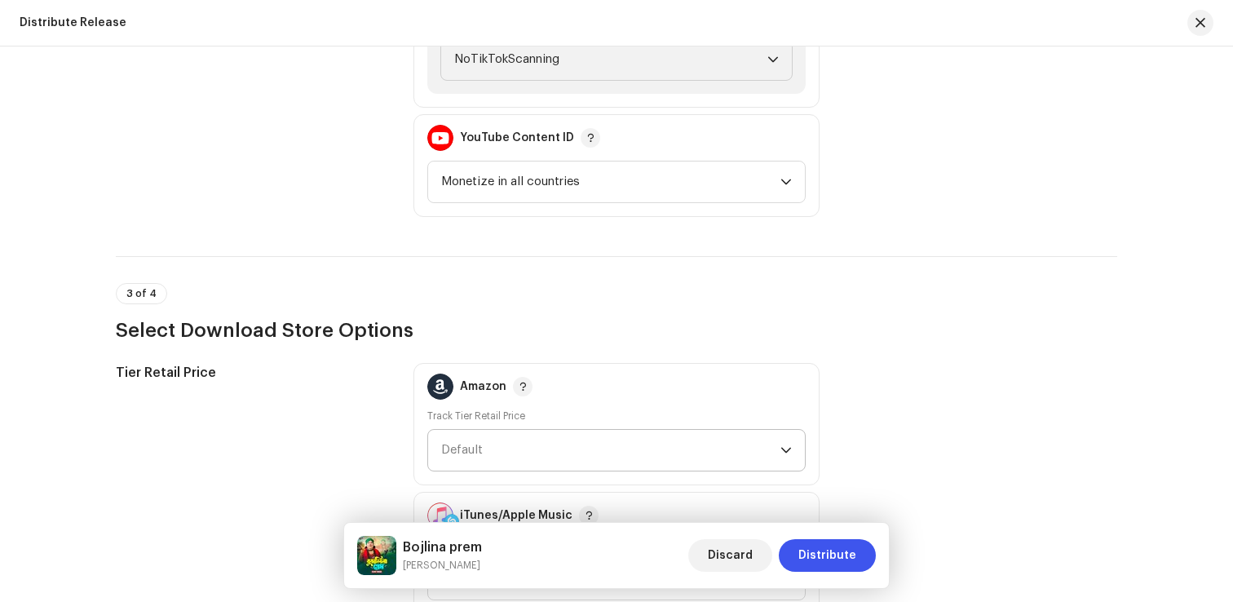
scroll to position [2213, 0]
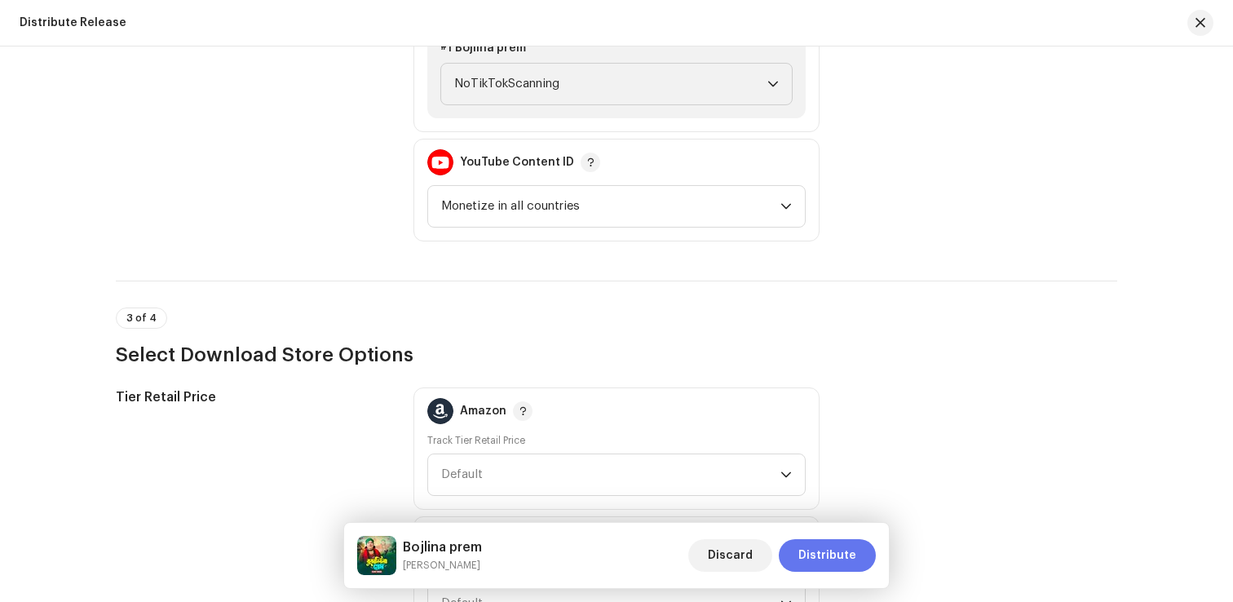
click at [799, 544] on button "Distribute" at bounding box center [827, 555] width 97 height 33
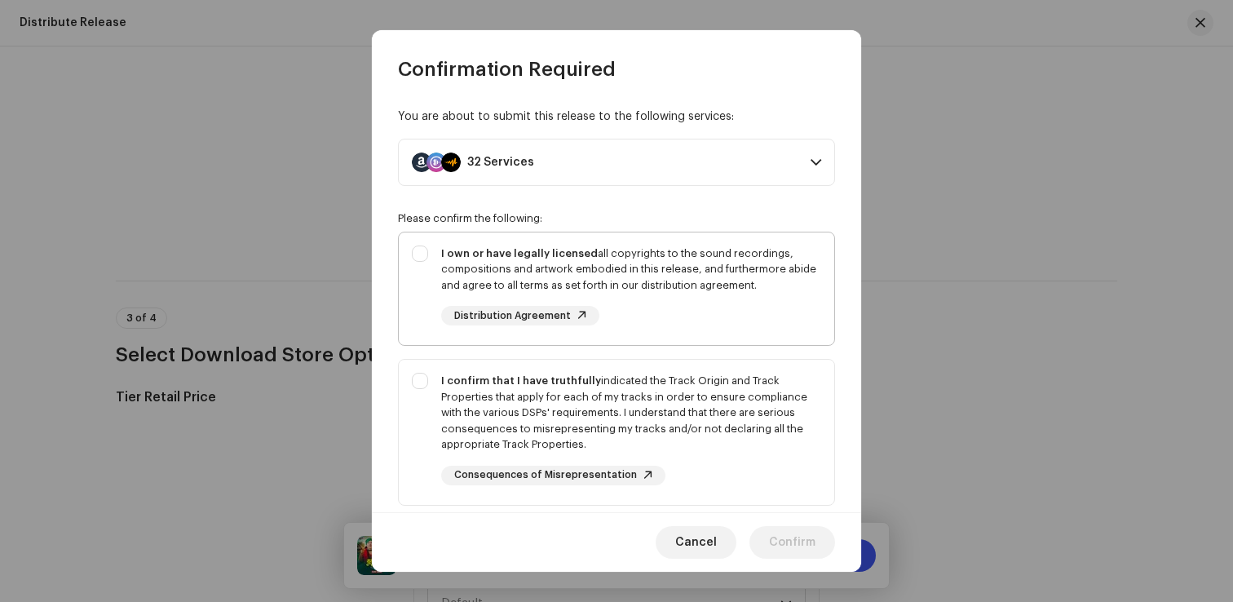
click at [718, 282] on div "I own or have legally licensed all copyrights to the sound recordings, composit…" at bounding box center [631, 269] width 380 height 48
checkbox input "true"
click at [707, 450] on div "I confirm that I have truthfully indicated the Track Origin and Track Propertie…" at bounding box center [631, 413] width 380 height 80
checkbox input "true"
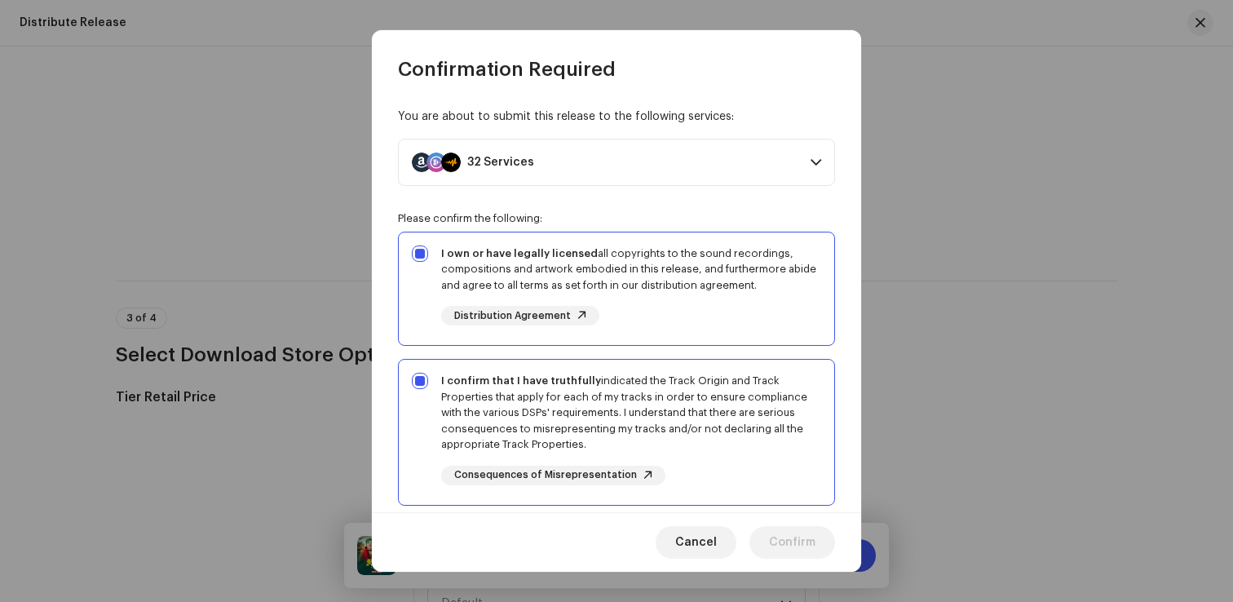
scroll to position [274, 0]
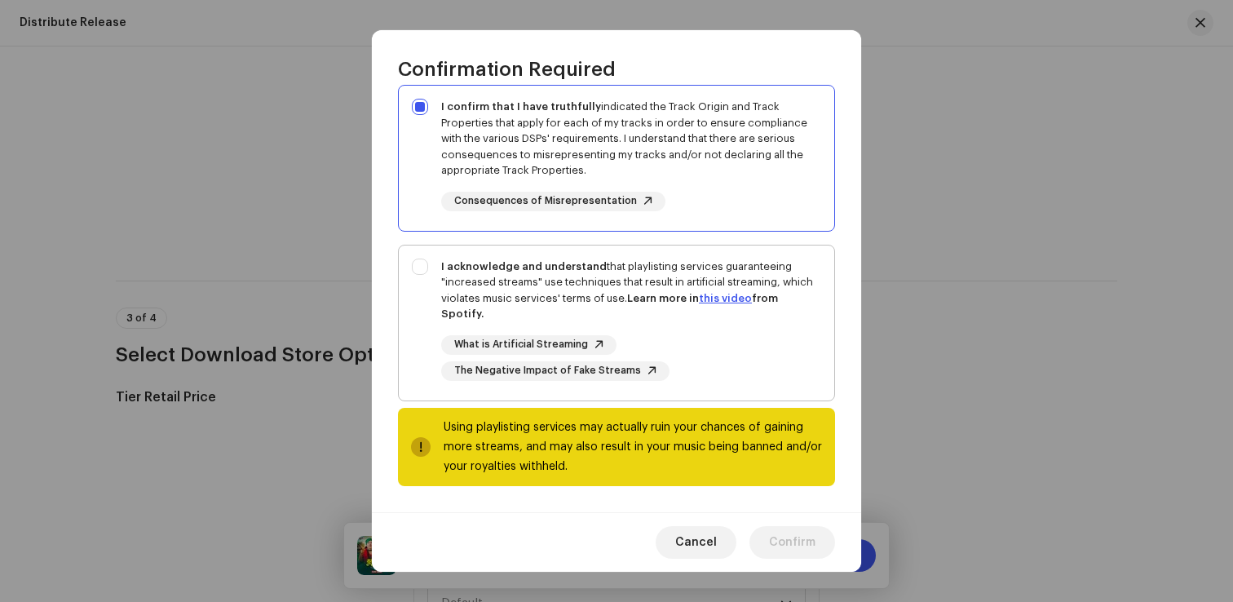
click at [750, 302] on strong "Learn more in this video from Spotify." at bounding box center [609, 306] width 337 height 27
checkbox input "true"
click at [803, 546] on span "Confirm" at bounding box center [792, 542] width 46 height 33
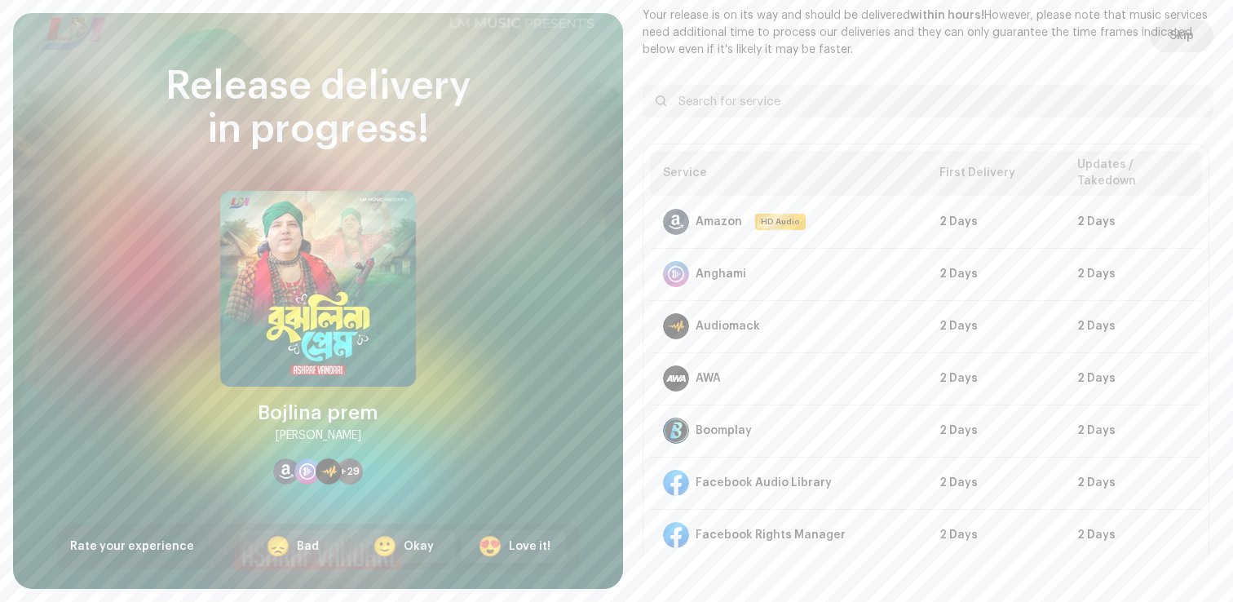
click at [1170, 48] on span "Skip" at bounding box center [1182, 36] width 24 height 33
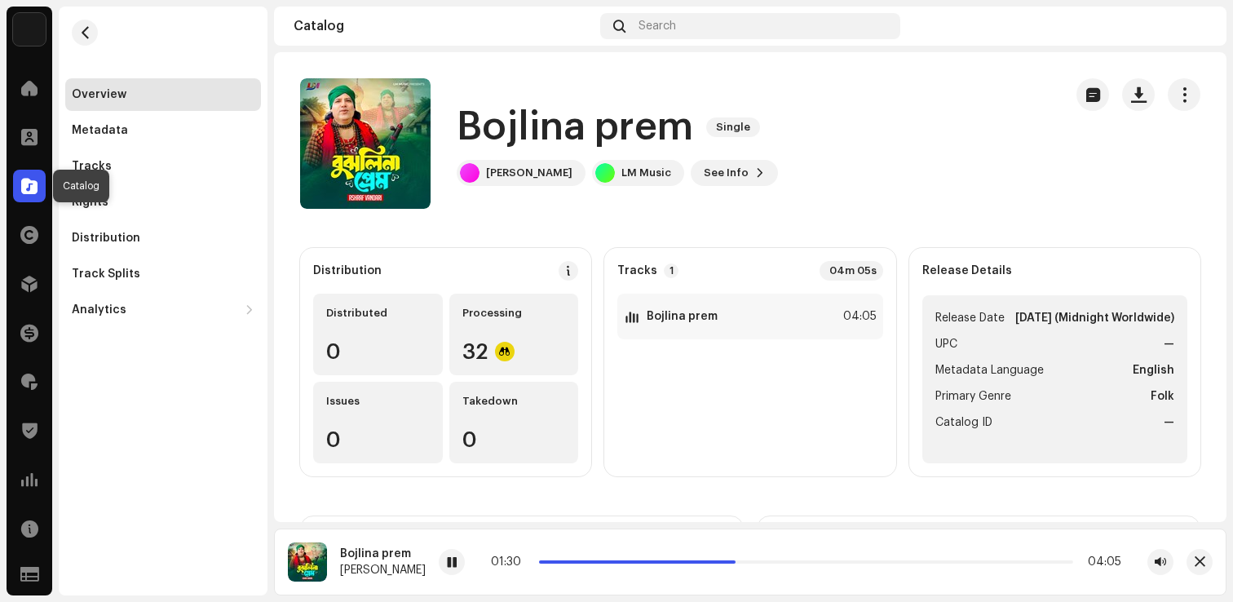
click at [19, 194] on div at bounding box center [29, 186] width 33 height 33
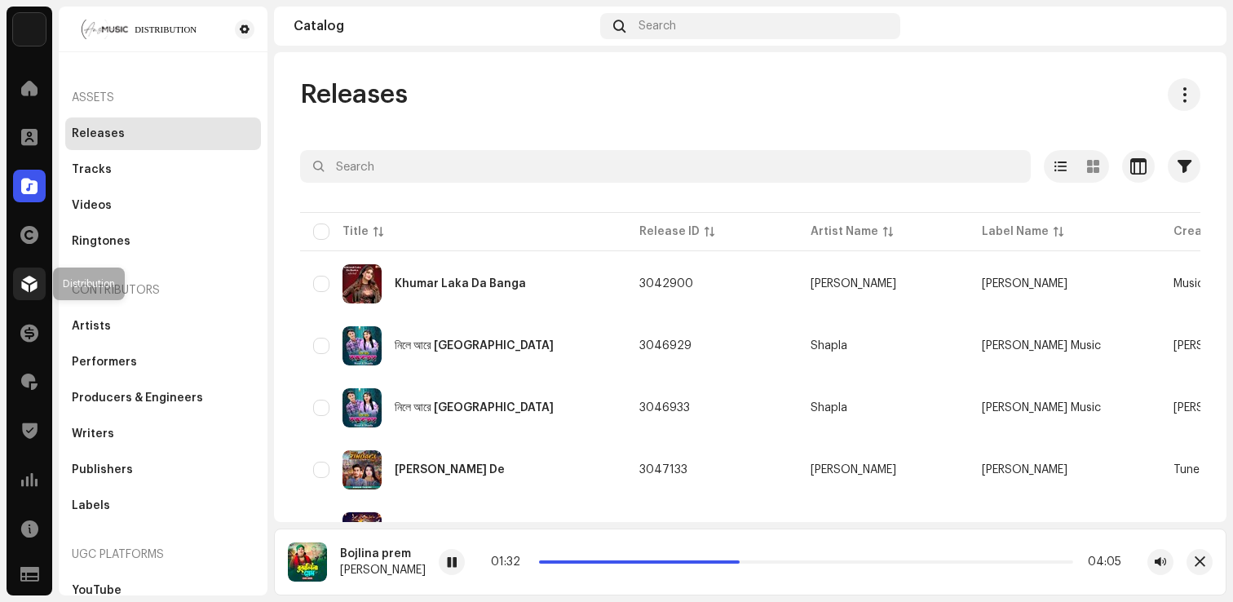
click at [31, 293] on div at bounding box center [29, 284] width 33 height 33
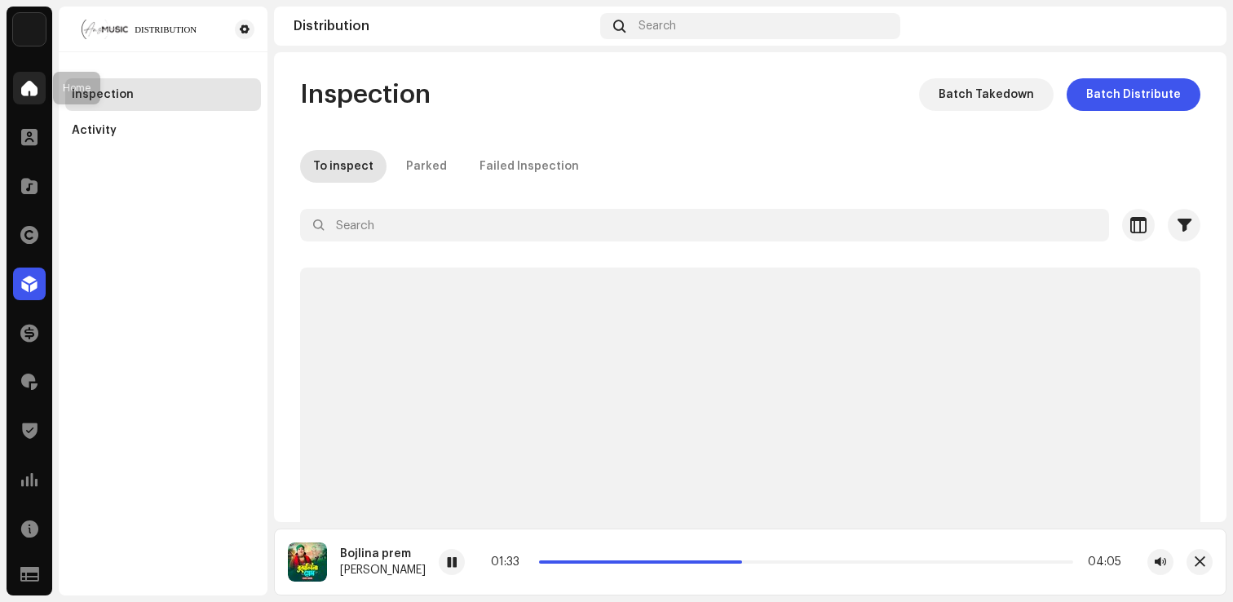
click at [21, 86] on span at bounding box center [29, 88] width 16 height 13
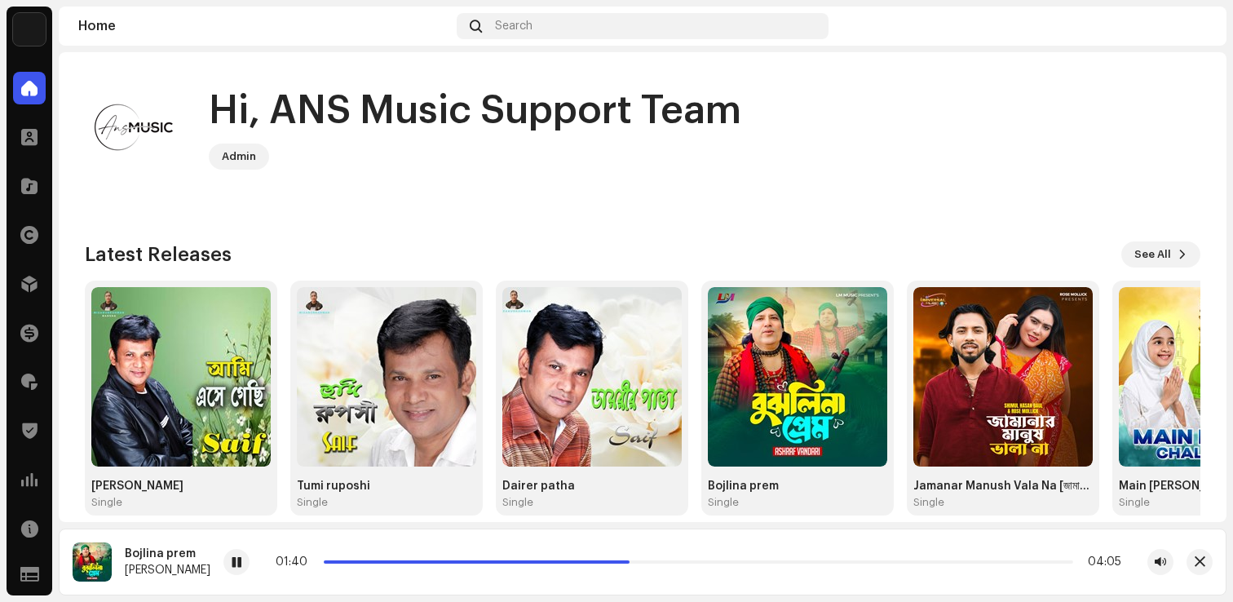
click at [1192, 575] on div "Bojlina prem Ashraf Vandari 01:40 04:05" at bounding box center [643, 562] width 1168 height 67
click at [1195, 564] on span "button" at bounding box center [1200, 561] width 11 height 13
